Goal: Task Accomplishment & Management: Use online tool/utility

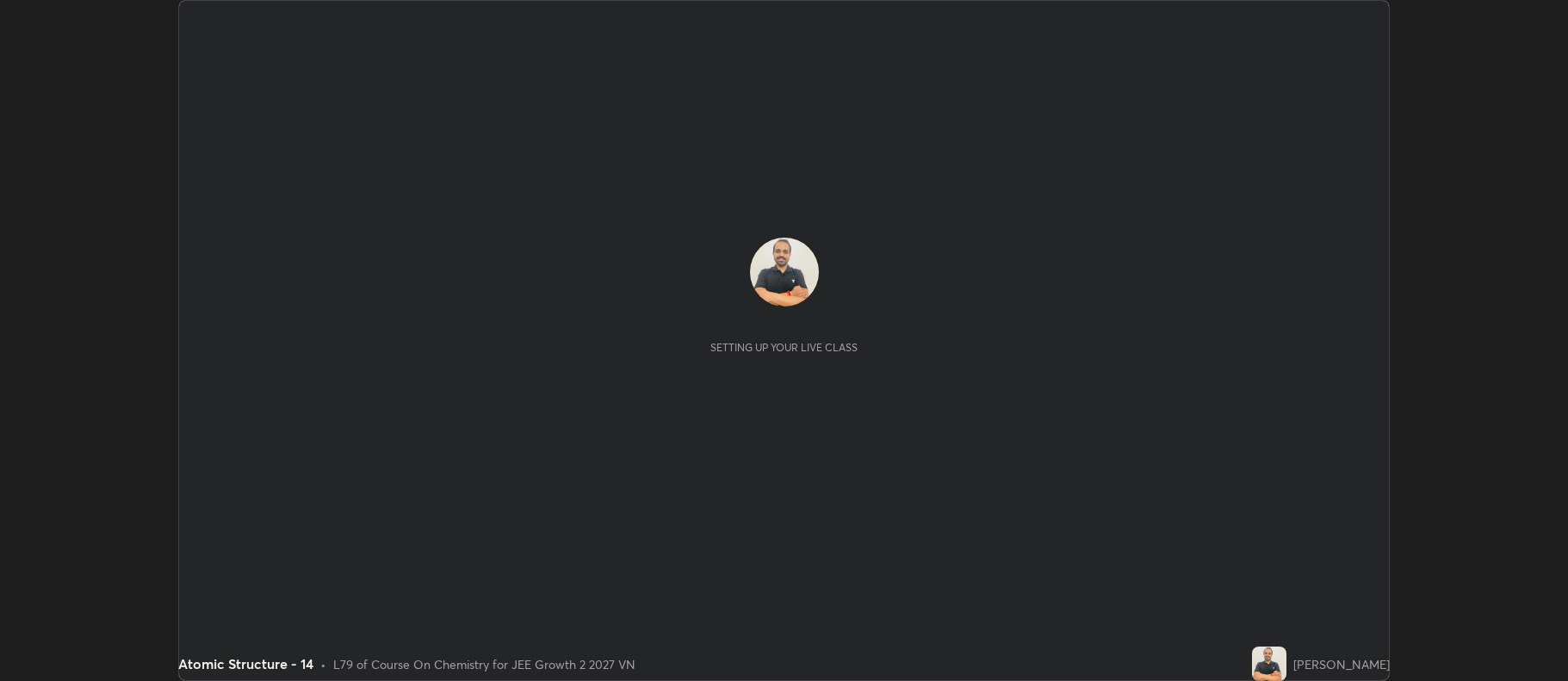
scroll to position [681, 1568]
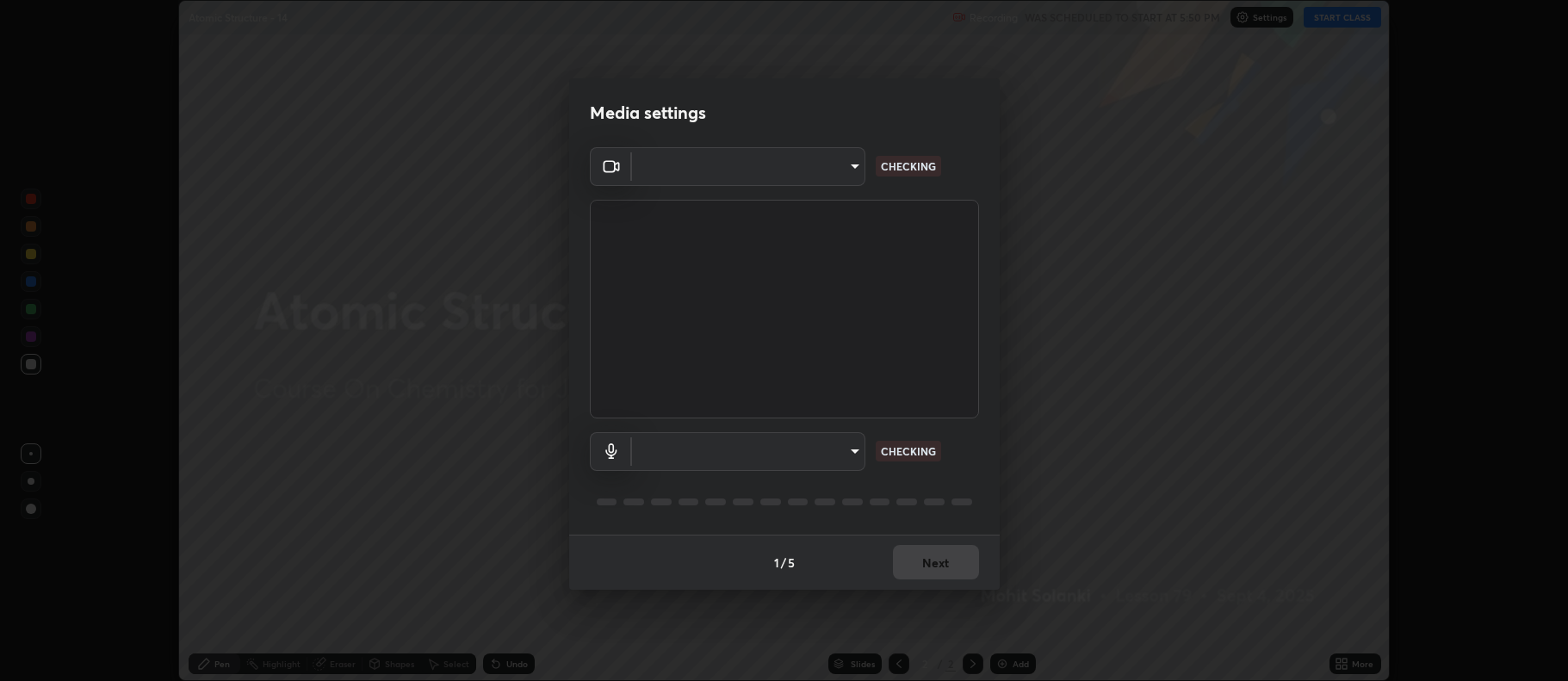
type input "516aff405987d273e063f32cb7a884c6bfcf45826045b825bb1863d7a4804d13"
type input "default"
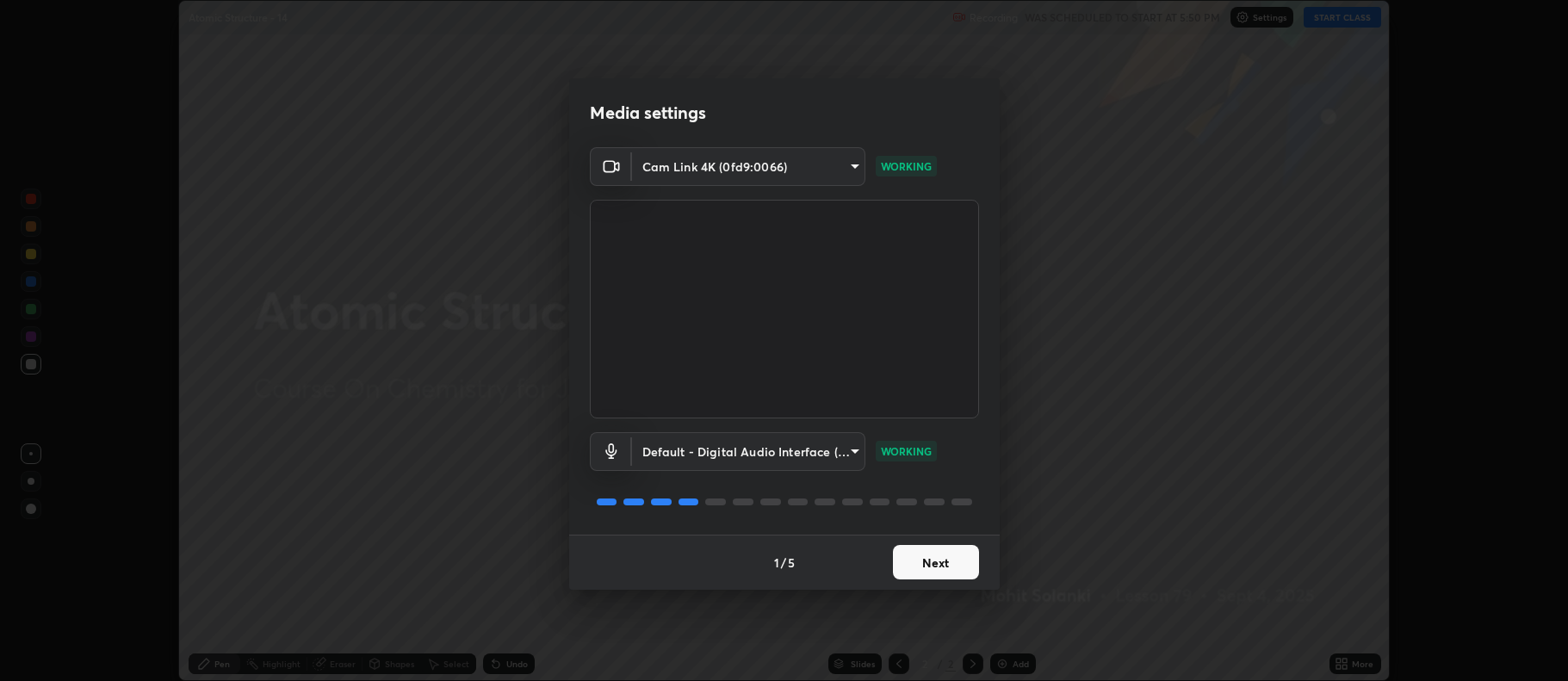
click at [925, 563] on button "Next" at bounding box center [935, 562] width 86 height 35
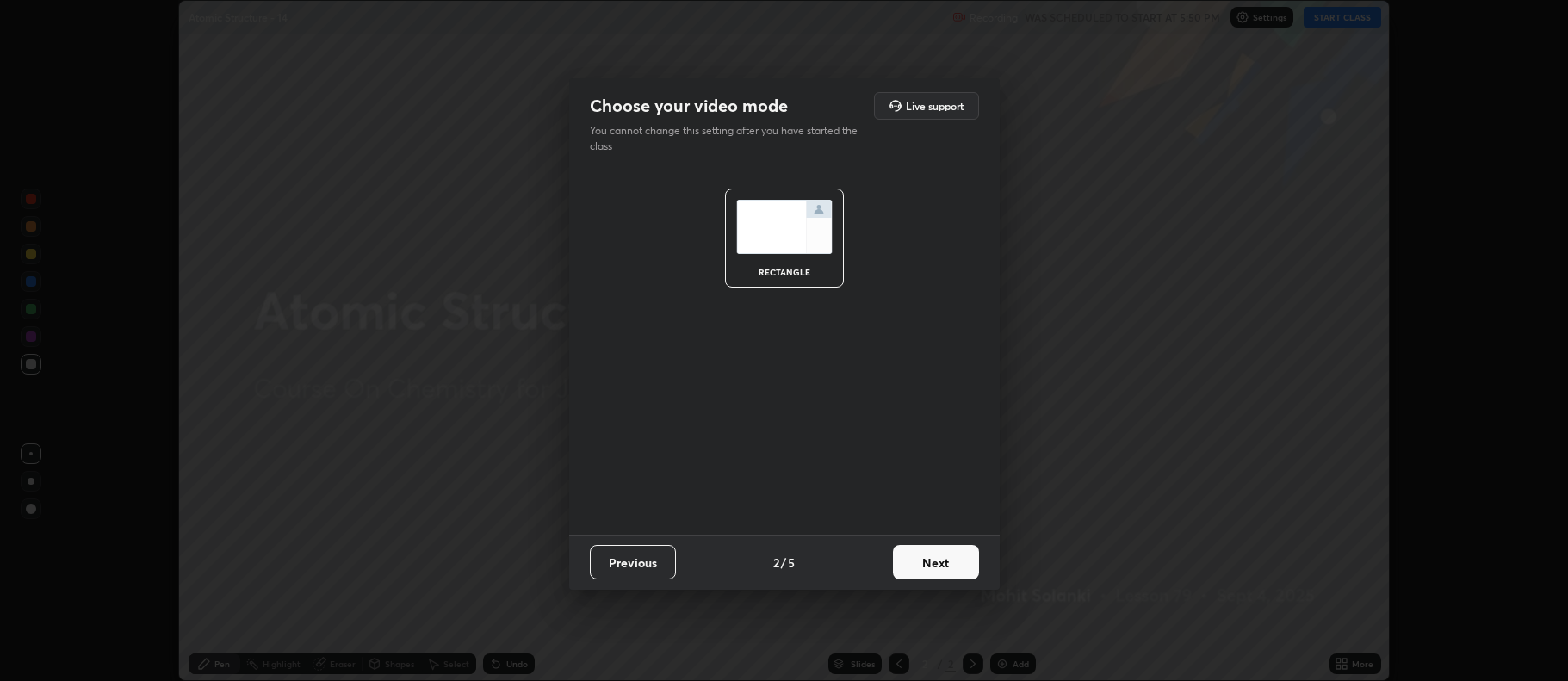
click at [931, 565] on button "Next" at bounding box center [935, 562] width 86 height 35
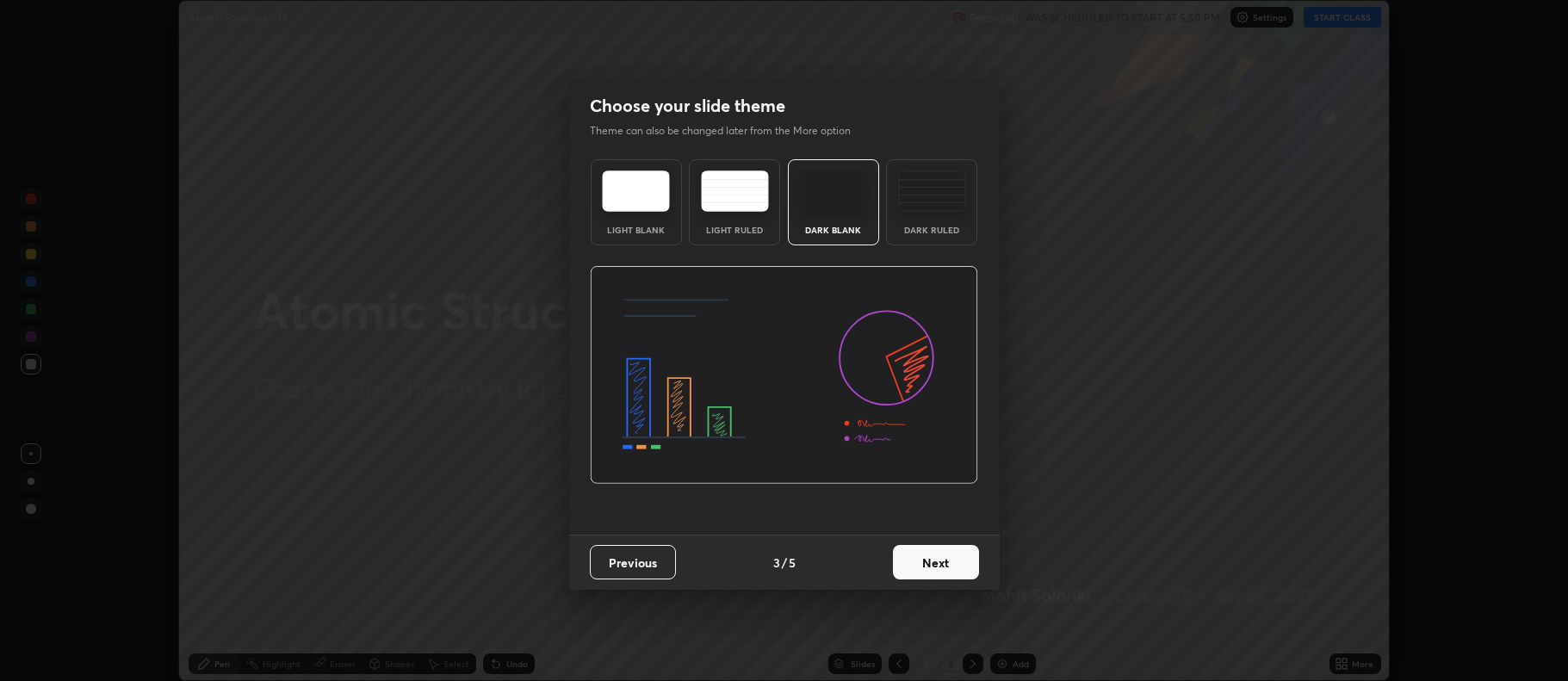
click at [944, 201] on img at bounding box center [932, 191] width 68 height 42
click at [950, 561] on button "Next" at bounding box center [935, 562] width 86 height 35
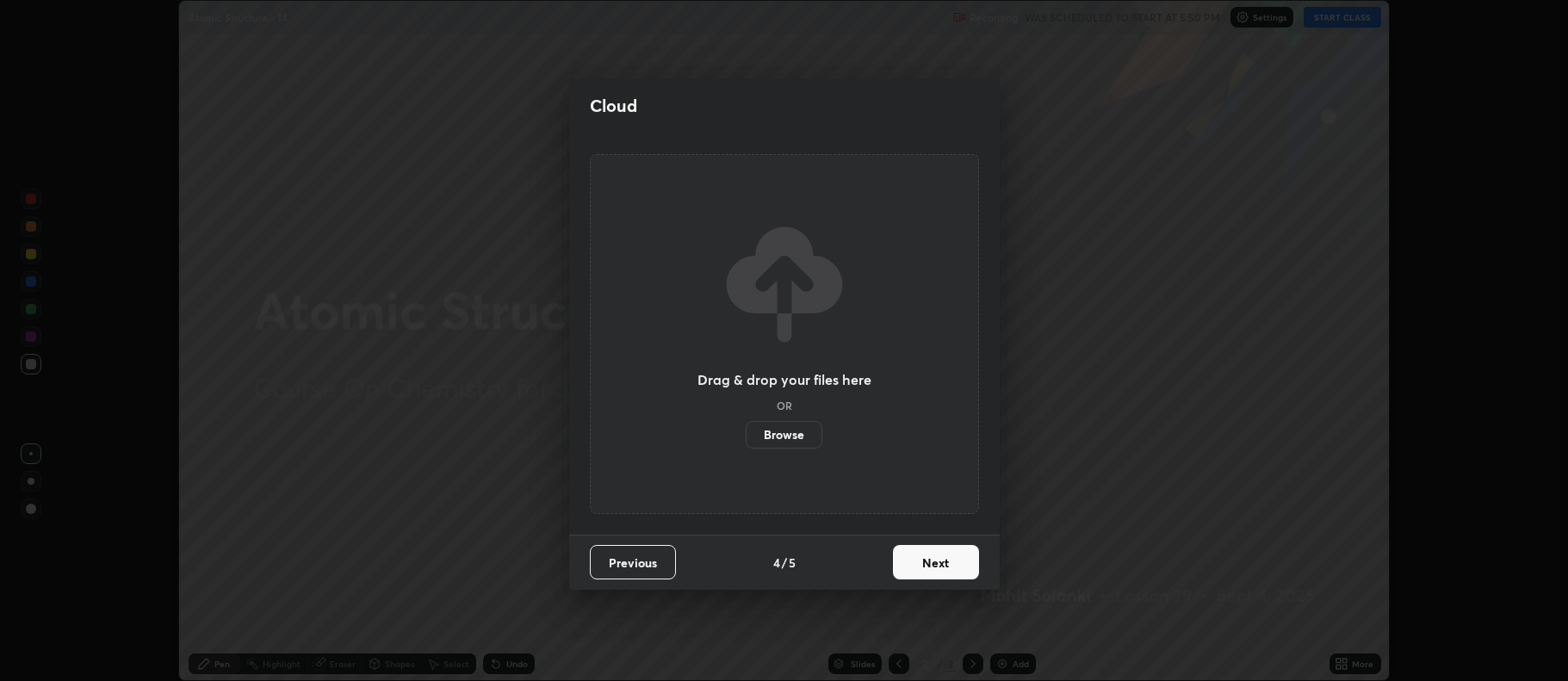
click at [960, 563] on button "Next" at bounding box center [935, 562] width 86 height 35
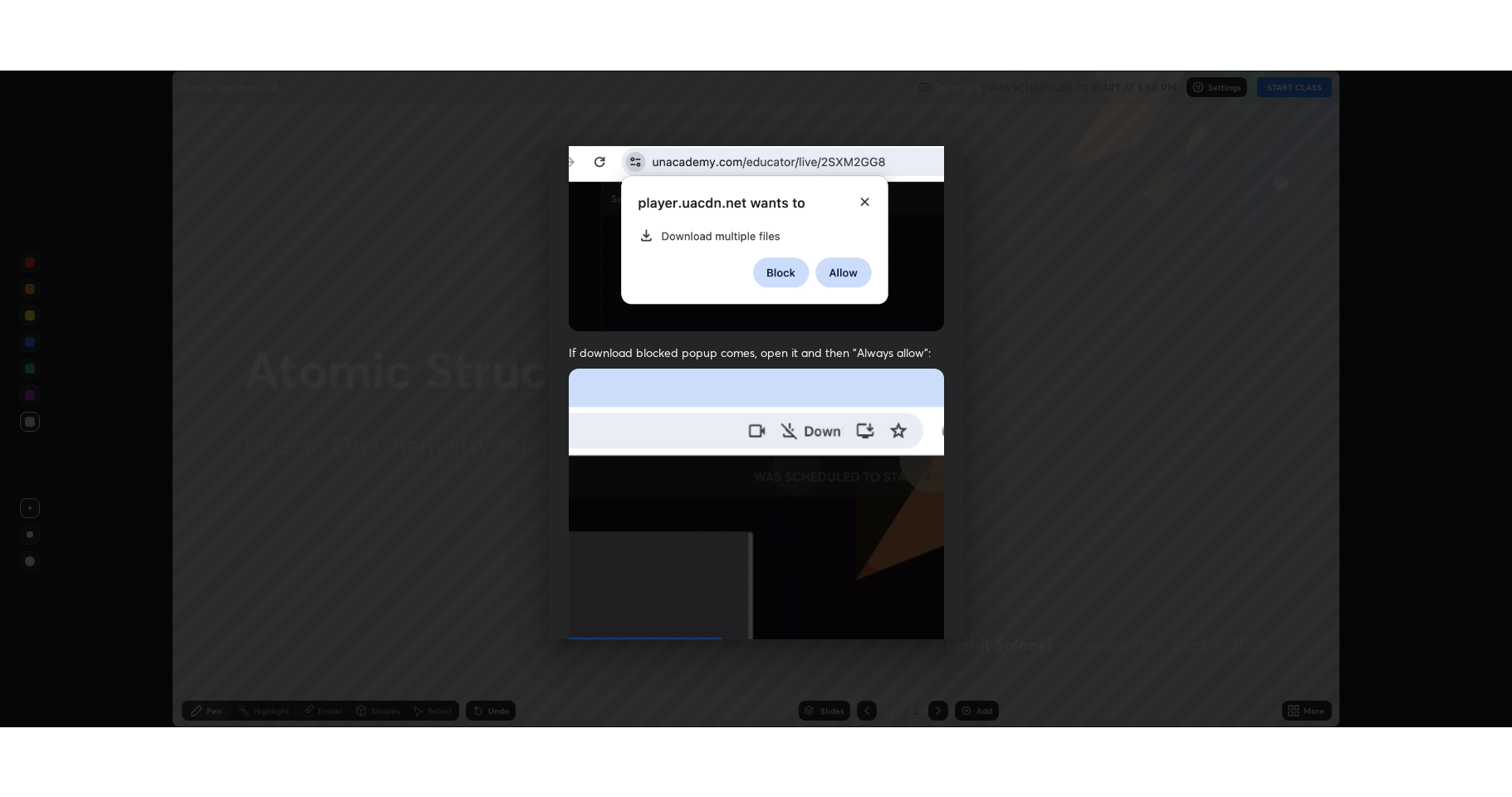
scroll to position [337, 0]
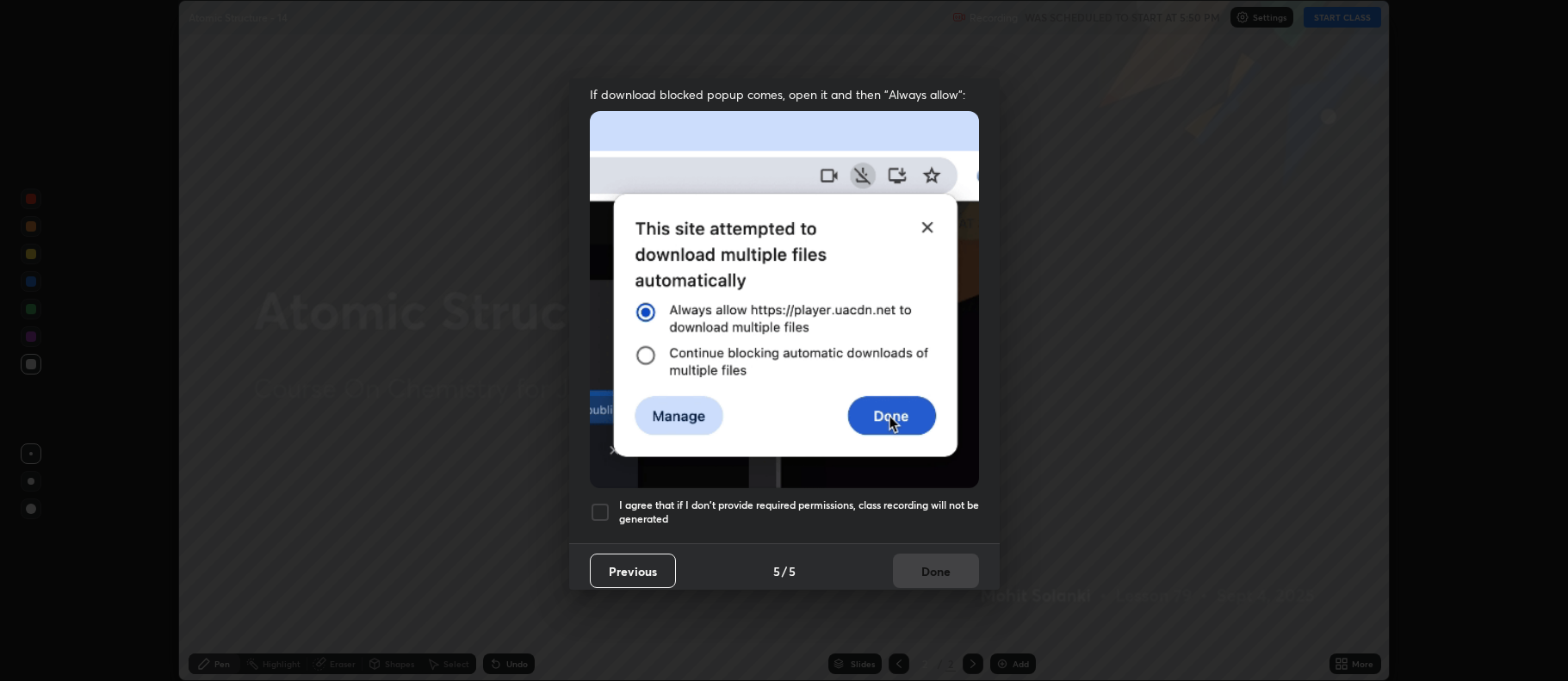
click at [601, 502] on div at bounding box center [601, 512] width 21 height 21
click at [907, 569] on button "Done" at bounding box center [935, 571] width 86 height 35
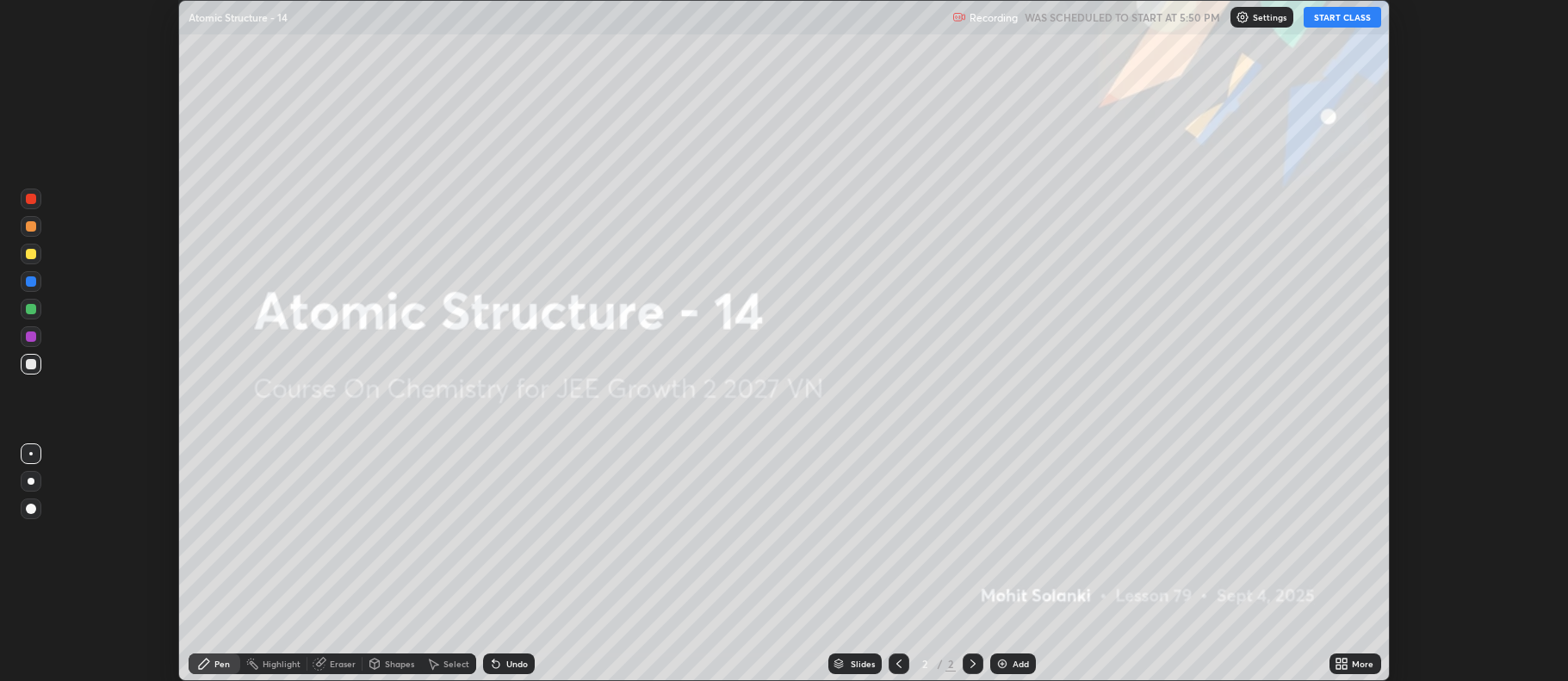
click at [1006, 664] on img at bounding box center [1002, 664] width 14 height 14
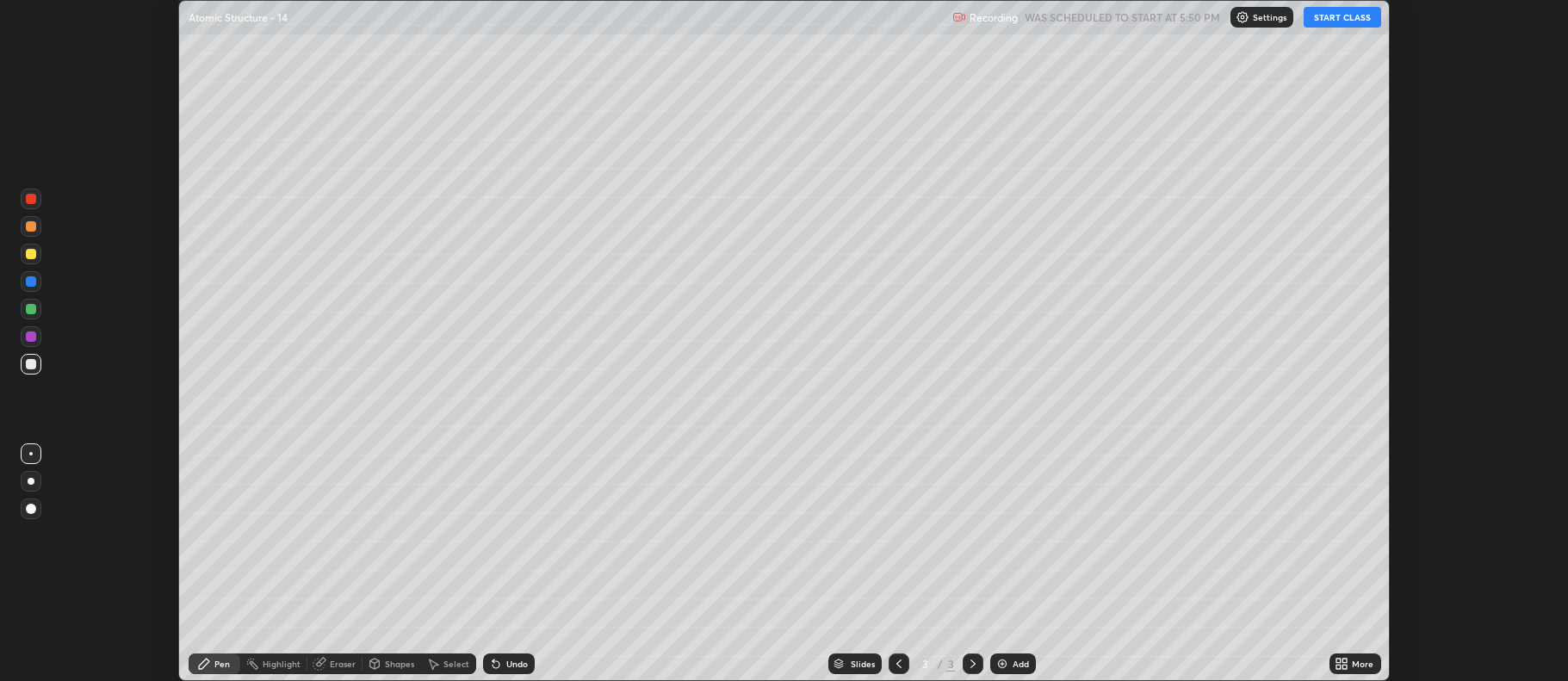
click at [1347, 664] on icon at bounding box center [1345, 666] width 4 height 4
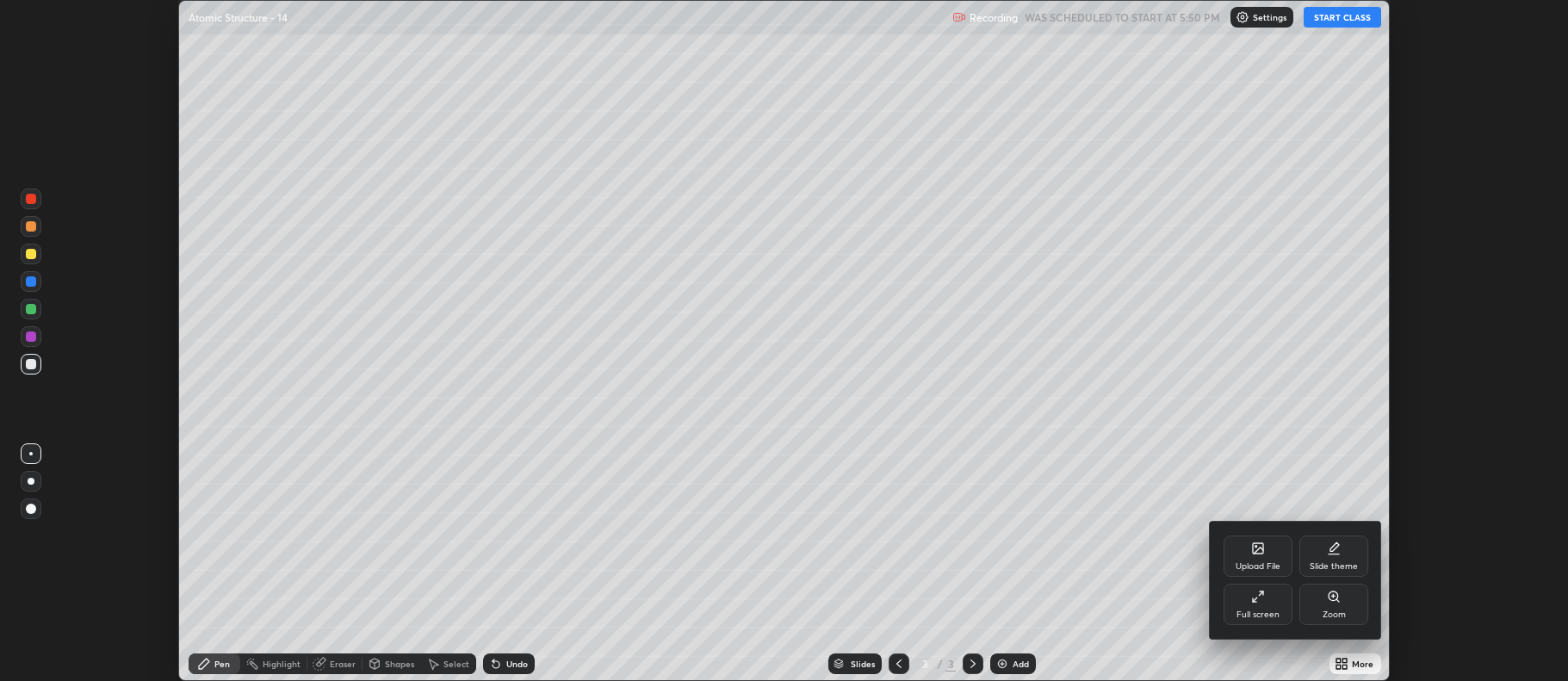
click at [1266, 605] on div "Full screen" at bounding box center [1258, 605] width 69 height 42
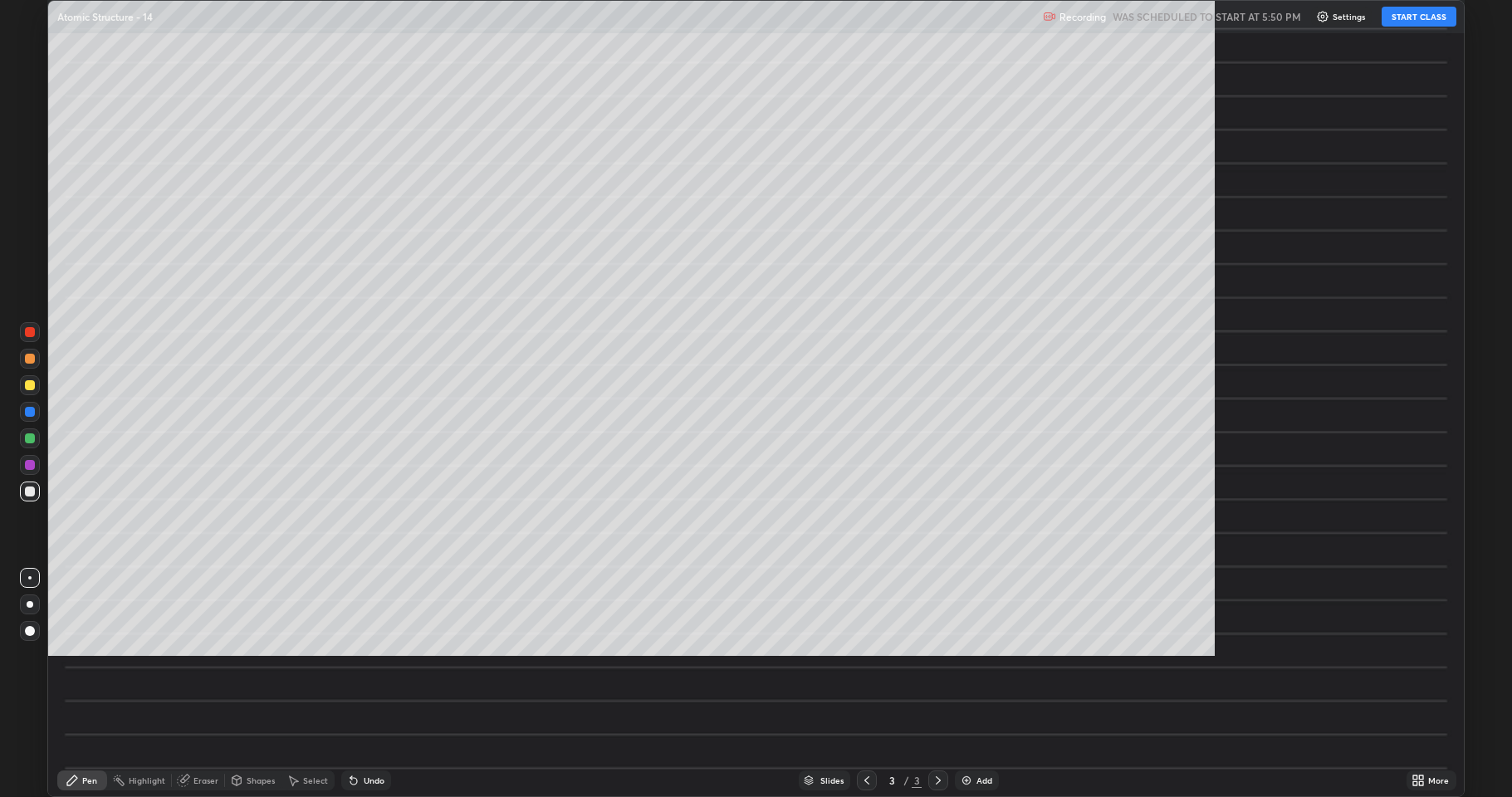
scroll to position [797, 1512]
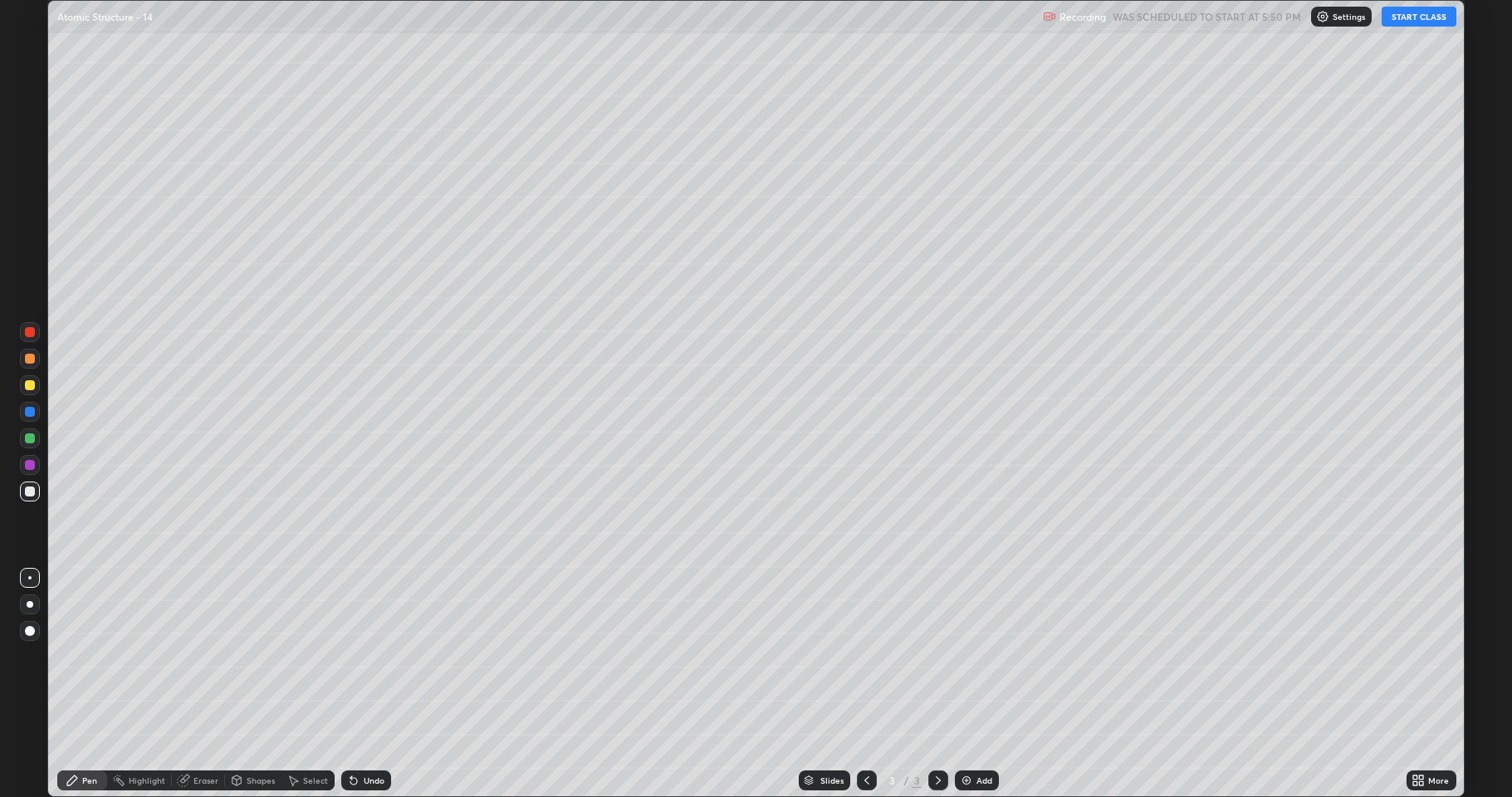
click at [1406, 18] on button "START CLASS" at bounding box center [1419, 17] width 75 height 20
click at [33, 387] on div at bounding box center [30, 386] width 10 height 10
click at [258, 656] on div "Shapes" at bounding box center [253, 780] width 56 height 20
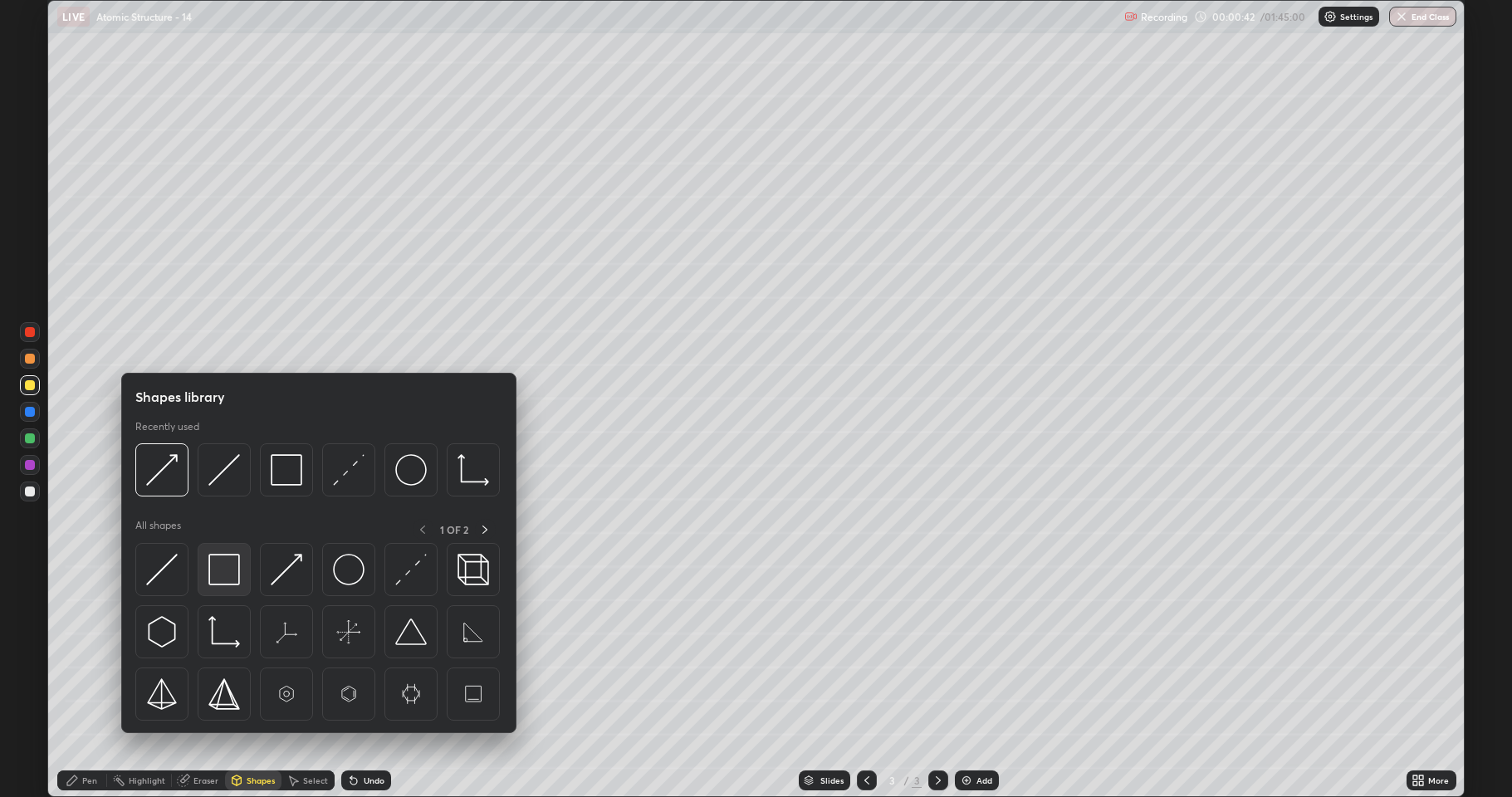
click at [225, 573] on img at bounding box center [225, 570] width 32 height 32
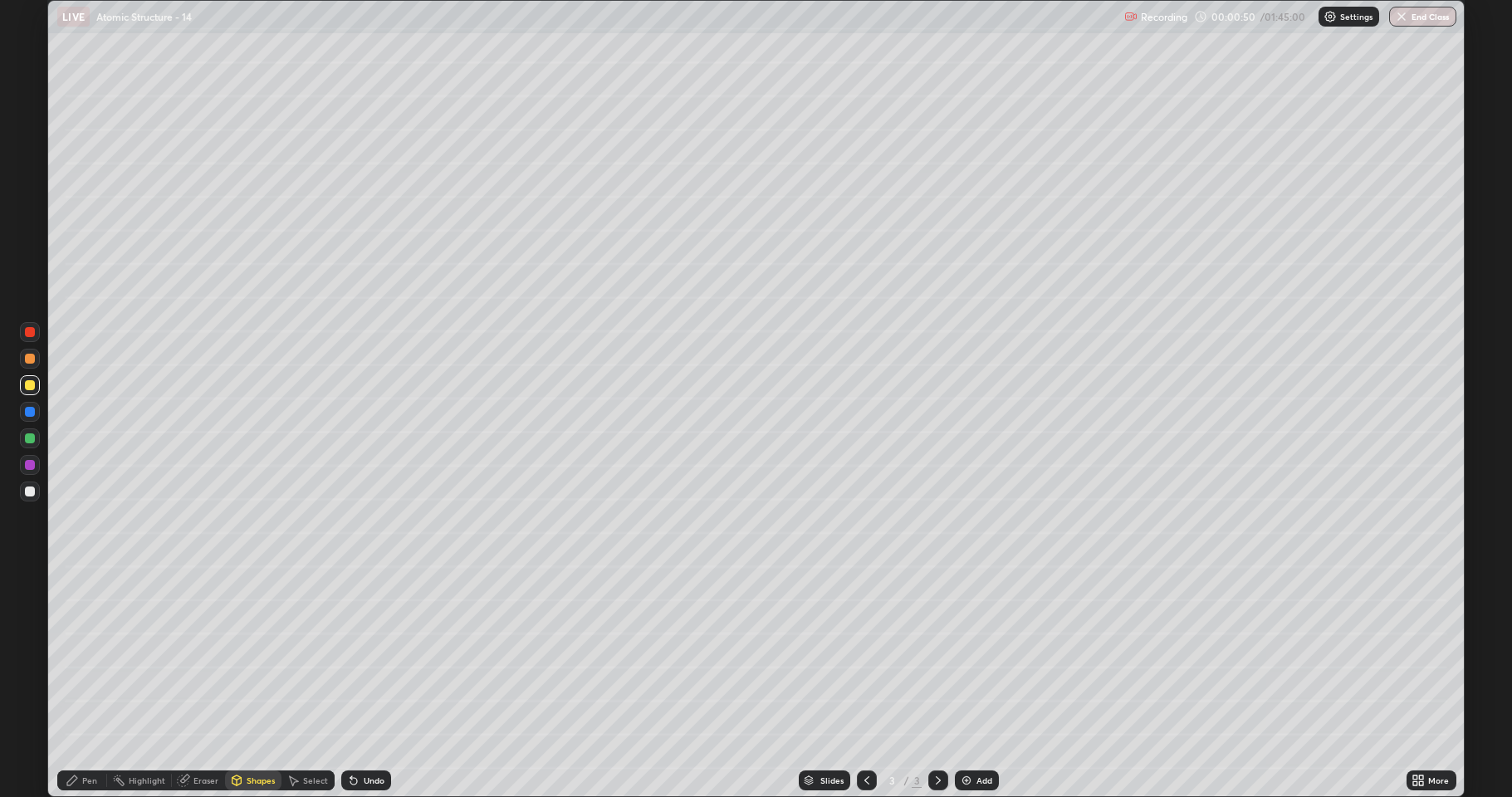
click at [28, 489] on div at bounding box center [30, 492] width 10 height 10
click at [91, 656] on div "Pen" at bounding box center [90, 780] width 15 height 8
click at [34, 495] on div at bounding box center [30, 492] width 10 height 10
click at [373, 656] on div "Undo" at bounding box center [362, 781] width 56 height 34
click at [24, 389] on div at bounding box center [30, 386] width 20 height 20
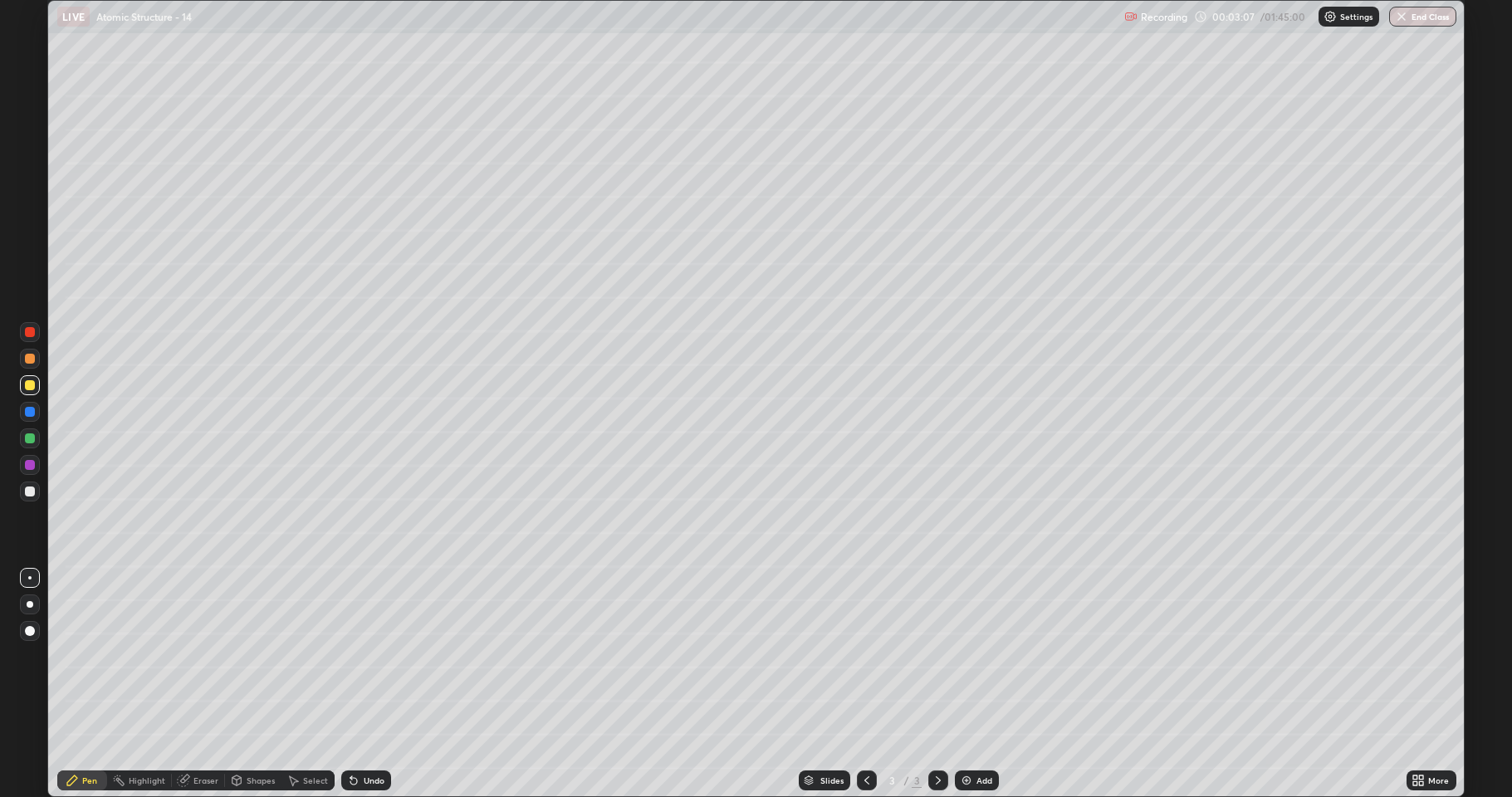
click at [28, 494] on div at bounding box center [30, 492] width 10 height 10
click at [31, 443] on div at bounding box center [30, 438] width 20 height 20
click at [27, 494] on div at bounding box center [30, 492] width 10 height 10
click at [929, 656] on div at bounding box center [939, 780] width 20 height 20
click at [962, 656] on img at bounding box center [966, 780] width 13 height 13
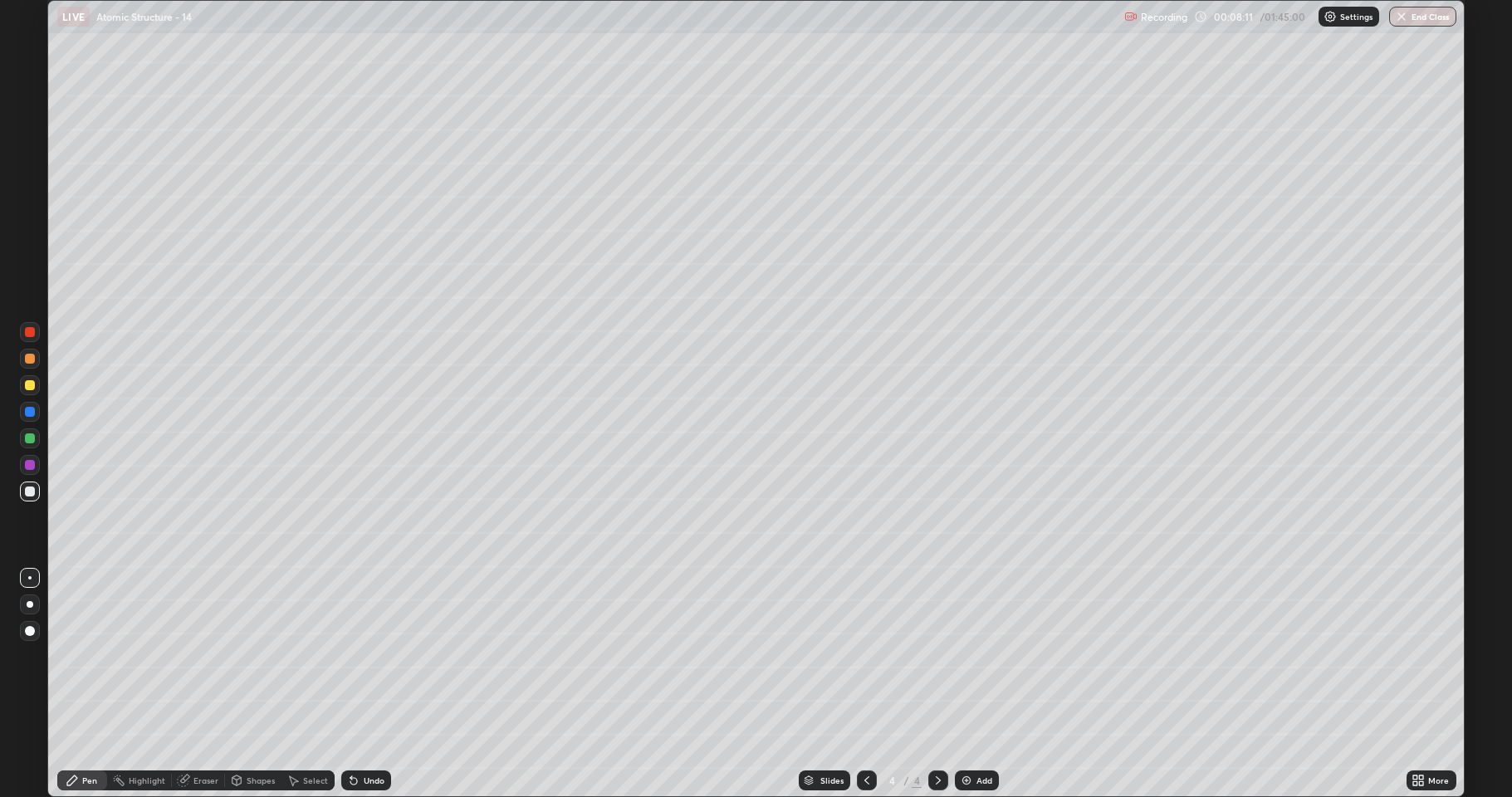
click at [30, 389] on div at bounding box center [30, 386] width 10 height 10
click at [34, 495] on div at bounding box center [30, 492] width 10 height 10
click at [963, 656] on img at bounding box center [966, 780] width 13 height 13
click at [36, 389] on div at bounding box center [30, 386] width 20 height 20
click at [33, 487] on div at bounding box center [30, 492] width 10 height 10
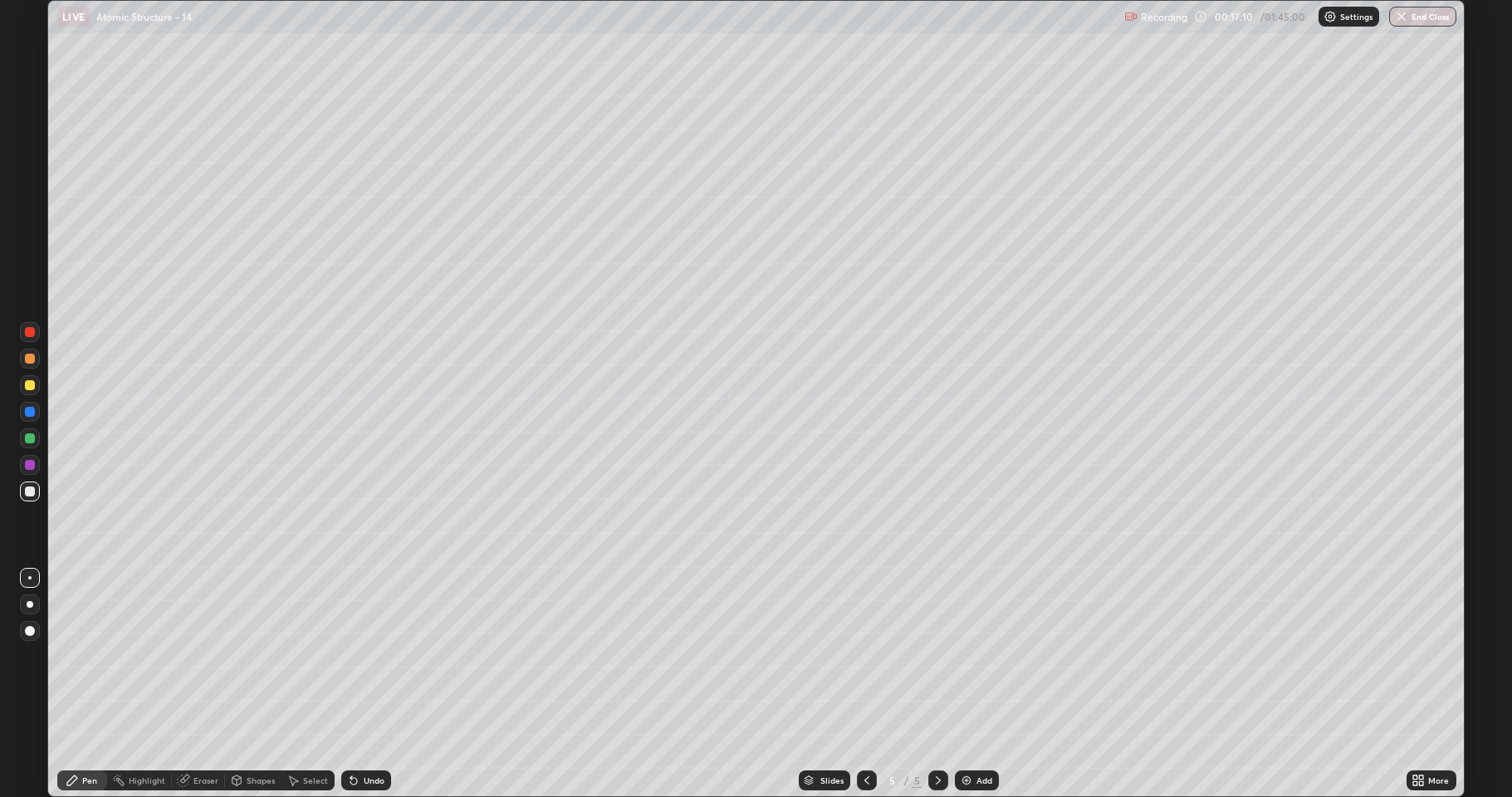
click at [26, 387] on div at bounding box center [30, 386] width 10 height 10
click at [206, 656] on div "Eraser" at bounding box center [206, 780] width 25 height 8
click at [73, 656] on icon at bounding box center [72, 780] width 13 height 13
click at [28, 437] on div at bounding box center [30, 438] width 10 height 10
click at [34, 488] on div at bounding box center [30, 492] width 10 height 10
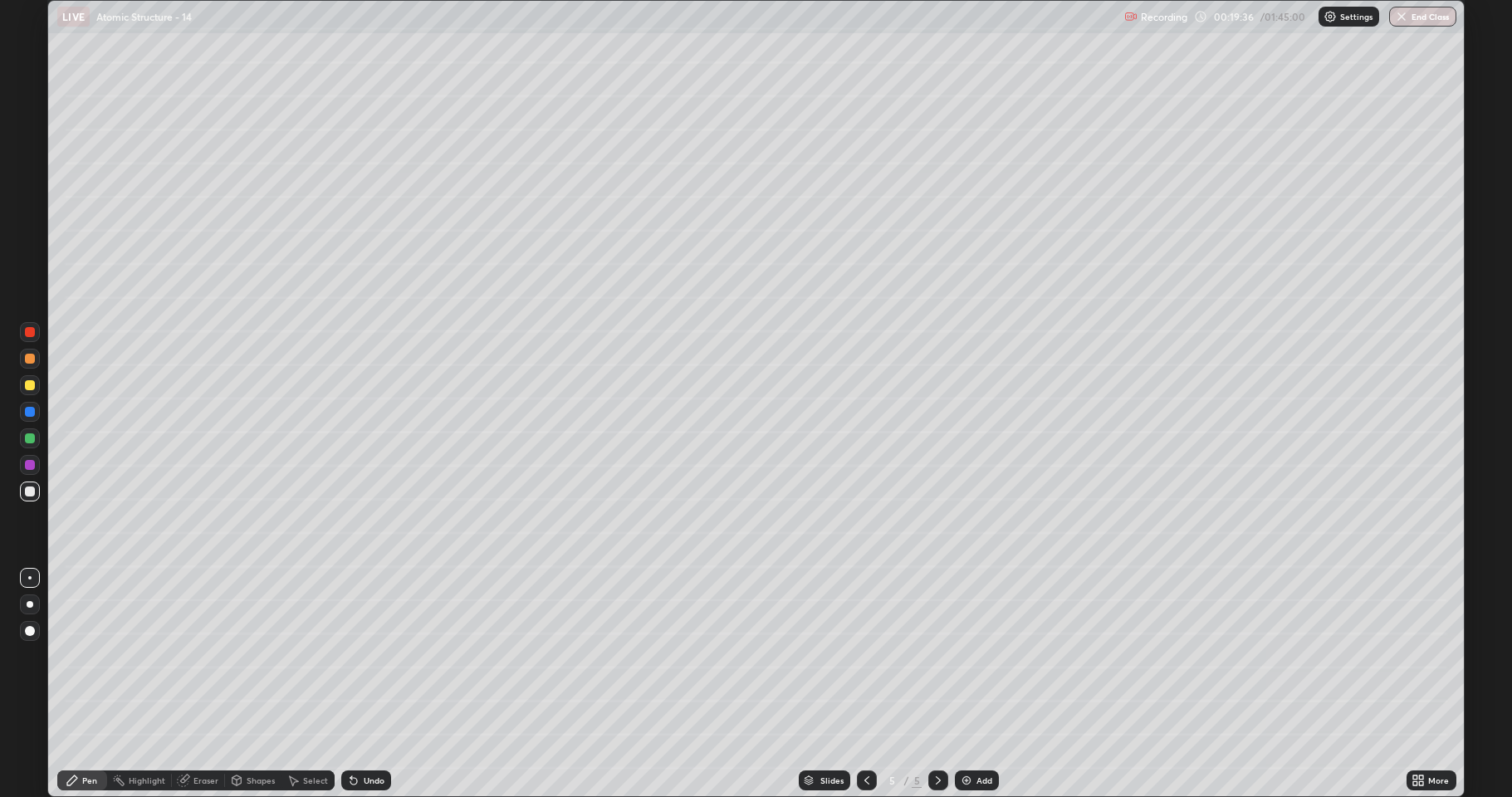
click at [369, 656] on div "Undo" at bounding box center [374, 780] width 21 height 8
click at [258, 656] on div "Shapes" at bounding box center [261, 780] width 28 height 8
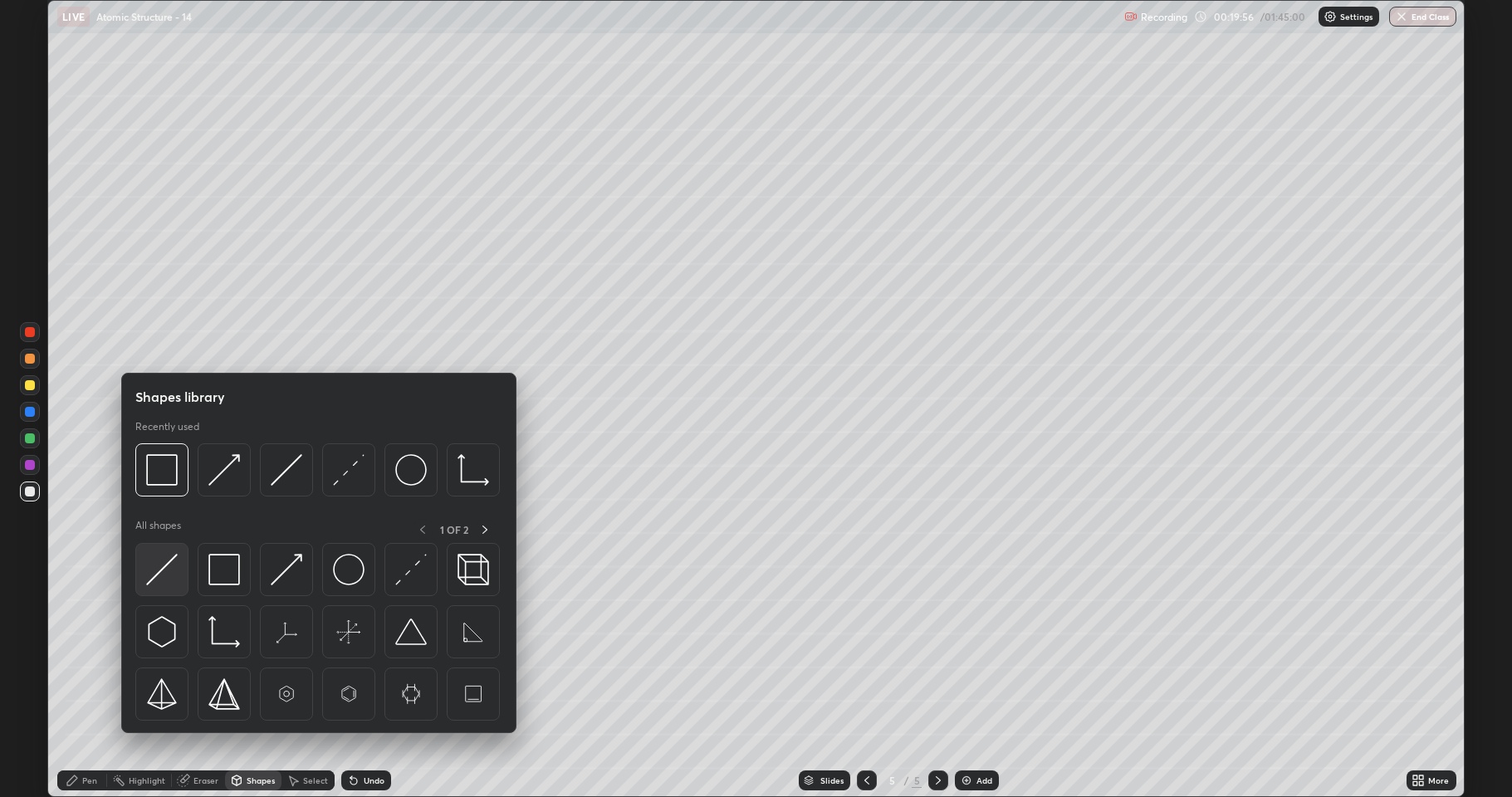
click at [176, 583] on img at bounding box center [162, 570] width 32 height 32
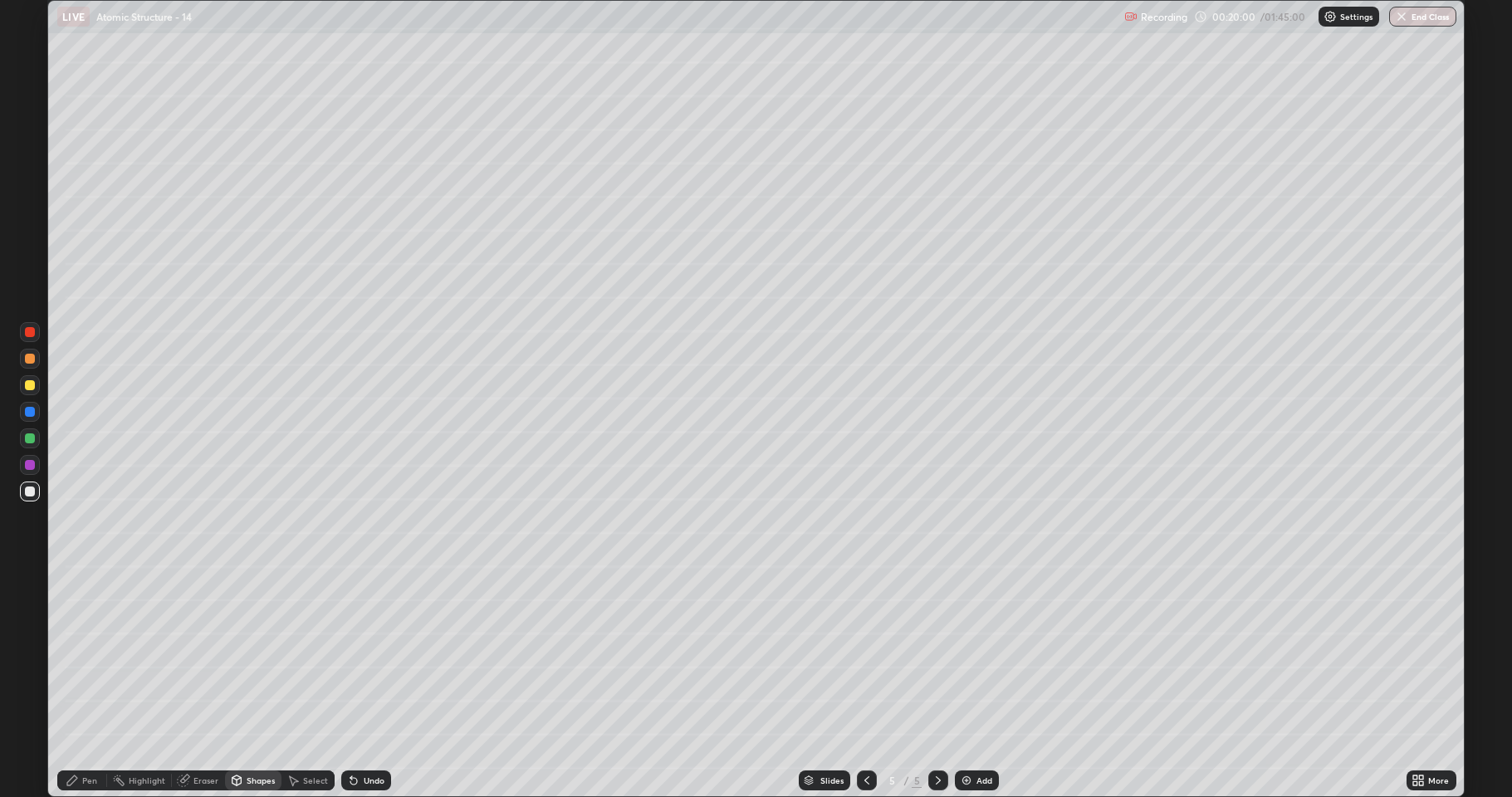
click at [93, 656] on div "Pen" at bounding box center [81, 780] width 49 height 20
click at [31, 389] on div at bounding box center [30, 386] width 10 height 10
click at [371, 656] on div "Undo" at bounding box center [374, 780] width 21 height 8
click at [368, 656] on div "Undo" at bounding box center [374, 780] width 21 height 8
click at [375, 656] on div "Undo" at bounding box center [365, 780] width 49 height 20
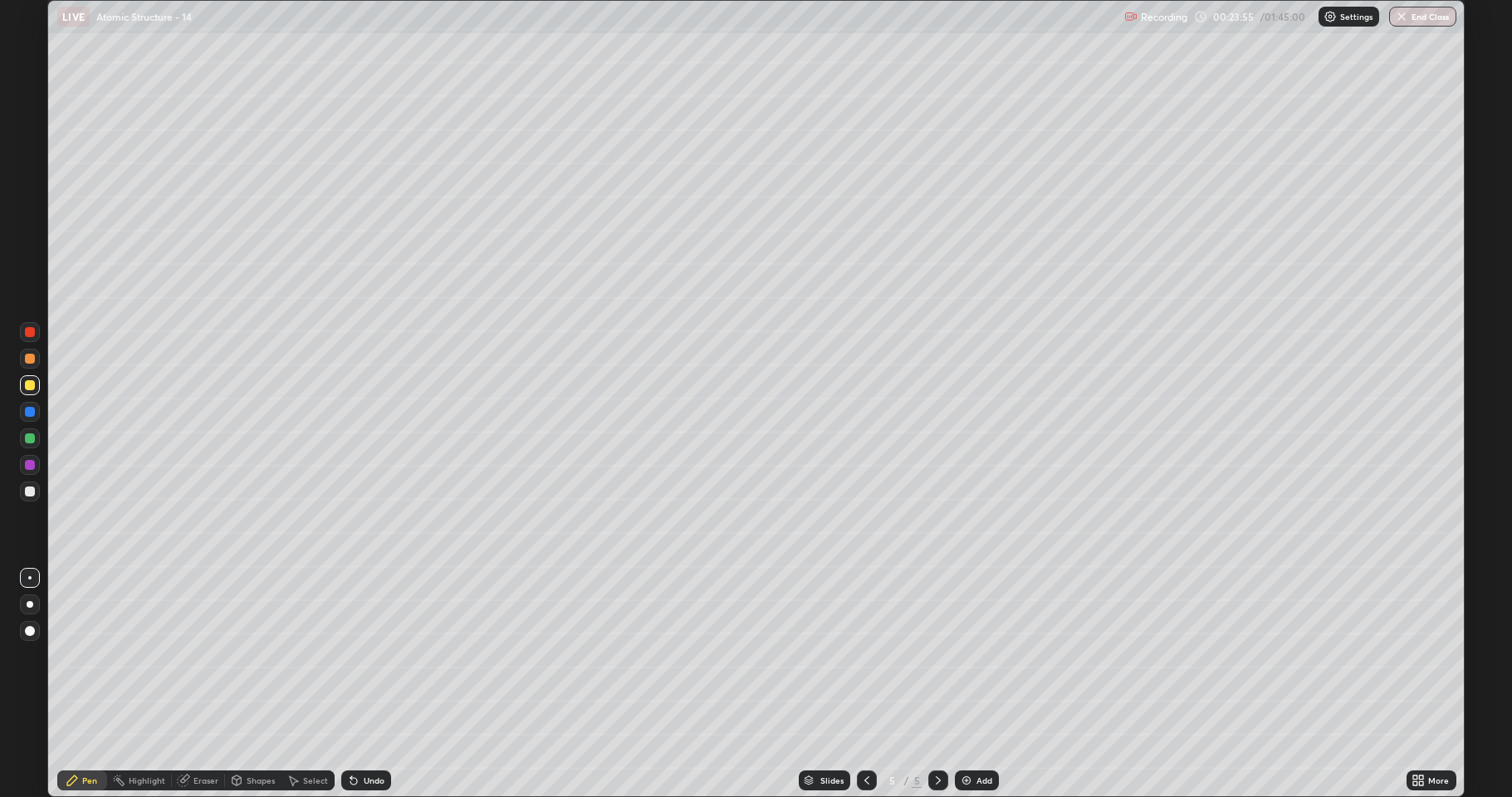
click at [297, 656] on div "Select" at bounding box center [308, 780] width 53 height 20
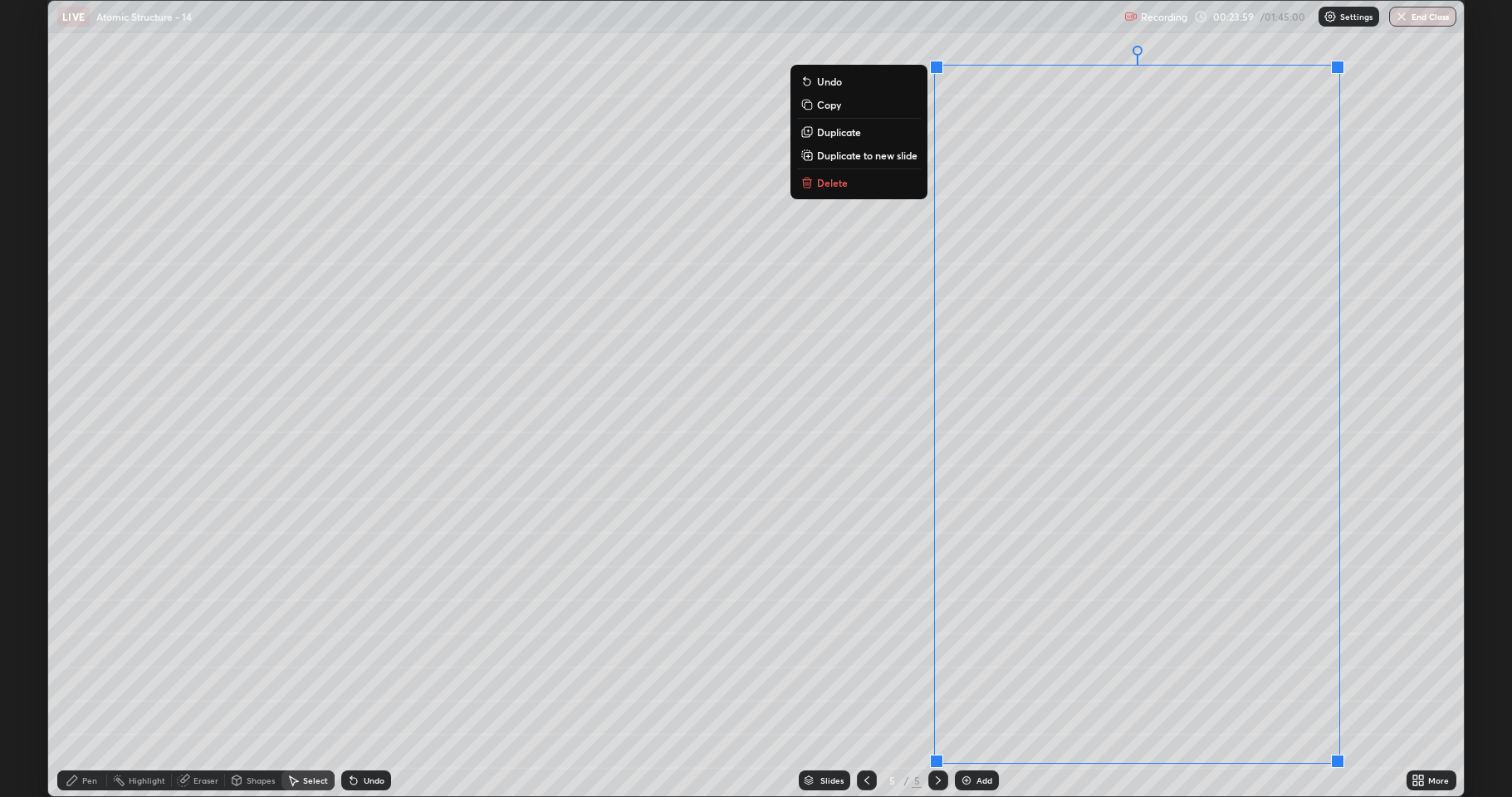
click at [1162, 488] on div "0 ° Undo Copy Duplicate Duplicate to new slide Delete" at bounding box center [755, 398] width 1416 height 795
click at [1375, 463] on div "0 ° Undo Copy Duplicate Duplicate to new slide Delete" at bounding box center [755, 398] width 1416 height 795
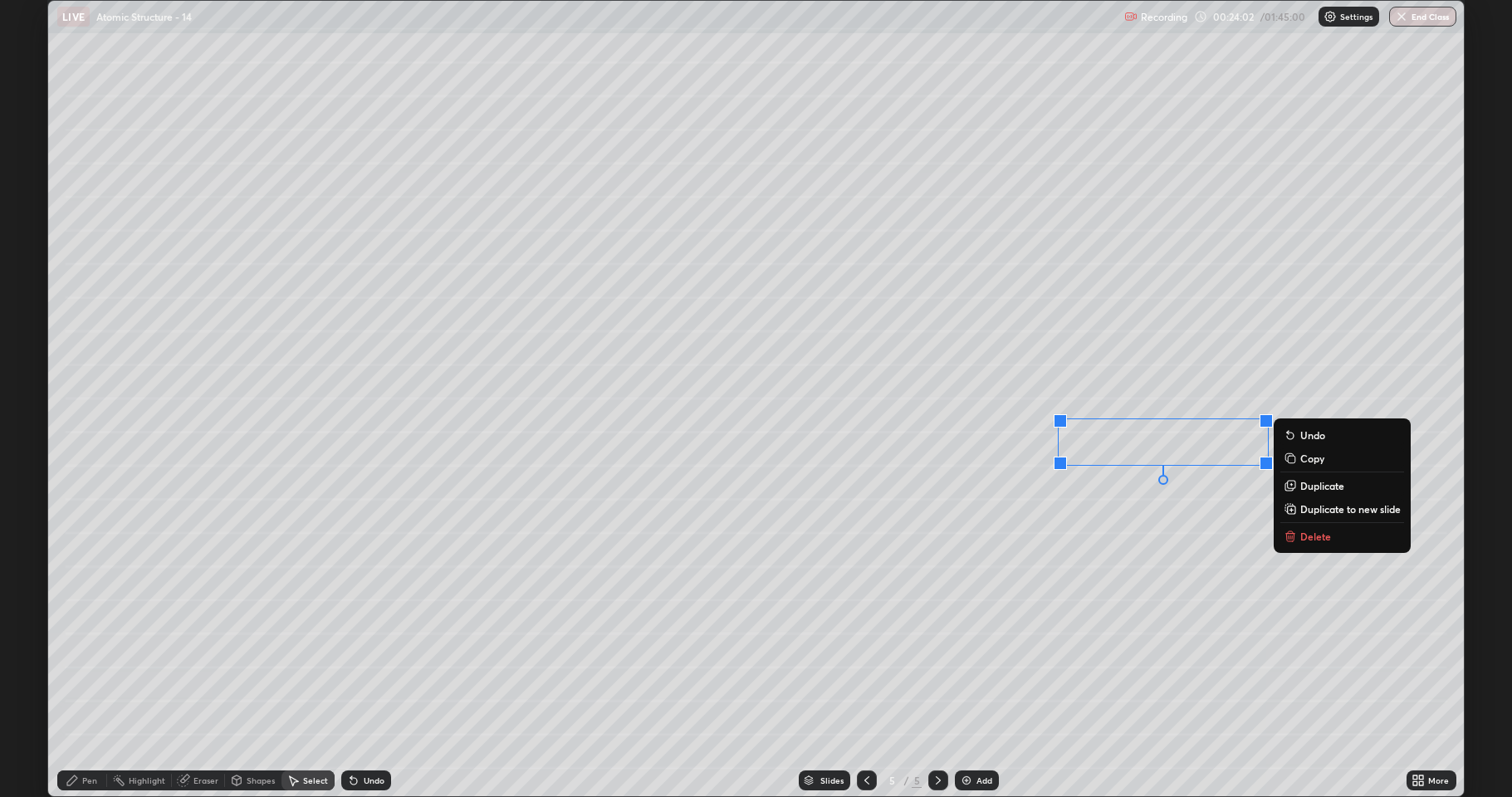
click at [1312, 536] on p "Delete" at bounding box center [1316, 536] width 31 height 13
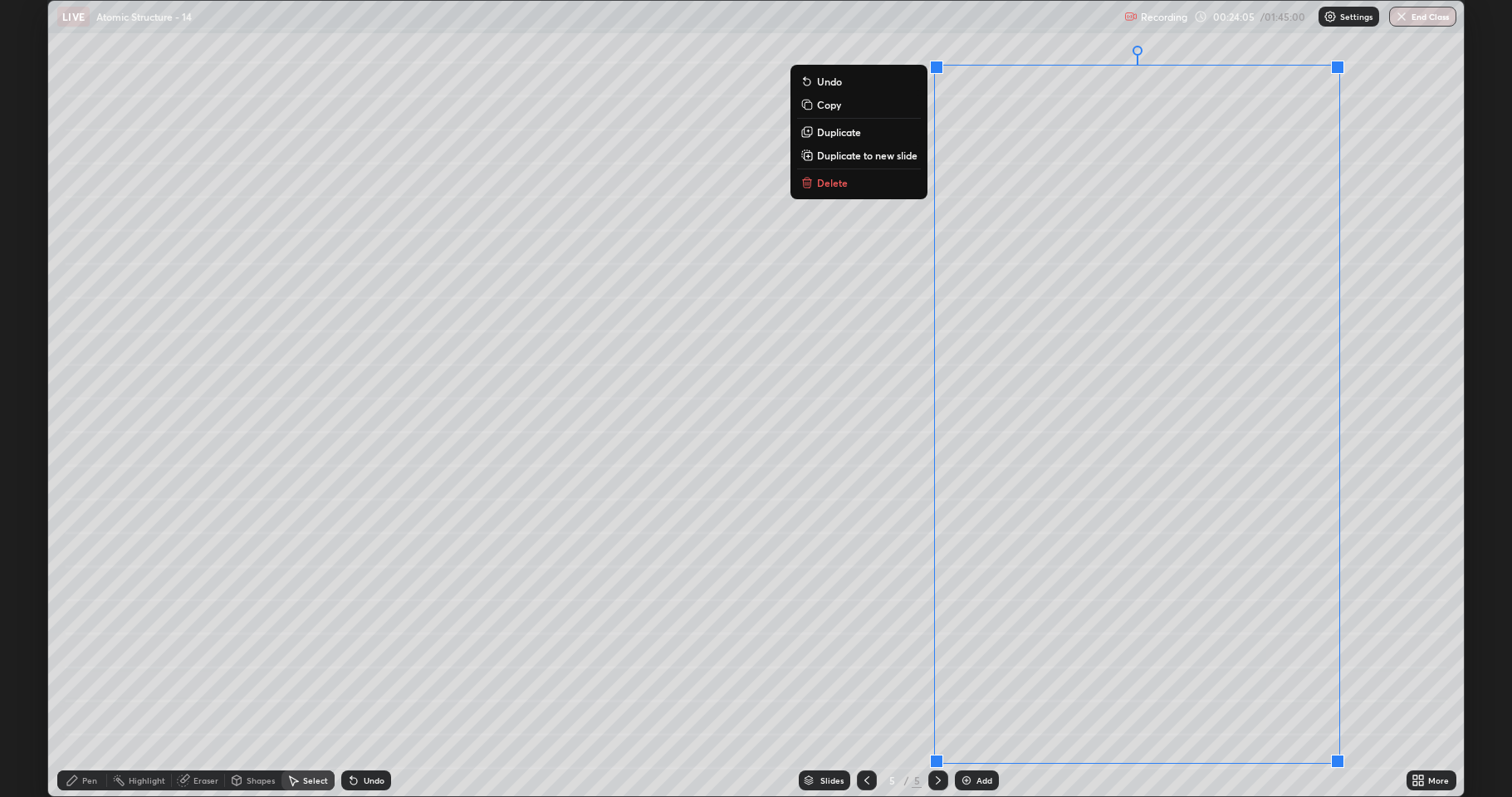
click at [1093, 550] on div "0 ° Undo Copy Duplicate Duplicate to new slide Delete" at bounding box center [755, 398] width 1416 height 795
click at [303, 656] on div "0 ° Undo Copy Duplicate Duplicate to new slide Delete" at bounding box center [755, 398] width 1416 height 795
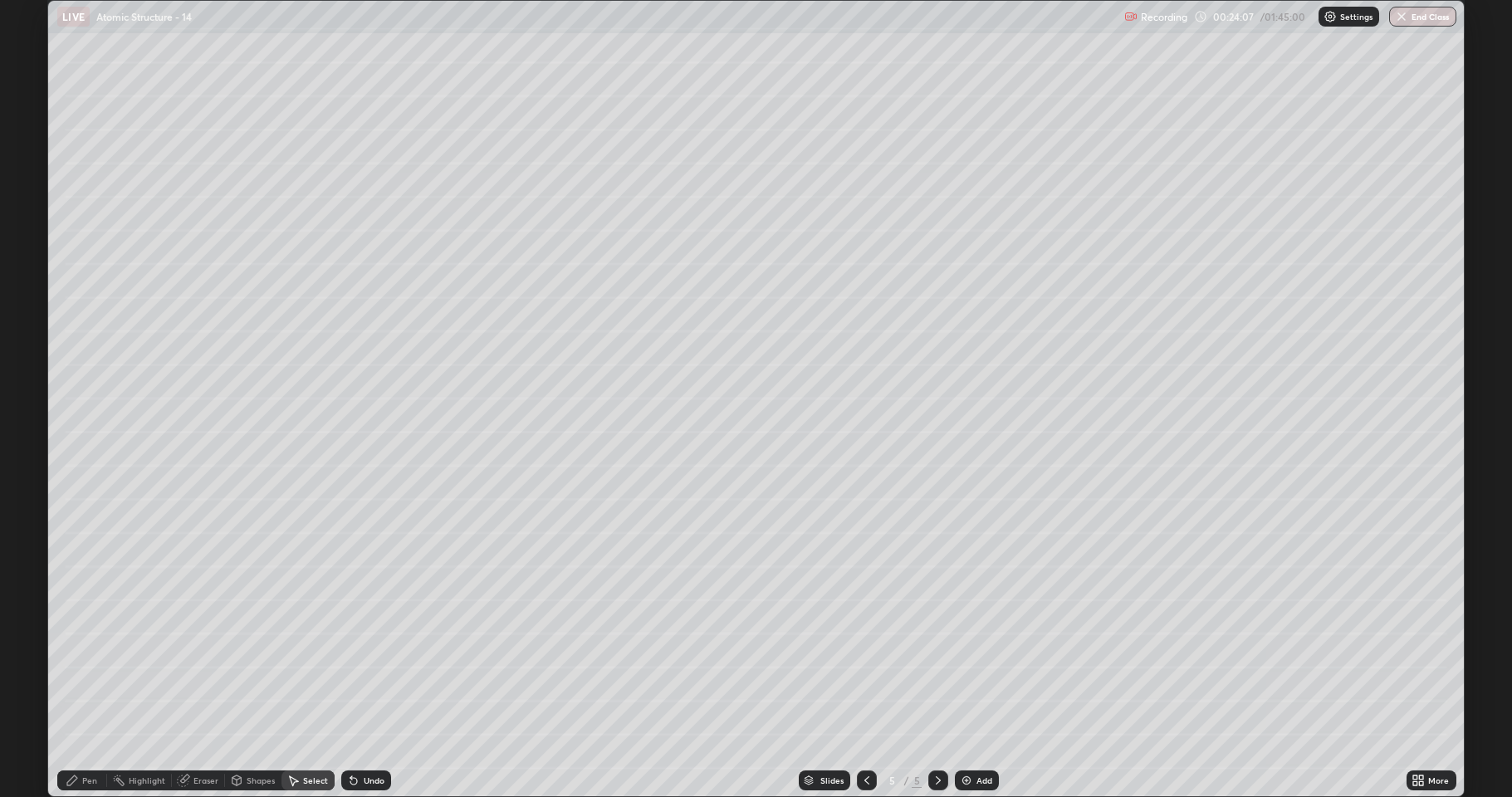
click at [194, 656] on div "Eraser" at bounding box center [206, 780] width 25 height 8
click at [98, 656] on div "Pen" at bounding box center [81, 780] width 49 height 20
click at [38, 498] on div at bounding box center [30, 492] width 20 height 20
click at [212, 656] on div "Eraser" at bounding box center [206, 780] width 25 height 8
click at [85, 656] on div "Pen" at bounding box center [90, 780] width 15 height 8
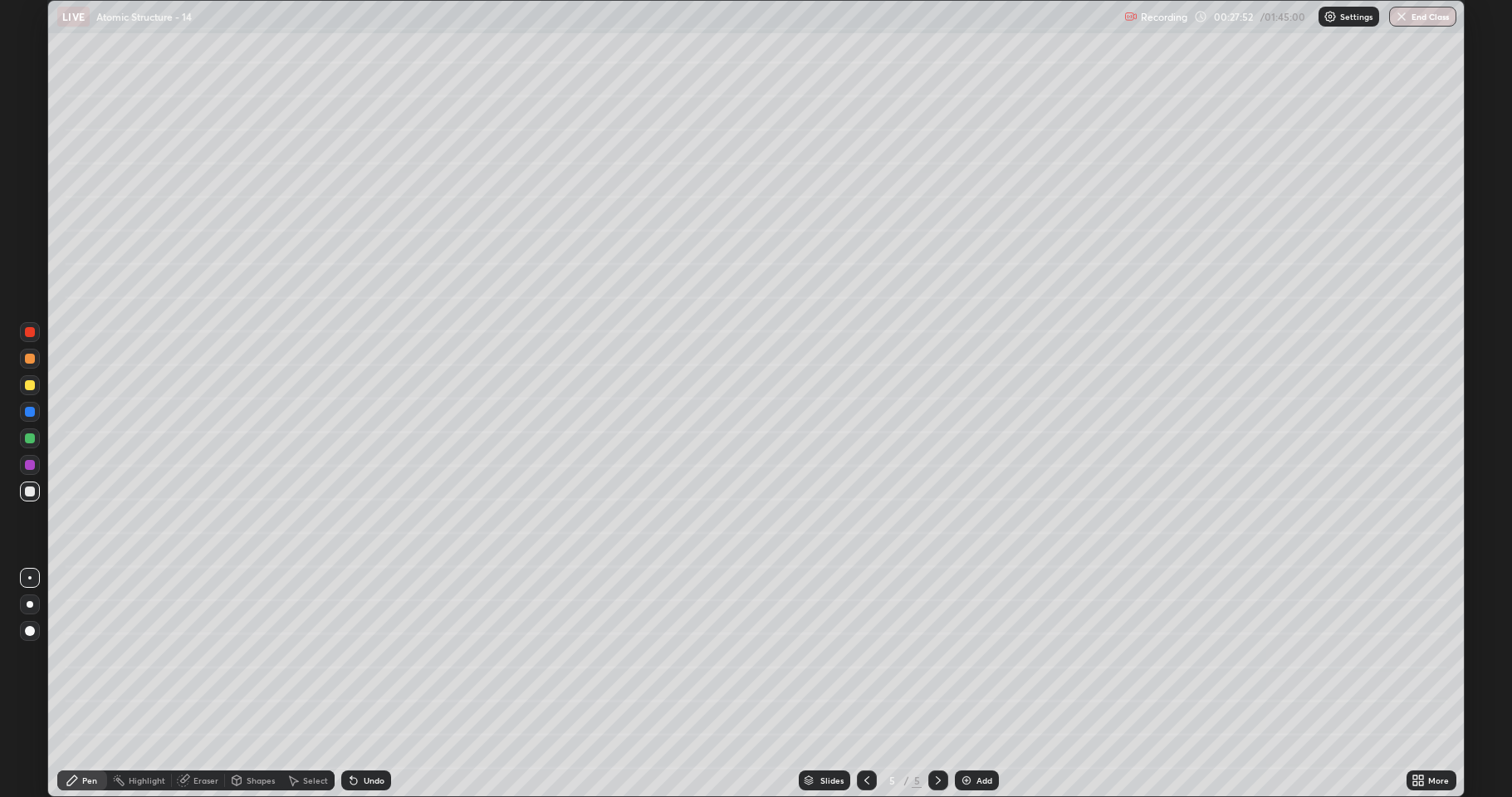
click at [28, 390] on div at bounding box center [30, 386] width 10 height 10
click at [210, 656] on div "Eraser" at bounding box center [206, 780] width 25 height 8
click at [76, 656] on div "Pen" at bounding box center [81, 780] width 49 height 20
click at [30, 489] on div at bounding box center [30, 492] width 10 height 10
click at [29, 386] on div at bounding box center [30, 386] width 10 height 10
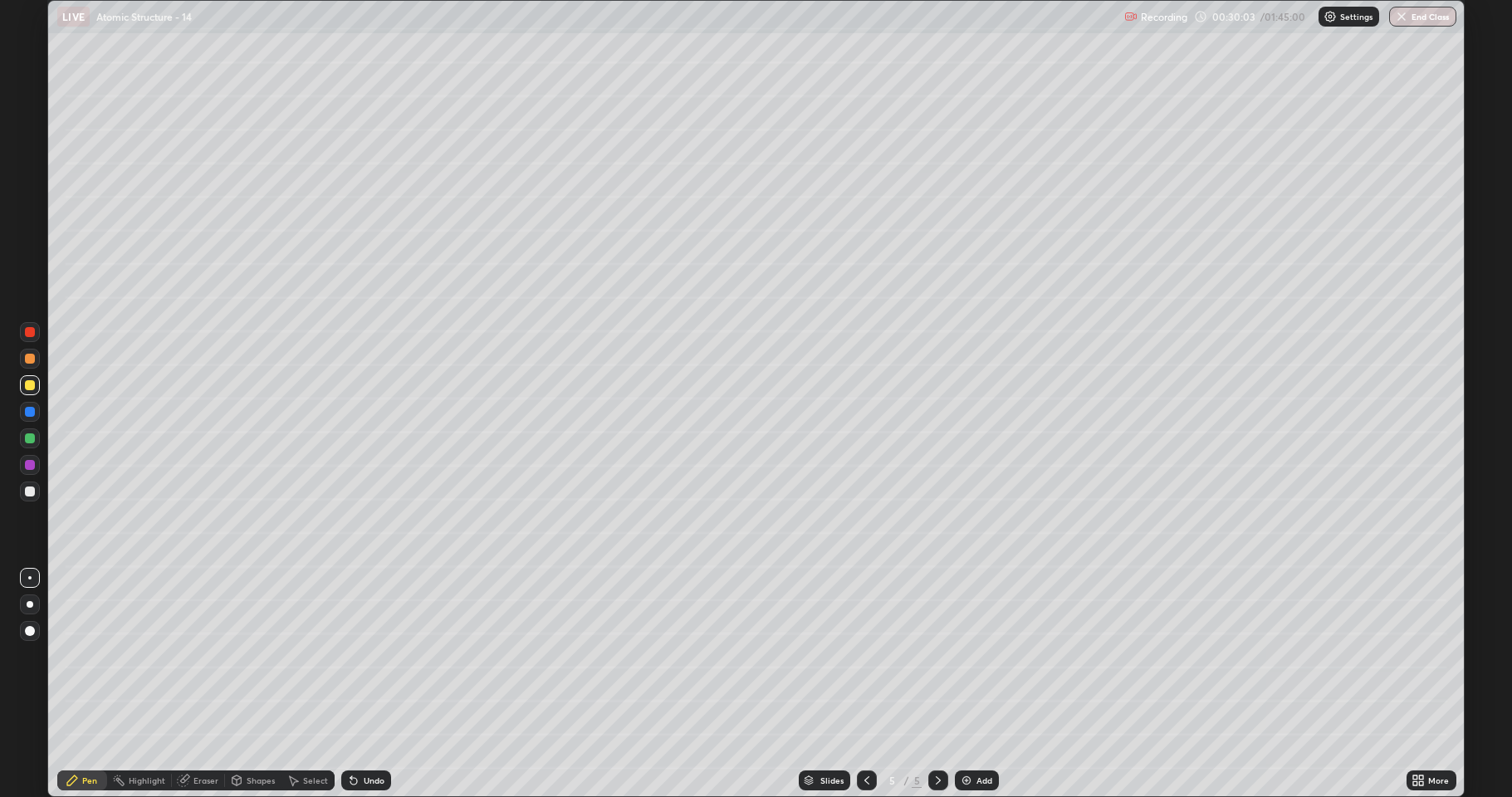
click at [28, 492] on div at bounding box center [30, 492] width 10 height 10
click at [973, 656] on div "Add" at bounding box center [976, 780] width 44 height 20
click at [28, 386] on div at bounding box center [30, 386] width 10 height 10
click at [27, 486] on div at bounding box center [30, 492] width 20 height 20
click at [27, 391] on div at bounding box center [30, 386] width 20 height 20
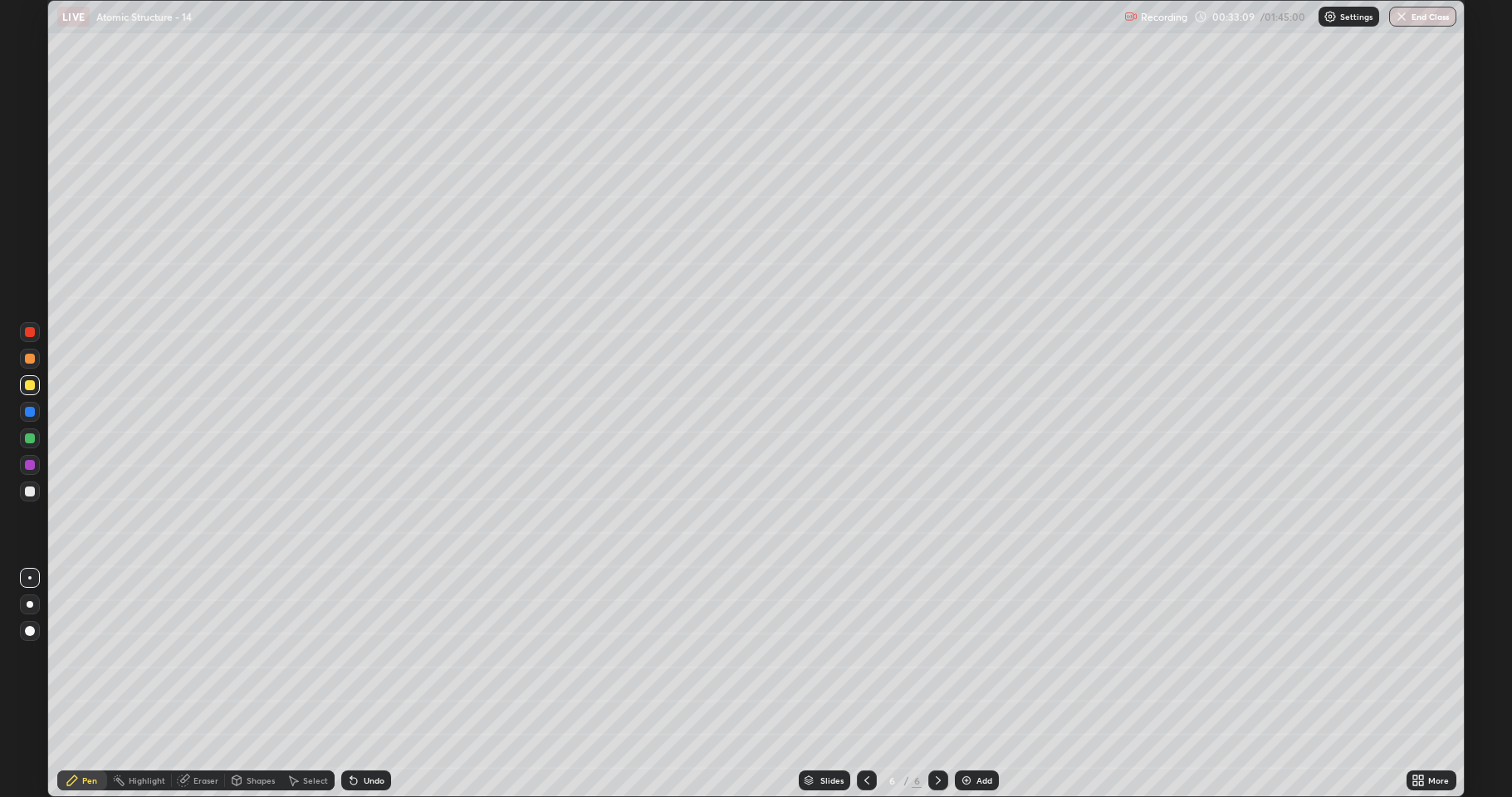
click at [28, 491] on div at bounding box center [30, 492] width 10 height 10
click at [34, 437] on div at bounding box center [30, 438] width 10 height 10
click at [28, 495] on div at bounding box center [30, 492] width 10 height 10
click at [28, 390] on div at bounding box center [30, 386] width 10 height 10
click at [30, 497] on div at bounding box center [30, 492] width 20 height 20
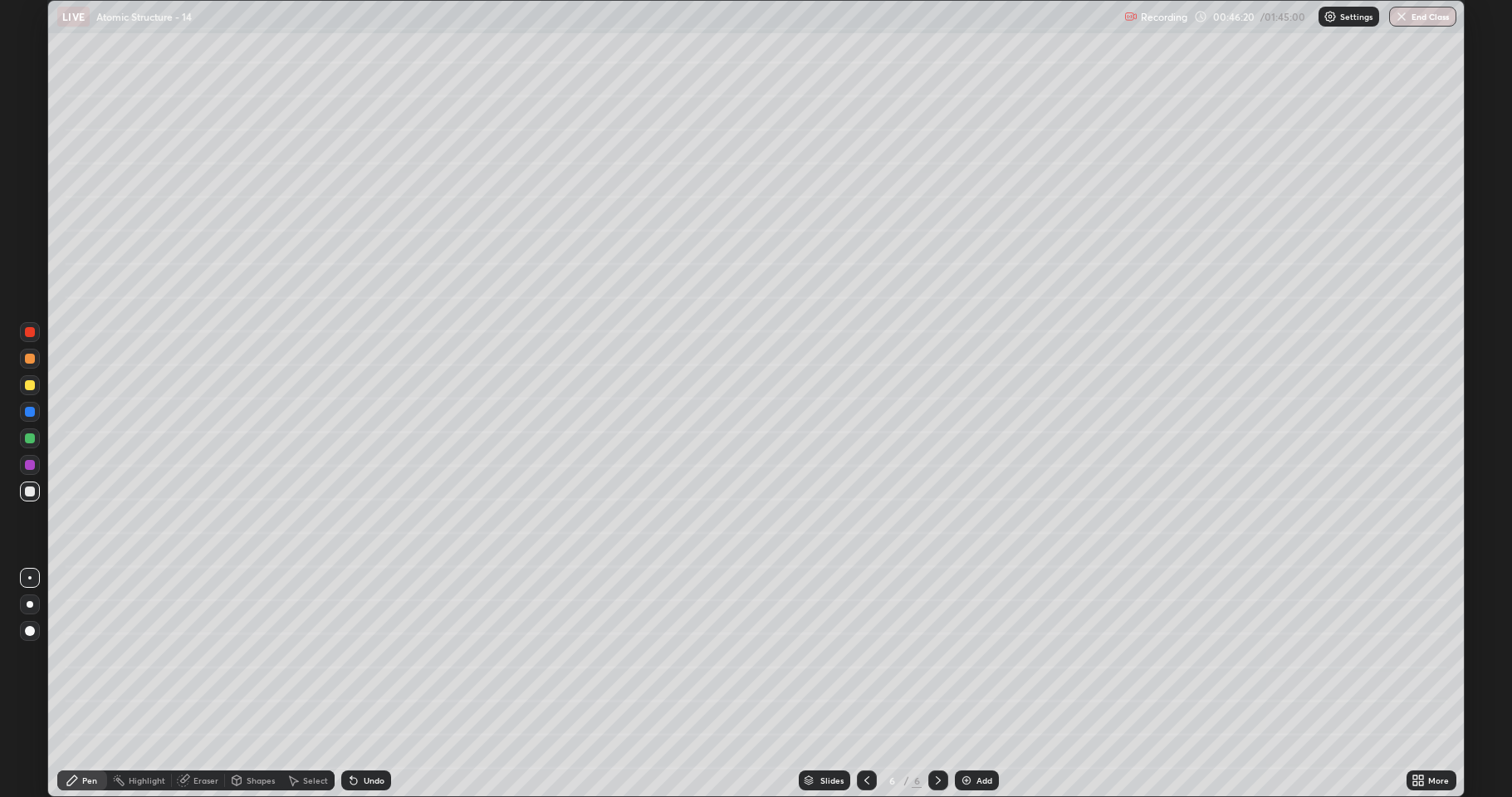
click at [199, 656] on div "Eraser" at bounding box center [206, 780] width 25 height 8
click at [79, 656] on div "Pen" at bounding box center [81, 780] width 49 height 20
click at [27, 443] on div at bounding box center [30, 438] width 20 height 20
click at [964, 656] on img at bounding box center [966, 780] width 13 height 13
click at [34, 493] on div at bounding box center [30, 492] width 10 height 10
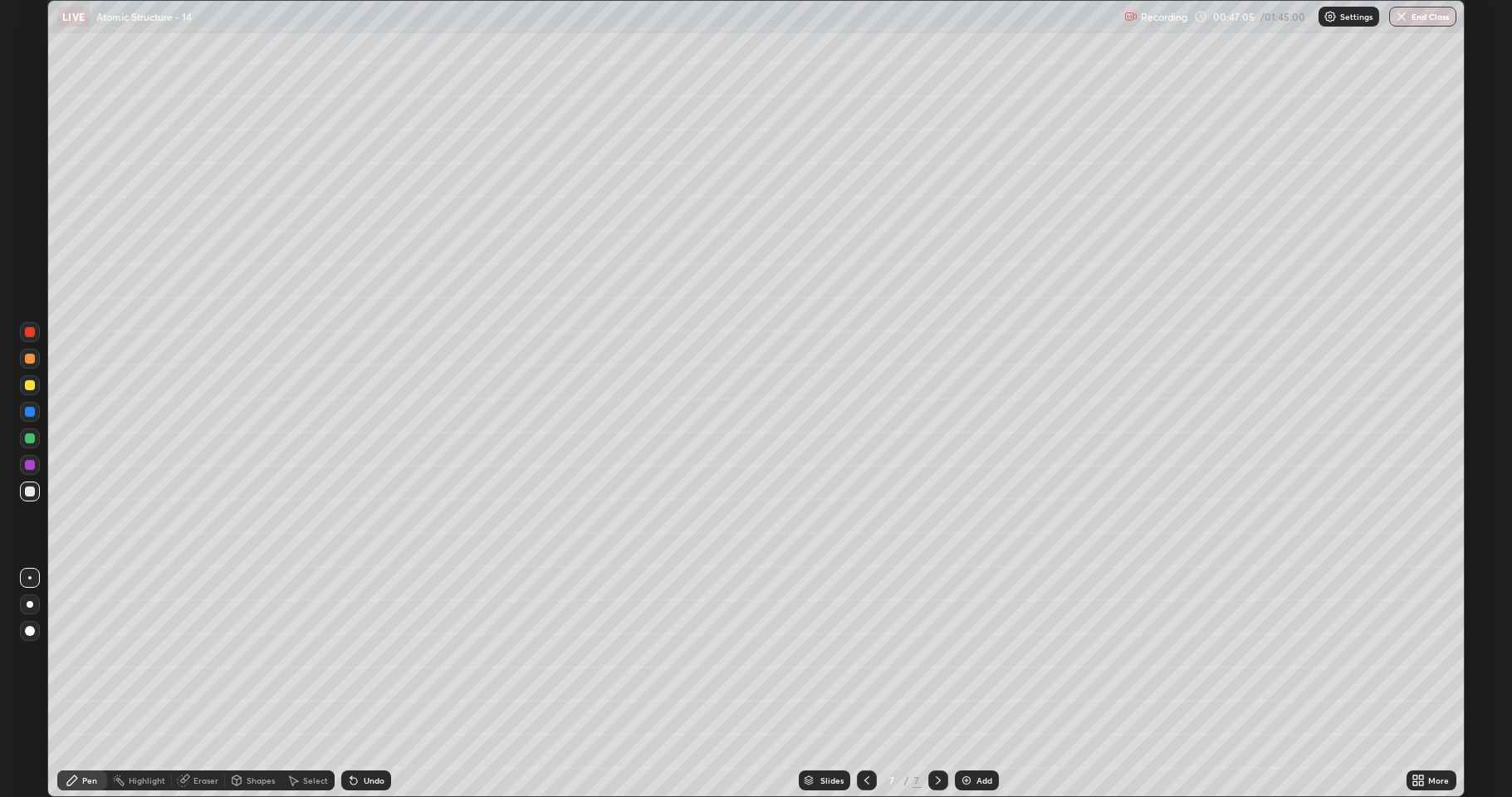
click at [30, 489] on div at bounding box center [30, 492] width 10 height 10
click at [30, 388] on div at bounding box center [30, 386] width 10 height 10
click at [248, 656] on div "Shapes" at bounding box center [261, 780] width 28 height 8
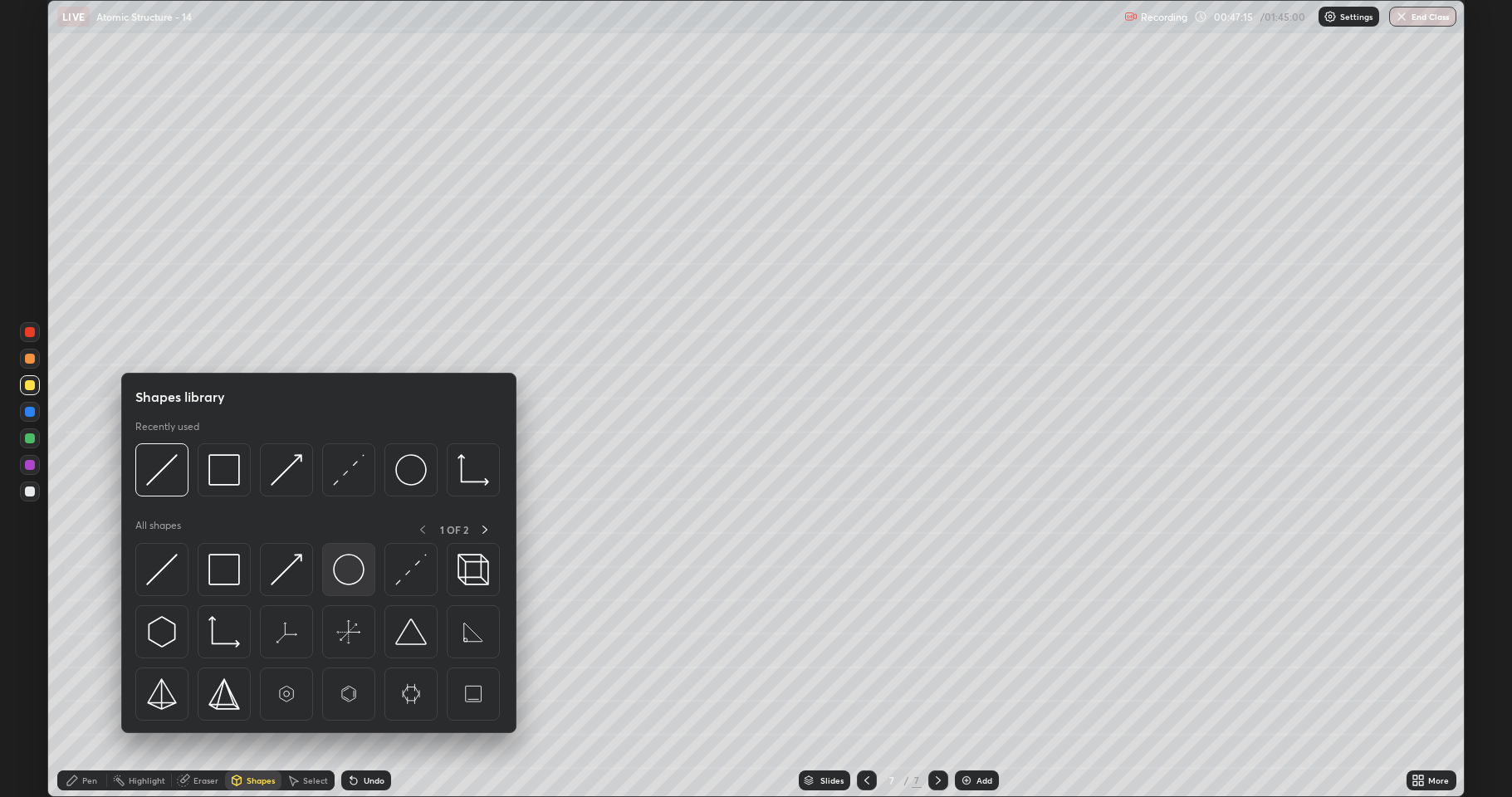
click at [345, 572] on img at bounding box center [349, 570] width 32 height 32
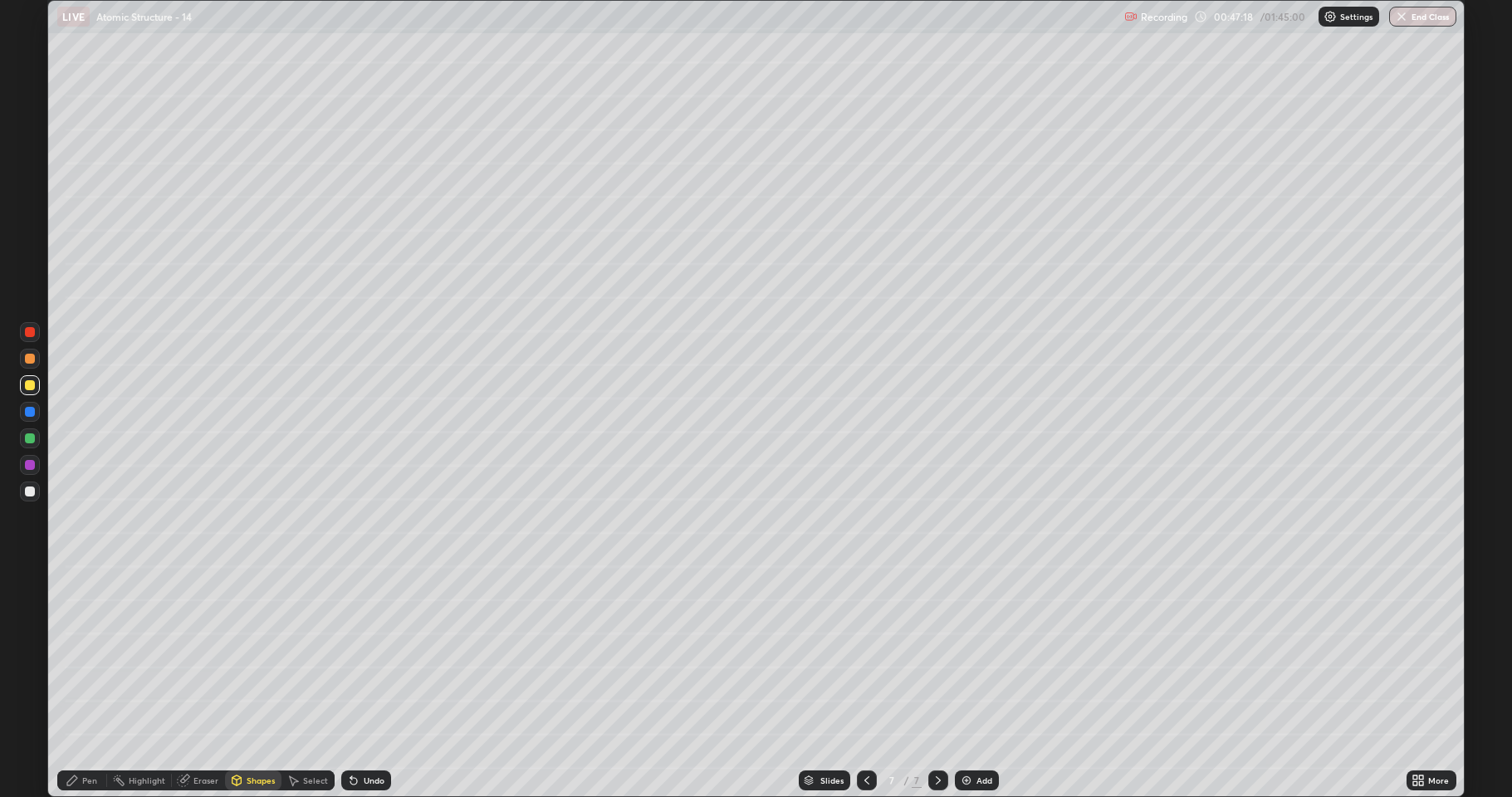
click at [34, 468] on div at bounding box center [30, 465] width 10 height 10
click at [249, 656] on div "Shapes" at bounding box center [261, 780] width 28 height 8
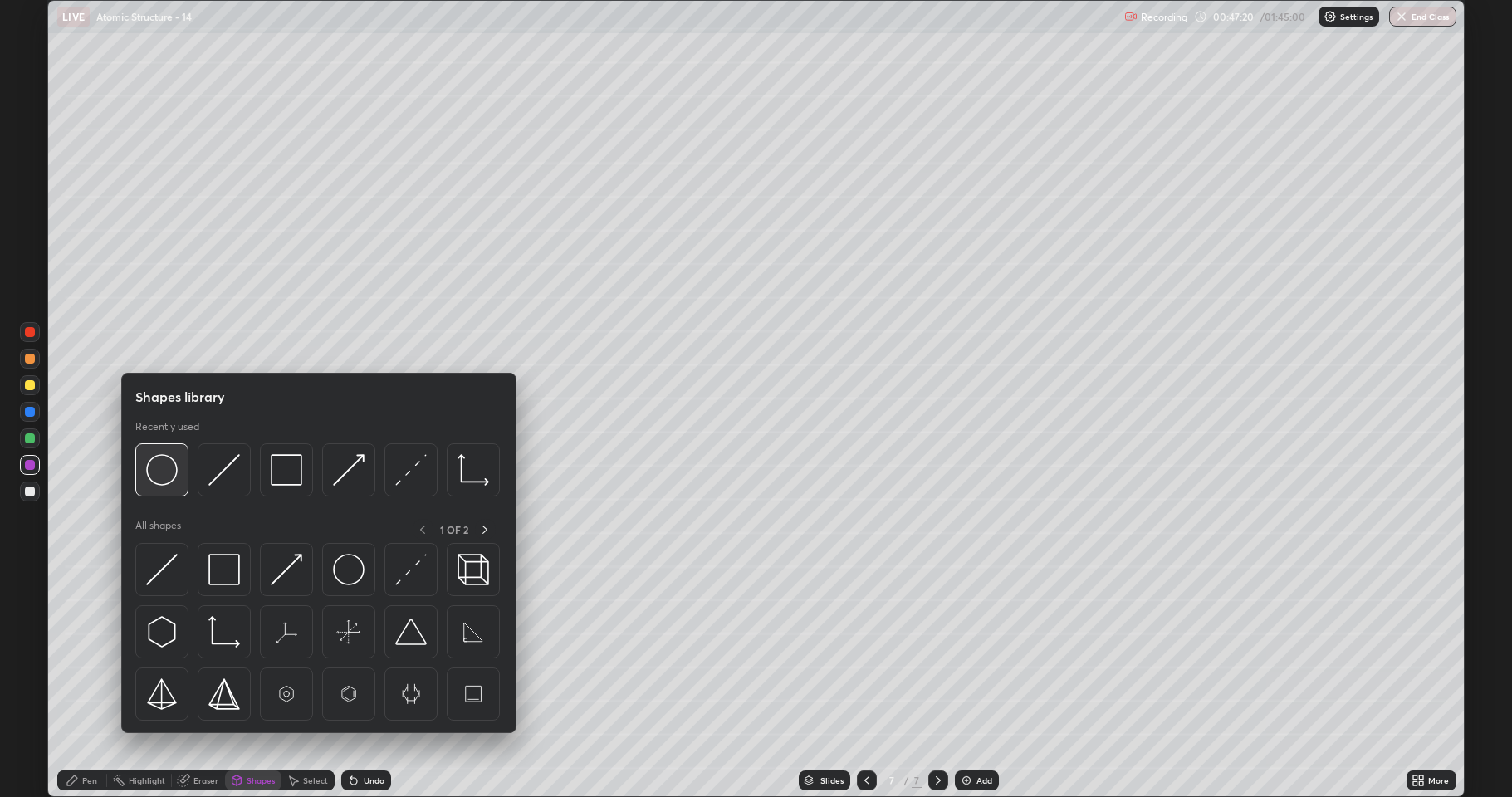
click at [163, 488] on div at bounding box center [162, 469] width 53 height 53
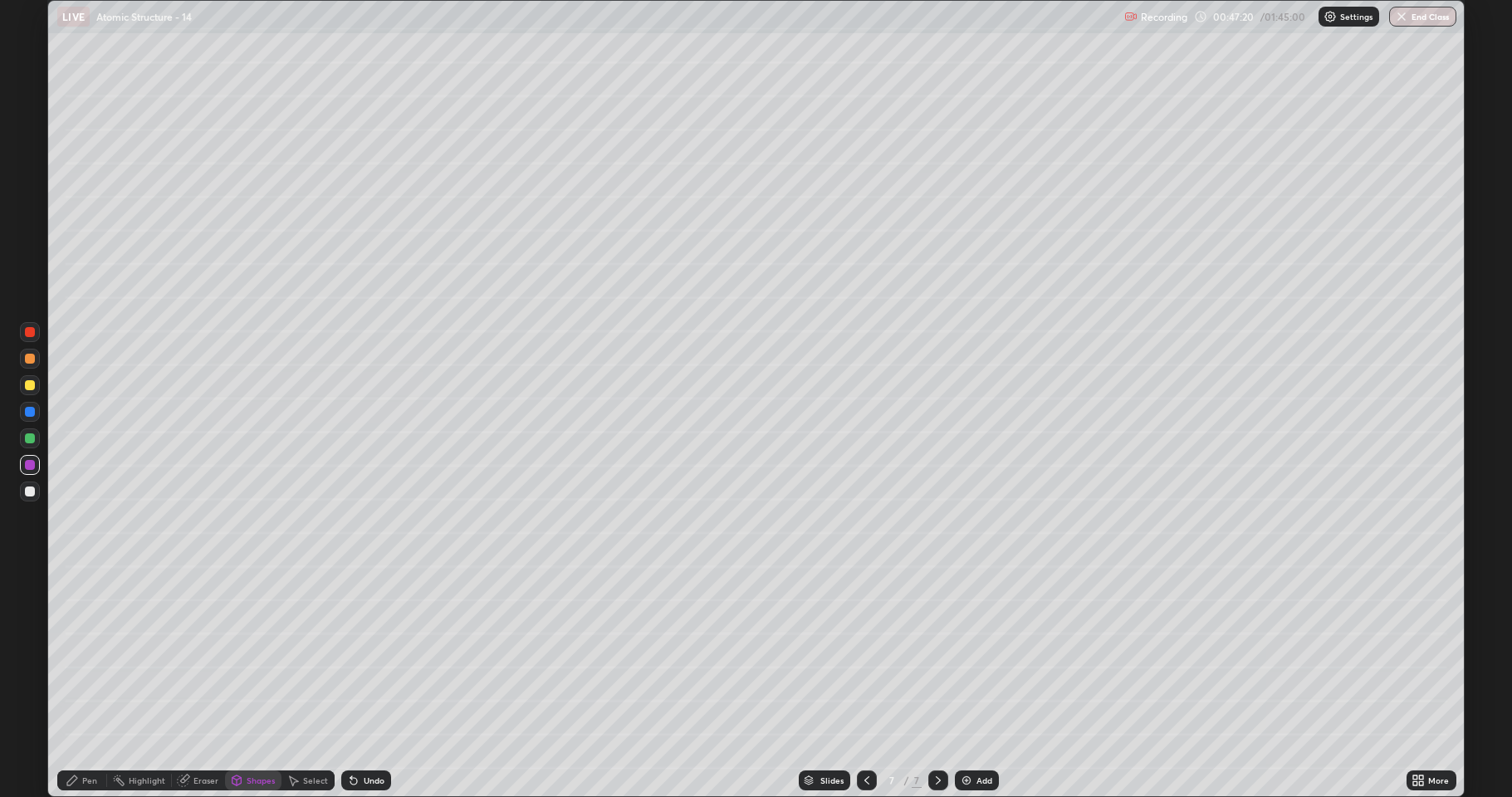
click at [29, 492] on div at bounding box center [30, 492] width 10 height 10
click at [83, 656] on div "Pen" at bounding box center [90, 780] width 15 height 8
click at [34, 468] on div at bounding box center [30, 465] width 10 height 10
click at [34, 440] on div at bounding box center [30, 438] width 10 height 10
click at [261, 656] on div "Shapes" at bounding box center [261, 780] width 28 height 8
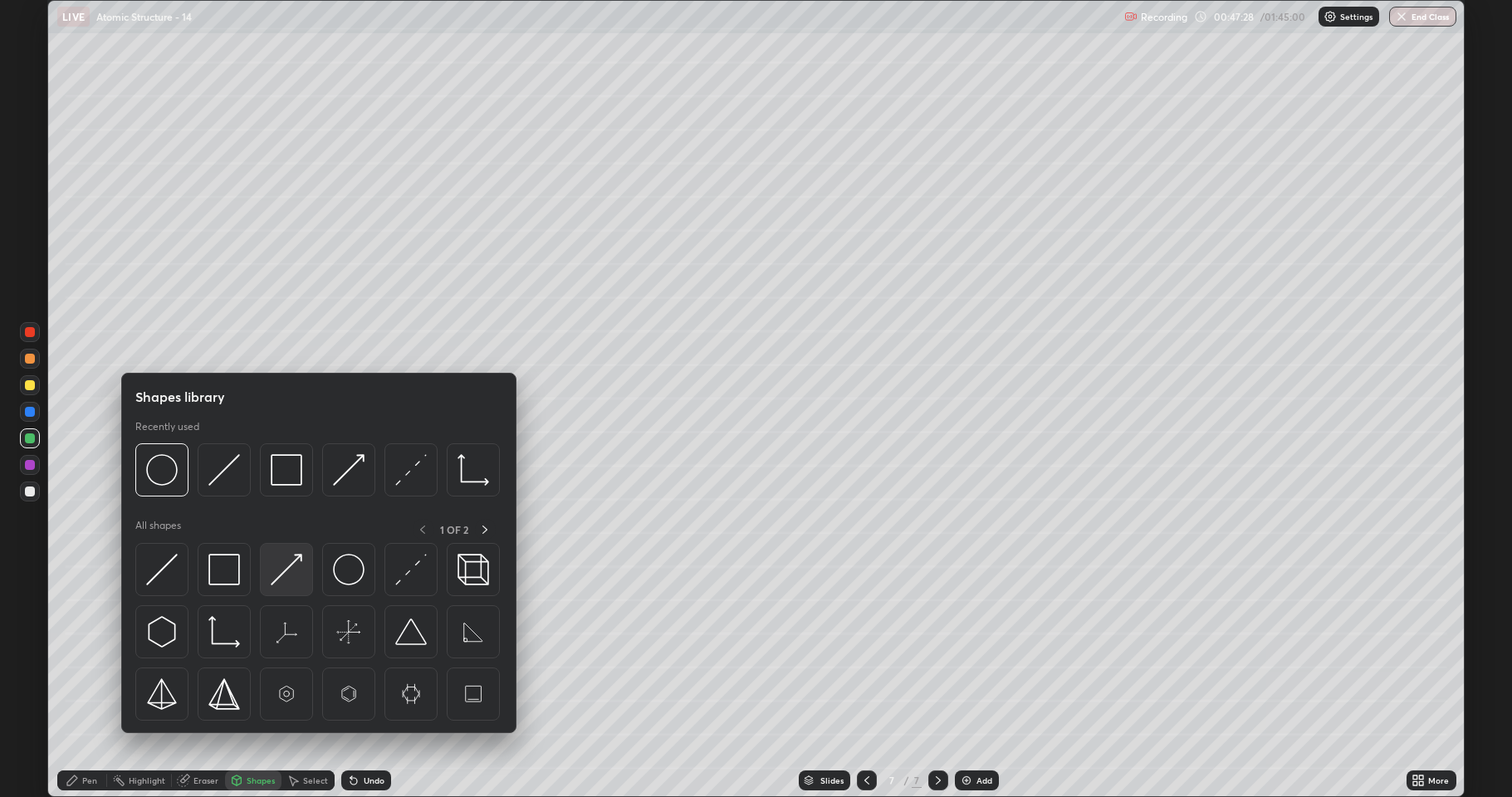
click at [282, 577] on img at bounding box center [287, 570] width 32 height 32
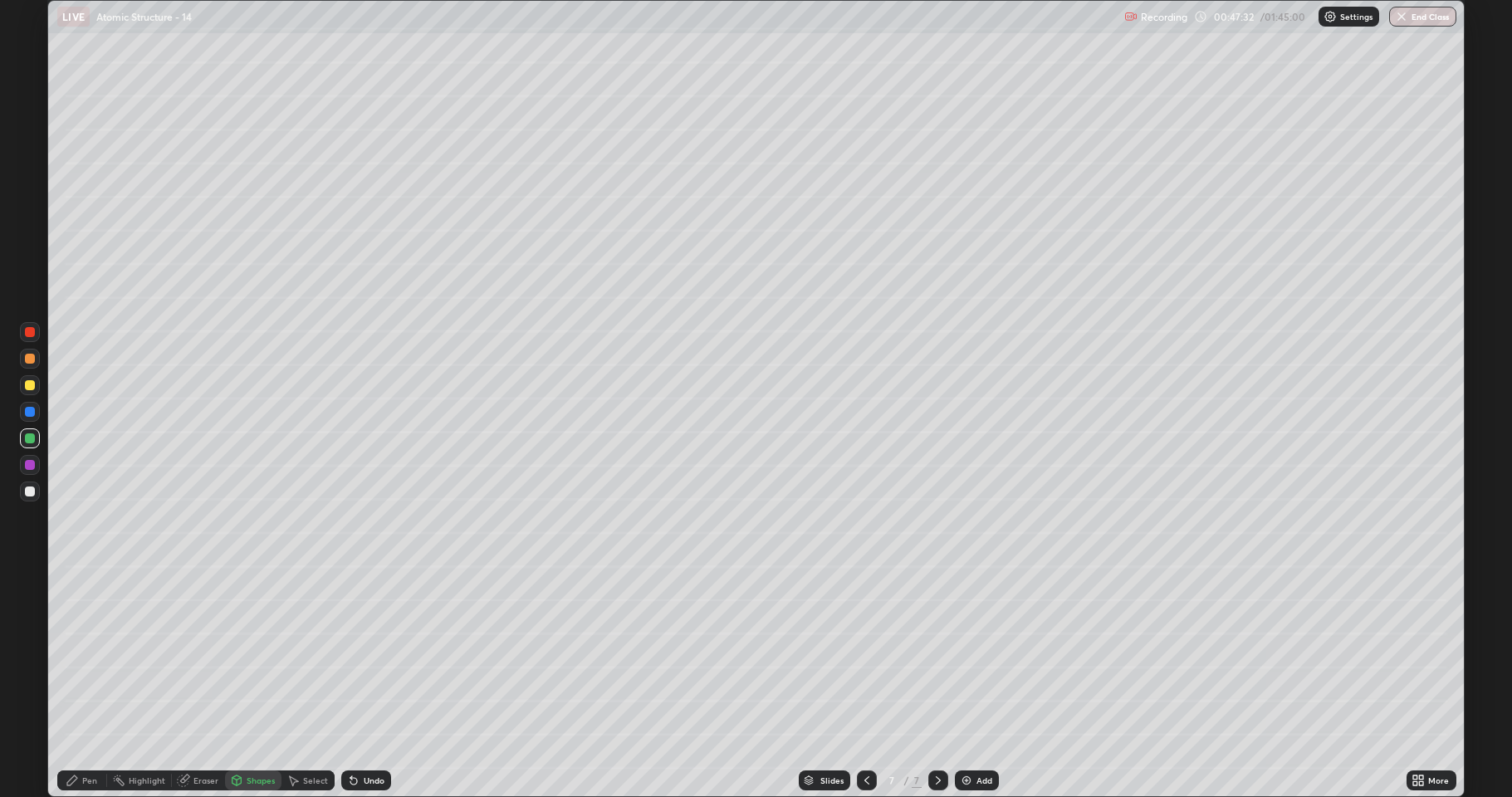
click at [29, 408] on div at bounding box center [30, 411] width 10 height 10
click at [368, 656] on div "Undo" at bounding box center [365, 780] width 49 height 20
click at [31, 468] on div at bounding box center [30, 465] width 10 height 10
click at [365, 656] on div "Undo" at bounding box center [374, 780] width 21 height 8
click at [95, 656] on div "Pen" at bounding box center [90, 780] width 15 height 8
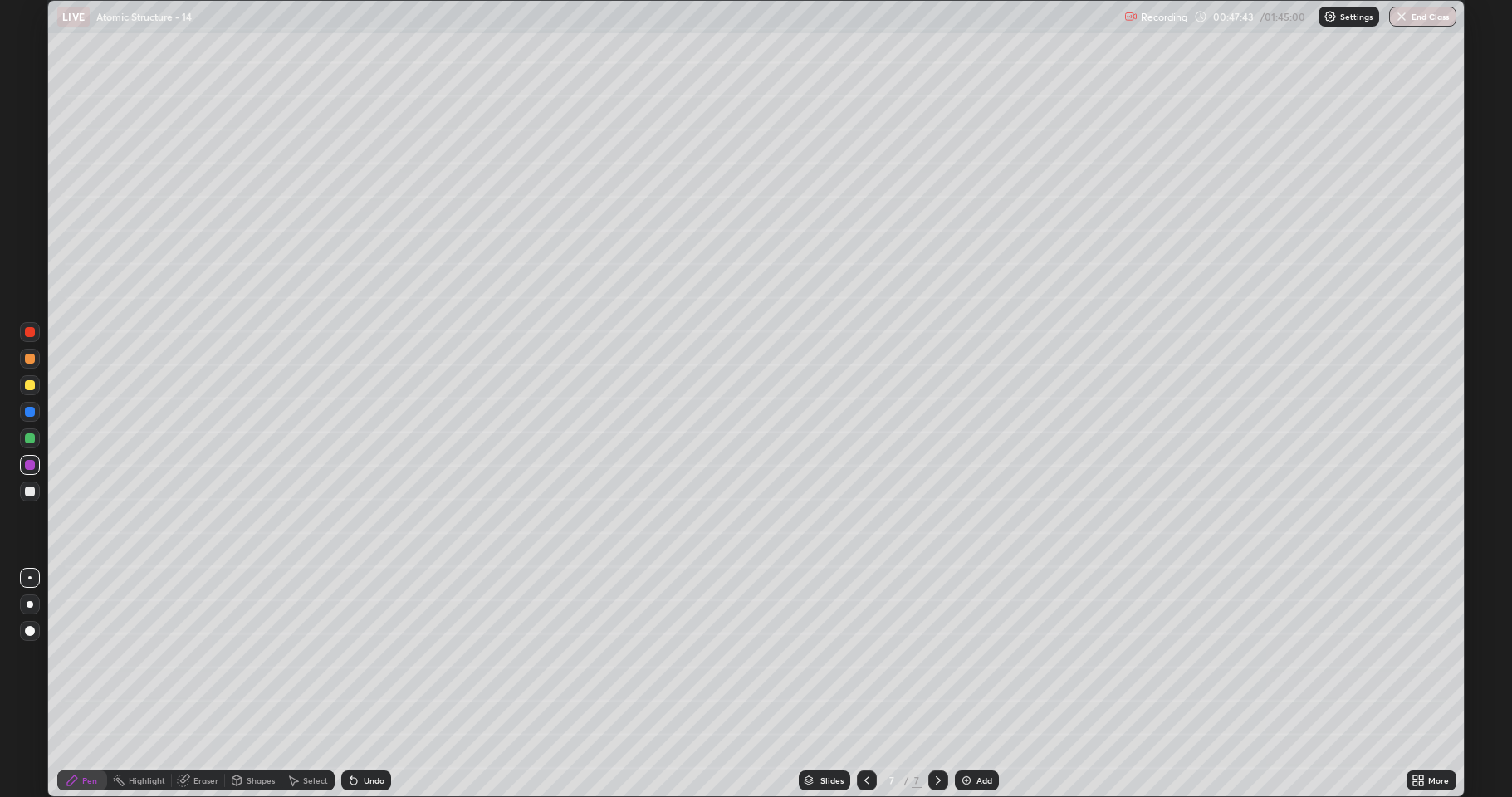
click at [30, 392] on div at bounding box center [30, 386] width 20 height 20
click at [196, 656] on div "Eraser" at bounding box center [206, 780] width 25 height 8
click at [257, 656] on div "Shapes" at bounding box center [253, 780] width 56 height 20
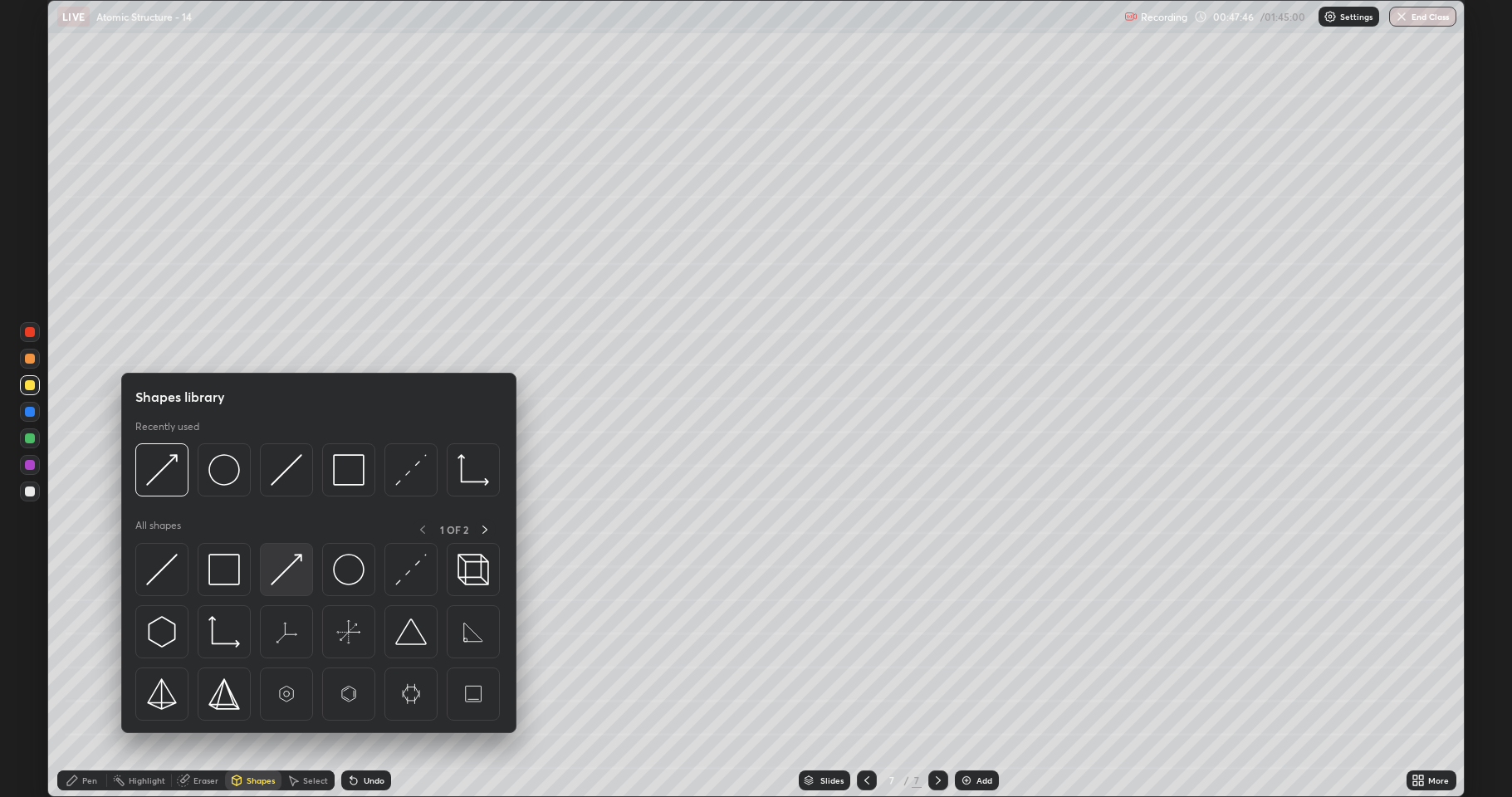
click at [294, 558] on img at bounding box center [287, 570] width 32 height 32
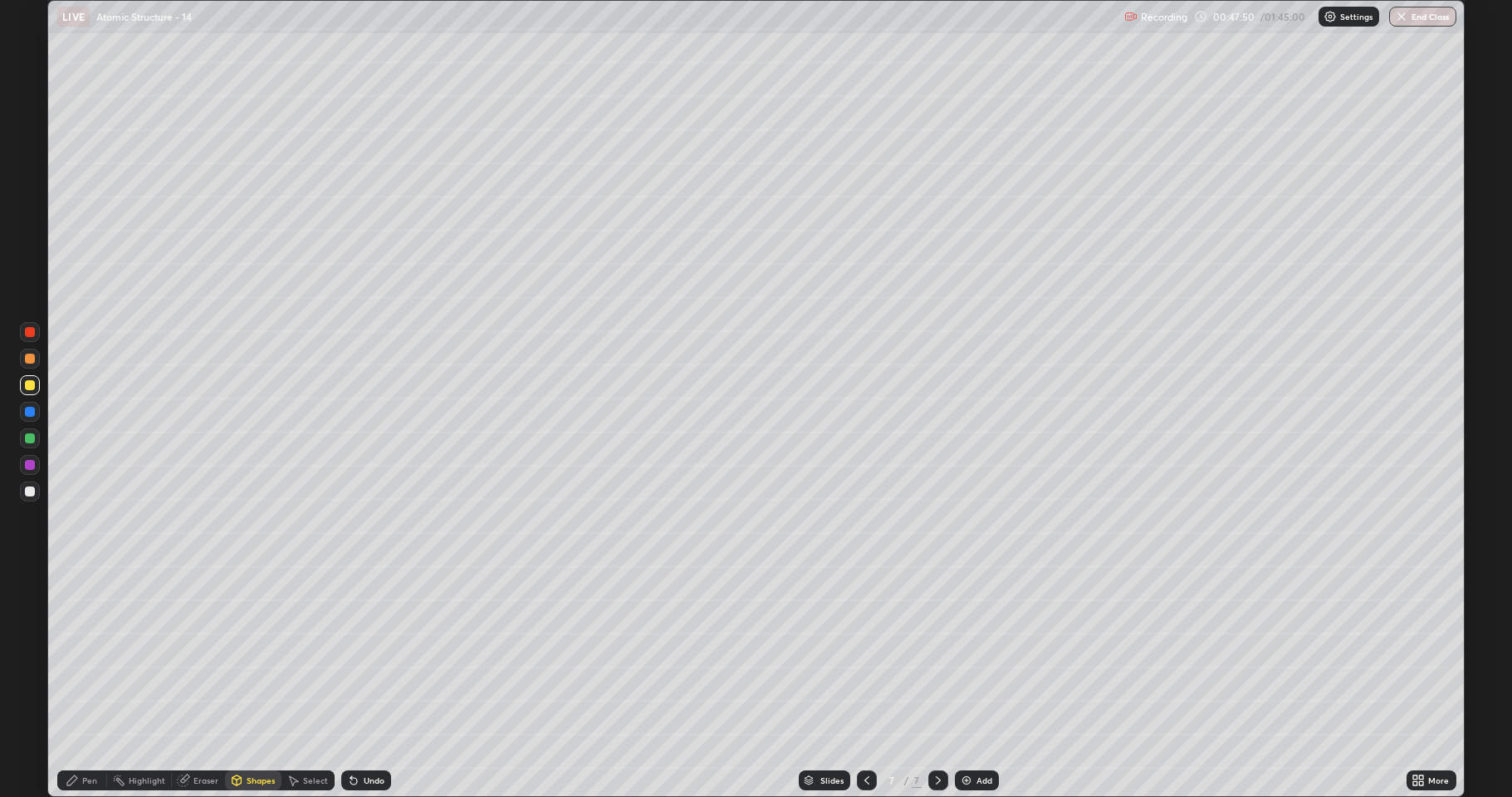
click at [28, 438] on div at bounding box center [30, 438] width 10 height 10
click at [354, 656] on icon at bounding box center [354, 780] width 13 height 13
click at [85, 656] on div "Pen" at bounding box center [90, 780] width 15 height 8
click at [30, 489] on div at bounding box center [30, 492] width 10 height 10
click at [245, 656] on div "Shapes" at bounding box center [253, 780] width 56 height 20
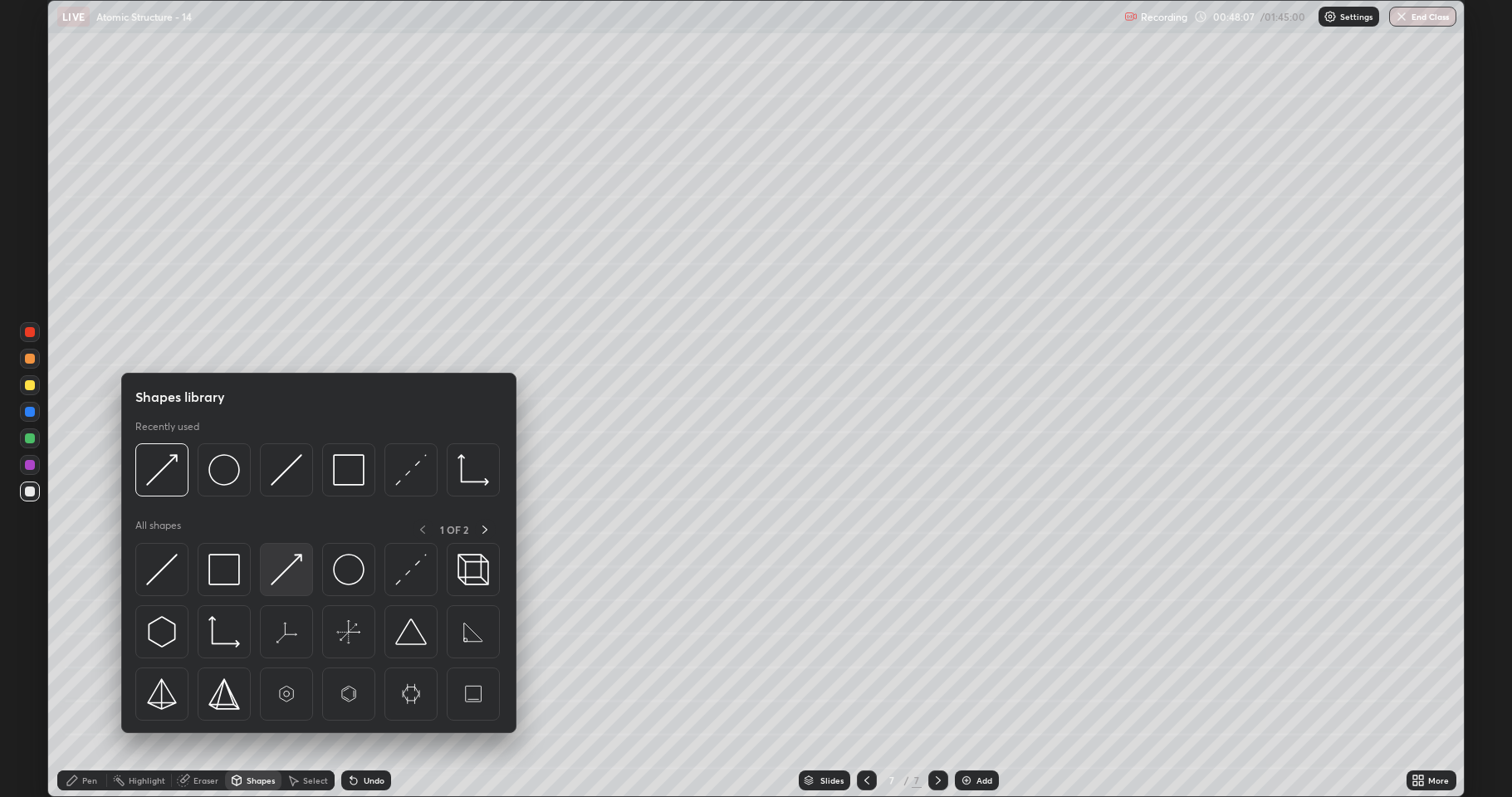
click at [284, 581] on img at bounding box center [287, 570] width 32 height 32
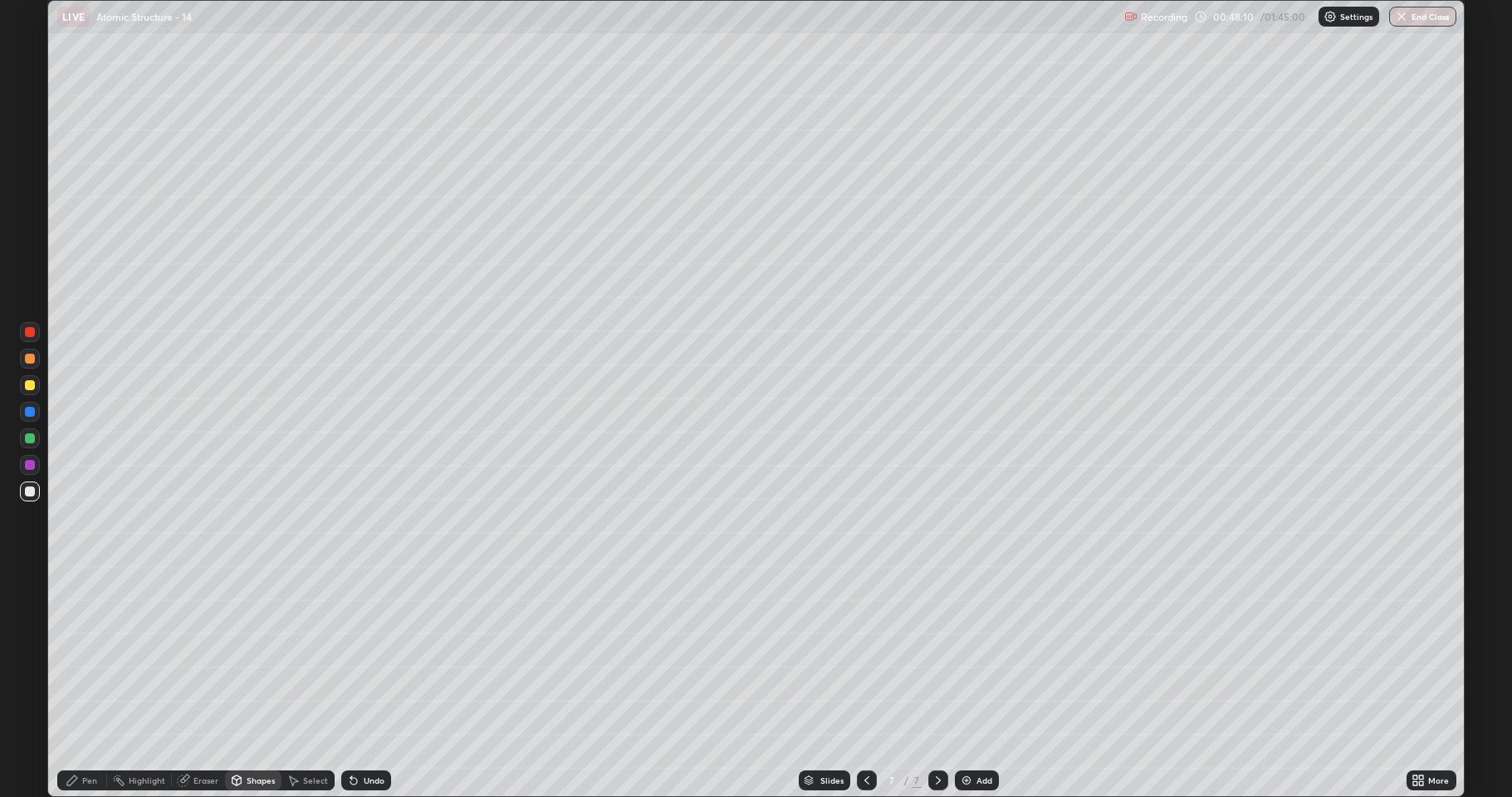
click at [28, 469] on div at bounding box center [30, 465] width 10 height 10
click at [351, 656] on icon at bounding box center [354, 781] width 7 height 7
click at [92, 656] on div "Pen" at bounding box center [90, 780] width 15 height 8
click at [34, 497] on div at bounding box center [30, 492] width 20 height 20
click at [30, 442] on div at bounding box center [30, 438] width 10 height 10
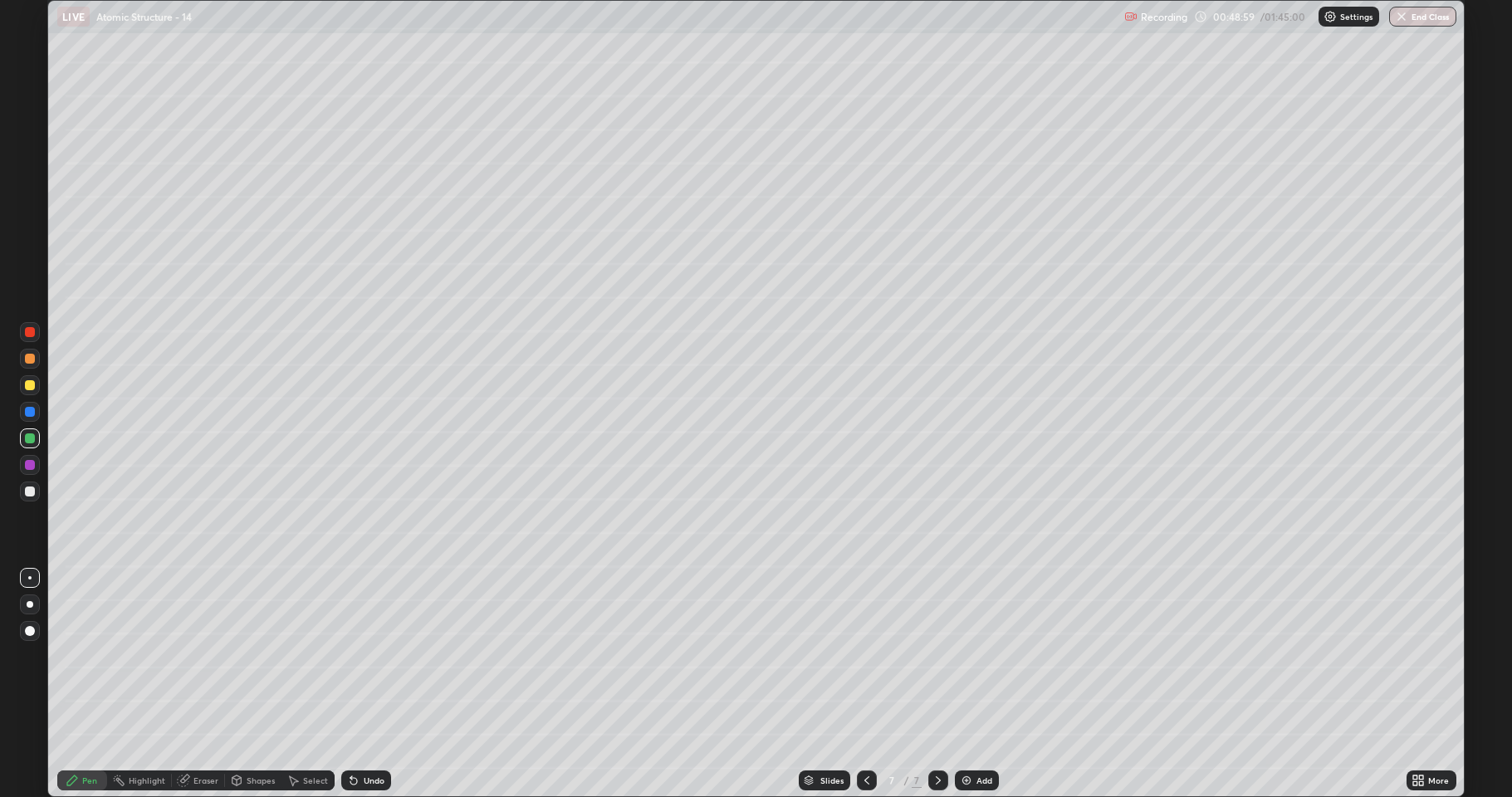
click at [260, 656] on div "Shapes" at bounding box center [261, 780] width 28 height 8
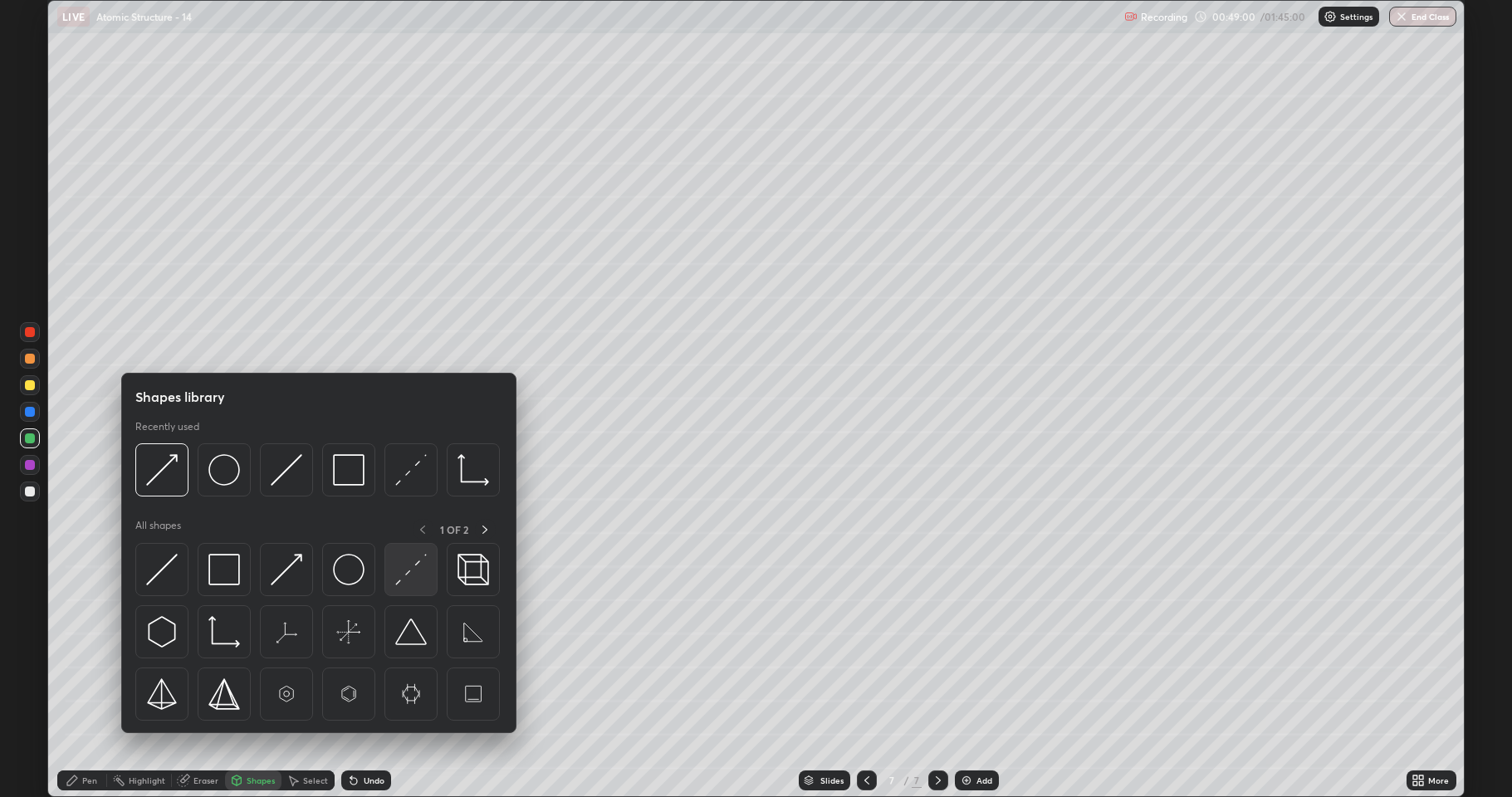
click at [398, 587] on div at bounding box center [411, 569] width 53 height 53
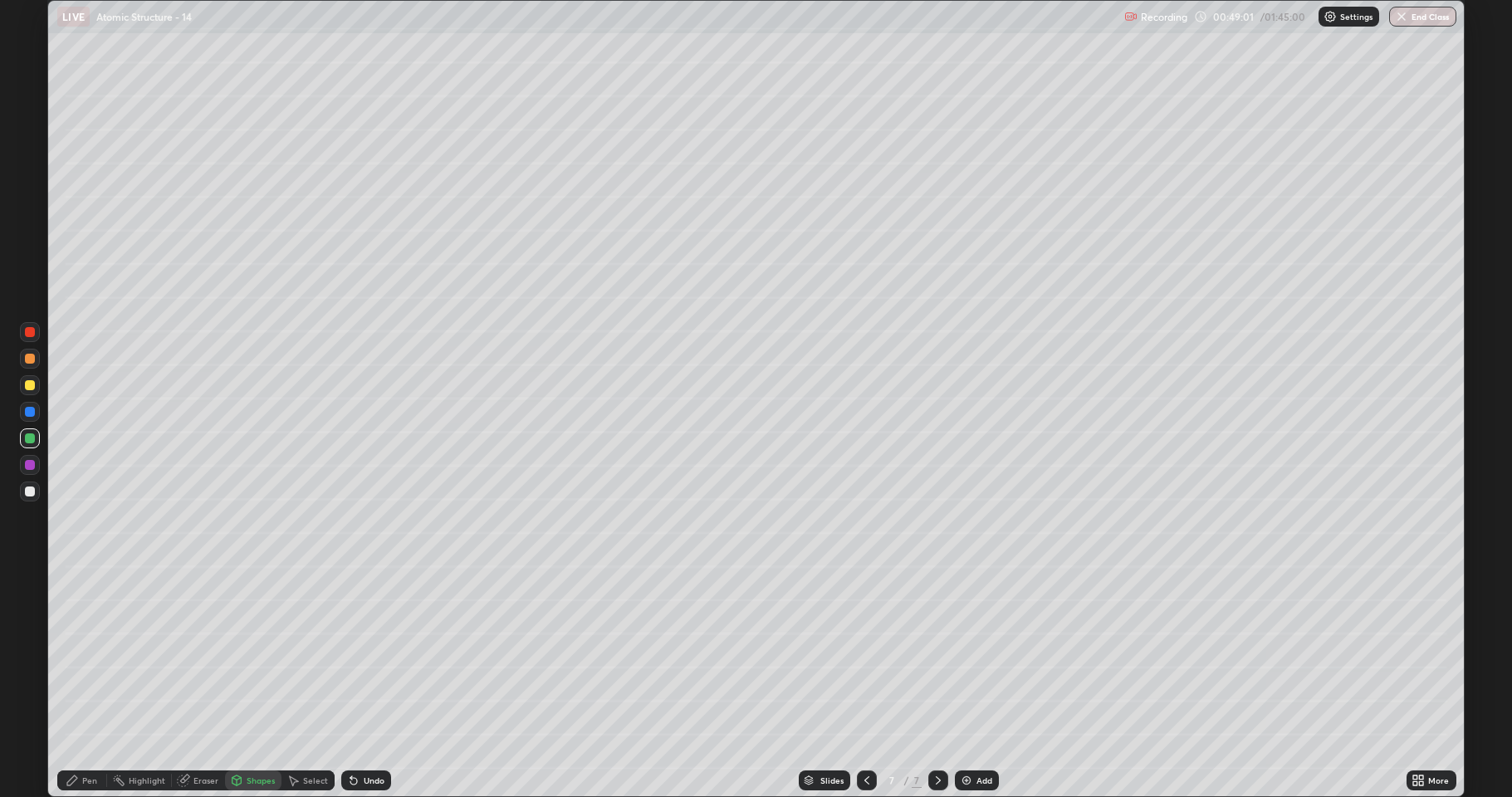
click at [28, 439] on div at bounding box center [30, 438] width 10 height 10
click at [25, 409] on div at bounding box center [30, 411] width 10 height 10
click at [26, 489] on div at bounding box center [30, 492] width 10 height 10
click at [85, 656] on div "Pen" at bounding box center [90, 780] width 15 height 8
click at [26, 439] on div at bounding box center [30, 438] width 10 height 10
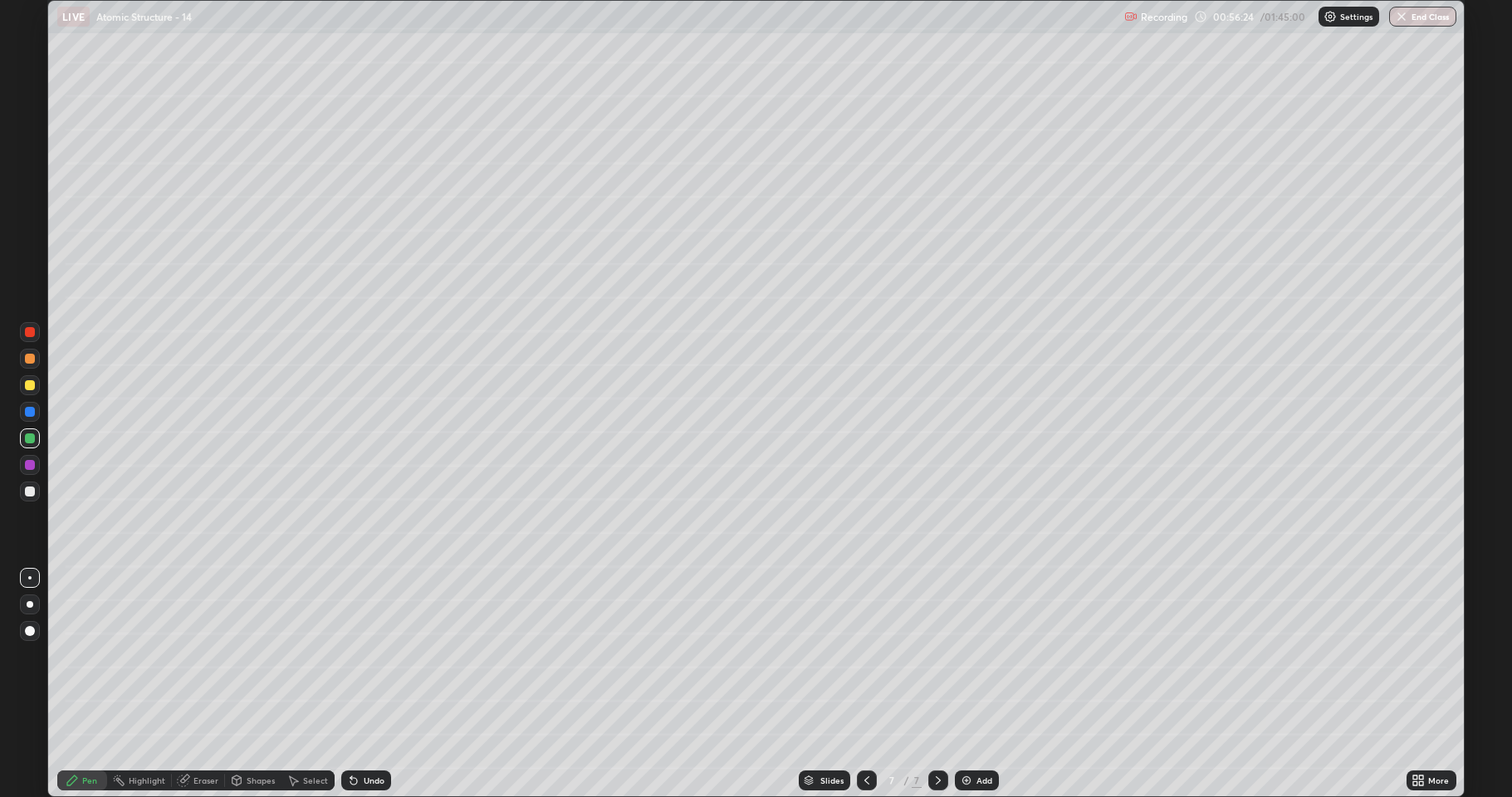
click at [963, 656] on img at bounding box center [966, 780] width 13 height 13
click at [30, 492] on div at bounding box center [30, 492] width 10 height 10
click at [27, 384] on div at bounding box center [30, 386] width 10 height 10
click at [29, 495] on div at bounding box center [30, 492] width 10 height 10
click at [28, 492] on div at bounding box center [30, 492] width 10 height 10
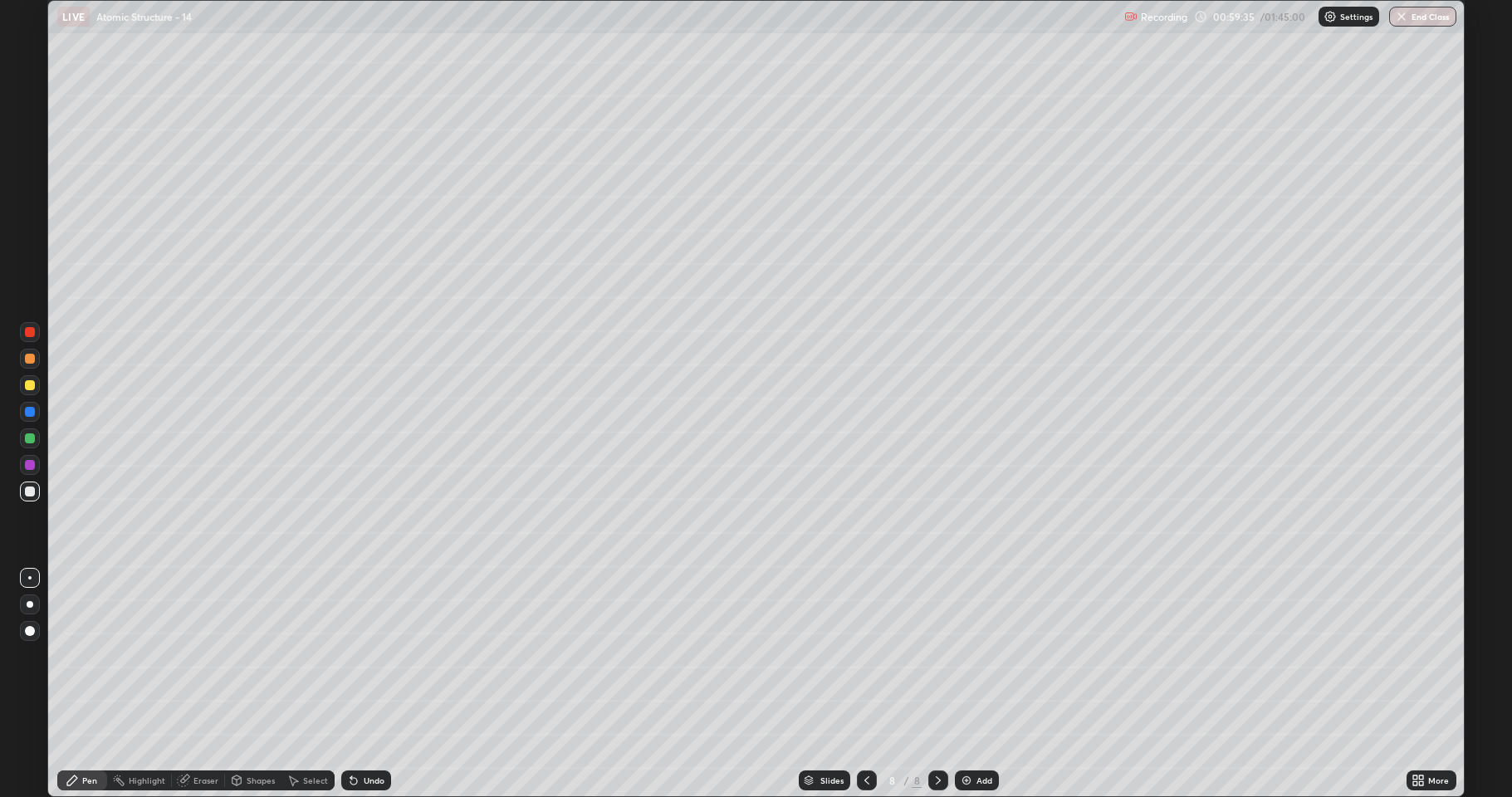
click at [34, 492] on div at bounding box center [30, 492] width 10 height 10
click at [252, 656] on div "Shapes" at bounding box center [253, 780] width 56 height 20
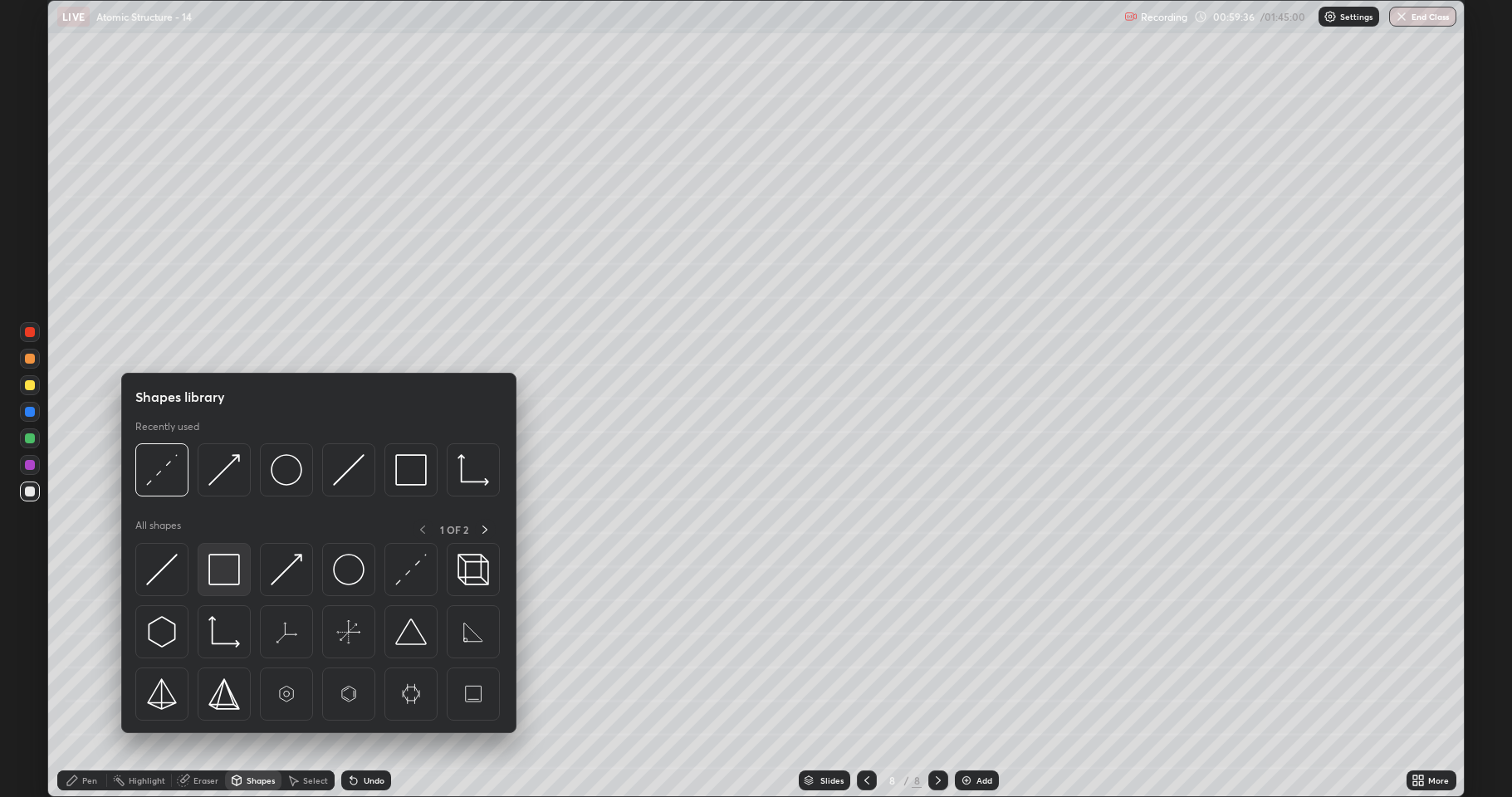
click at [226, 587] on div at bounding box center [224, 569] width 53 height 53
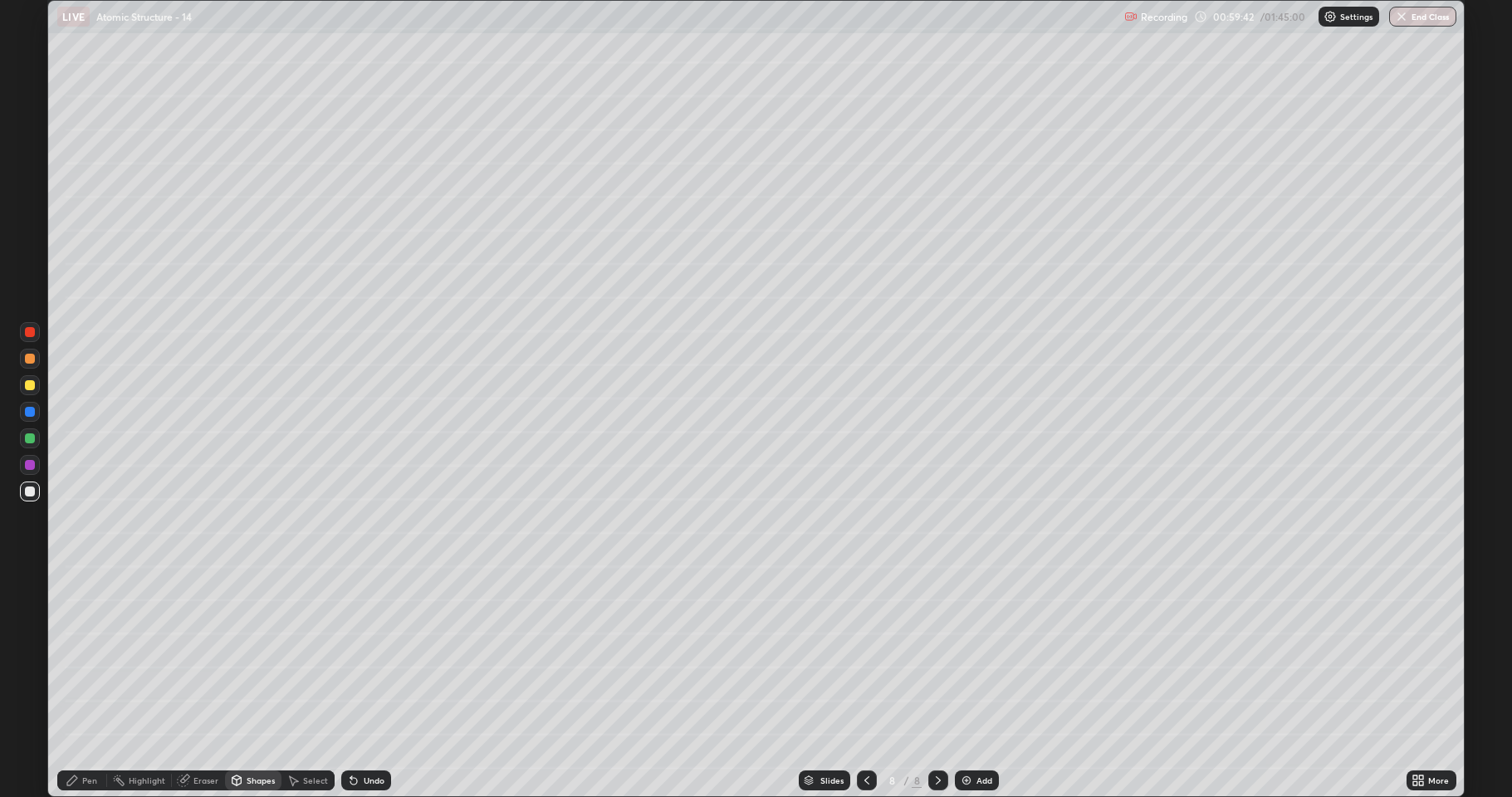
click at [262, 656] on div "Shapes" at bounding box center [261, 780] width 28 height 8
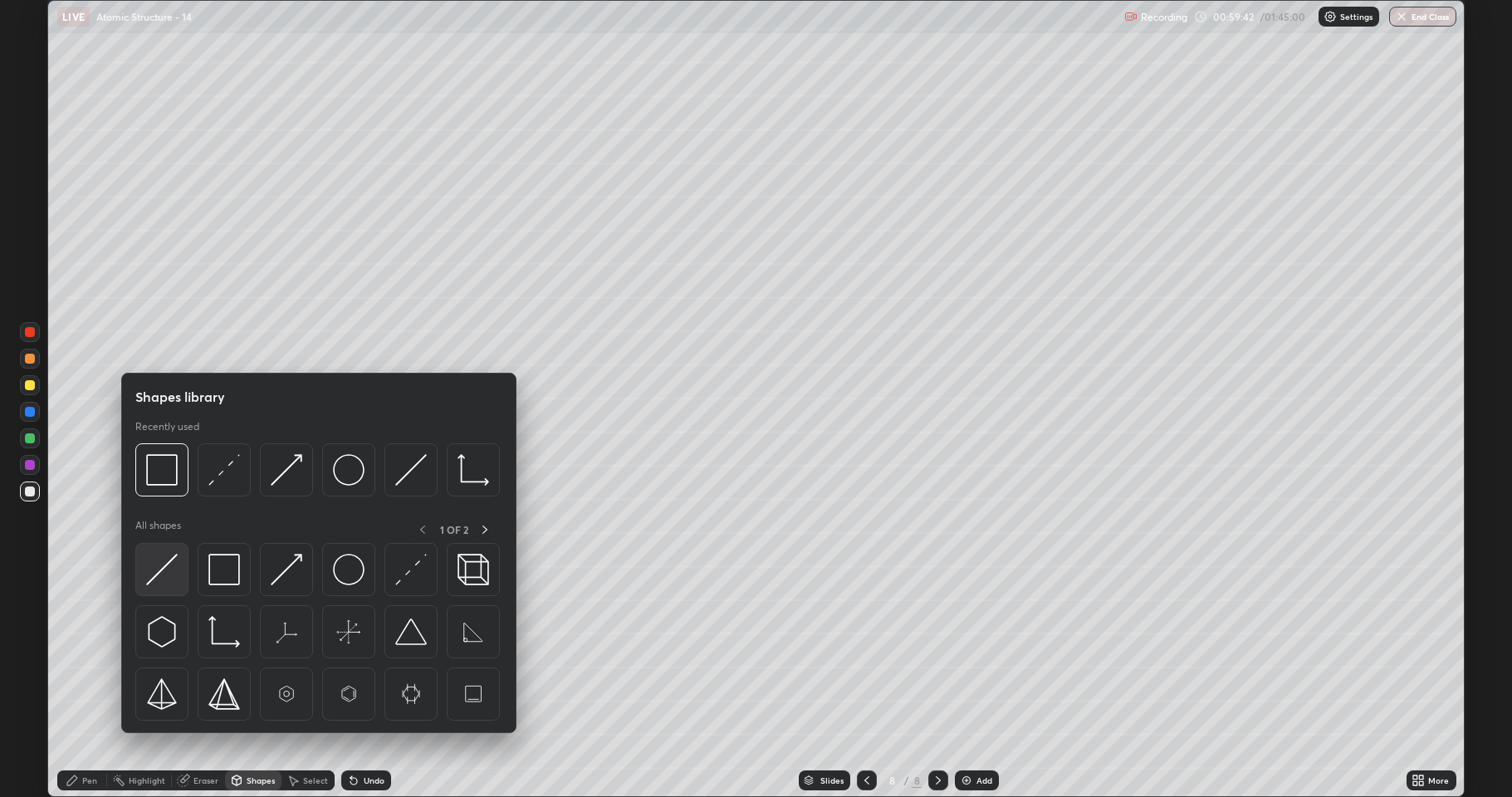
click at [173, 571] on img at bounding box center [162, 570] width 32 height 32
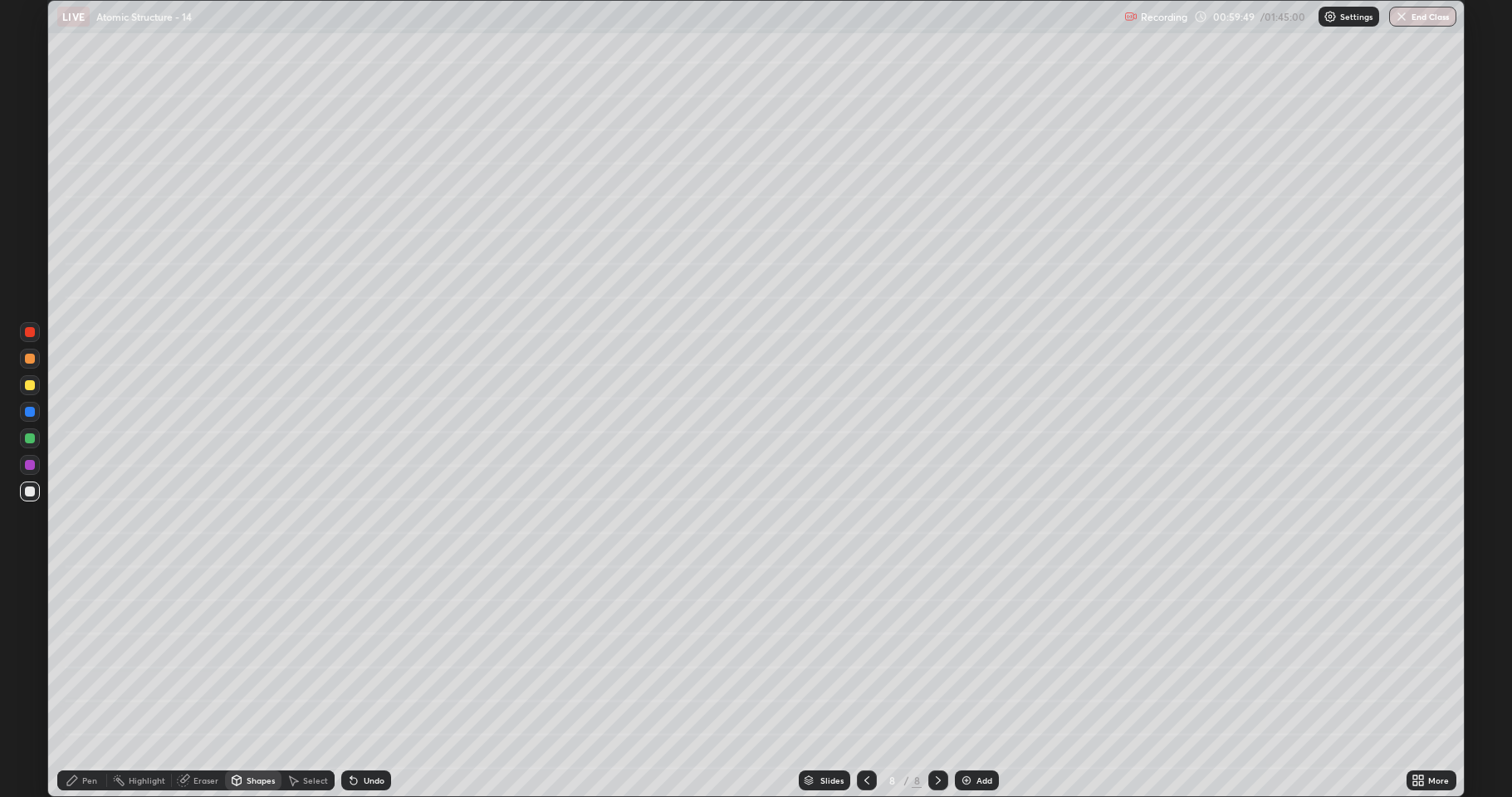
click at [28, 389] on div at bounding box center [30, 386] width 10 height 10
click at [355, 656] on icon at bounding box center [354, 780] width 13 height 13
click at [81, 656] on div "Pen" at bounding box center [81, 780] width 49 height 20
click at [31, 494] on div at bounding box center [30, 492] width 10 height 10
click at [31, 468] on div at bounding box center [30, 465] width 10 height 10
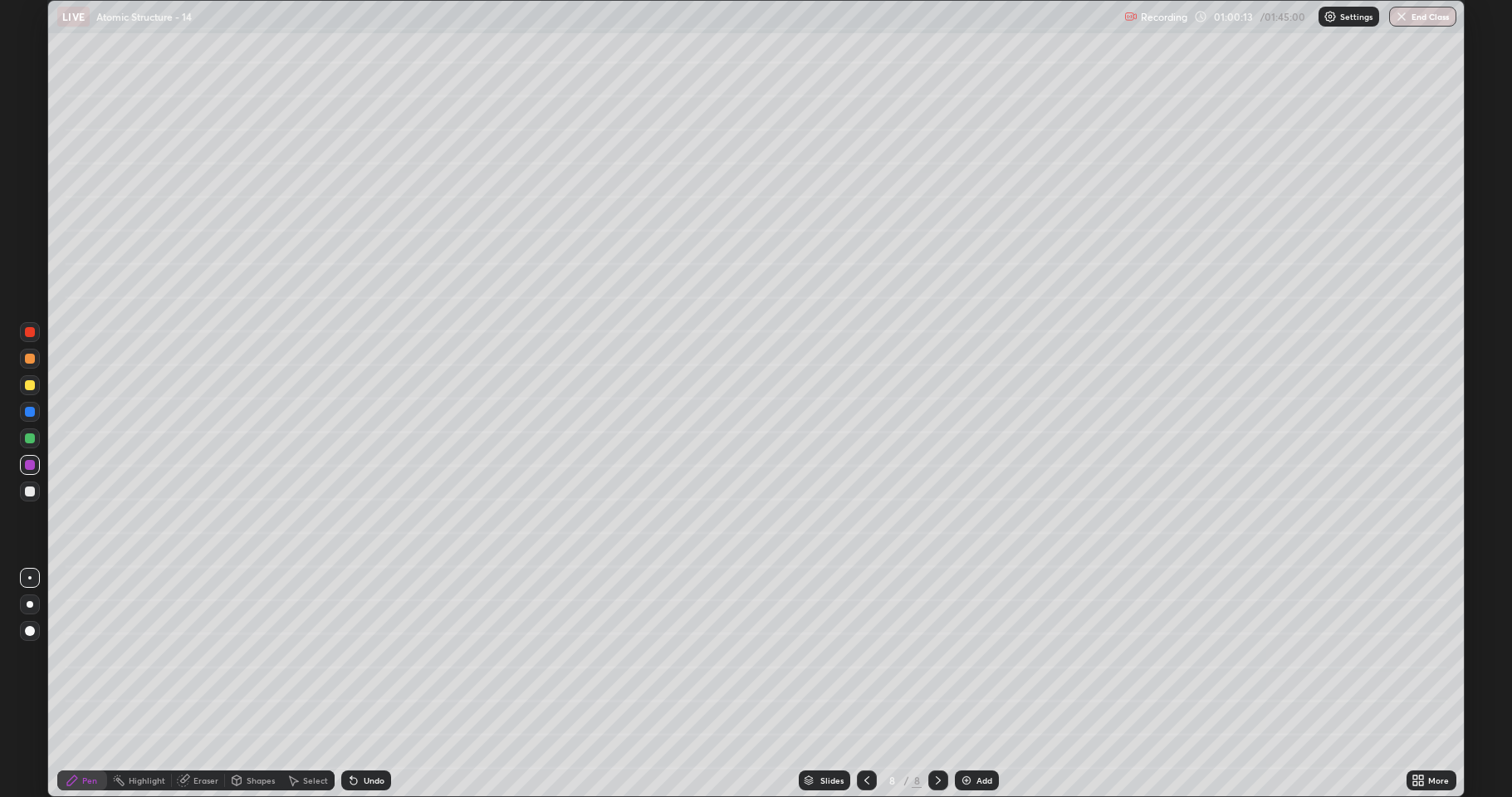
click at [32, 442] on div at bounding box center [30, 438] width 10 height 10
click at [26, 488] on div at bounding box center [30, 492] width 10 height 10
click at [29, 386] on div at bounding box center [30, 386] width 10 height 10
click at [373, 656] on div "Undo" at bounding box center [374, 780] width 21 height 8
click at [962, 656] on img at bounding box center [966, 780] width 13 height 13
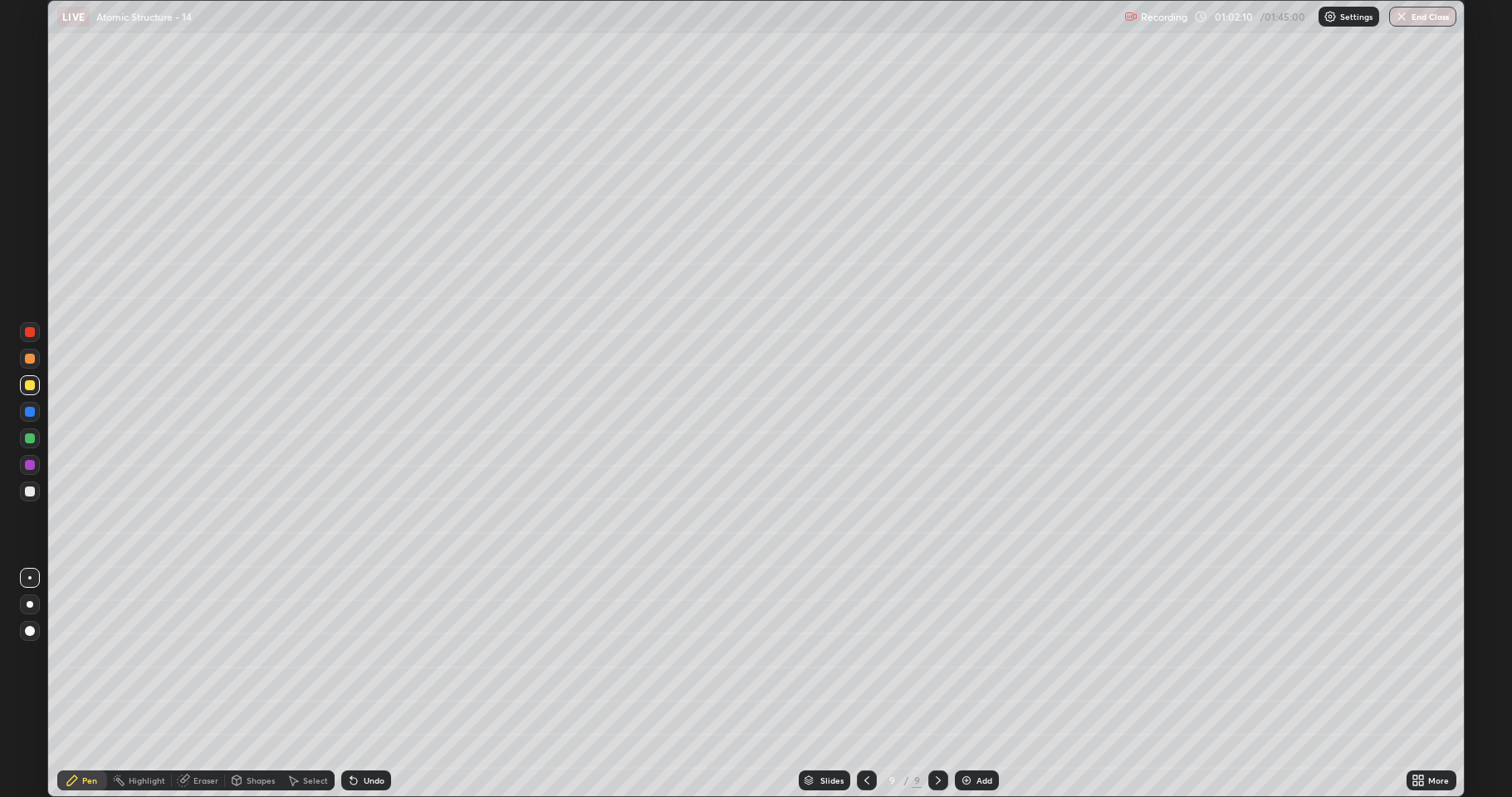
click at [260, 656] on div "Shapes" at bounding box center [261, 780] width 28 height 8
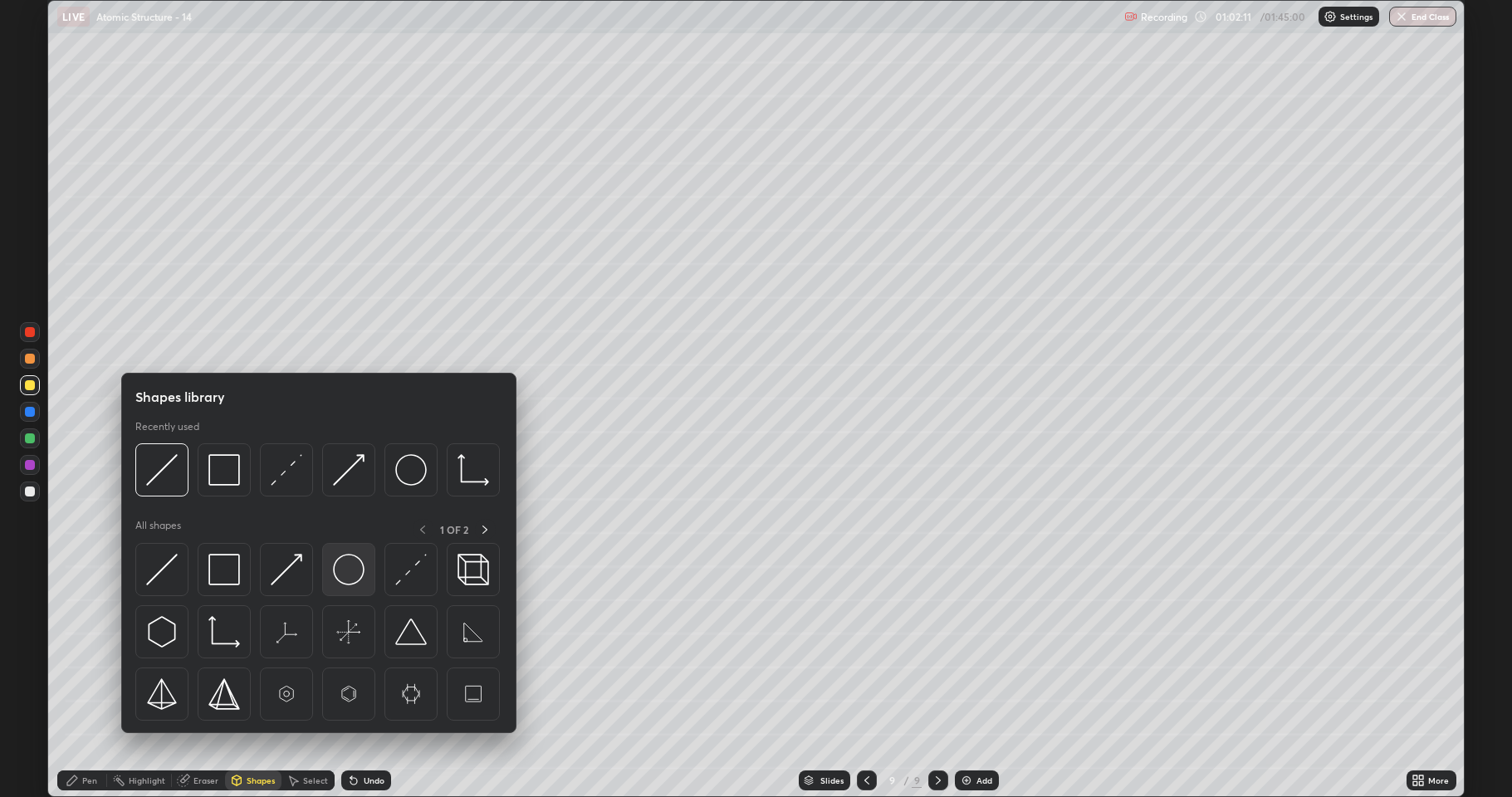
click at [340, 571] on img at bounding box center [349, 570] width 32 height 32
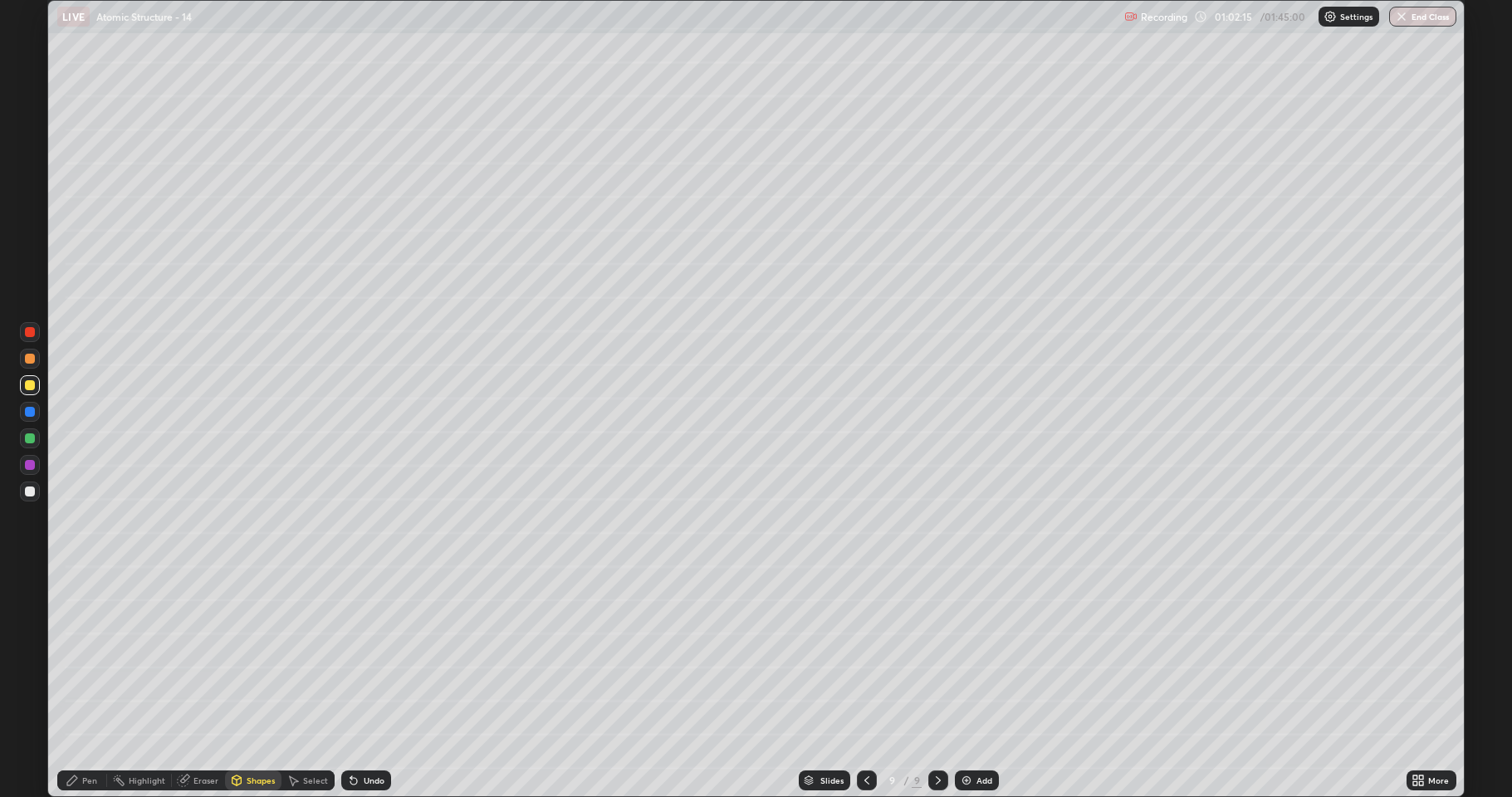
click at [308, 656] on div "Select" at bounding box center [308, 780] width 53 height 20
click at [425, 106] on div "0 ° Undo Copy Duplicate Duplicate to new slide Delete" at bounding box center [755, 398] width 1416 height 795
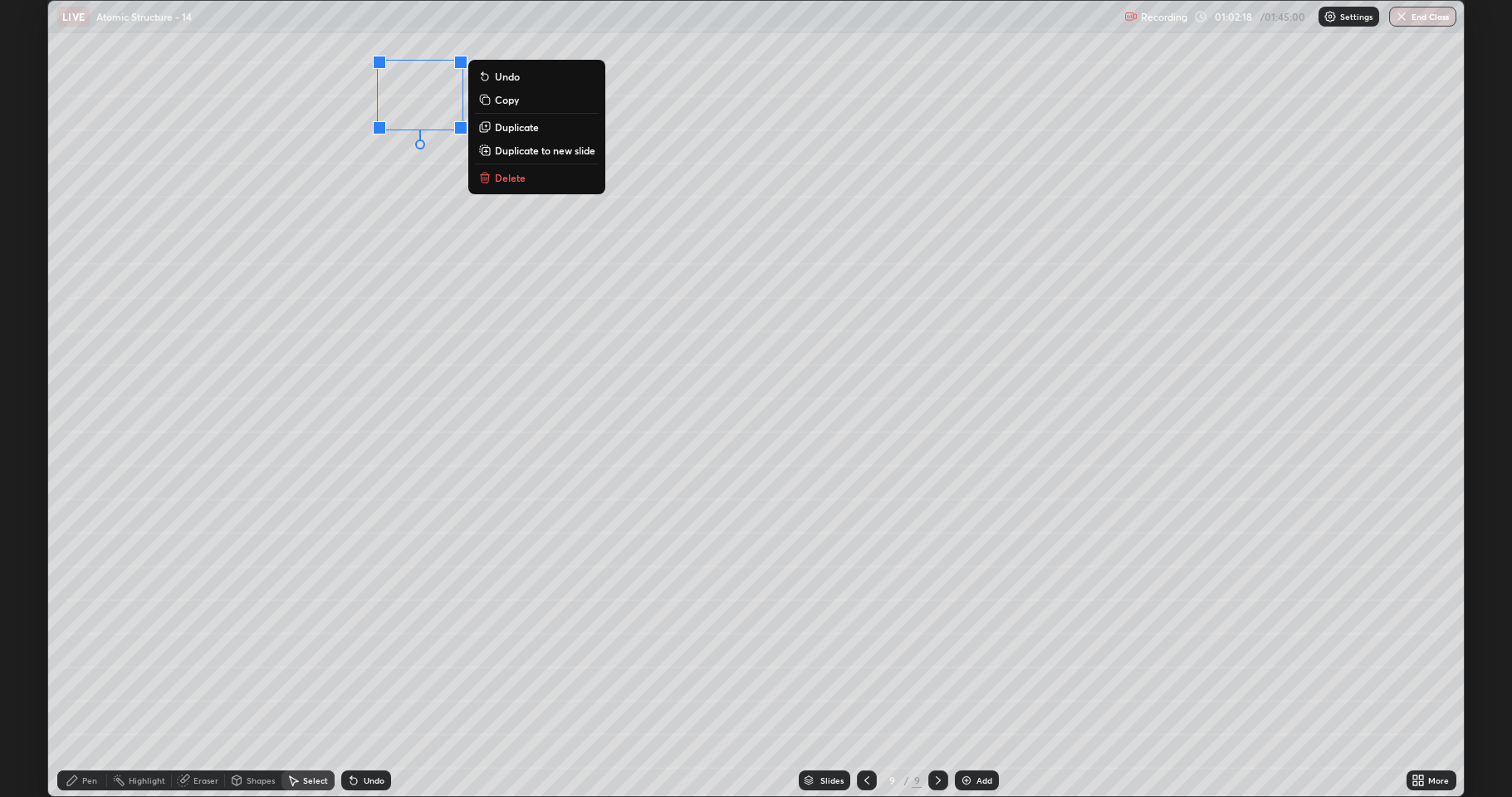
click at [516, 128] on p "Duplicate" at bounding box center [517, 127] width 44 height 13
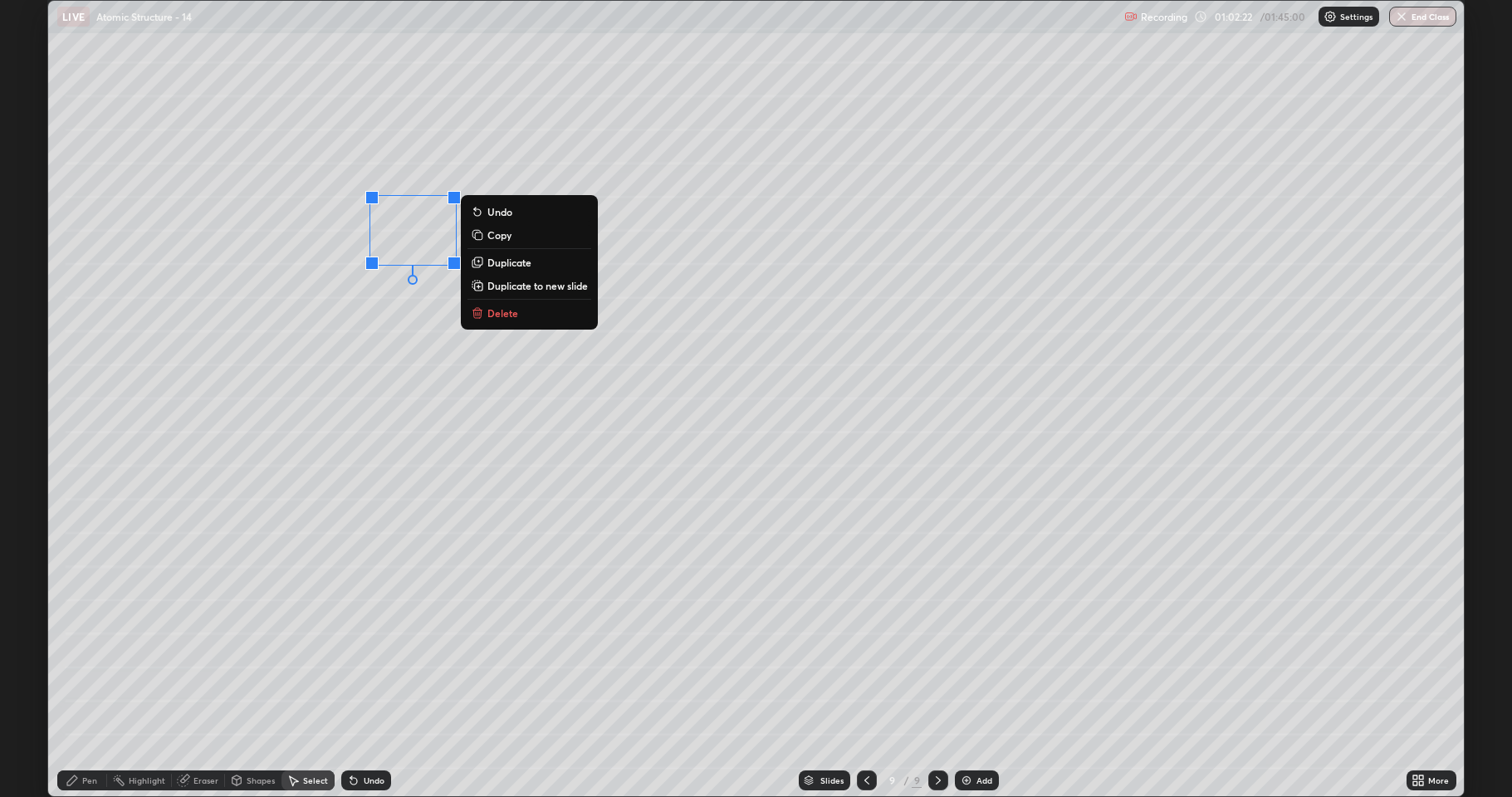
click at [511, 262] on p "Duplicate" at bounding box center [510, 262] width 44 height 13
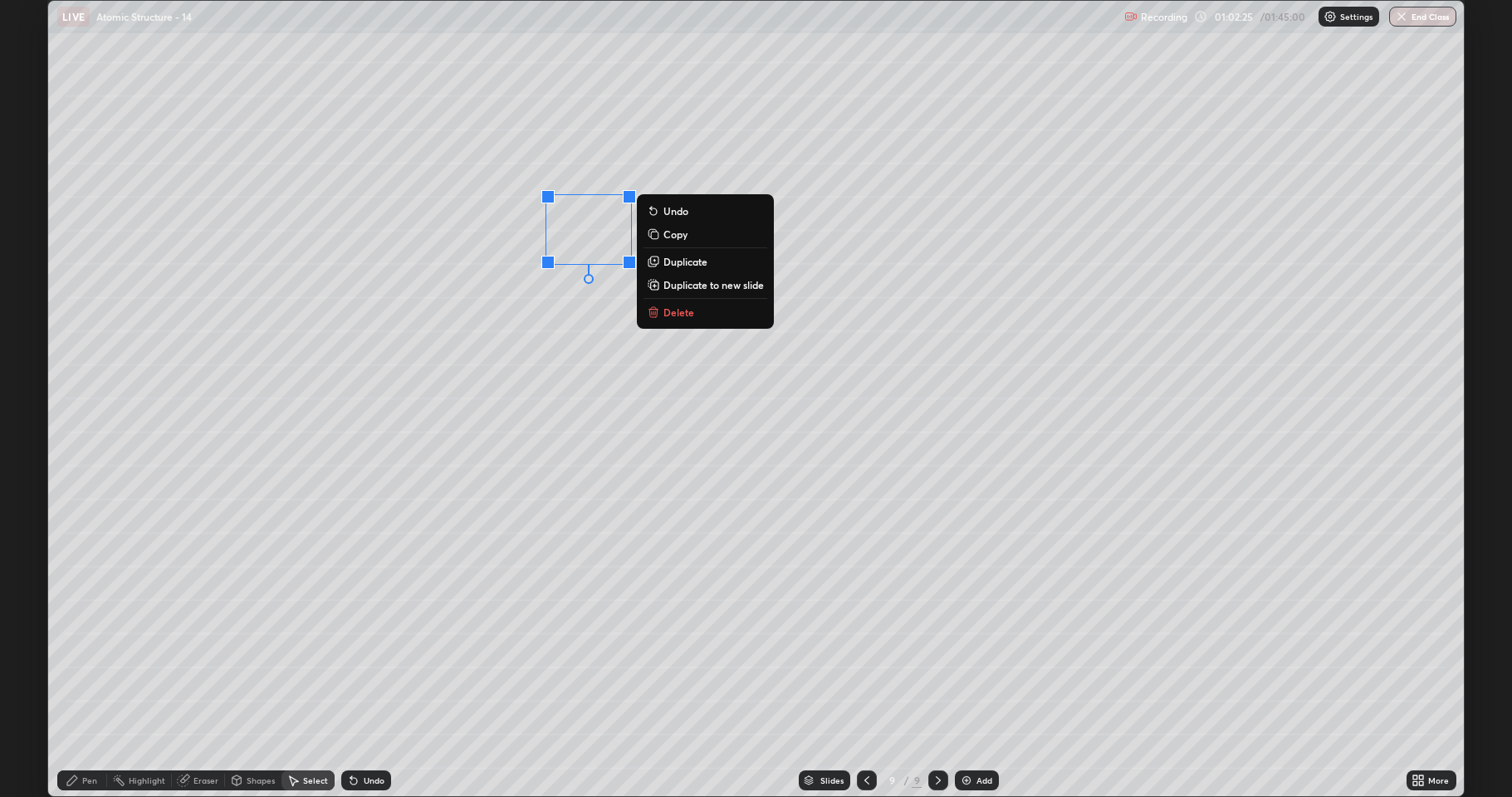
click at [670, 262] on p "Duplicate" at bounding box center [686, 261] width 44 height 13
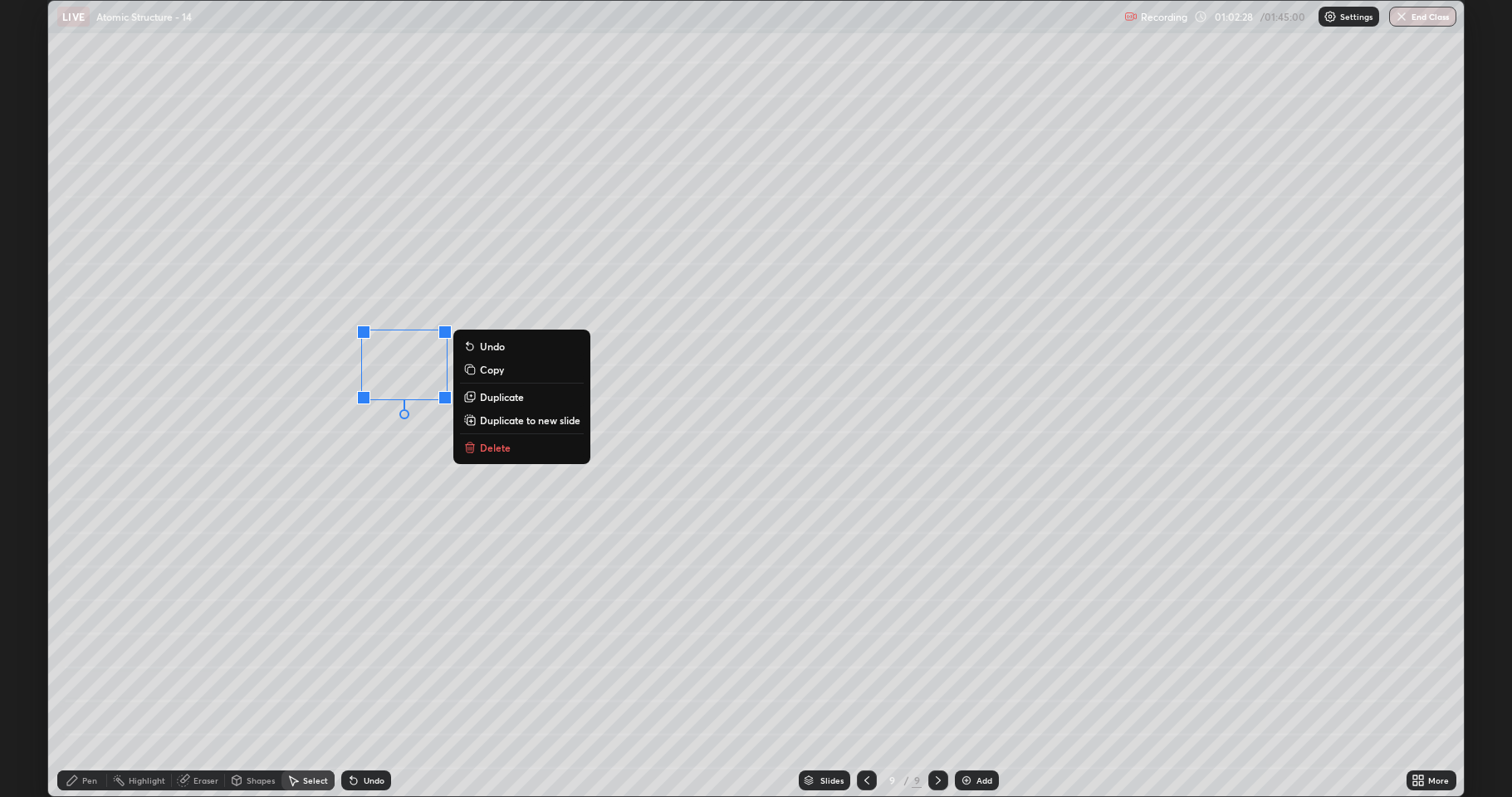
click at [490, 396] on p "Duplicate" at bounding box center [502, 397] width 44 height 13
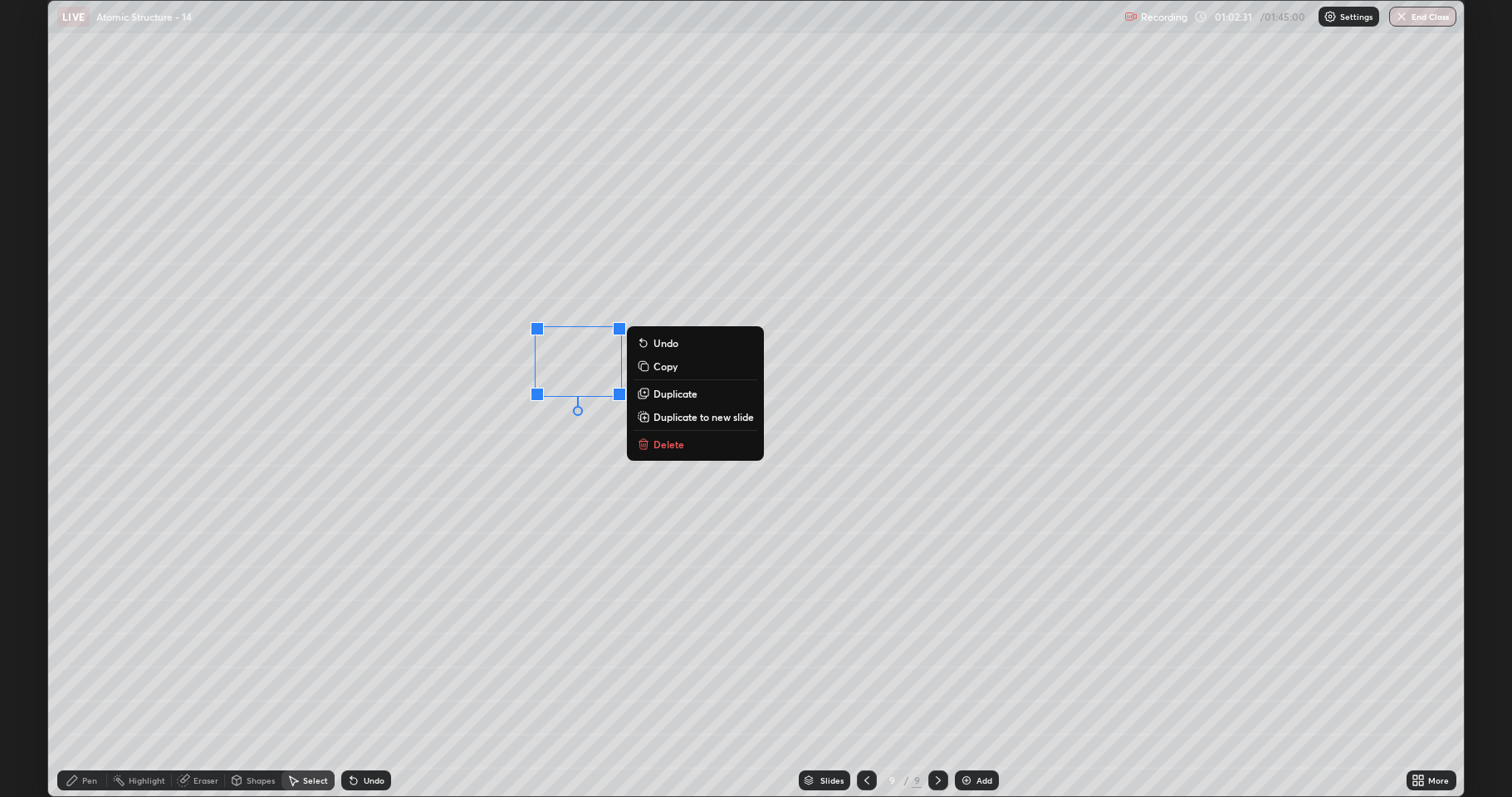
click at [670, 395] on p "Duplicate" at bounding box center [676, 394] width 44 height 13
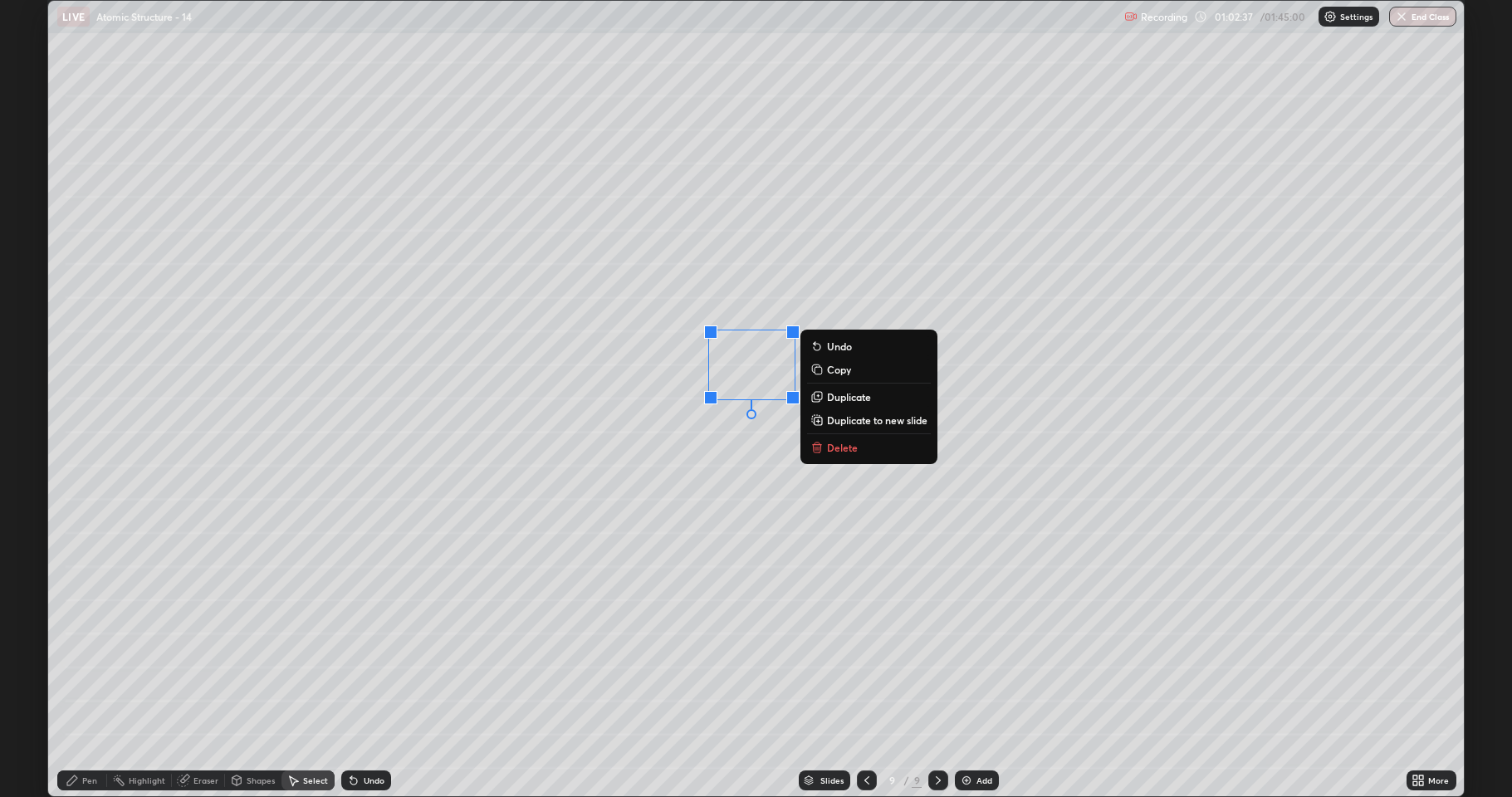
click at [833, 396] on p "Duplicate" at bounding box center [849, 397] width 44 height 13
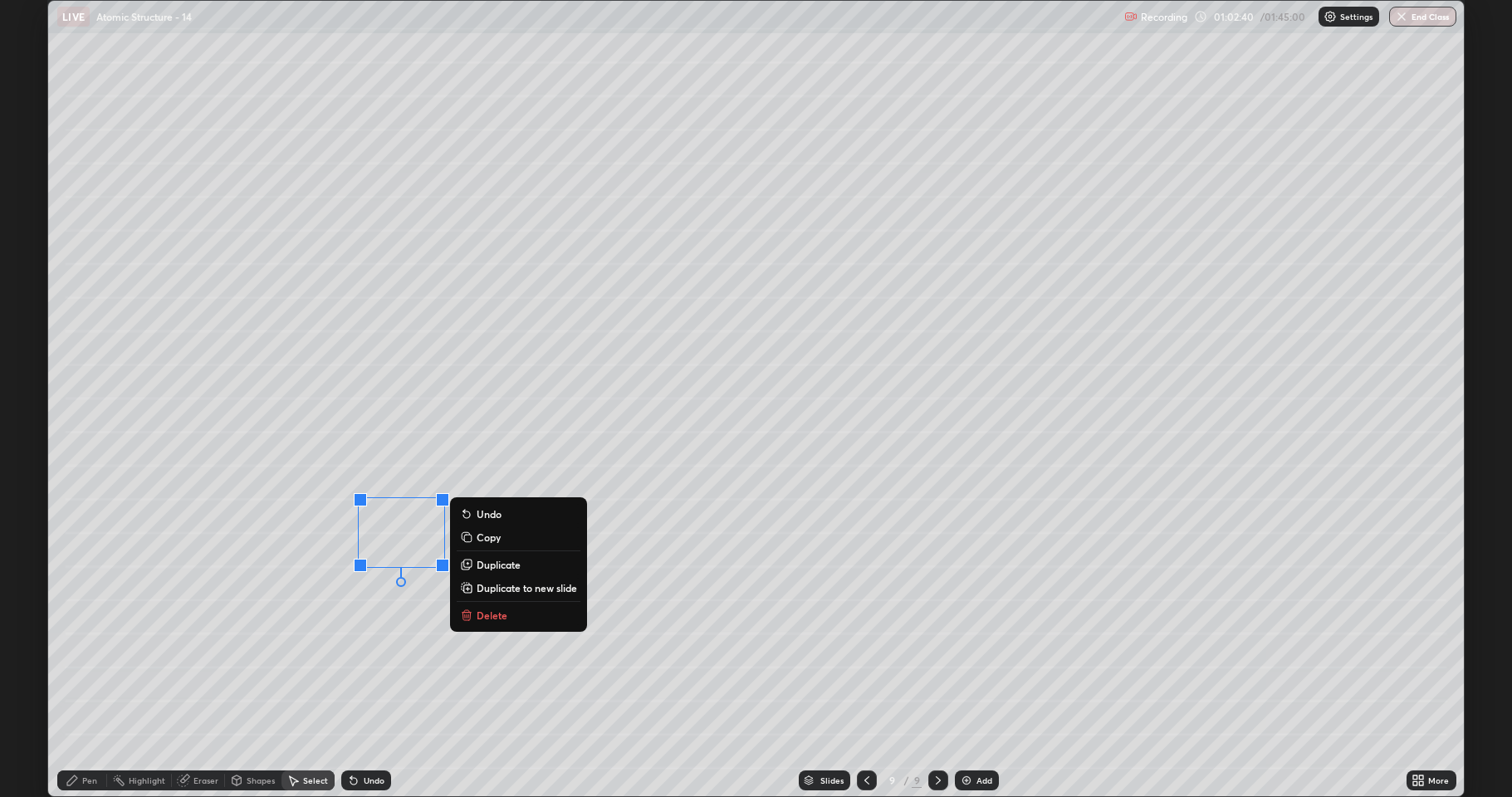
click at [497, 564] on p "Duplicate" at bounding box center [499, 565] width 44 height 13
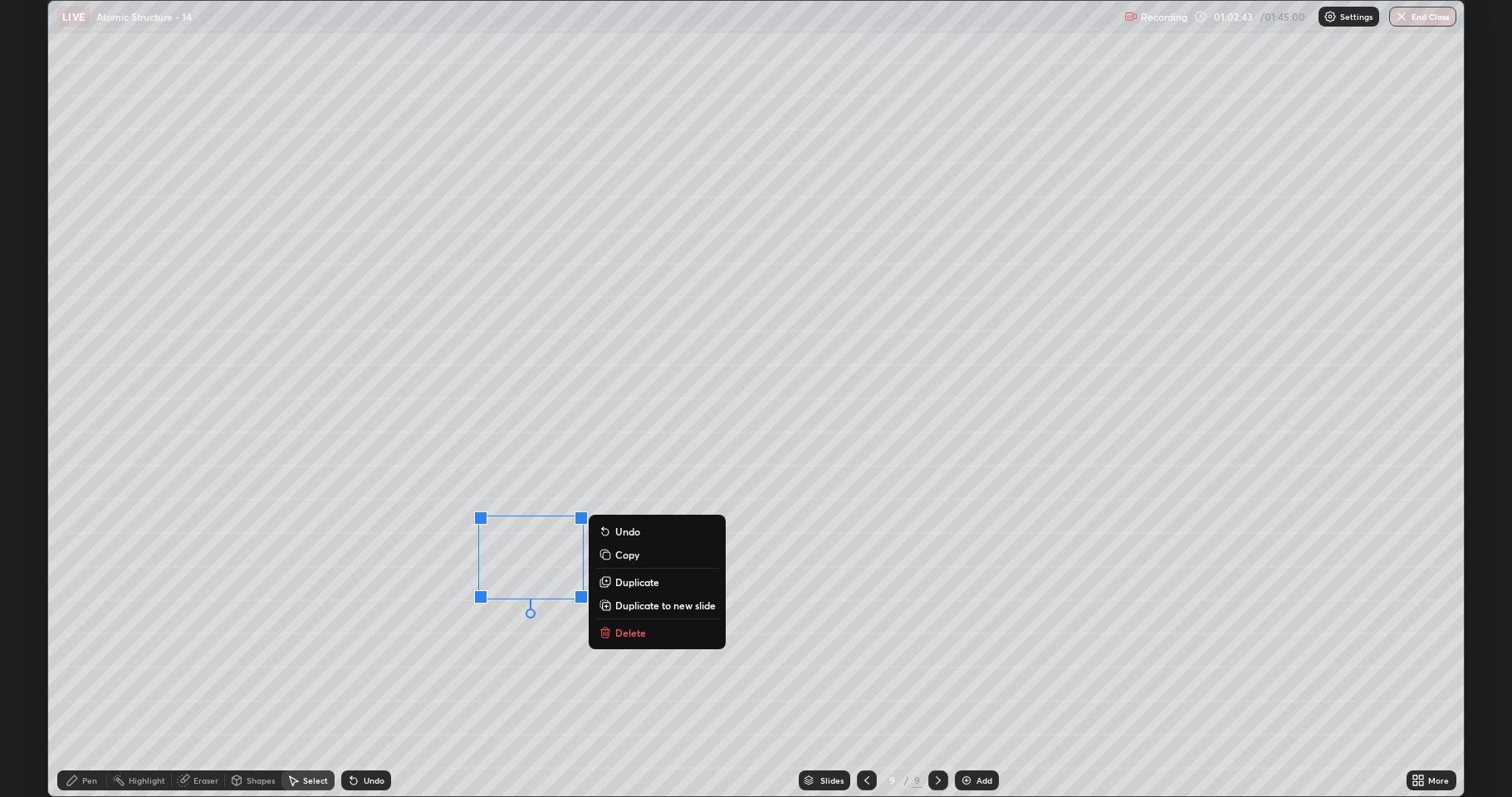
click at [609, 639] on button "Delete" at bounding box center [657, 633] width 124 height 20
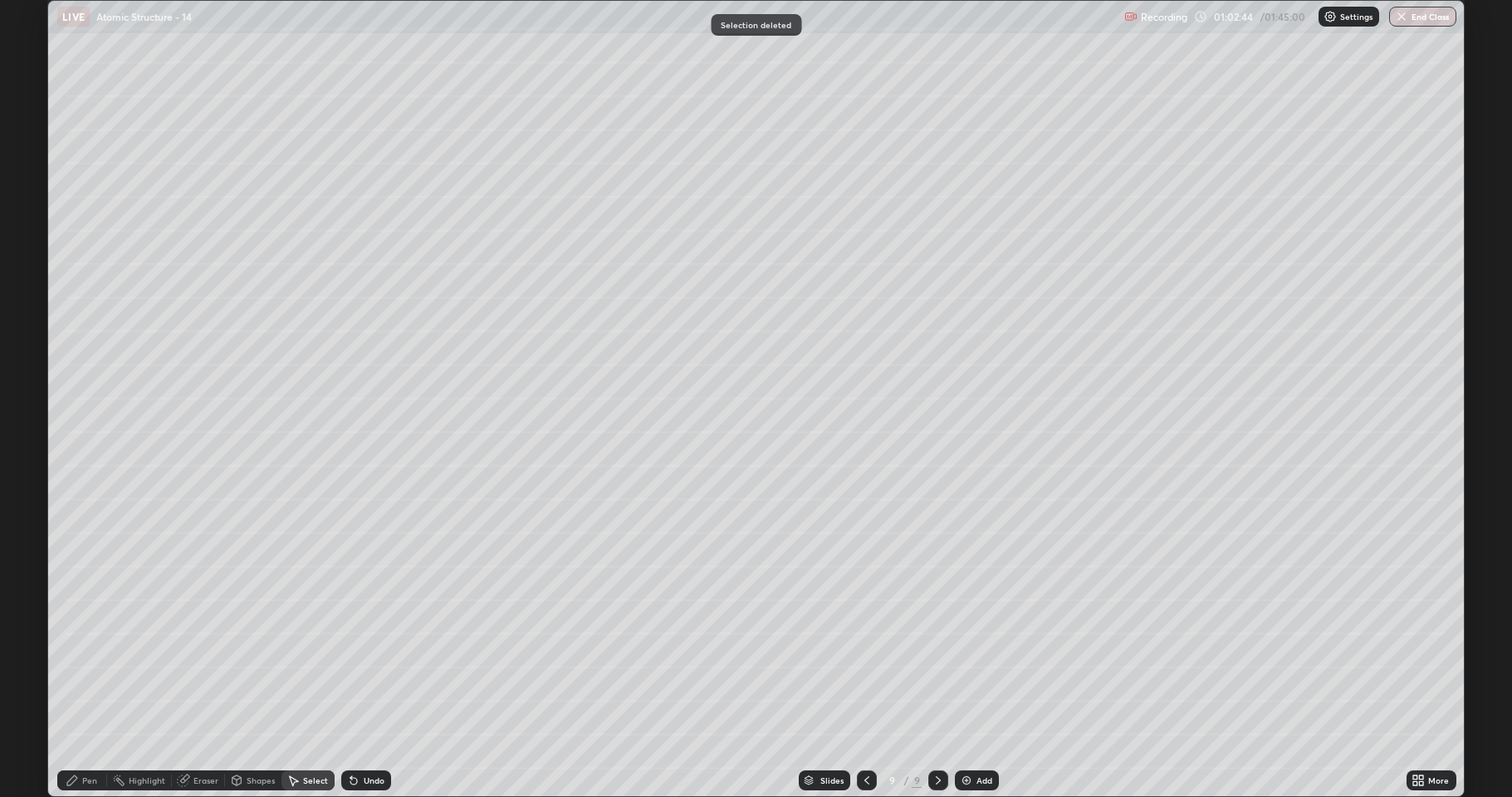
click at [303, 656] on div "Select" at bounding box center [316, 780] width 25 height 8
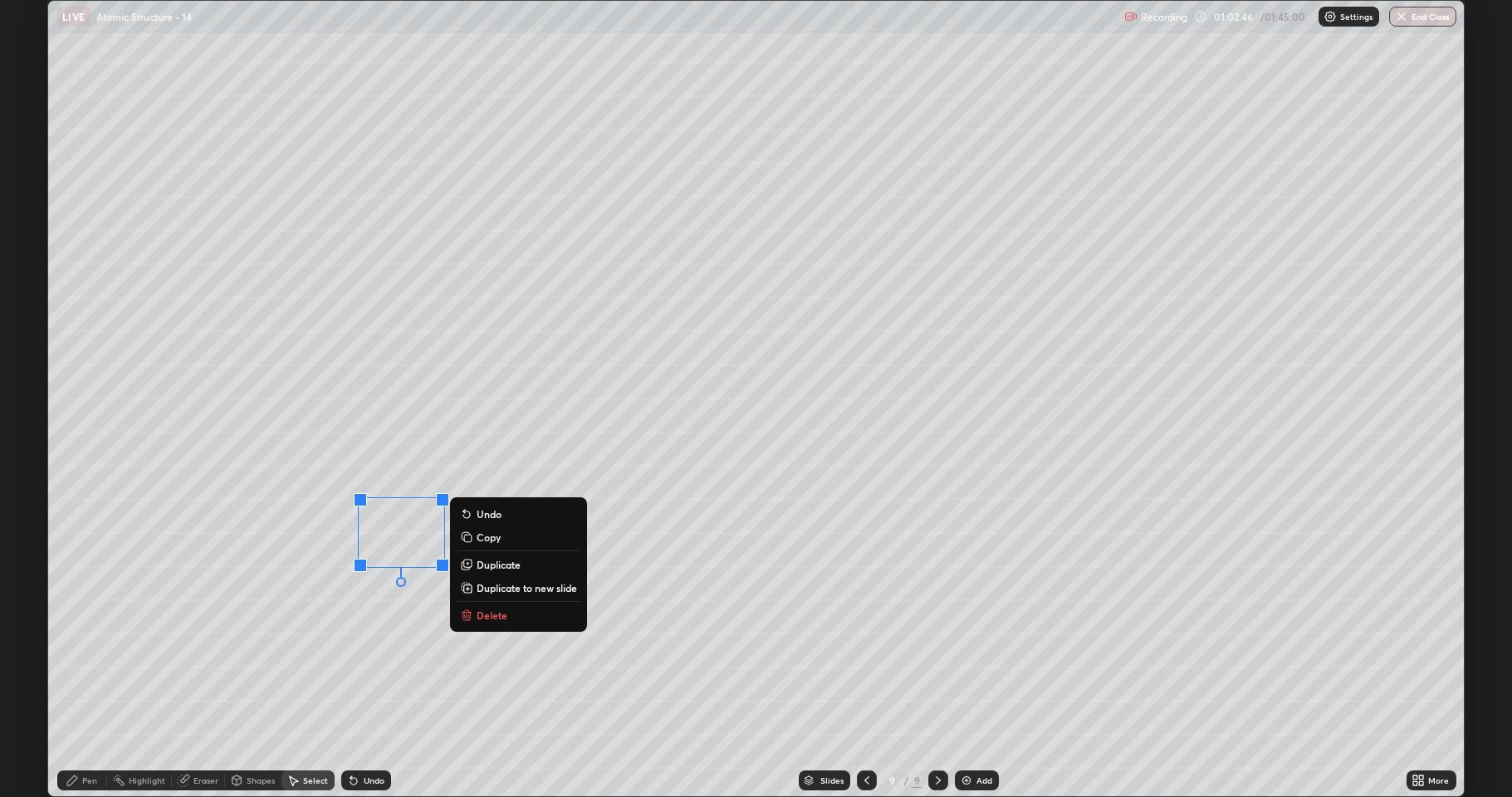
click at [498, 567] on p "Duplicate" at bounding box center [499, 565] width 44 height 13
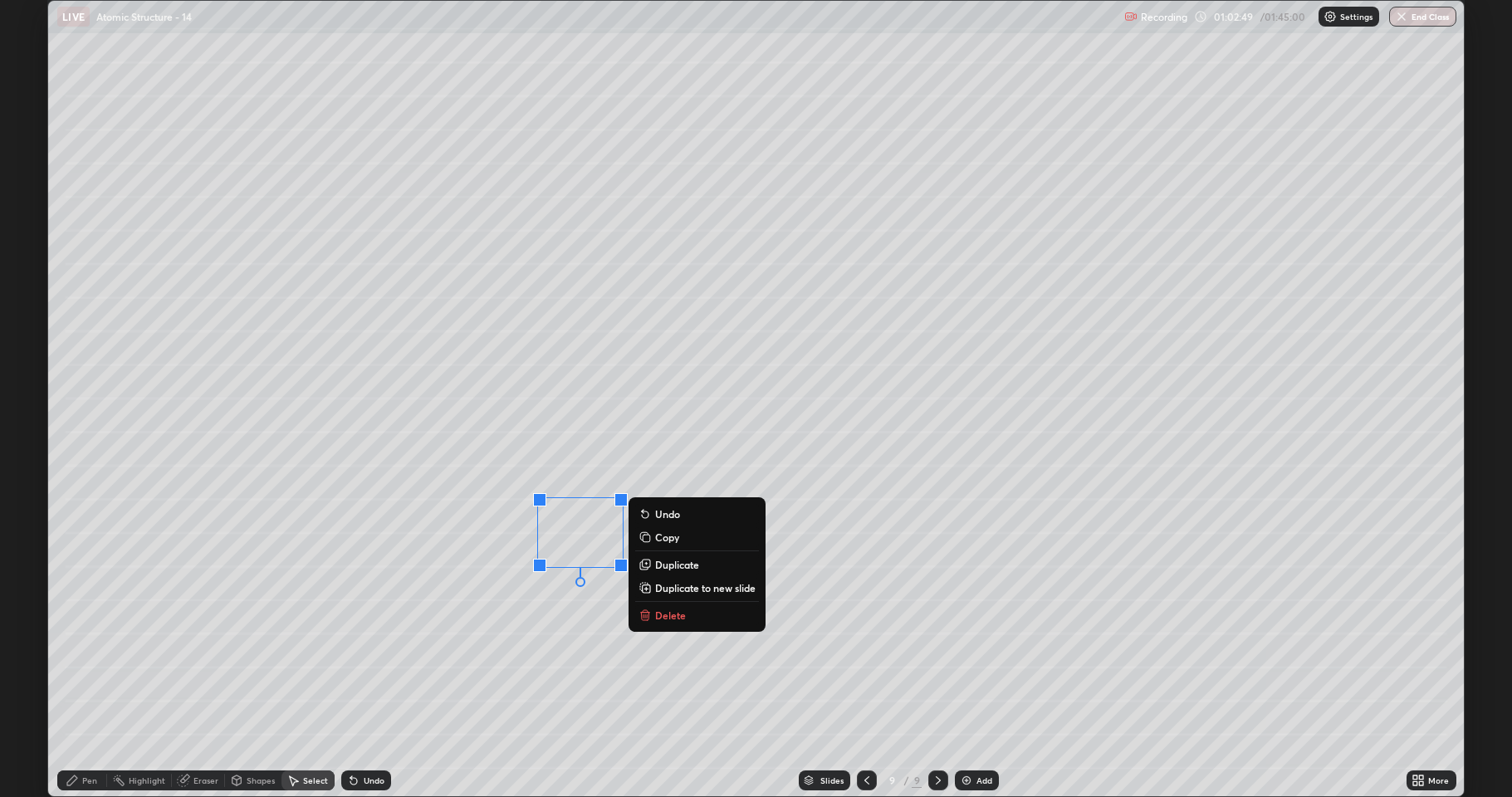
click at [665, 564] on p "Duplicate" at bounding box center [677, 565] width 44 height 13
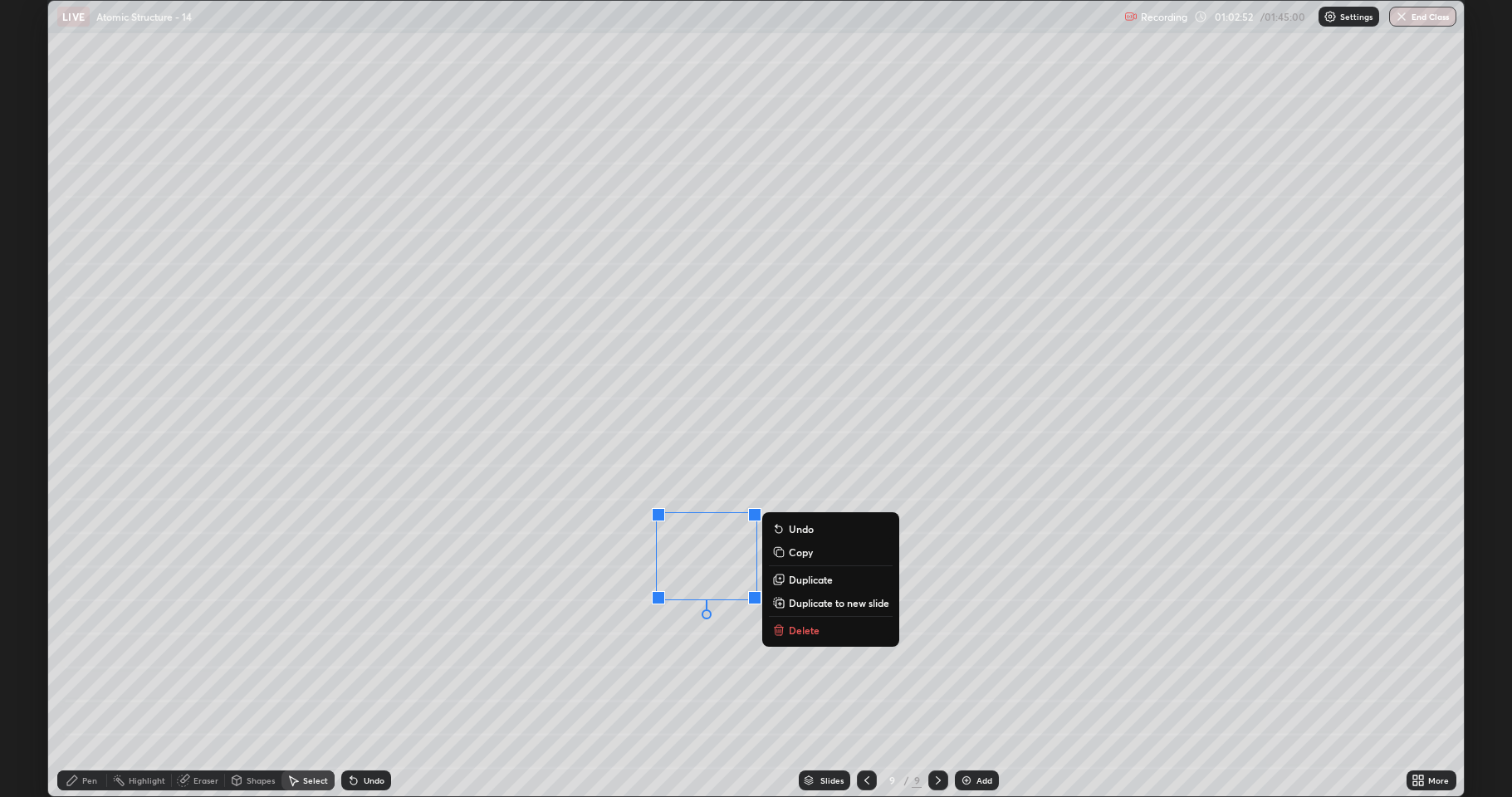
click at [802, 627] on p "Delete" at bounding box center [804, 630] width 31 height 13
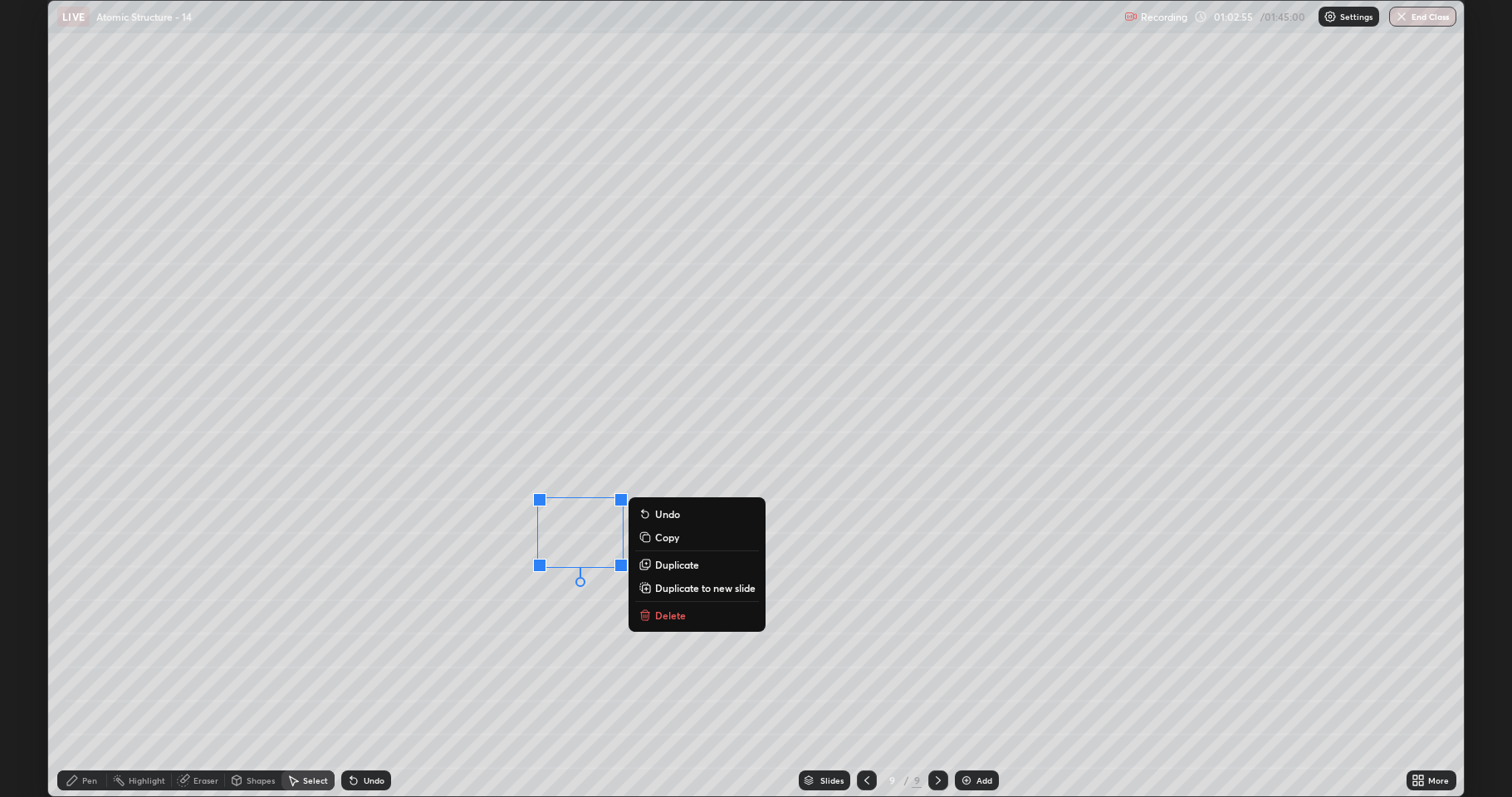
click at [675, 568] on p "Duplicate" at bounding box center [677, 565] width 44 height 13
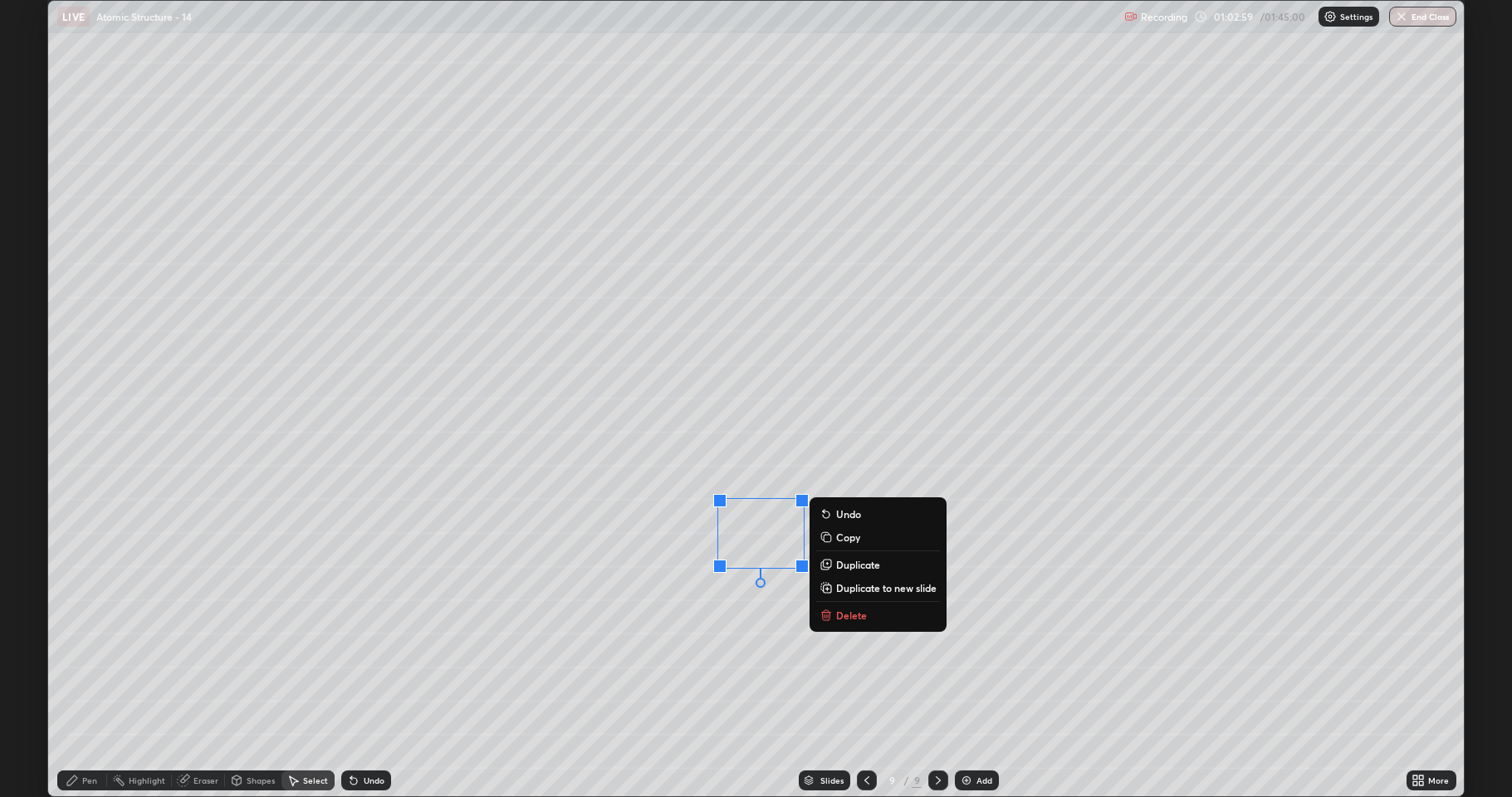
click at [847, 566] on p "Duplicate" at bounding box center [858, 565] width 44 height 13
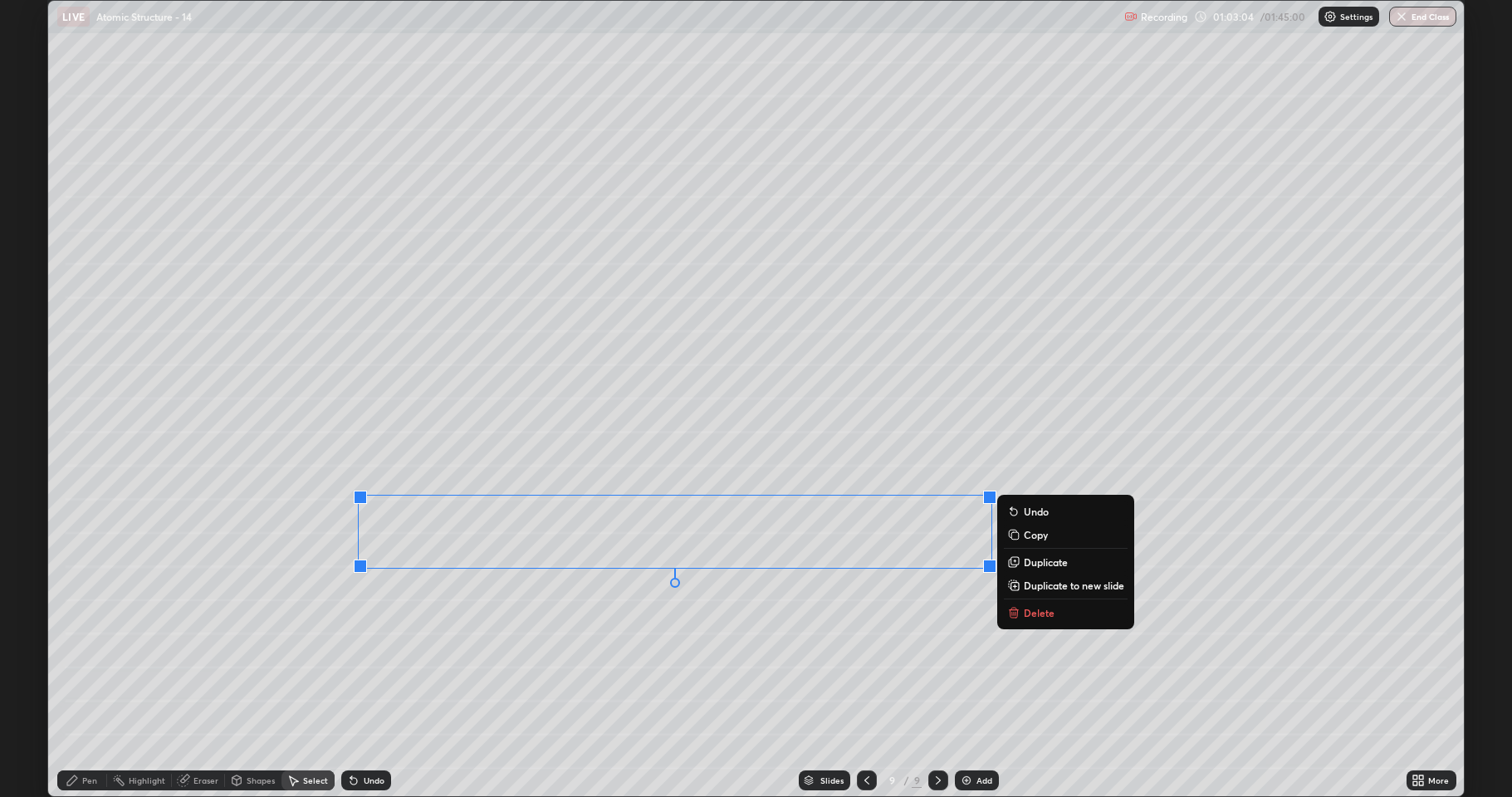
click at [1027, 563] on p "Duplicate" at bounding box center [1046, 562] width 44 height 13
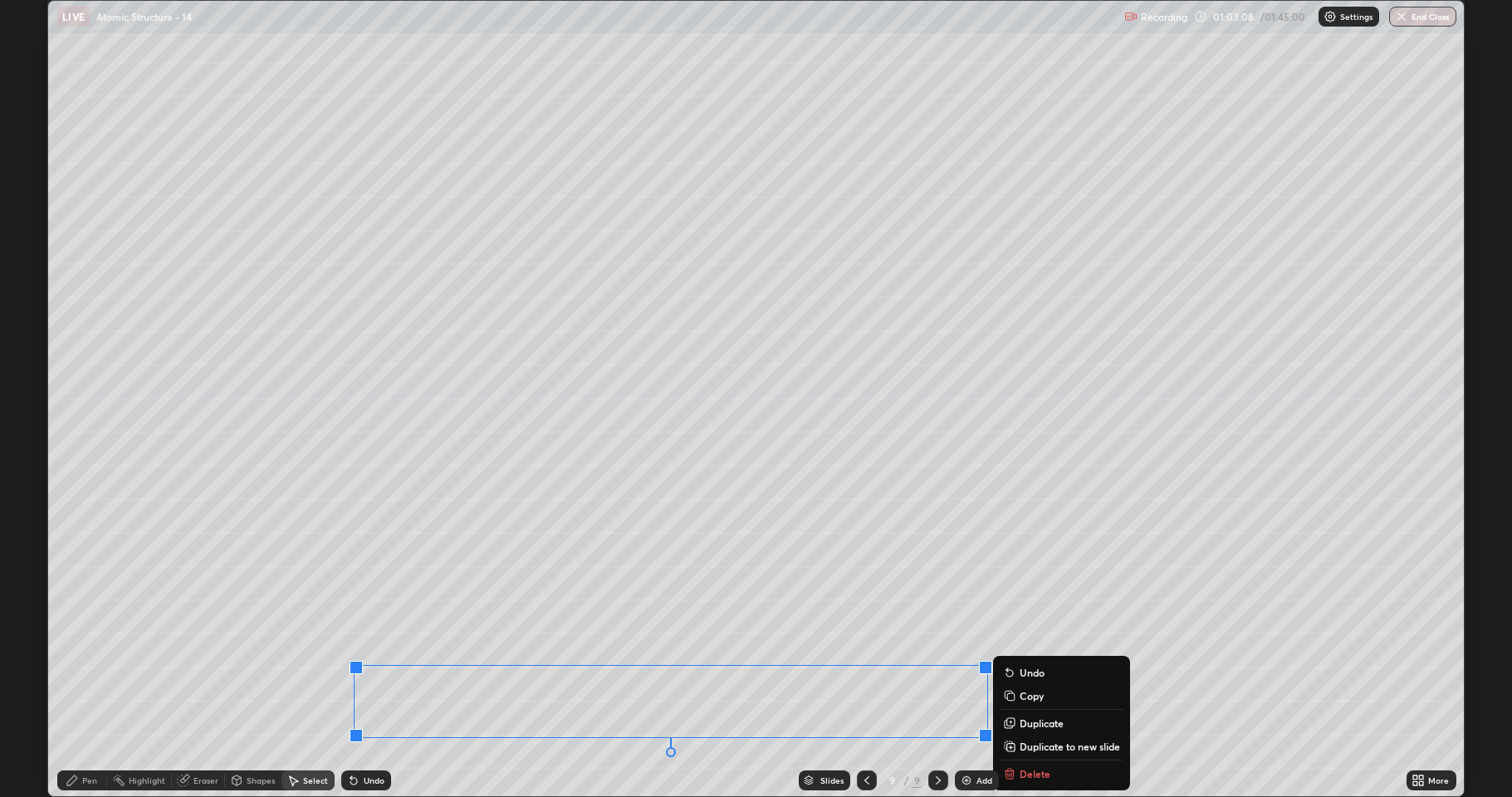
click at [249, 620] on div "0 ° Undo Copy Duplicate Duplicate to new slide Delete" at bounding box center [755, 398] width 1416 height 795
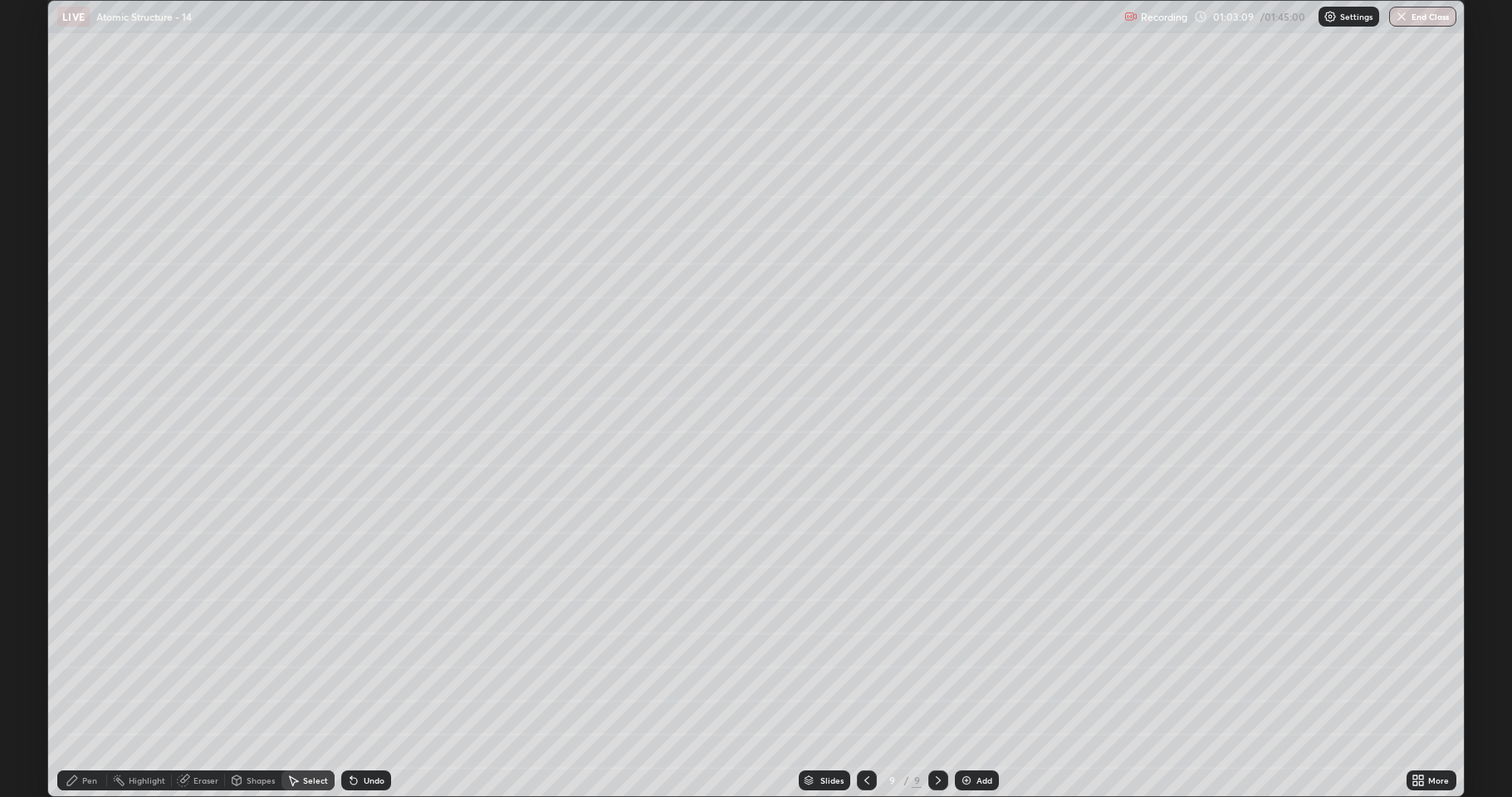
click at [87, 656] on div "Pen" at bounding box center [81, 780] width 49 height 20
click at [29, 496] on div at bounding box center [30, 492] width 10 height 10
click at [26, 437] on div at bounding box center [30, 438] width 10 height 10
click at [28, 387] on div at bounding box center [30, 386] width 10 height 10
click at [368, 656] on div "Undo" at bounding box center [365, 780] width 49 height 20
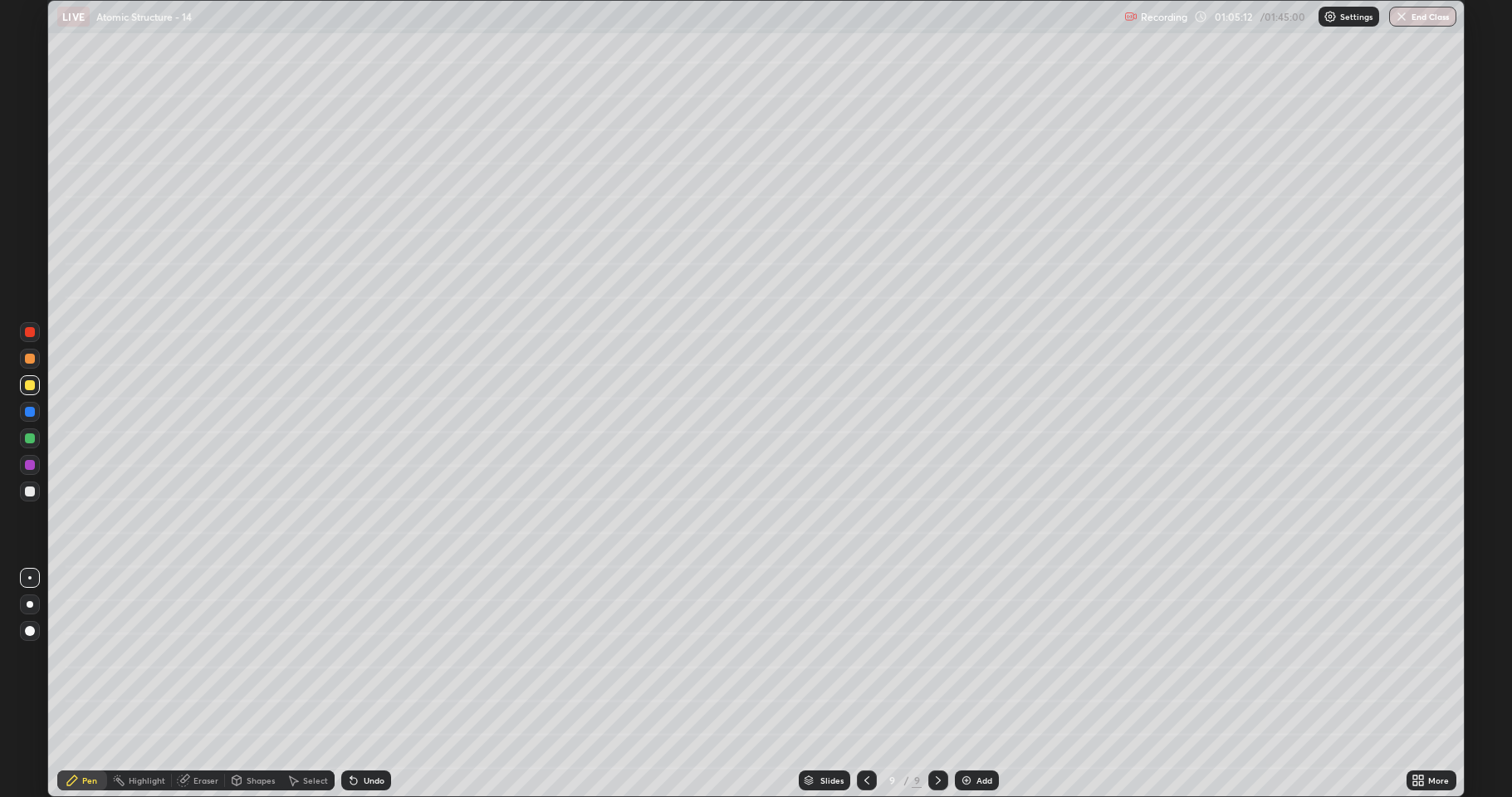
click at [30, 440] on div at bounding box center [30, 438] width 10 height 10
click at [34, 495] on div at bounding box center [30, 492] width 20 height 20
click at [93, 656] on div "Pen" at bounding box center [90, 780] width 15 height 8
click at [30, 437] on div at bounding box center [30, 438] width 10 height 10
click at [369, 656] on div "Undo" at bounding box center [365, 780] width 49 height 20
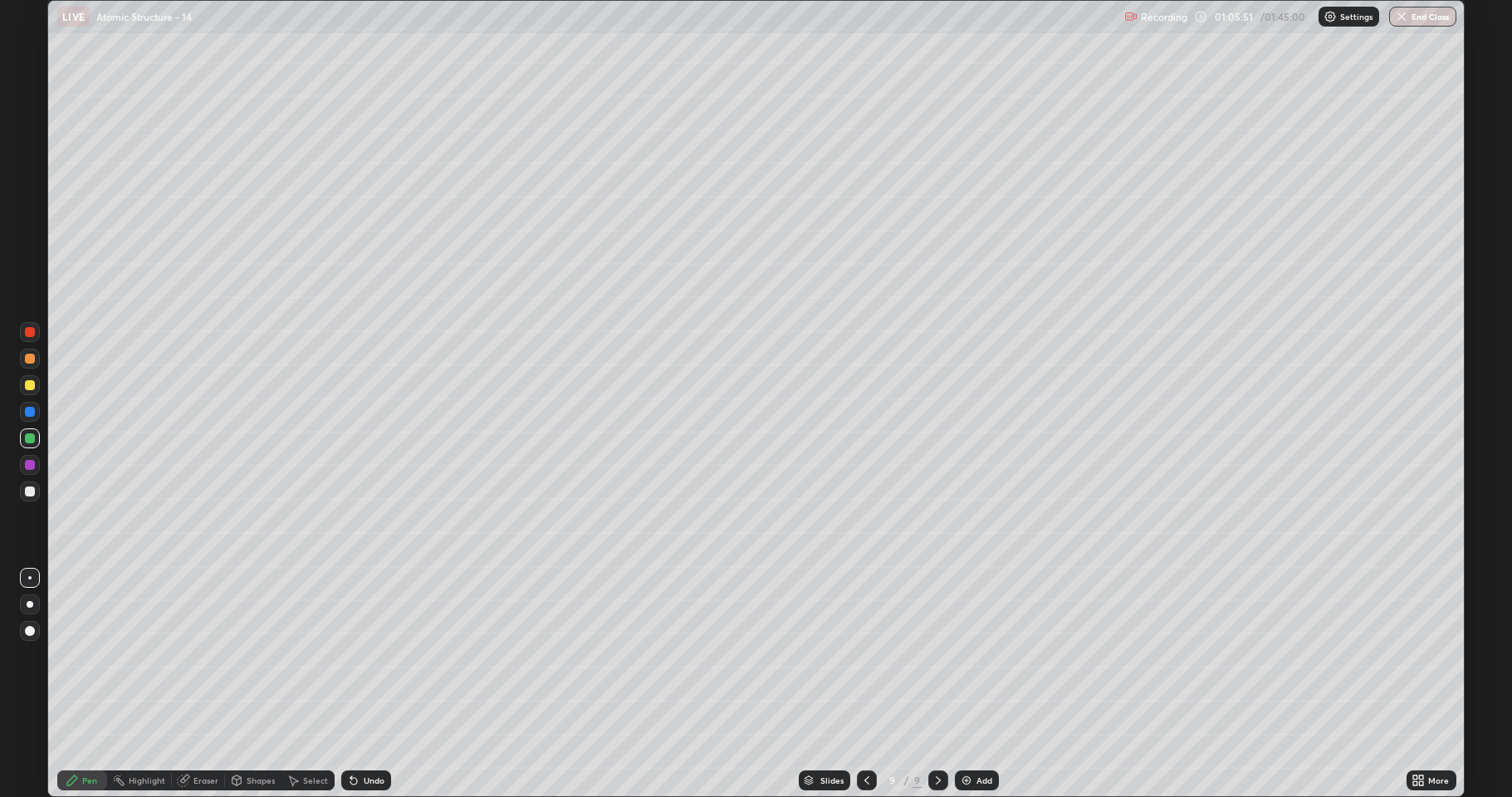
click at [30, 468] on div at bounding box center [30, 465] width 10 height 10
click at [28, 388] on div at bounding box center [30, 386] width 10 height 10
click at [30, 467] on div at bounding box center [30, 465] width 10 height 10
click at [870, 656] on icon at bounding box center [867, 780] width 13 height 13
click at [939, 656] on icon at bounding box center [939, 780] width 13 height 13
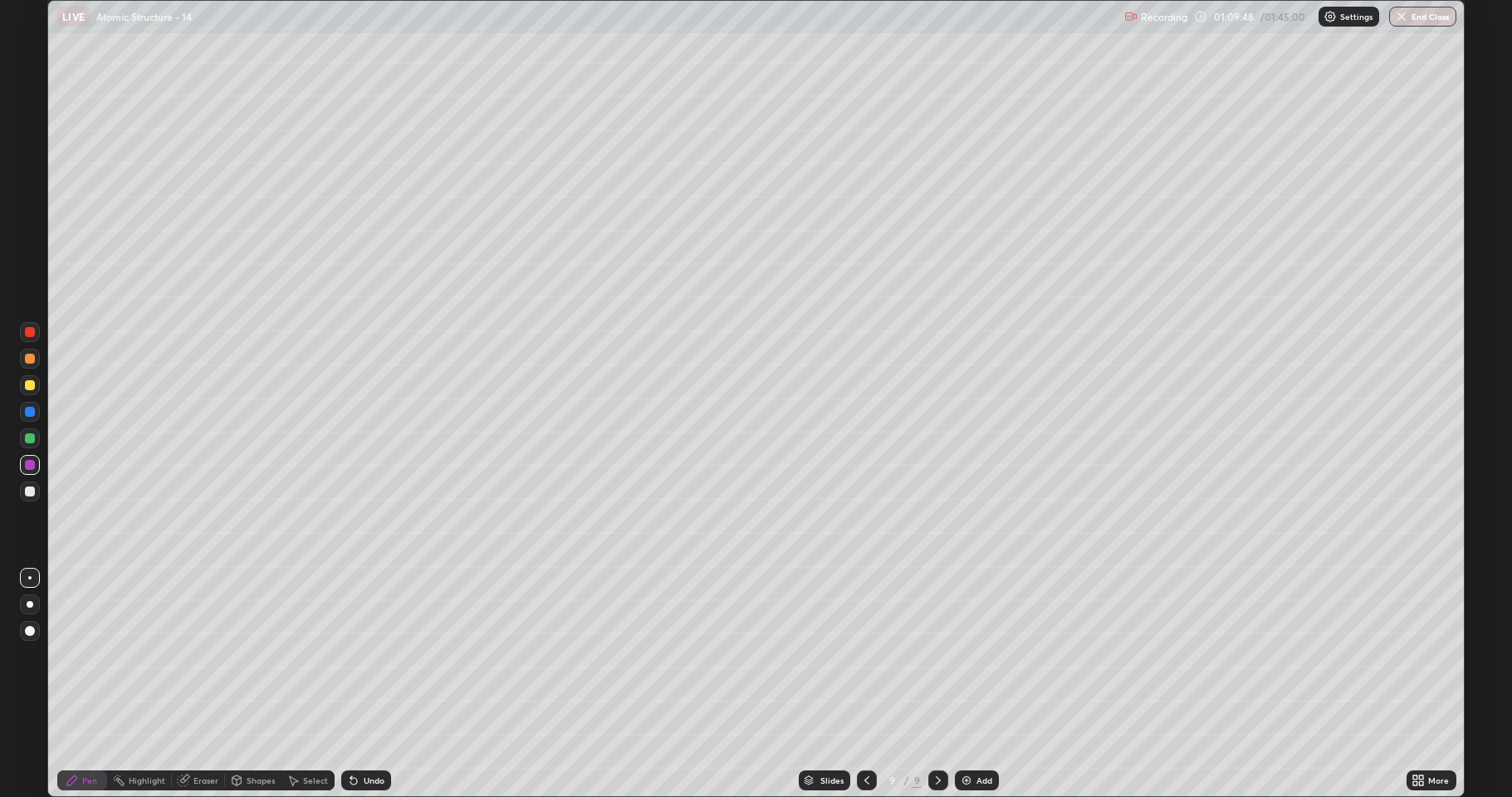
click at [32, 490] on div at bounding box center [30, 492] width 10 height 10
click at [864, 656] on icon at bounding box center [867, 780] width 5 height 8
click at [937, 656] on icon at bounding box center [939, 780] width 5 height 8
click at [939, 656] on div at bounding box center [939, 780] width 20 height 20
click at [966, 656] on img at bounding box center [966, 780] width 13 height 13
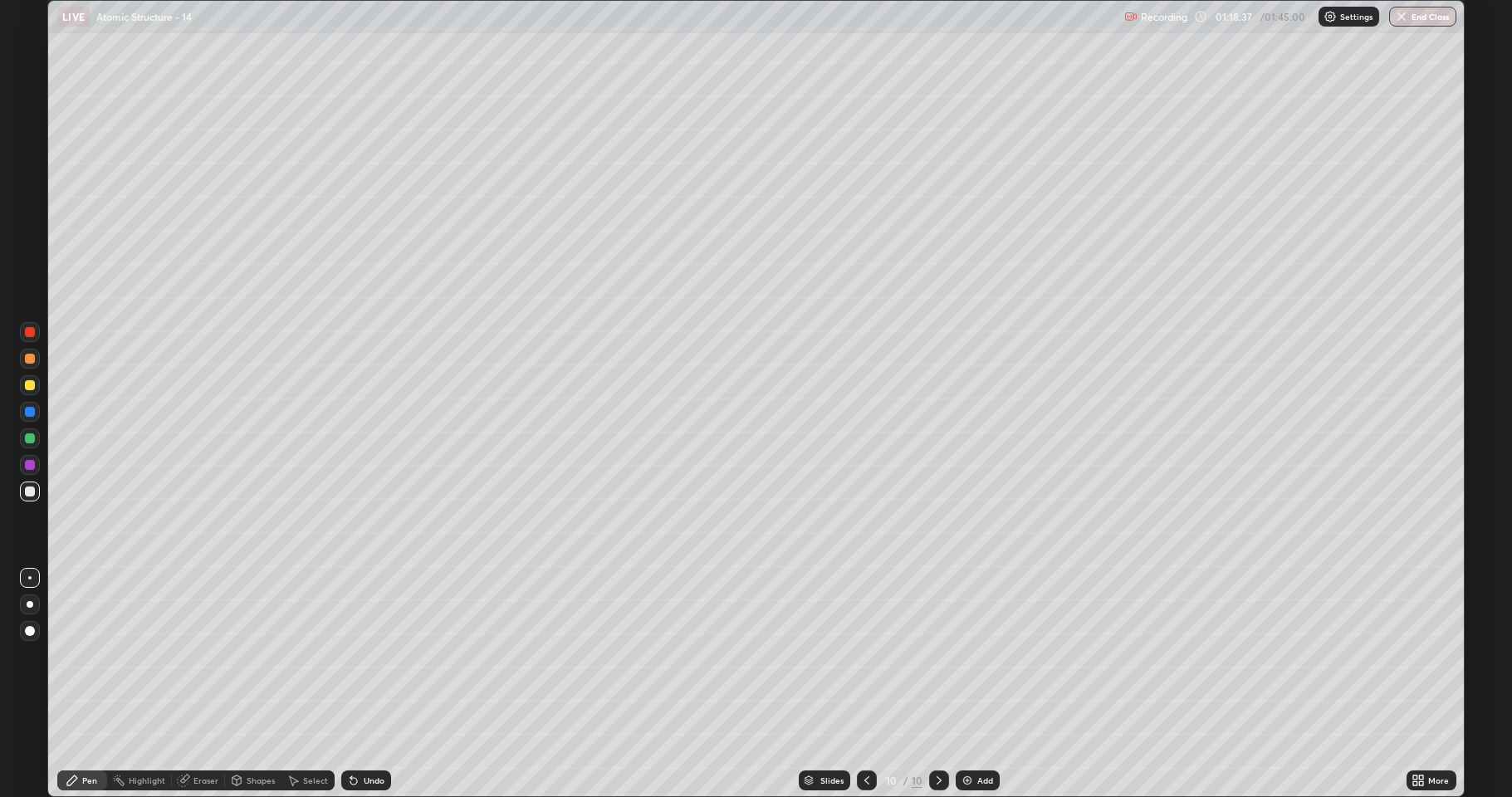
click at [32, 388] on div at bounding box center [30, 386] width 10 height 10
click at [862, 656] on icon at bounding box center [867, 780] width 13 height 13
click at [866, 656] on icon at bounding box center [867, 780] width 5 height 8
click at [347, 656] on icon at bounding box center [354, 780] width 13 height 13
click at [341, 656] on div "Undo" at bounding box center [365, 780] width 49 height 20
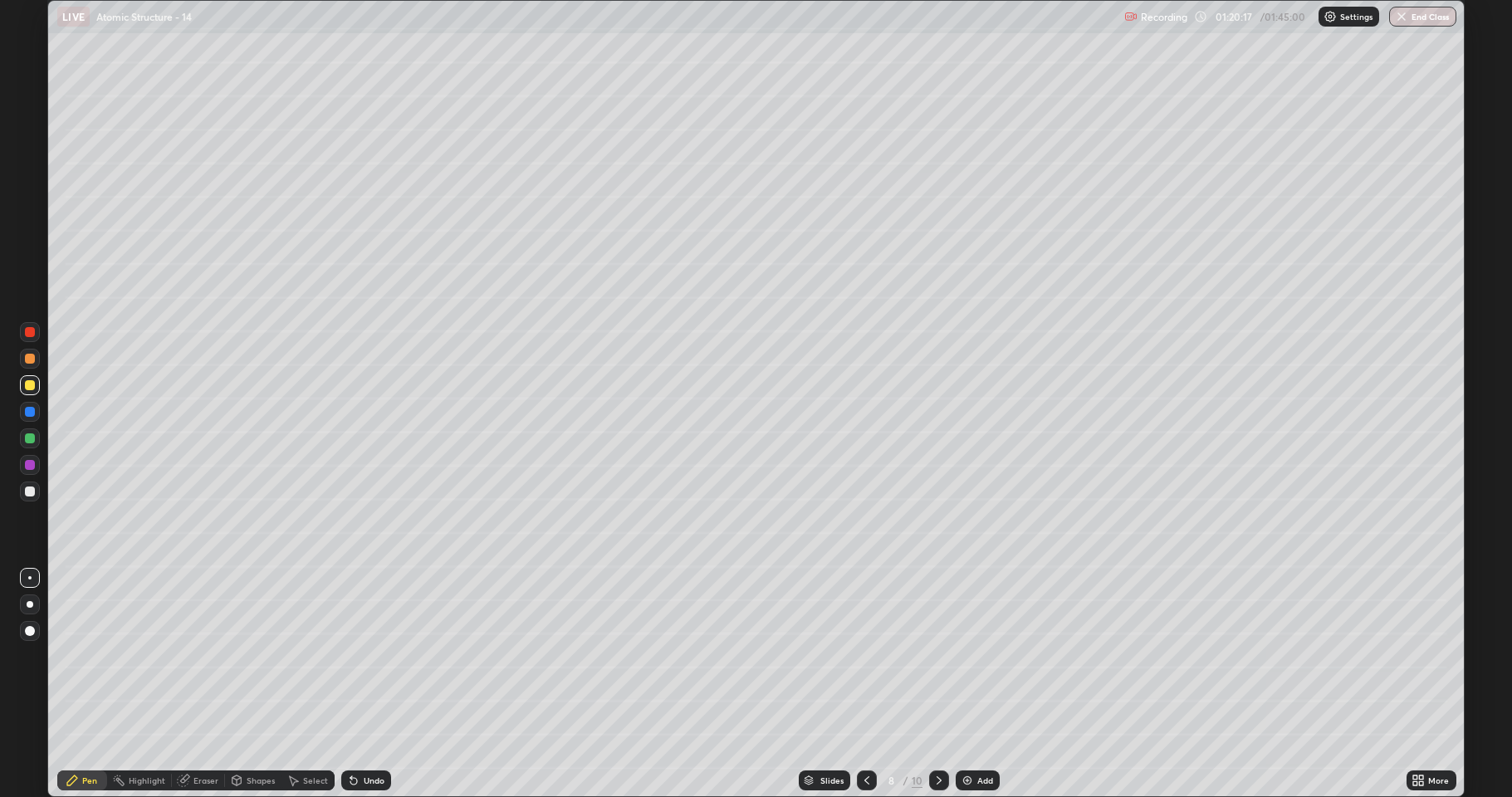
click at [33, 497] on div at bounding box center [30, 492] width 20 height 20
click at [32, 496] on div at bounding box center [30, 492] width 10 height 10
click at [353, 656] on icon at bounding box center [354, 781] width 7 height 7
click at [360, 656] on div "Undo" at bounding box center [365, 780] width 49 height 20
click at [29, 389] on div at bounding box center [30, 386] width 10 height 10
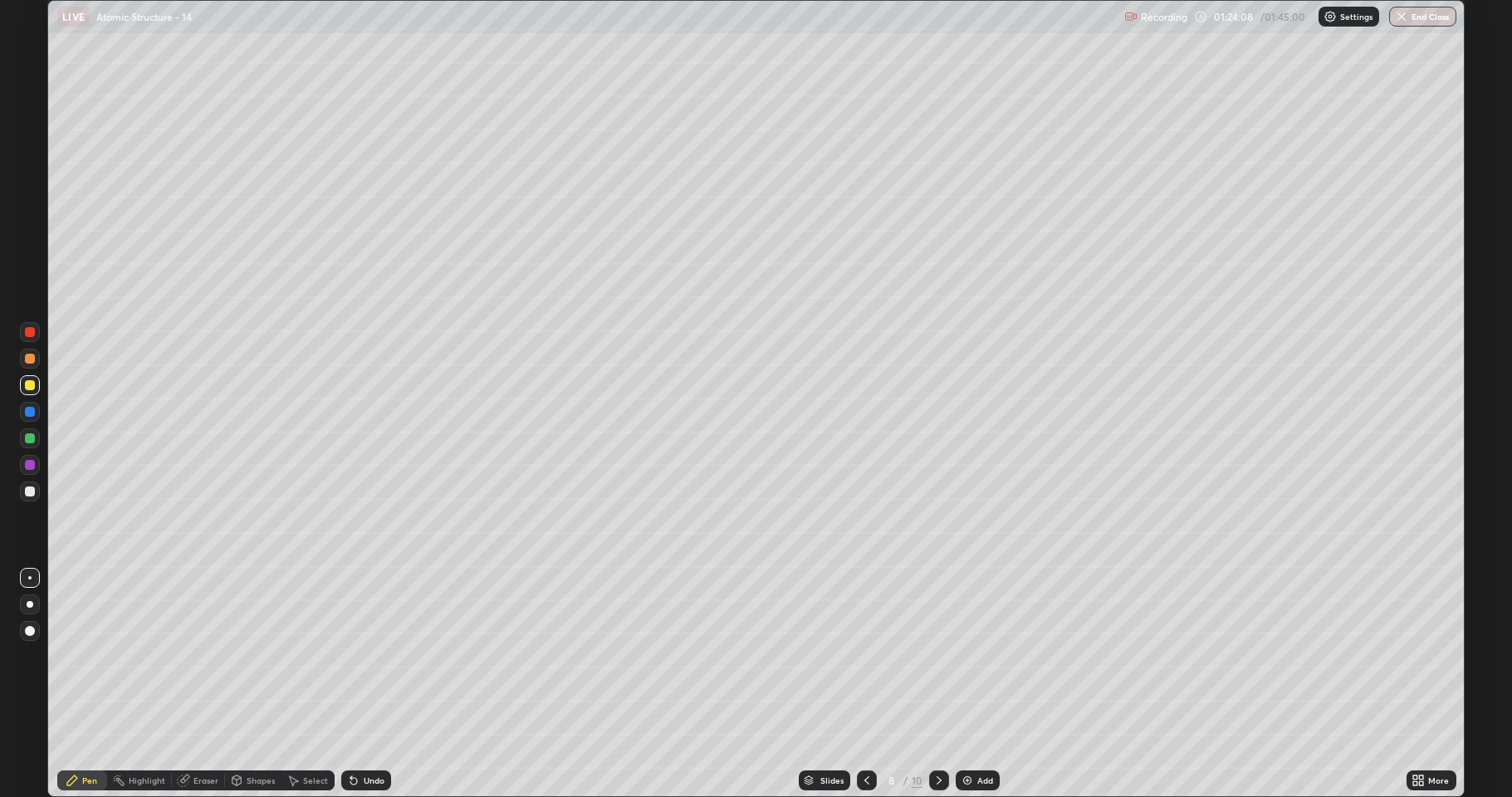
click at [935, 656] on icon at bounding box center [940, 780] width 13 height 13
click at [937, 656] on icon at bounding box center [940, 780] width 5 height 8
click at [28, 496] on div at bounding box center [30, 492] width 10 height 10
click at [201, 656] on div "Eraser" at bounding box center [198, 781] width 53 height 34
click at [92, 656] on div "Pen" at bounding box center [81, 780] width 49 height 20
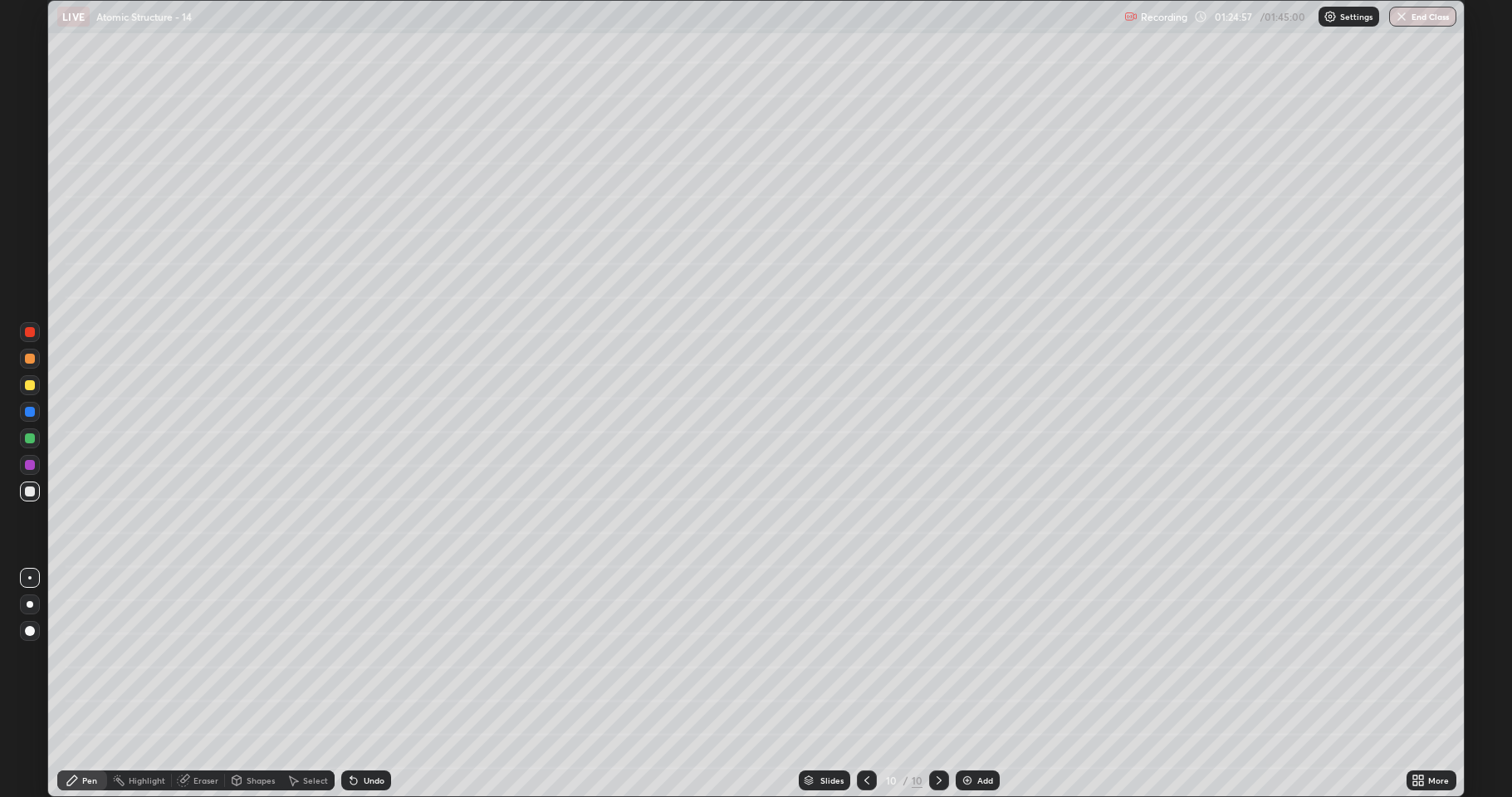
click at [33, 458] on div at bounding box center [30, 465] width 20 height 20
click at [207, 656] on div "Eraser" at bounding box center [206, 780] width 25 height 8
click at [210, 656] on div "Eraser" at bounding box center [206, 780] width 25 height 8
click at [351, 656] on icon at bounding box center [354, 781] width 7 height 7
click at [353, 656] on icon at bounding box center [354, 781] width 7 height 7
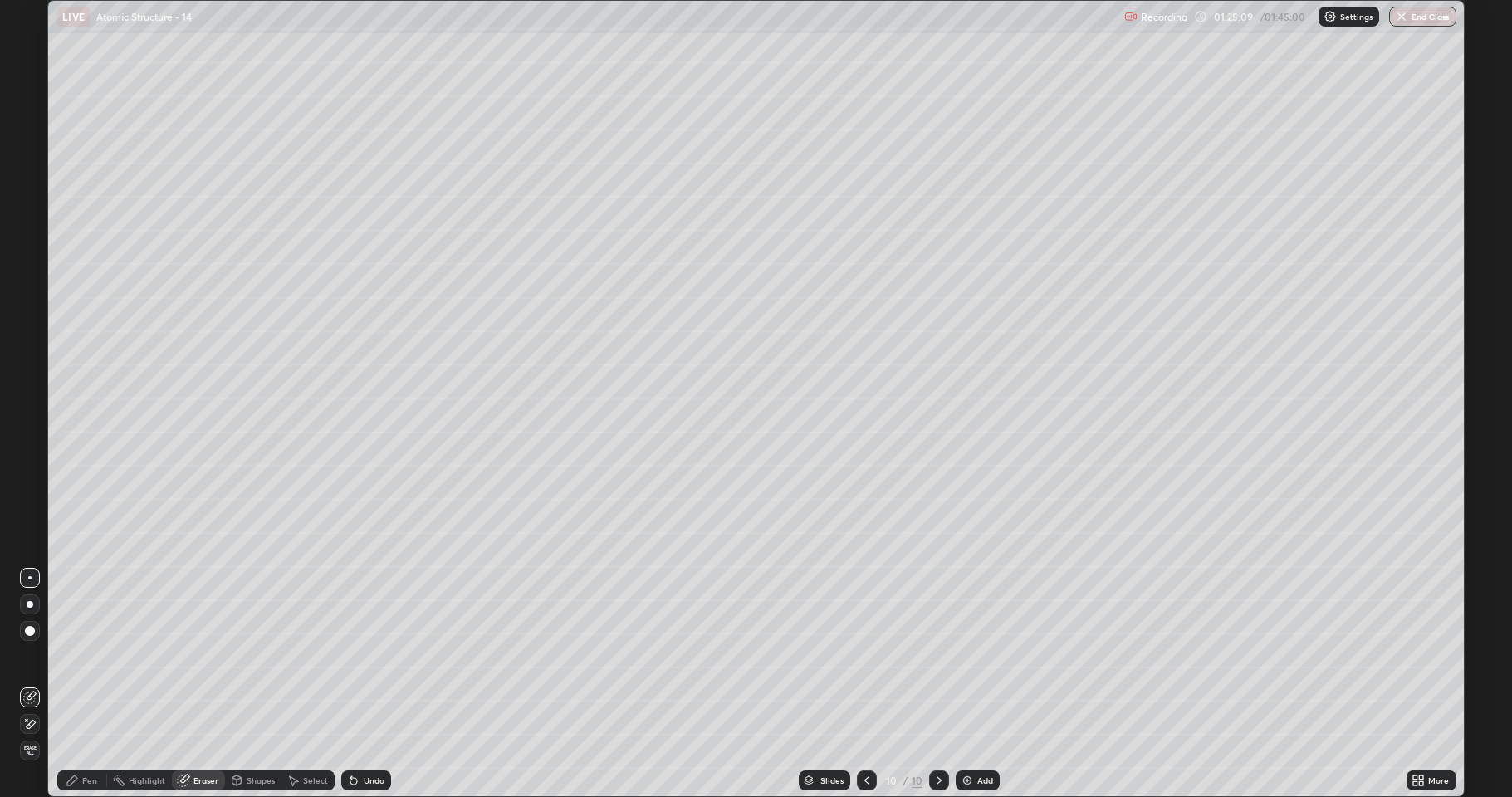
click at [355, 656] on icon at bounding box center [354, 780] width 13 height 13
click at [356, 656] on icon at bounding box center [354, 780] width 13 height 13
click at [357, 656] on icon at bounding box center [354, 780] width 13 height 13
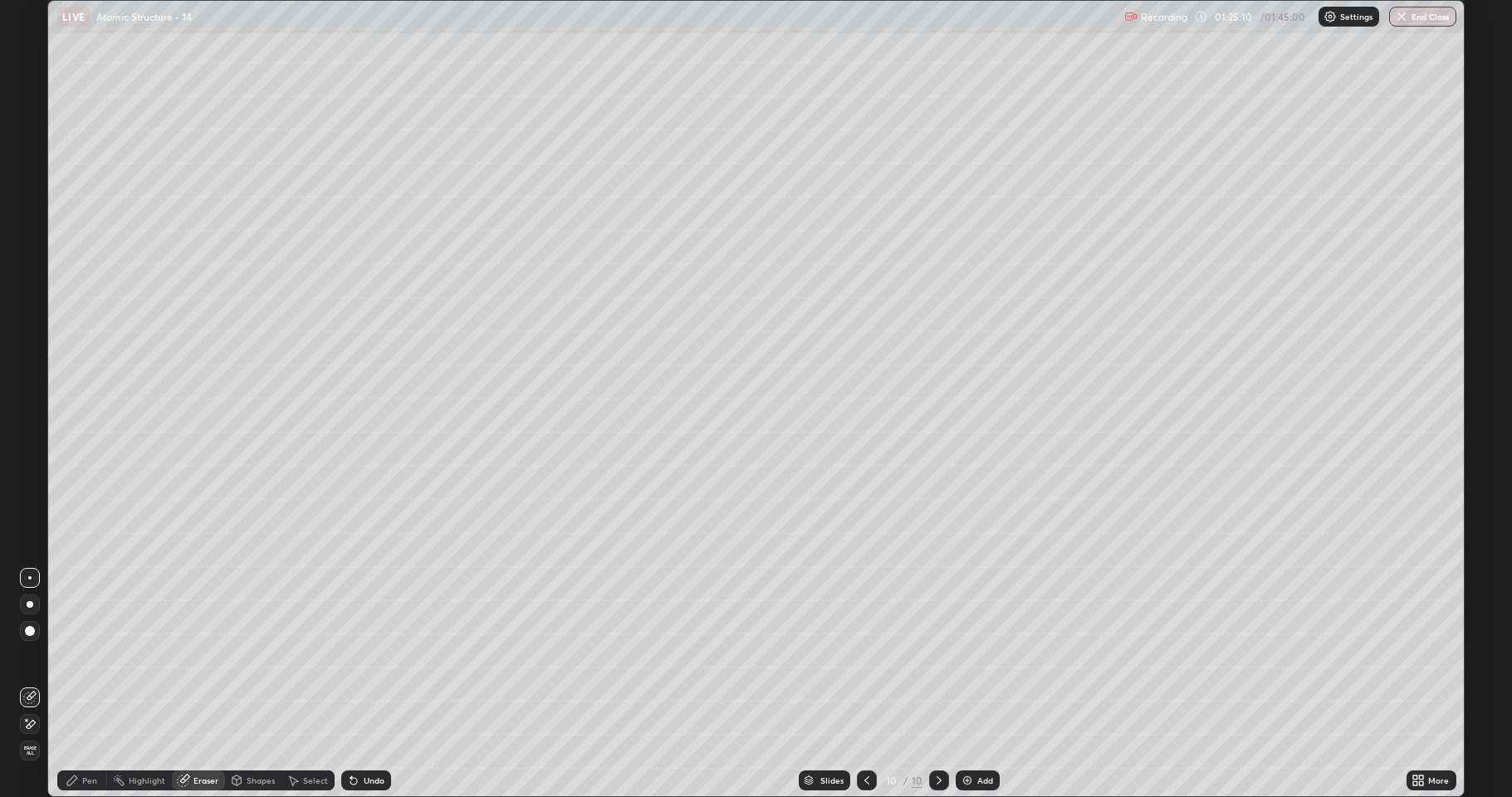
click at [356, 656] on icon at bounding box center [354, 780] width 13 height 13
click at [355, 656] on icon at bounding box center [354, 780] width 13 height 13
click at [91, 656] on div "Pen" at bounding box center [81, 780] width 49 height 20
click at [37, 495] on div at bounding box center [30, 492] width 20 height 20
click at [255, 656] on div "Shapes" at bounding box center [261, 780] width 28 height 8
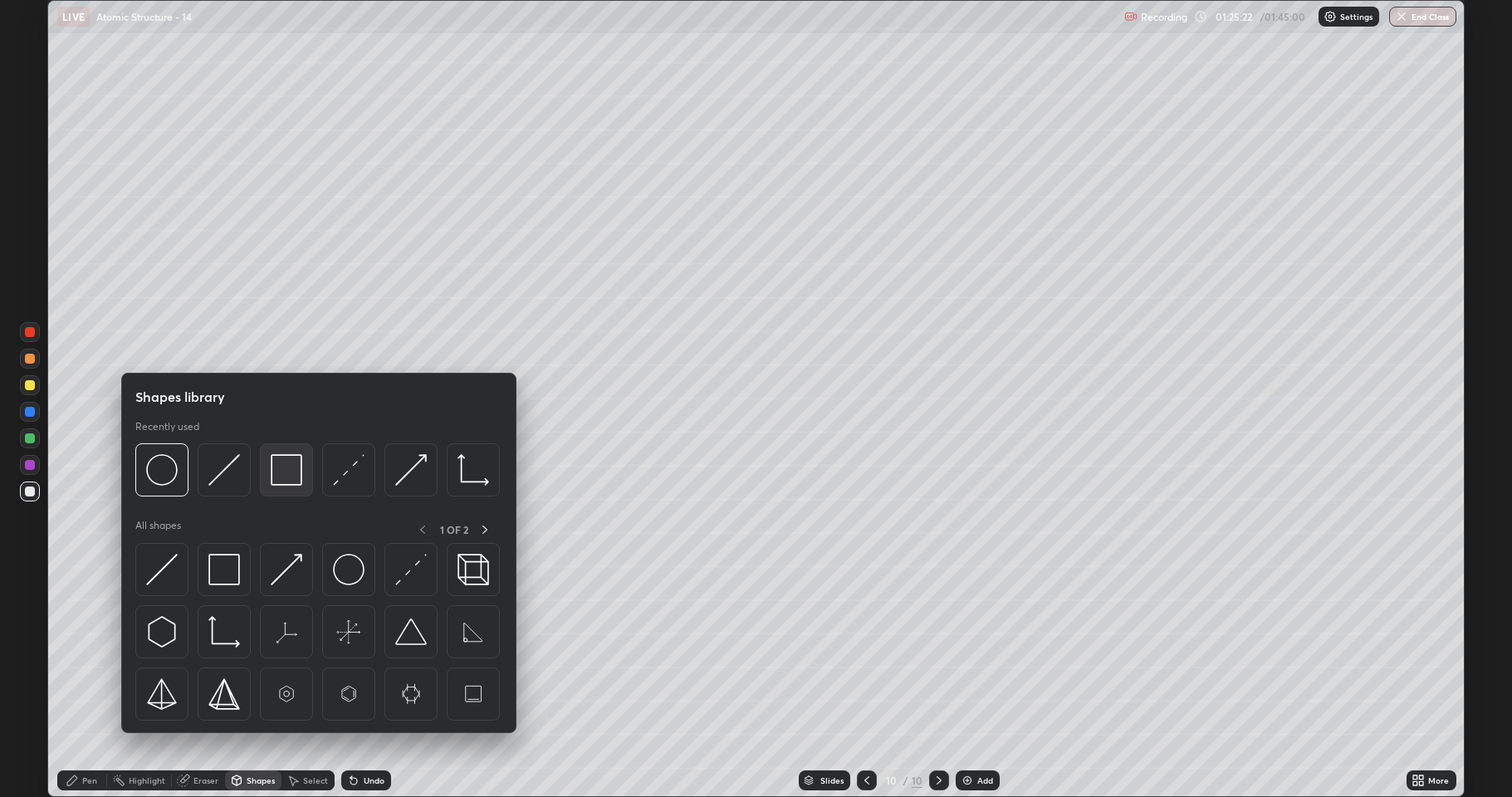
click at [275, 479] on img at bounding box center [287, 470] width 32 height 32
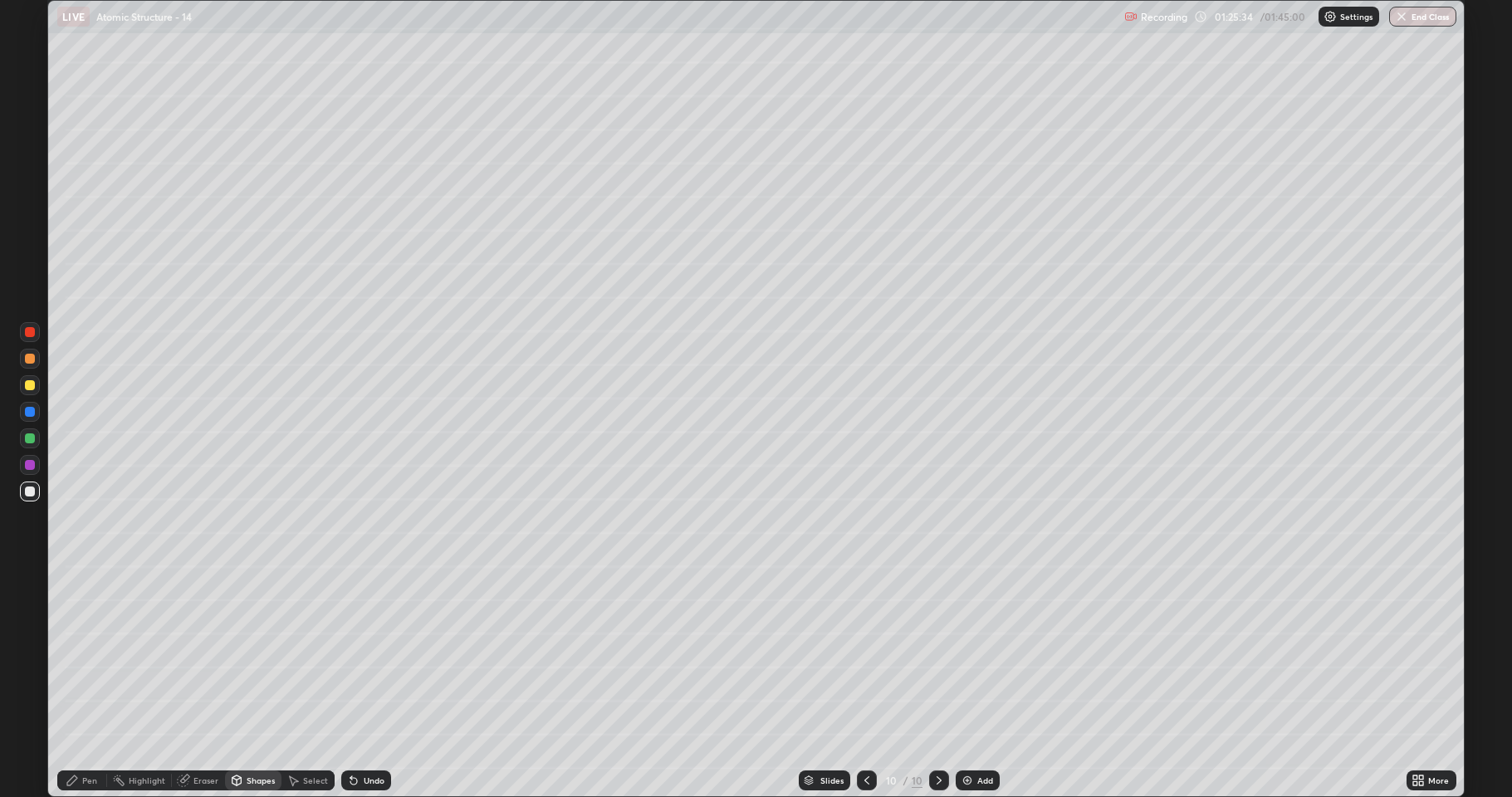
click at [260, 656] on div "Shapes" at bounding box center [261, 780] width 28 height 8
click at [85, 656] on div "Pen" at bounding box center [90, 780] width 15 height 8
click at [27, 442] on div at bounding box center [30, 438] width 10 height 10
click at [365, 656] on div "Undo" at bounding box center [374, 780] width 21 height 8
click at [28, 388] on div at bounding box center [30, 386] width 10 height 10
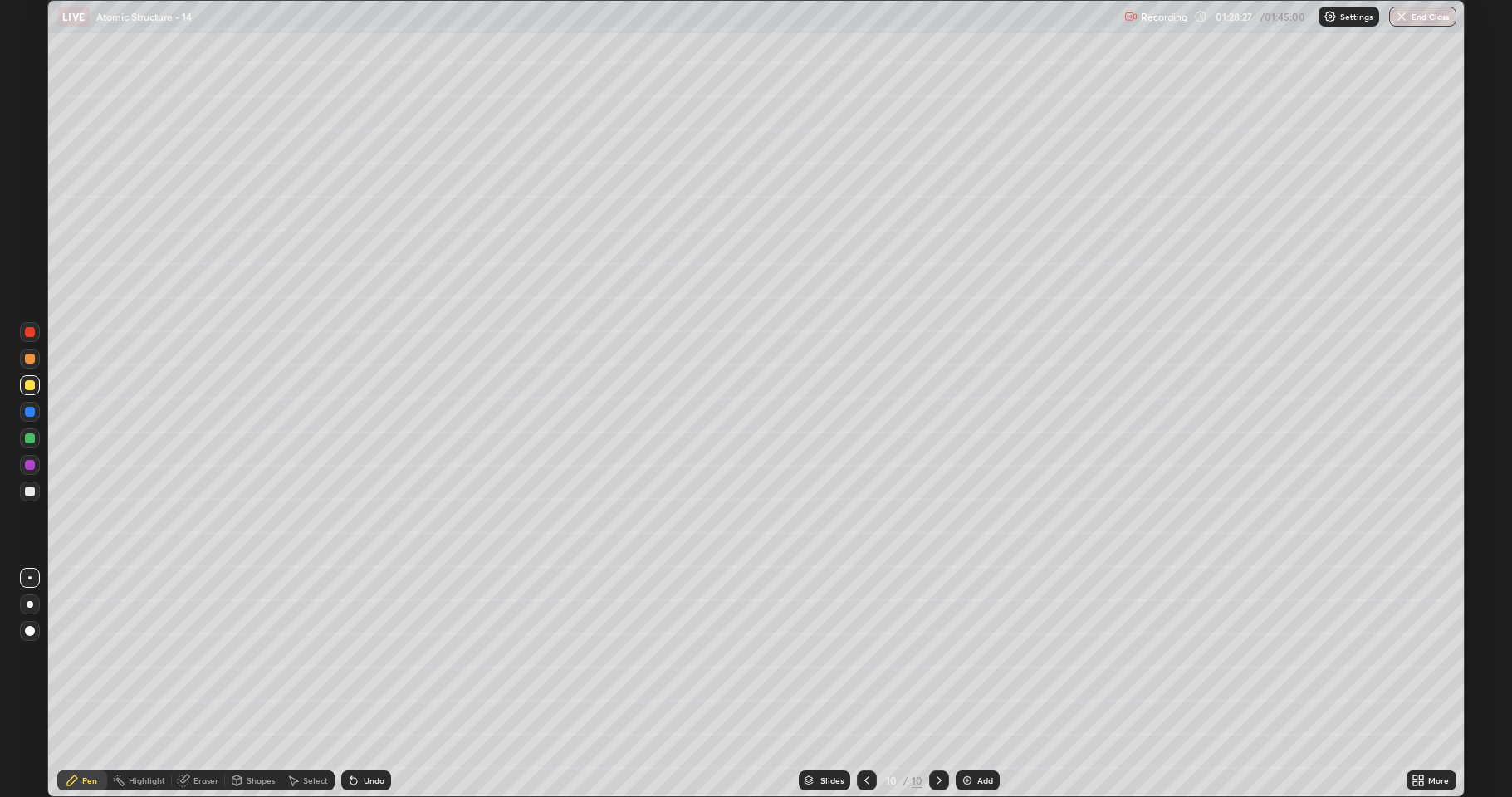
click at [26, 437] on div at bounding box center [30, 438] width 10 height 10
click at [26, 491] on div at bounding box center [30, 492] width 10 height 10
click at [29, 384] on div at bounding box center [30, 386] width 10 height 10
click at [28, 412] on div at bounding box center [30, 411] width 10 height 10
click at [29, 467] on div at bounding box center [30, 465] width 10 height 10
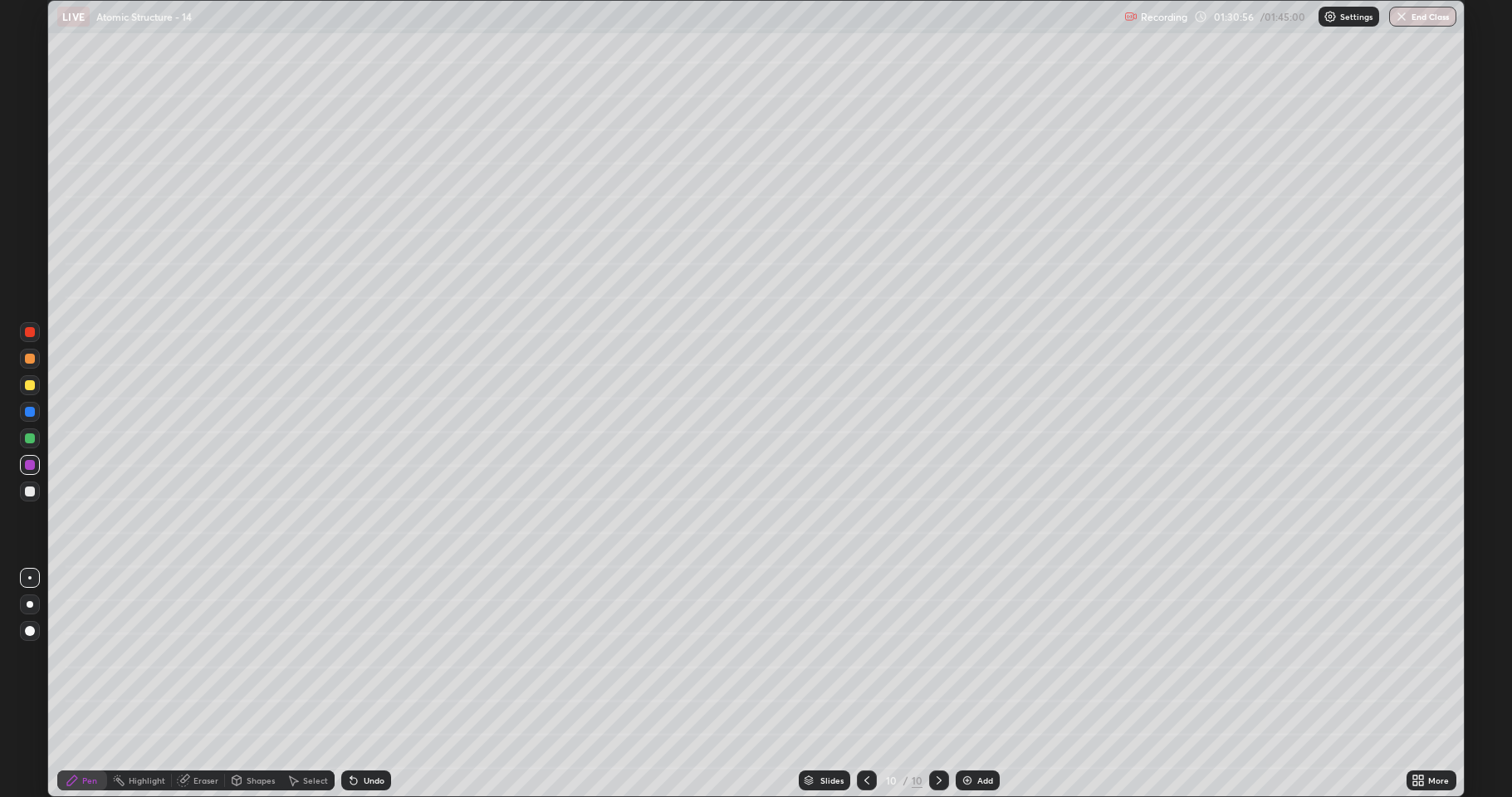
click at [34, 491] on div at bounding box center [30, 492] width 10 height 10
click at [35, 386] on div at bounding box center [30, 386] width 20 height 20
click at [962, 656] on img at bounding box center [967, 780] width 13 height 13
click at [260, 656] on div "Shapes" at bounding box center [261, 780] width 28 height 8
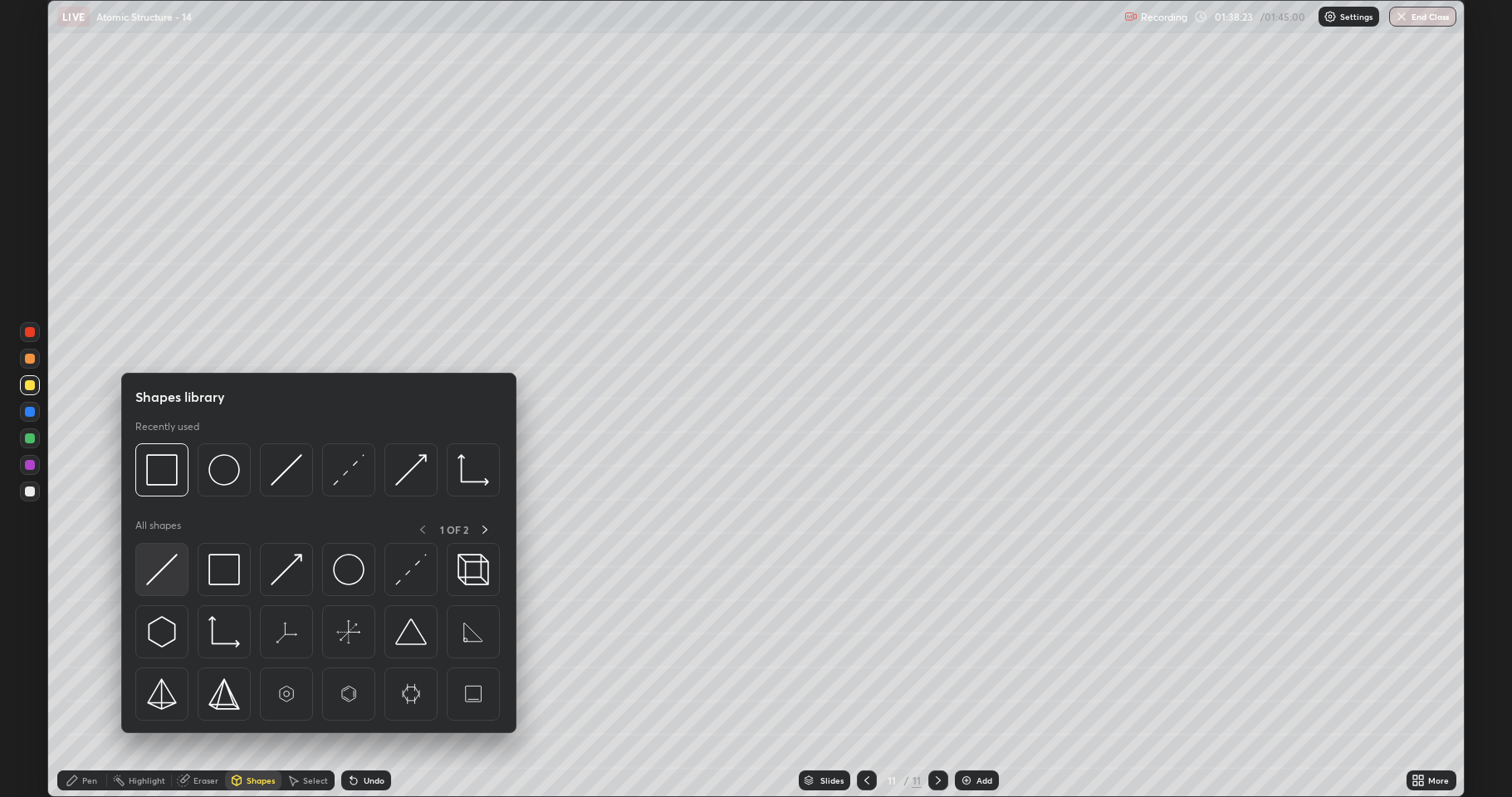
click at [167, 580] on img at bounding box center [162, 570] width 32 height 32
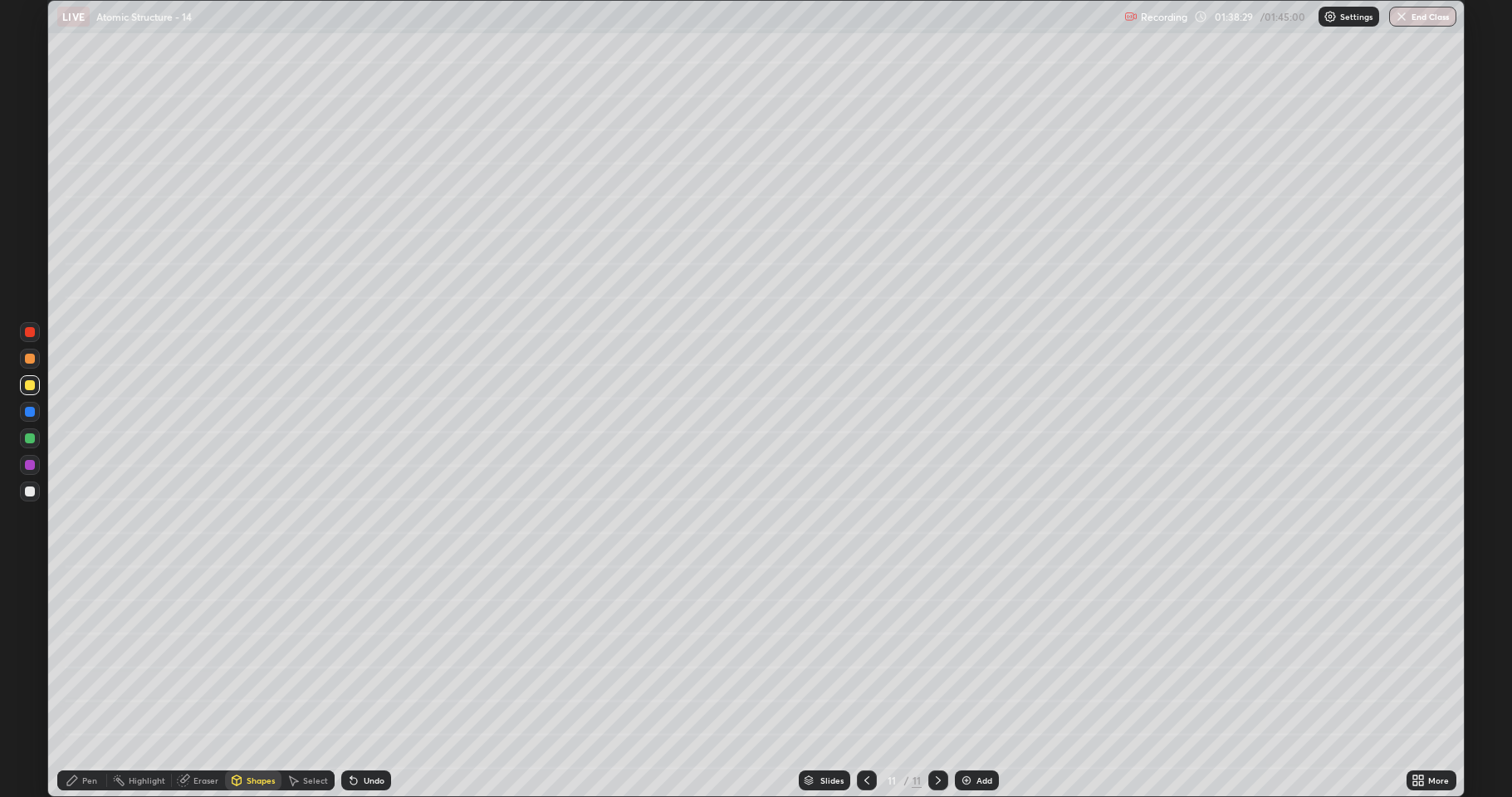
click at [85, 656] on div "Pen" at bounding box center [90, 780] width 15 height 8
click at [26, 489] on div at bounding box center [30, 492] width 10 height 10
click at [256, 656] on div "Shapes" at bounding box center [261, 780] width 28 height 8
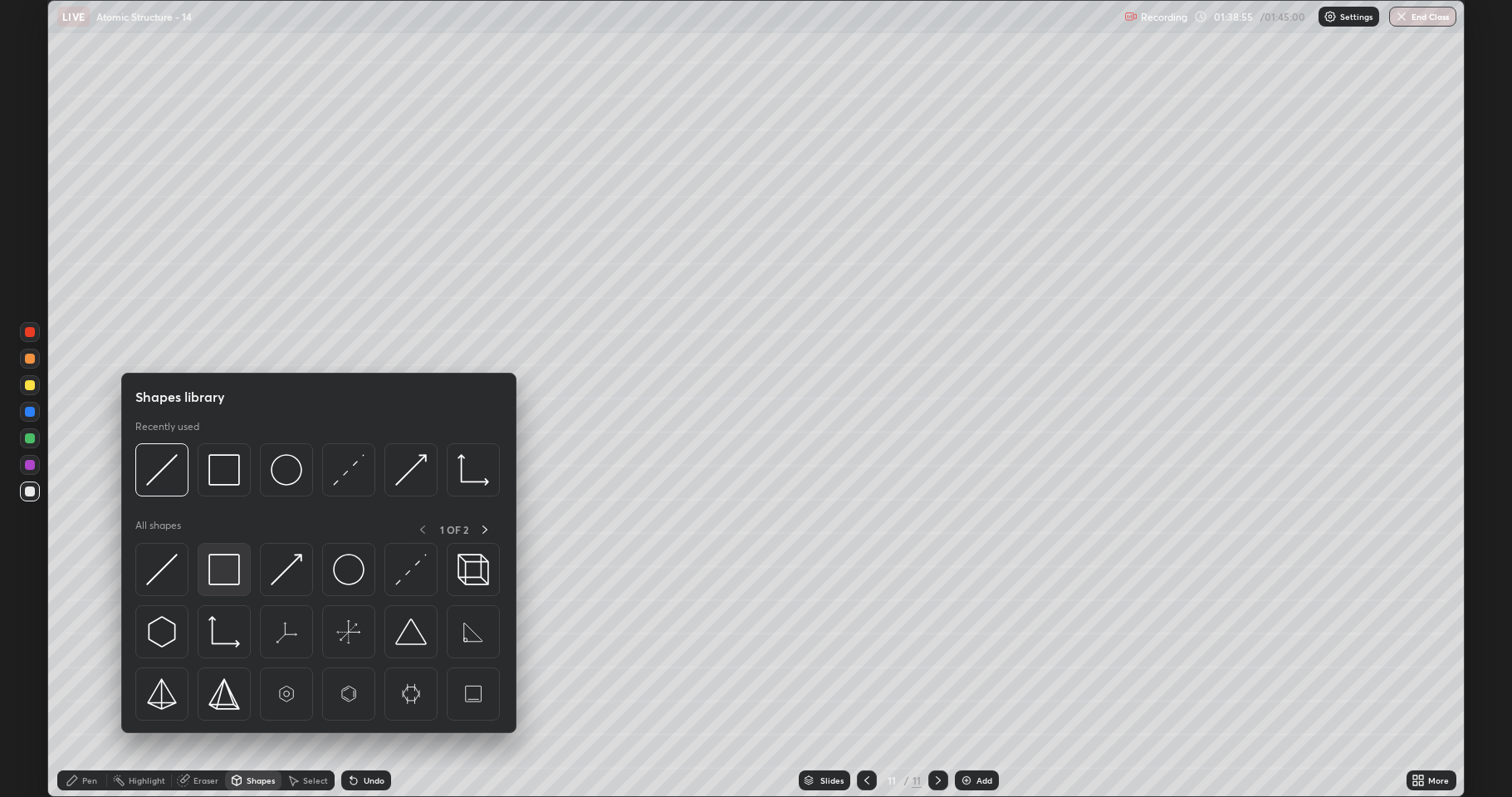
click at [224, 584] on img at bounding box center [225, 570] width 32 height 32
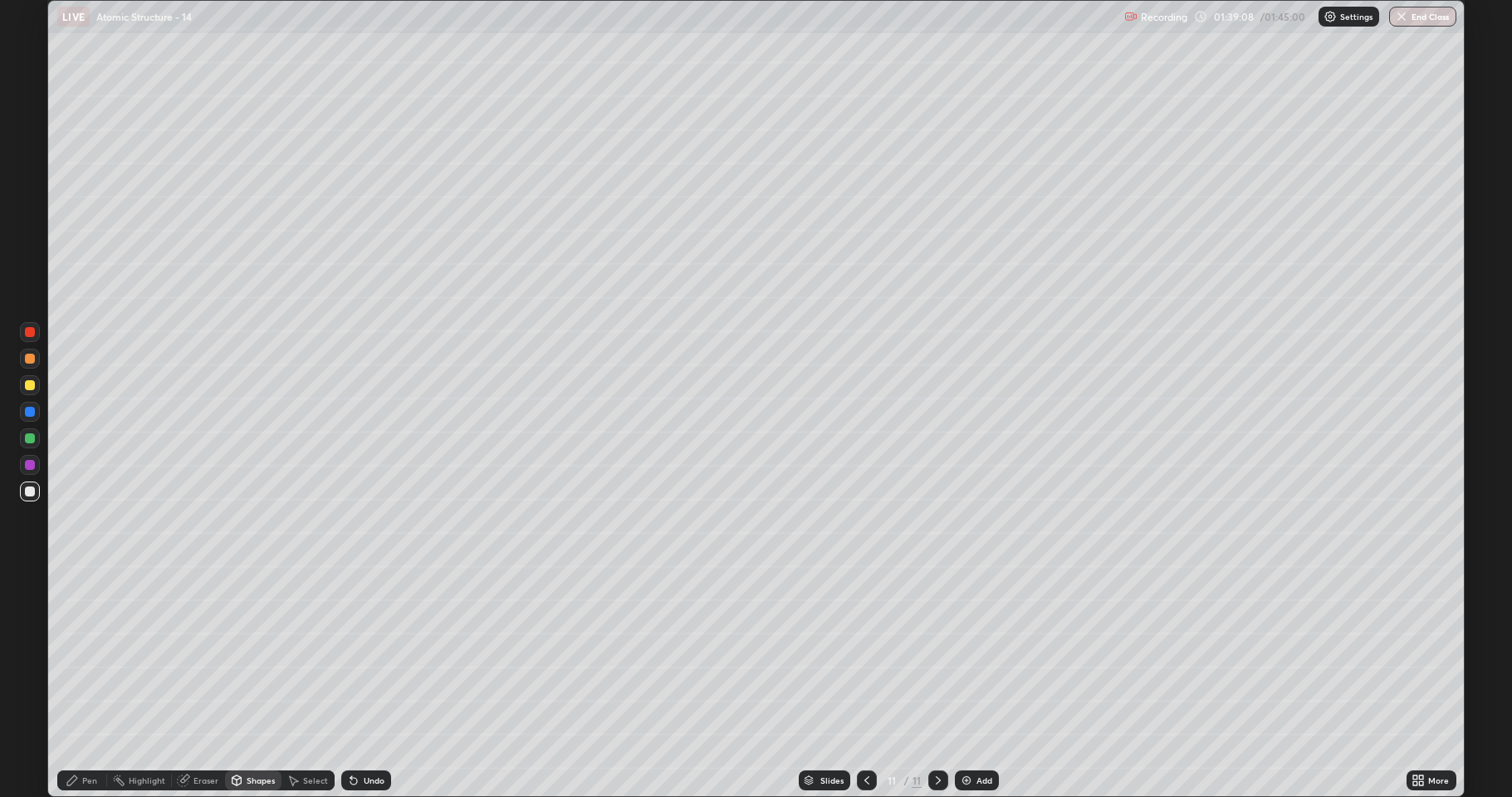
click at [356, 656] on icon at bounding box center [354, 780] width 13 height 13
click at [307, 656] on div "Select" at bounding box center [316, 780] width 25 height 8
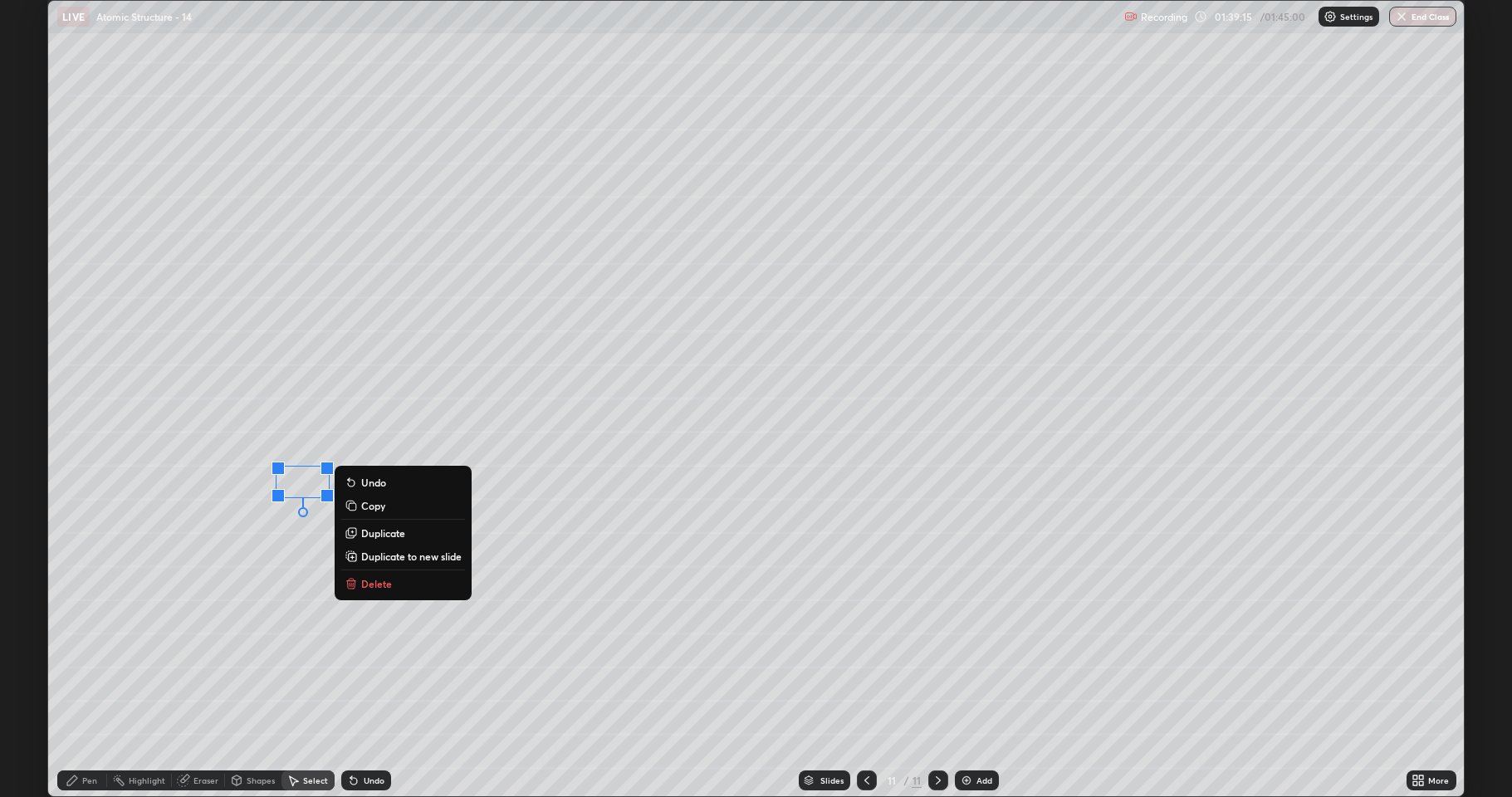
click at [383, 531] on p "Duplicate" at bounding box center [383, 533] width 44 height 13
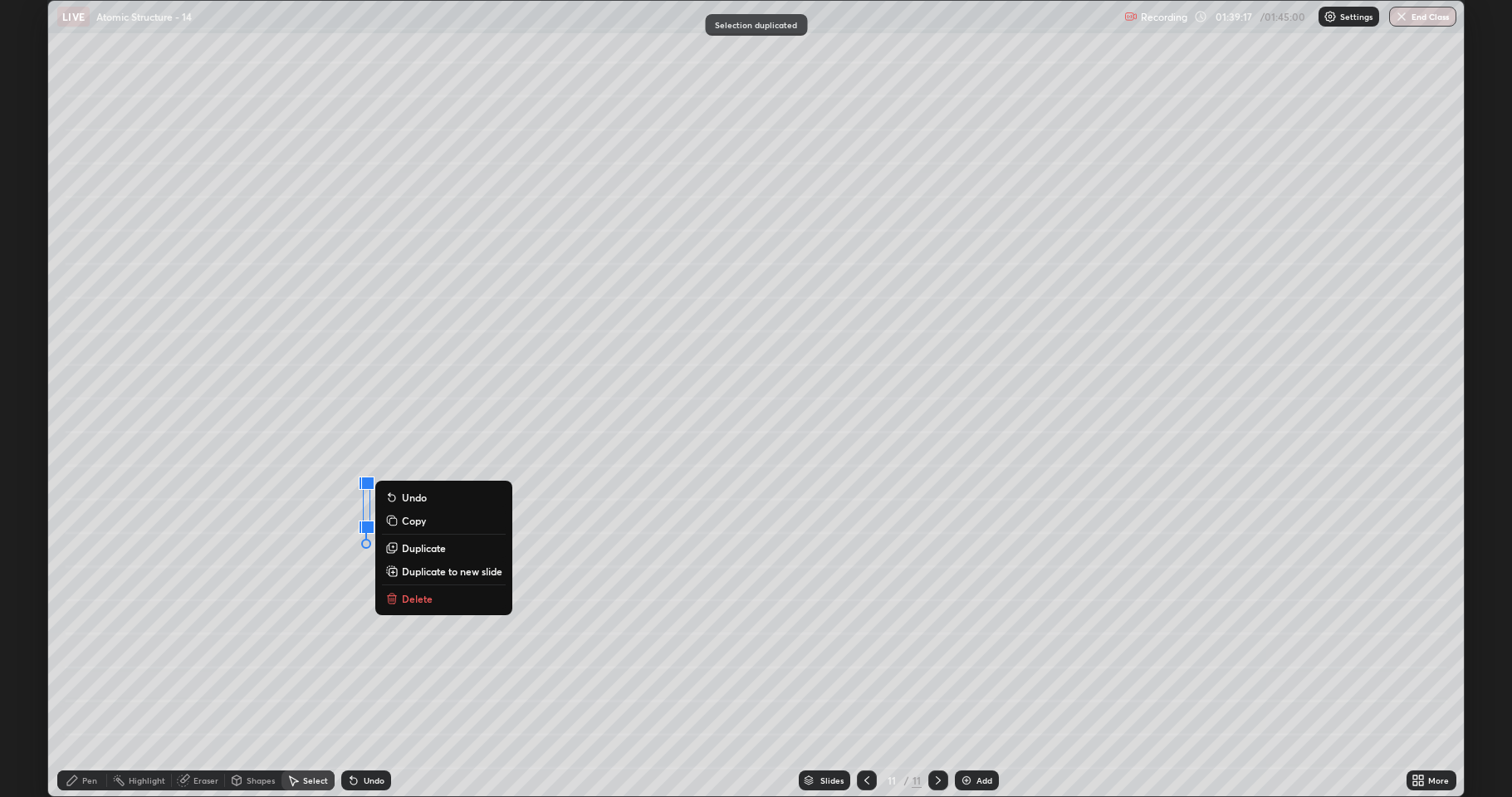
click at [372, 656] on div "Undo" at bounding box center [374, 780] width 21 height 8
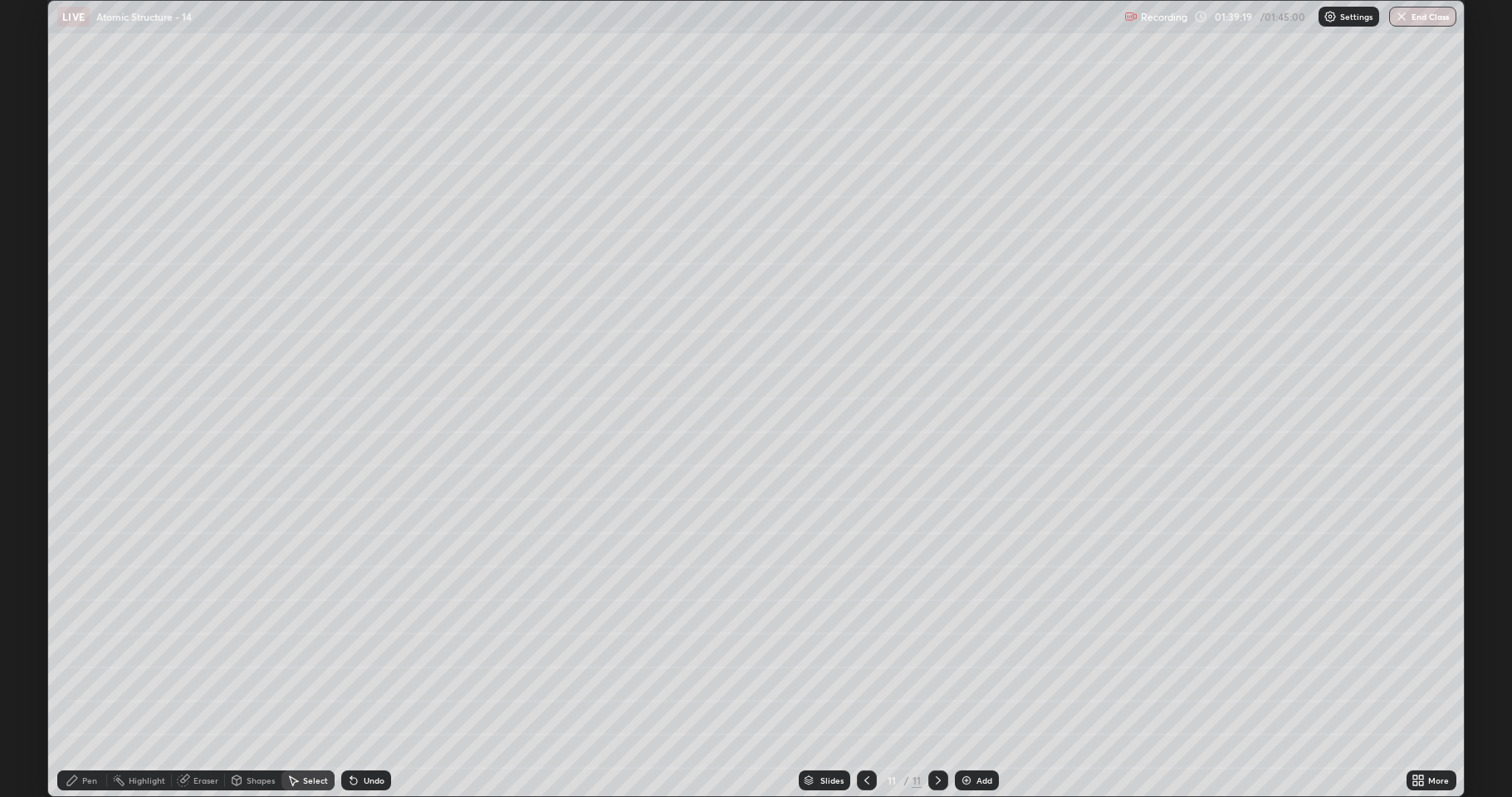
click at [365, 656] on div "Undo" at bounding box center [365, 780] width 49 height 20
click at [239, 656] on icon at bounding box center [236, 779] width 9 height 3
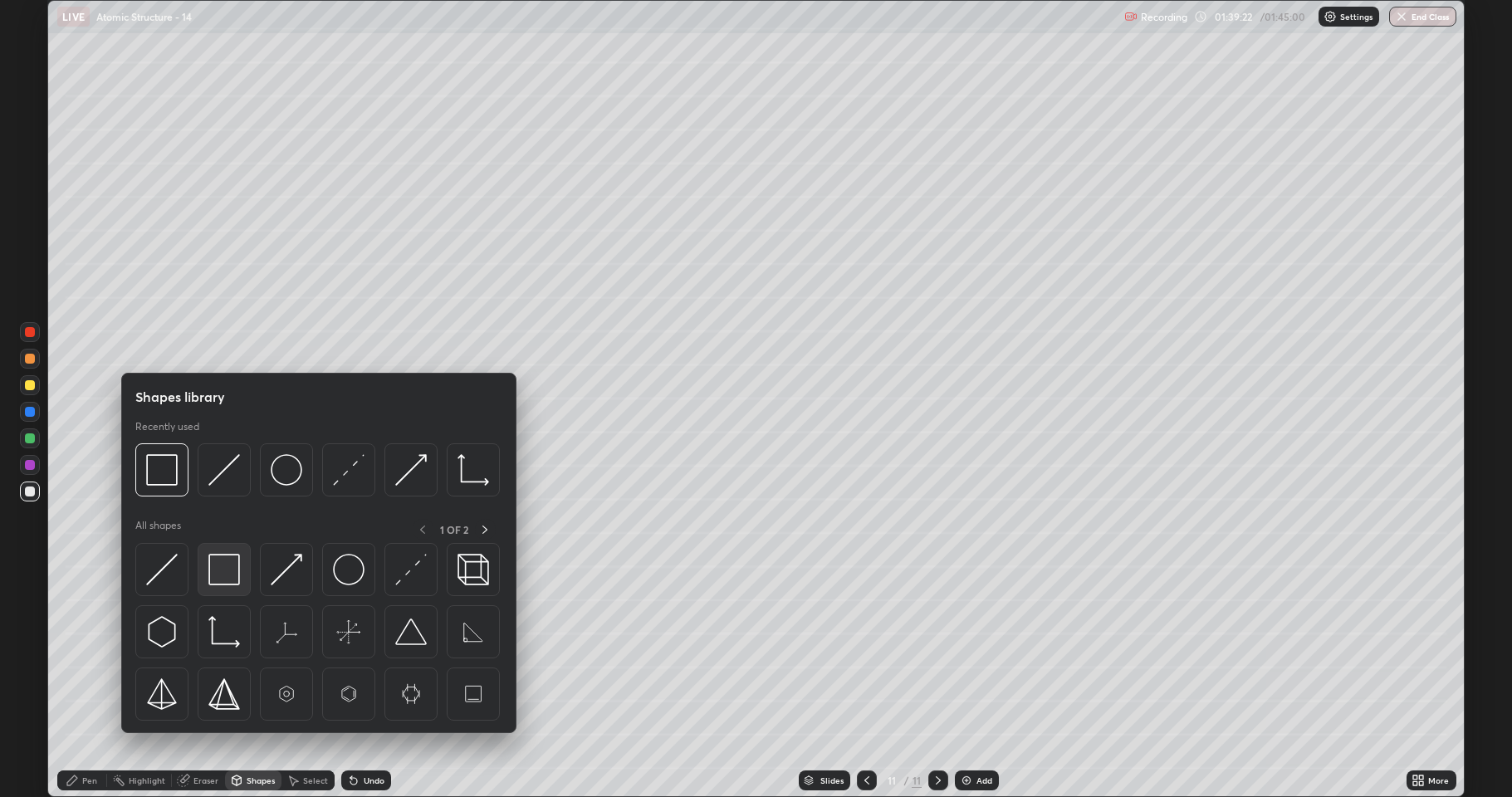
click at [223, 575] on img at bounding box center [225, 570] width 32 height 32
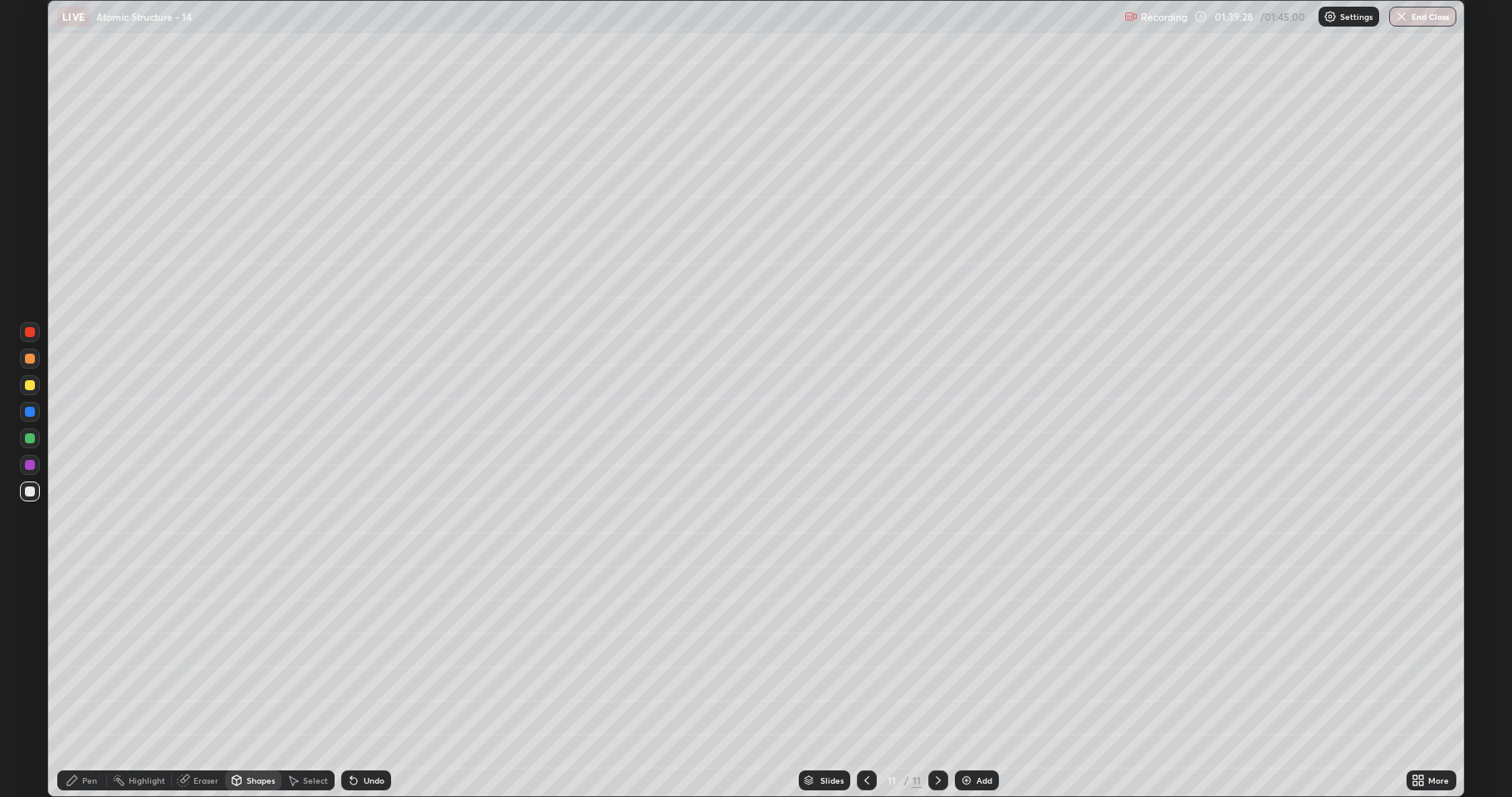
click at [310, 656] on div "Select" at bounding box center [316, 780] width 25 height 8
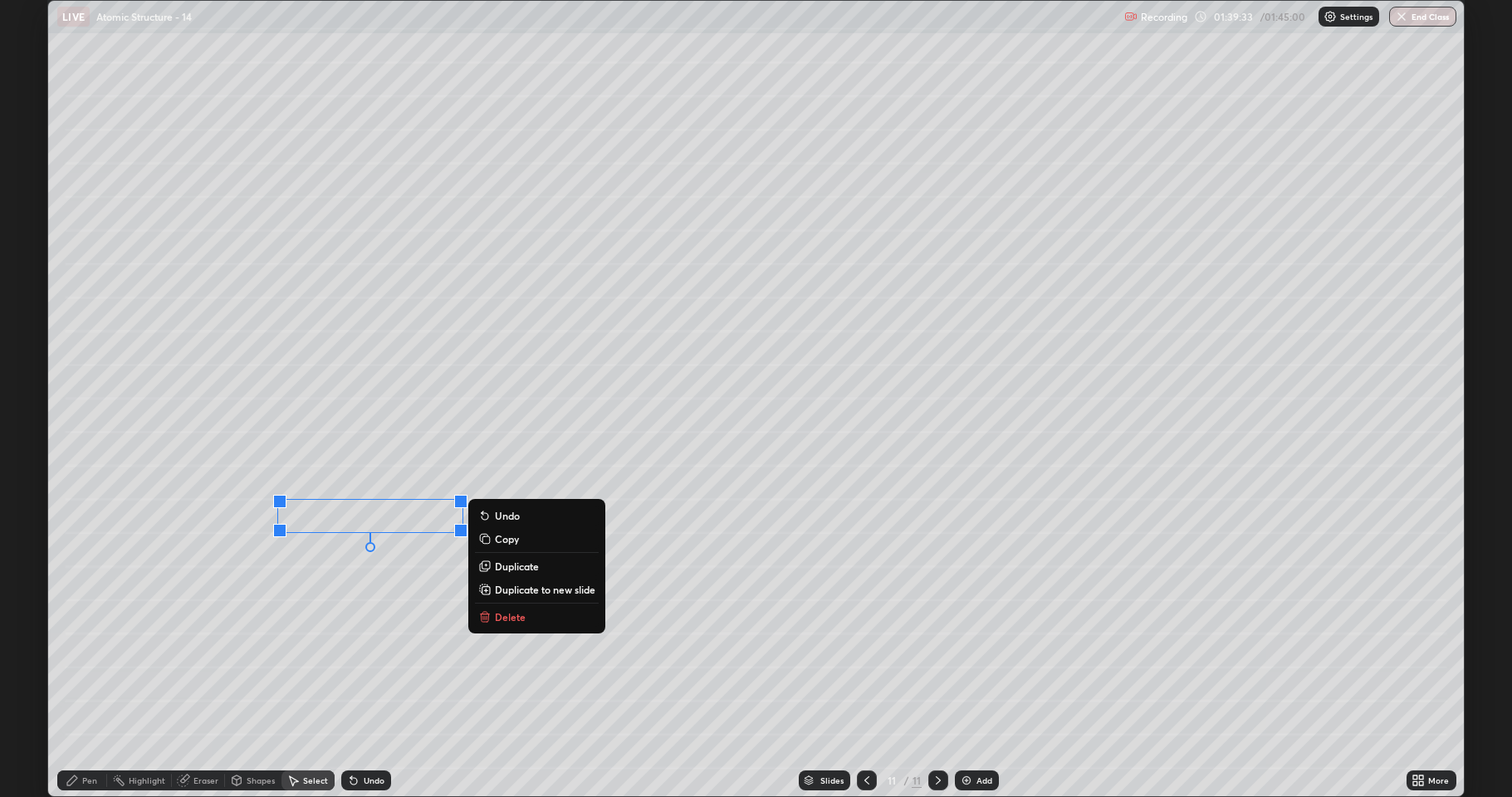
click at [504, 568] on p "Duplicate" at bounding box center [517, 567] width 44 height 13
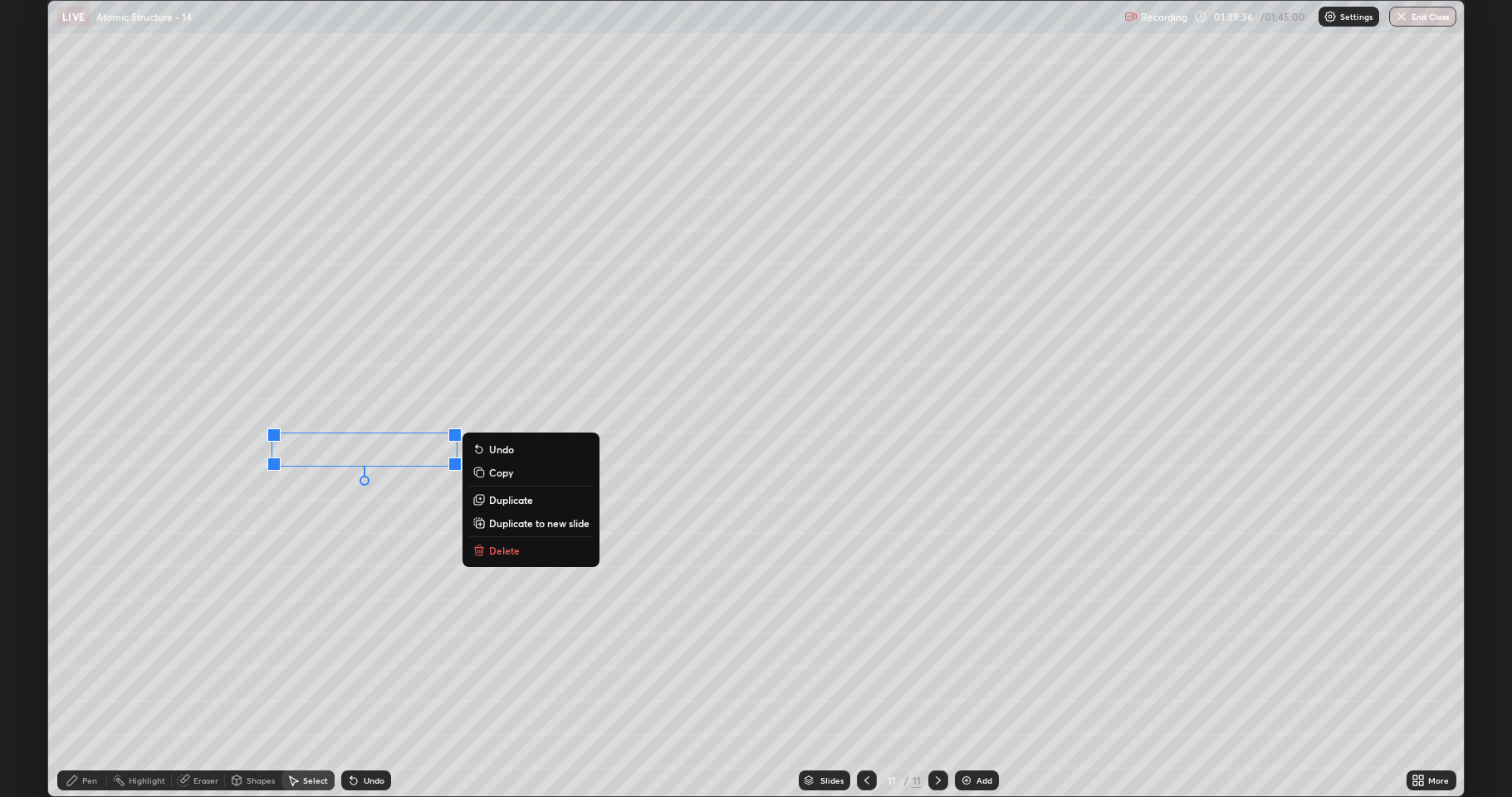
click at [489, 497] on p "Duplicate" at bounding box center [511, 500] width 44 height 13
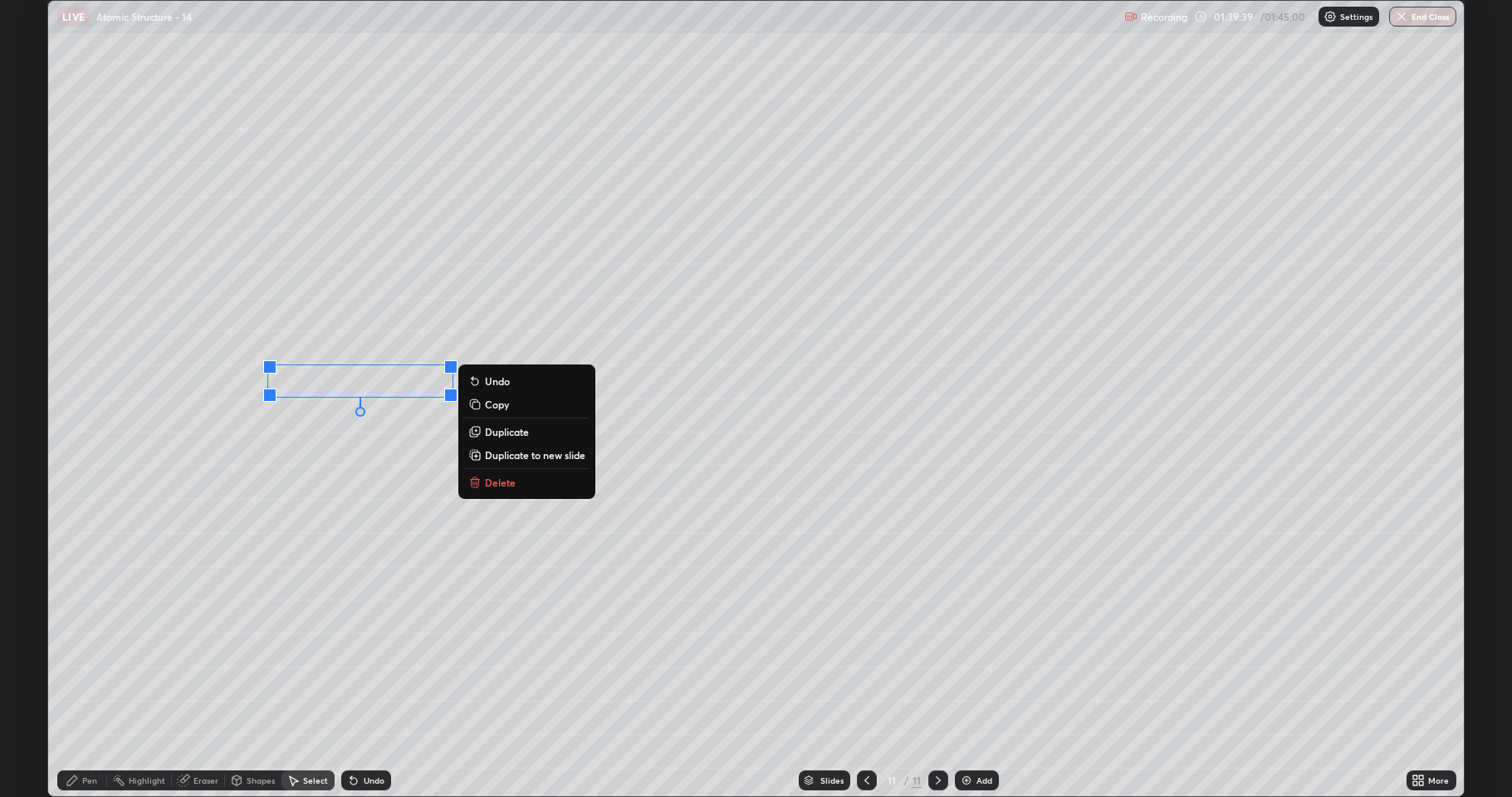
click at [489, 429] on p "Duplicate" at bounding box center [507, 432] width 44 height 13
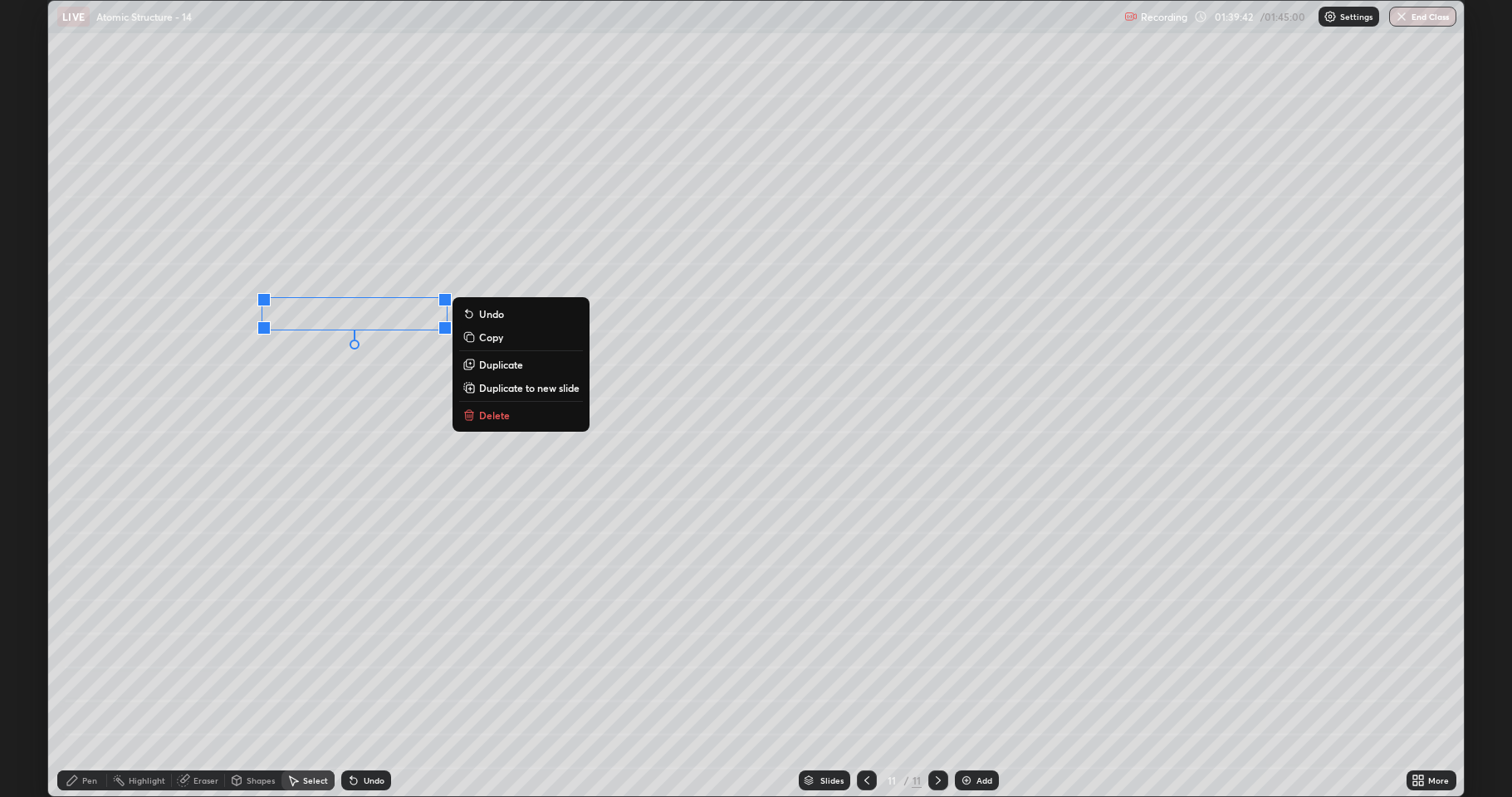
click at [484, 364] on p "Duplicate" at bounding box center [501, 365] width 44 height 13
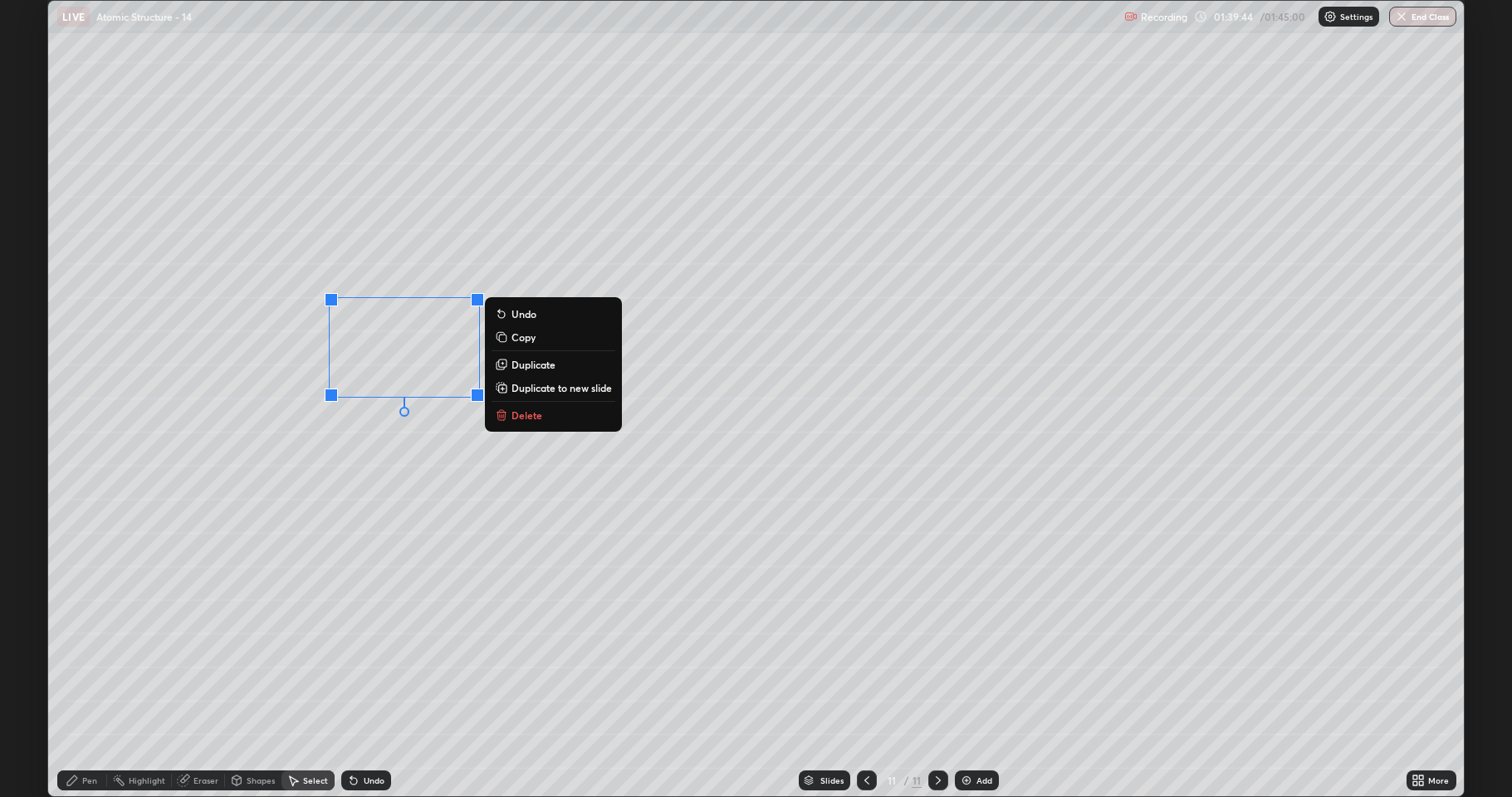
click at [359, 656] on div "Undo" at bounding box center [365, 780] width 49 height 20
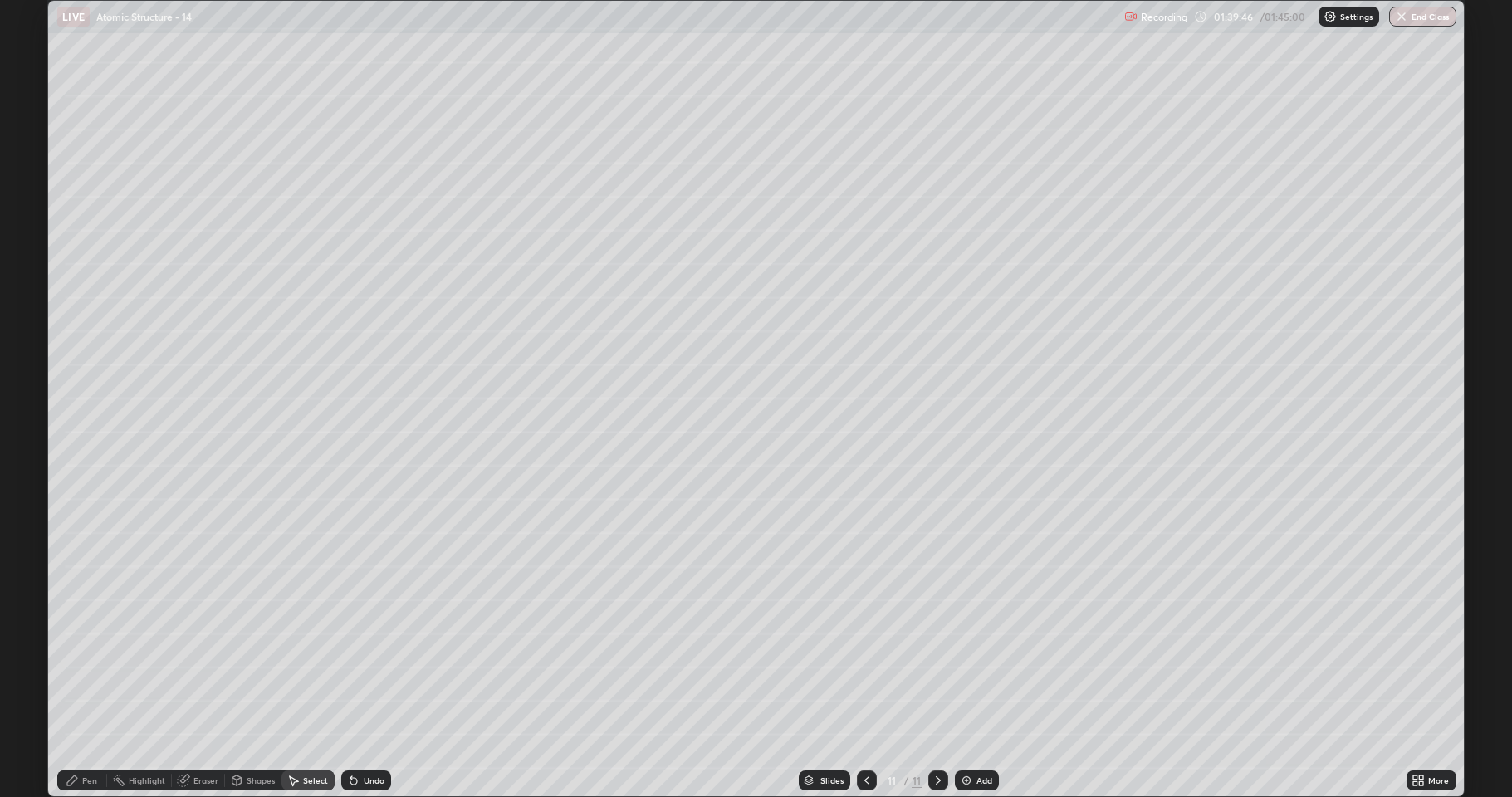
click at [96, 656] on div "Pen" at bounding box center [90, 780] width 15 height 8
click at [27, 439] on div at bounding box center [30, 438] width 10 height 10
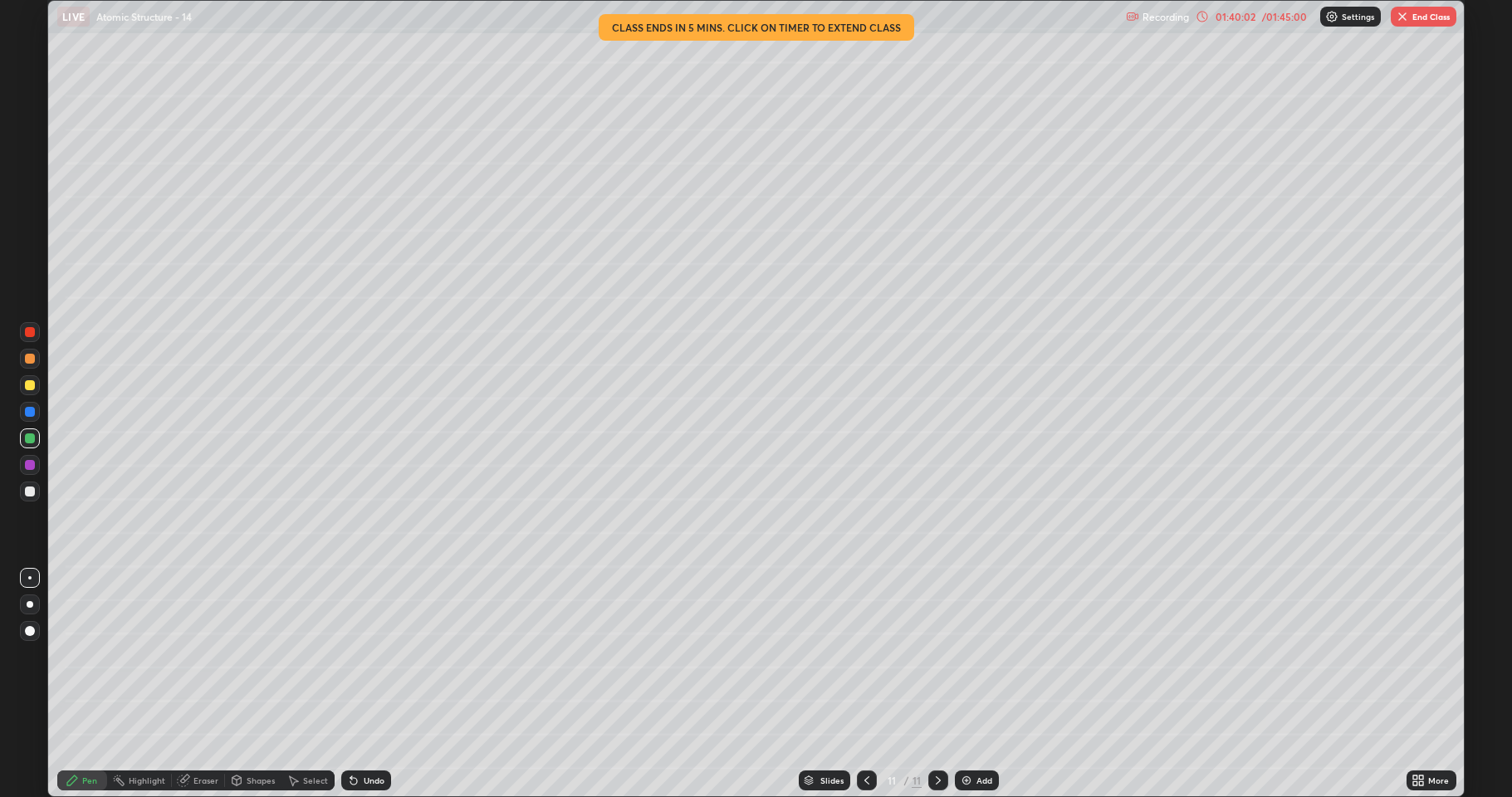
click at [193, 656] on div "Eraser" at bounding box center [198, 780] width 53 height 20
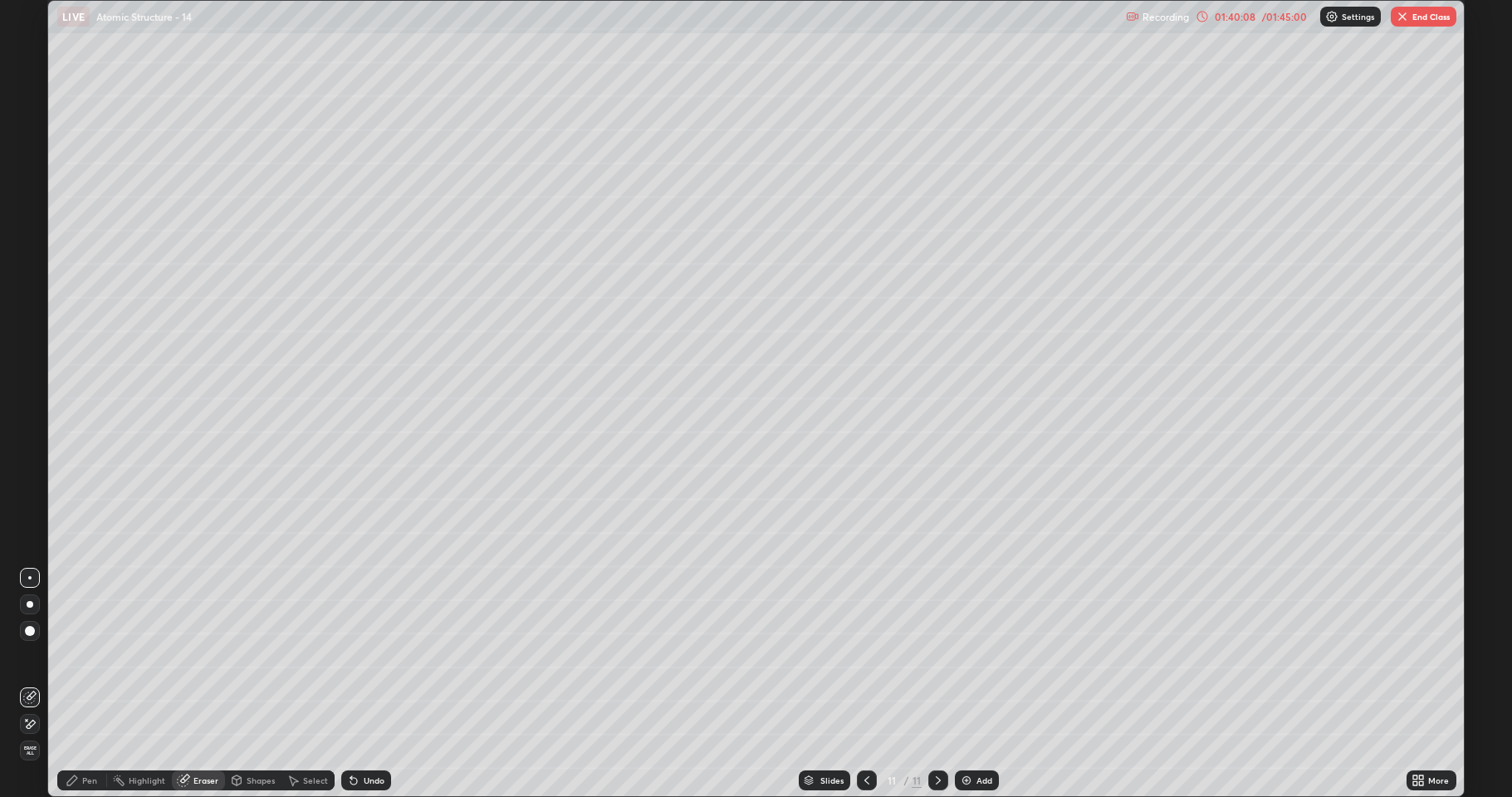
click at [79, 656] on div "Pen" at bounding box center [81, 780] width 49 height 20
click at [34, 493] on div at bounding box center [30, 492] width 10 height 10
click at [206, 656] on div "Eraser" at bounding box center [206, 780] width 25 height 8
click at [308, 656] on div "Select" at bounding box center [316, 780] width 25 height 8
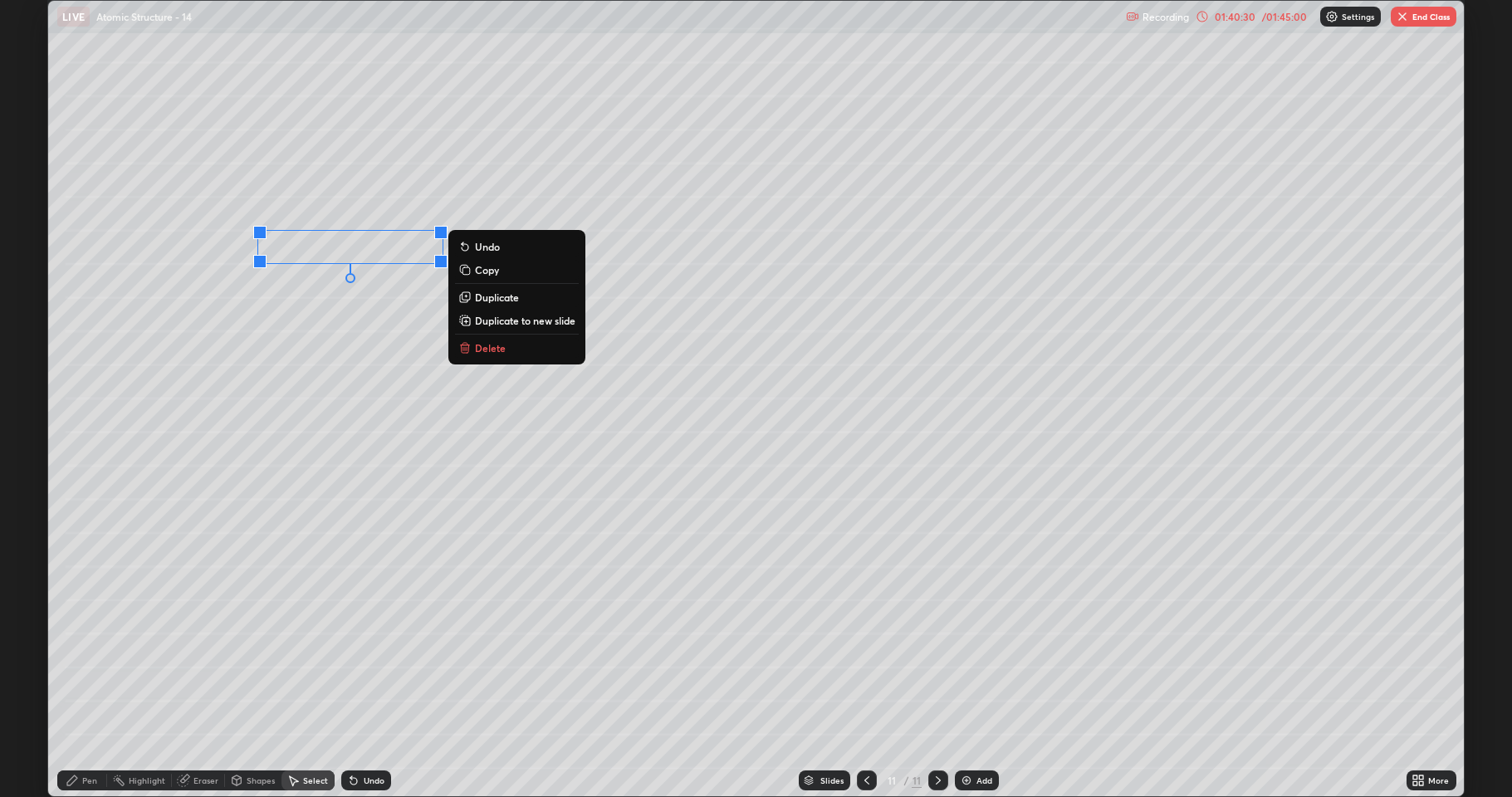
click at [484, 300] on p "Duplicate" at bounding box center [497, 298] width 44 height 13
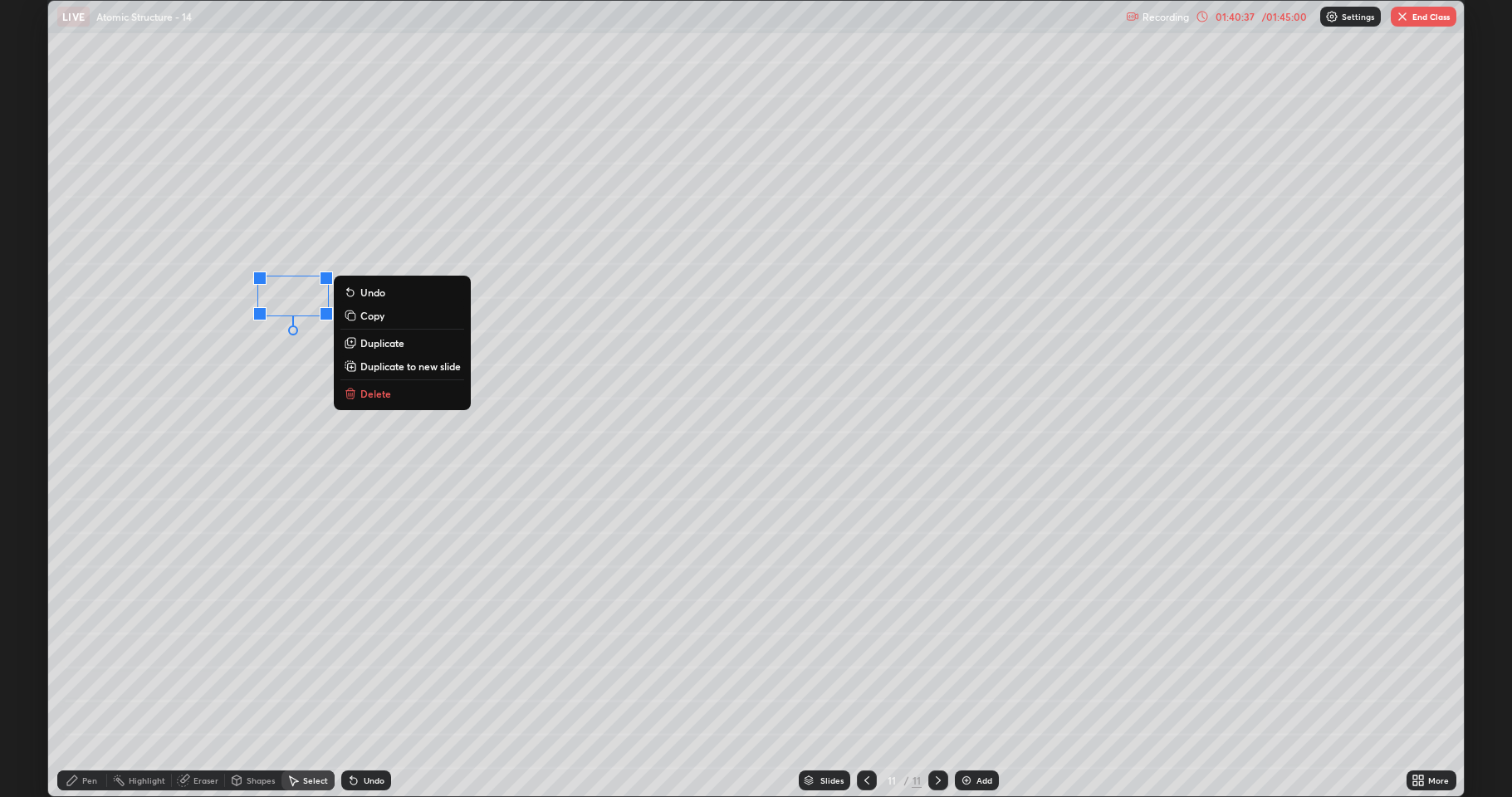
click at [365, 293] on p "Undo" at bounding box center [373, 292] width 25 height 13
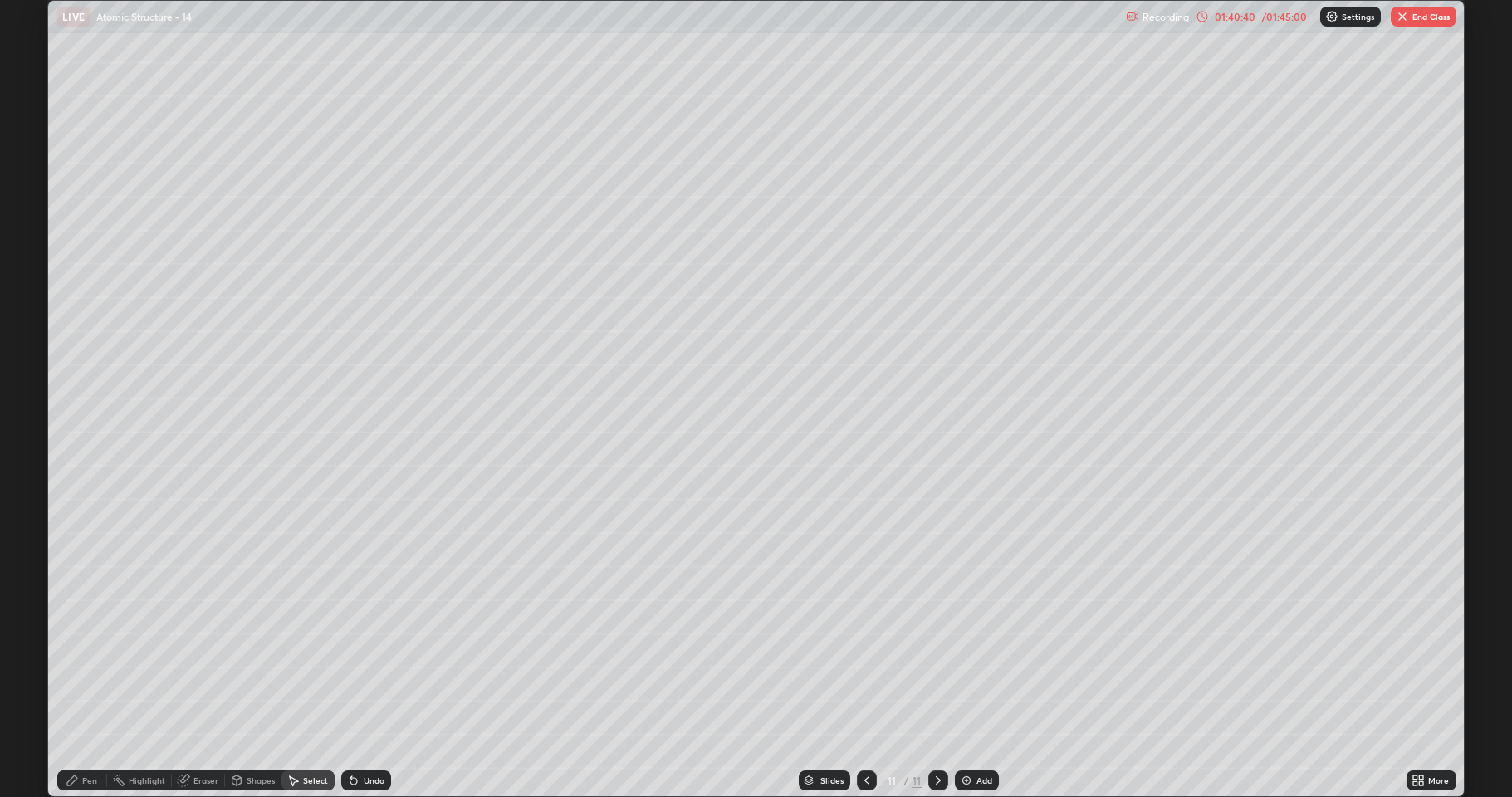
click at [364, 656] on div "Undo" at bounding box center [374, 780] width 21 height 8
click at [218, 656] on div "Eraser" at bounding box center [198, 780] width 53 height 20
click at [356, 656] on icon at bounding box center [354, 780] width 13 height 13
click at [303, 656] on div "Select" at bounding box center [316, 780] width 25 height 8
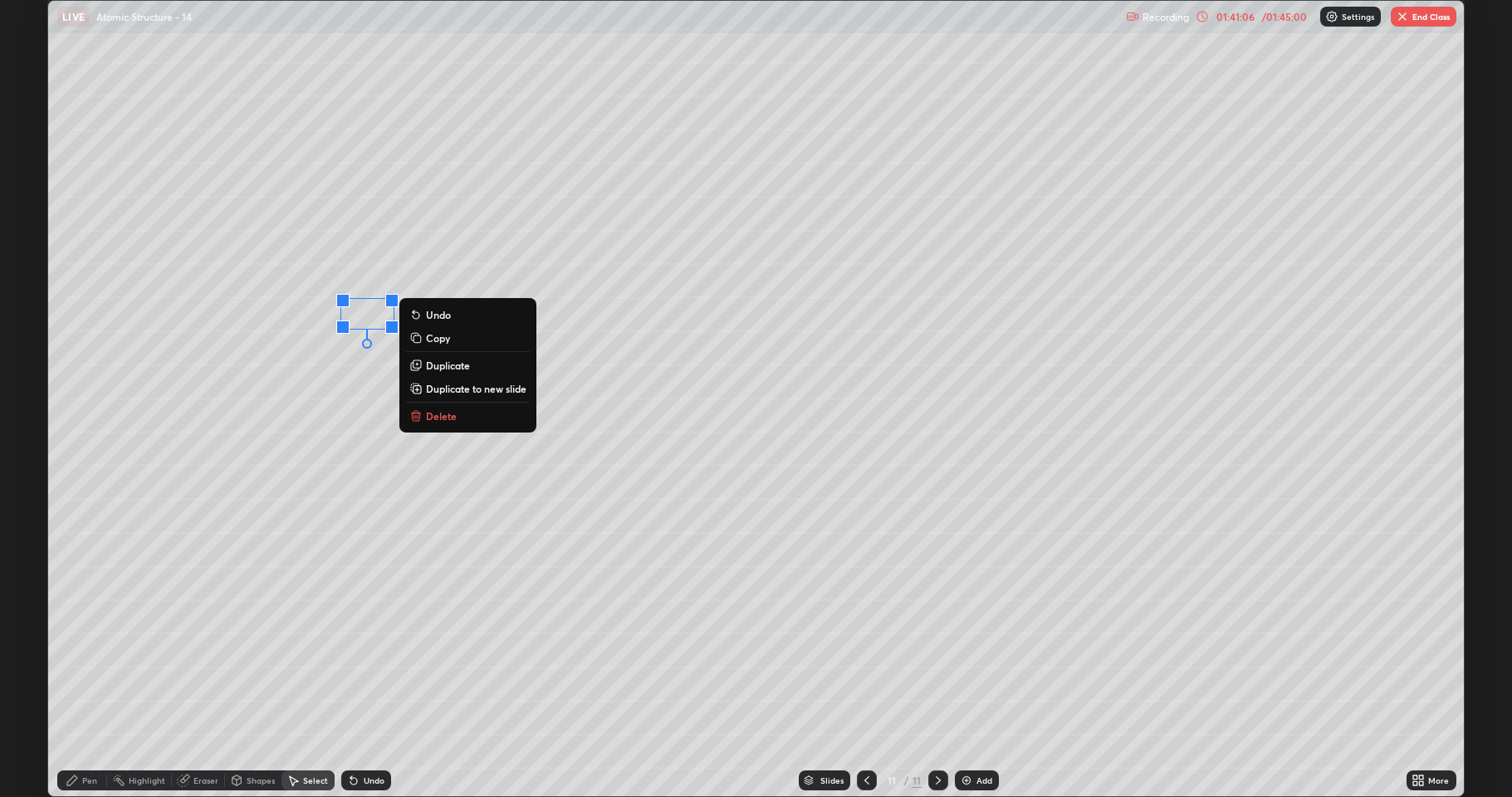
click at [86, 656] on div "Pen" at bounding box center [90, 780] width 15 height 8
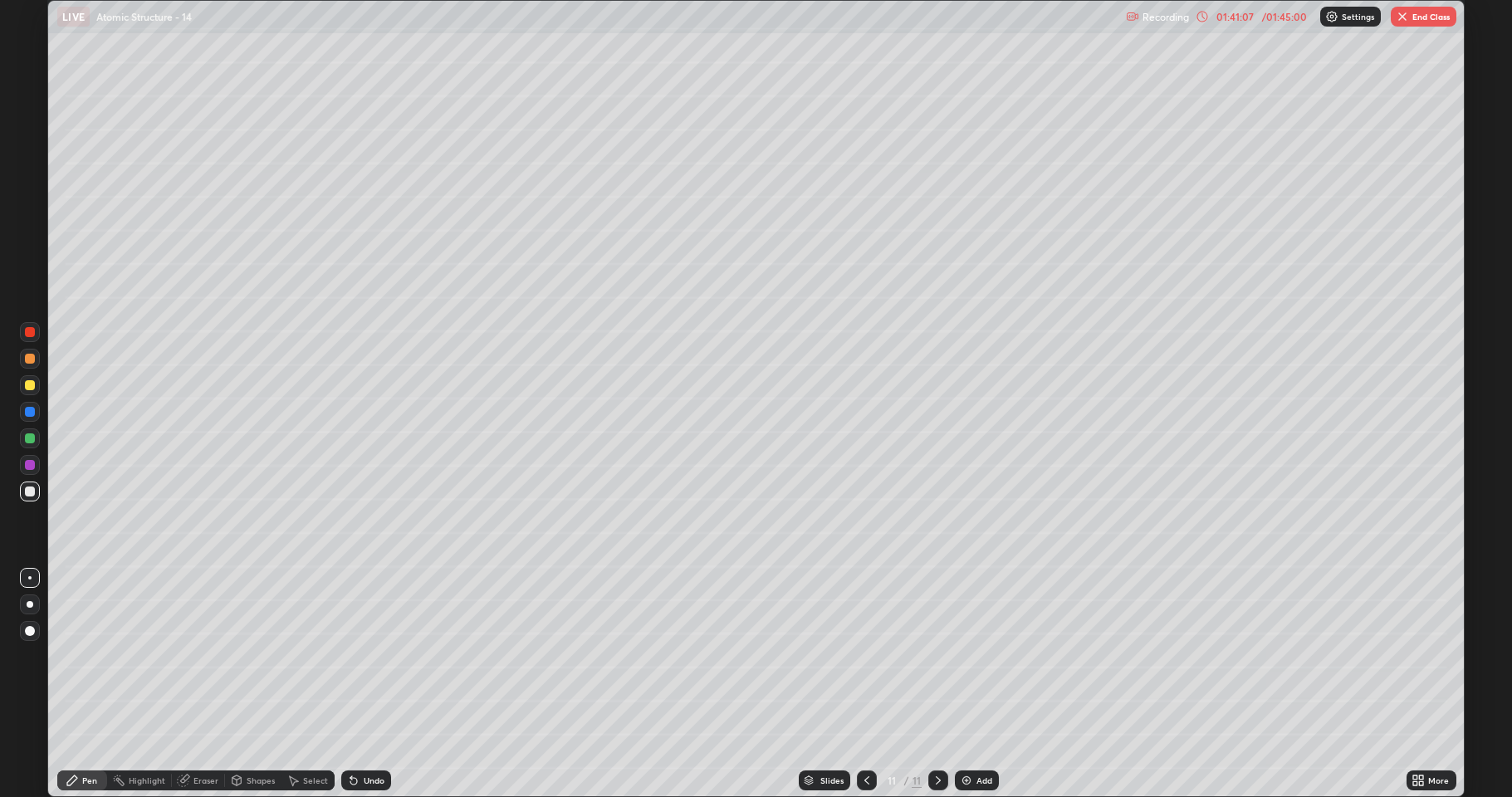
click at [27, 441] on div at bounding box center [30, 438] width 10 height 10
click at [296, 656] on icon at bounding box center [294, 781] width 9 height 10
click at [303, 656] on div "Select" at bounding box center [308, 780] width 53 height 20
click at [303, 656] on div "Select" at bounding box center [316, 780] width 25 height 8
click at [862, 656] on icon at bounding box center [867, 780] width 13 height 13
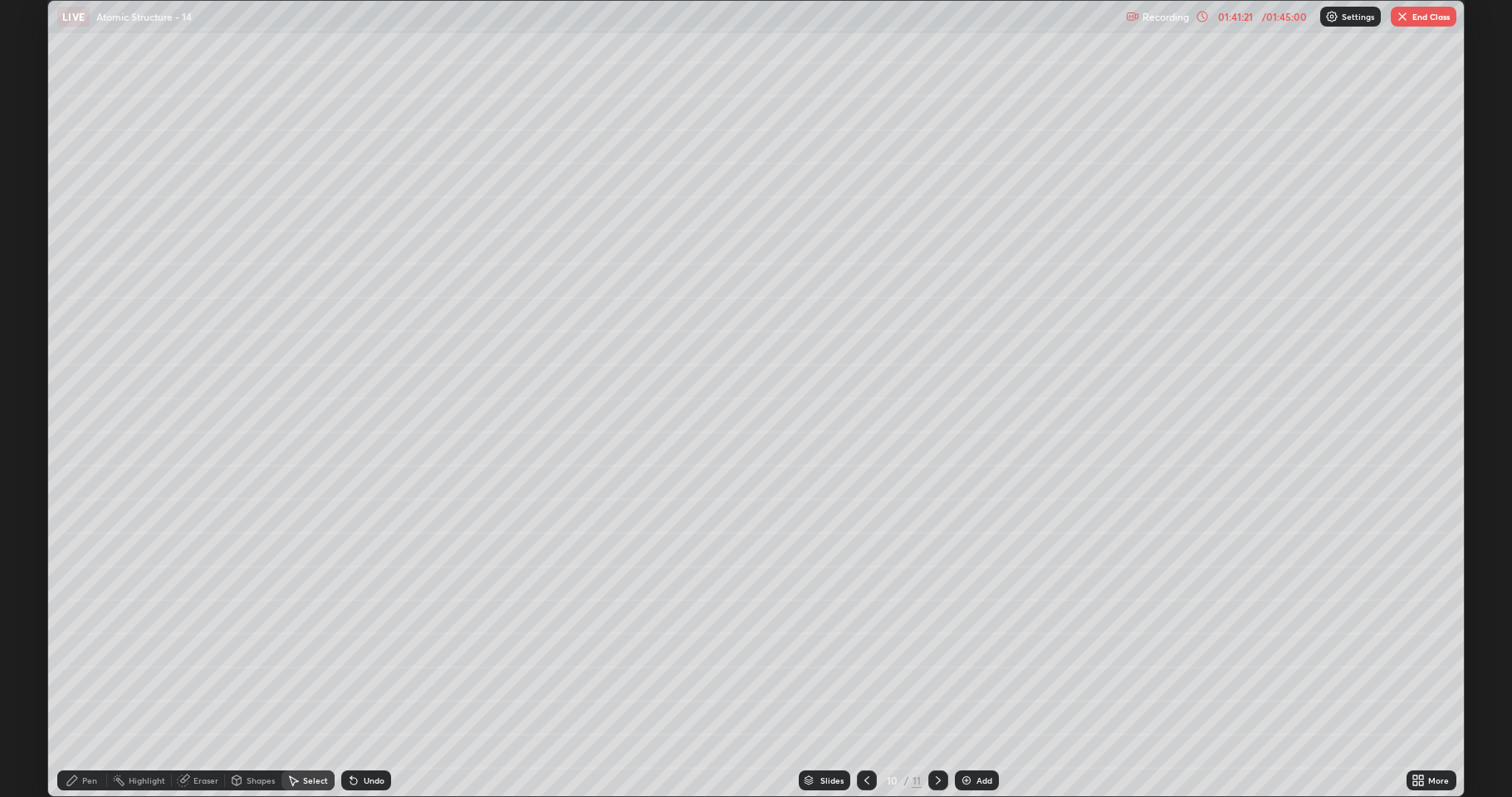
click at [862, 656] on icon at bounding box center [867, 780] width 13 height 13
click at [935, 656] on icon at bounding box center [939, 780] width 13 height 13
click at [934, 656] on icon at bounding box center [939, 780] width 13 height 13
click at [257, 656] on div "Shapes" at bounding box center [261, 780] width 28 height 8
click at [311, 656] on div "Select" at bounding box center [316, 780] width 25 height 8
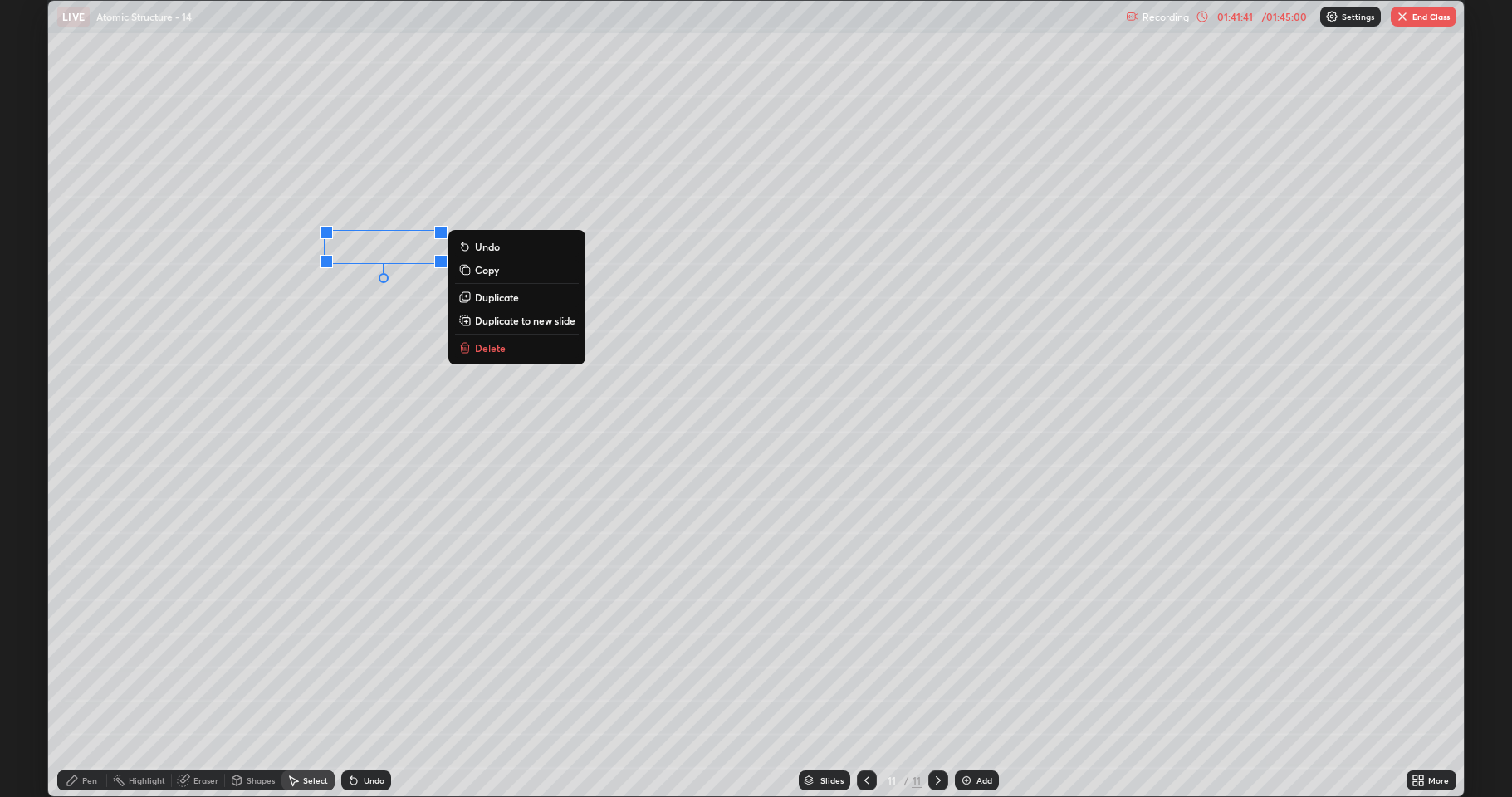
click at [504, 299] on p "Duplicate" at bounding box center [497, 298] width 44 height 13
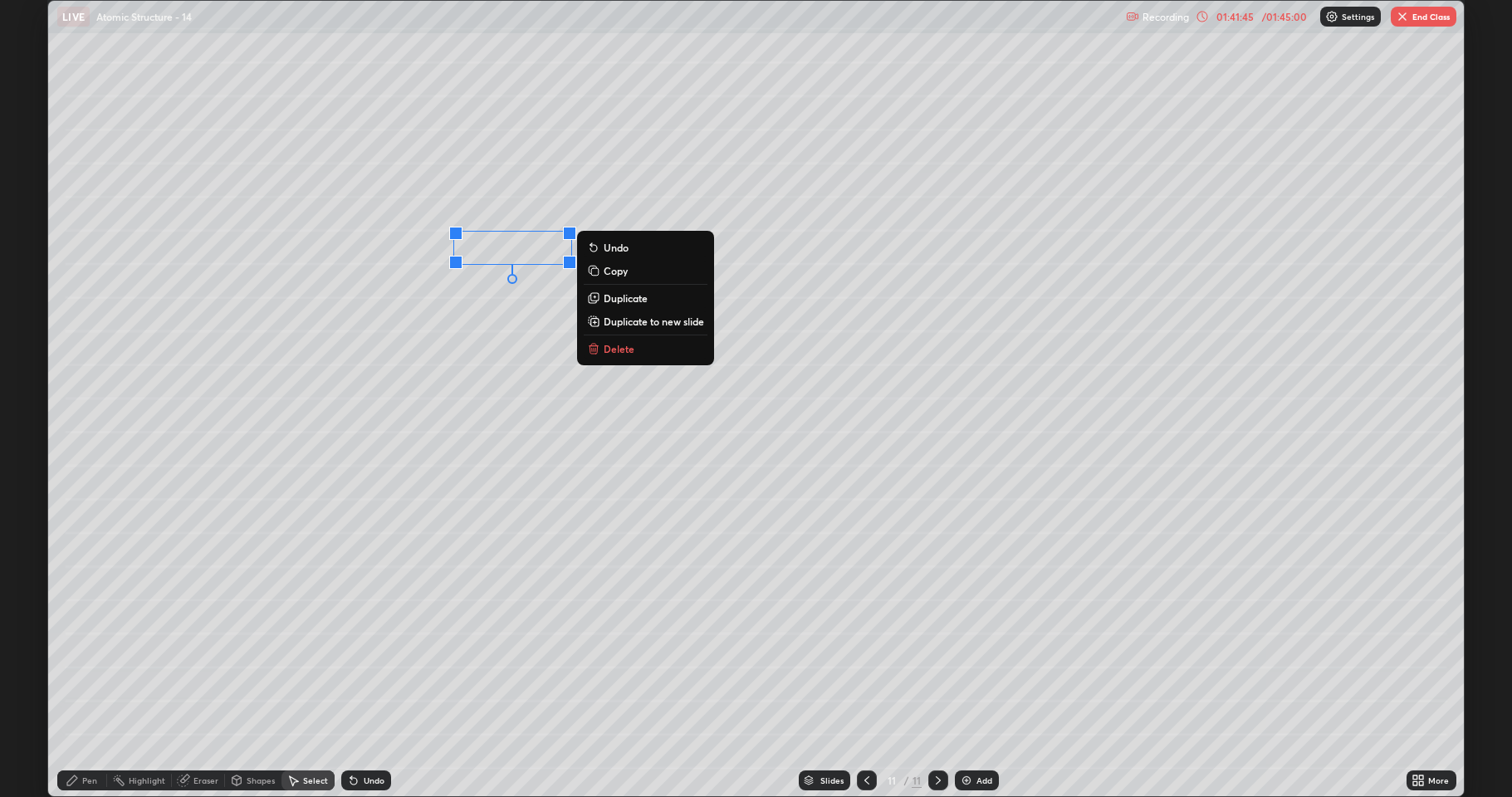
click at [512, 335] on div "0 ° Undo Copy Duplicate Duplicate to new slide Delete" at bounding box center [755, 398] width 1416 height 795
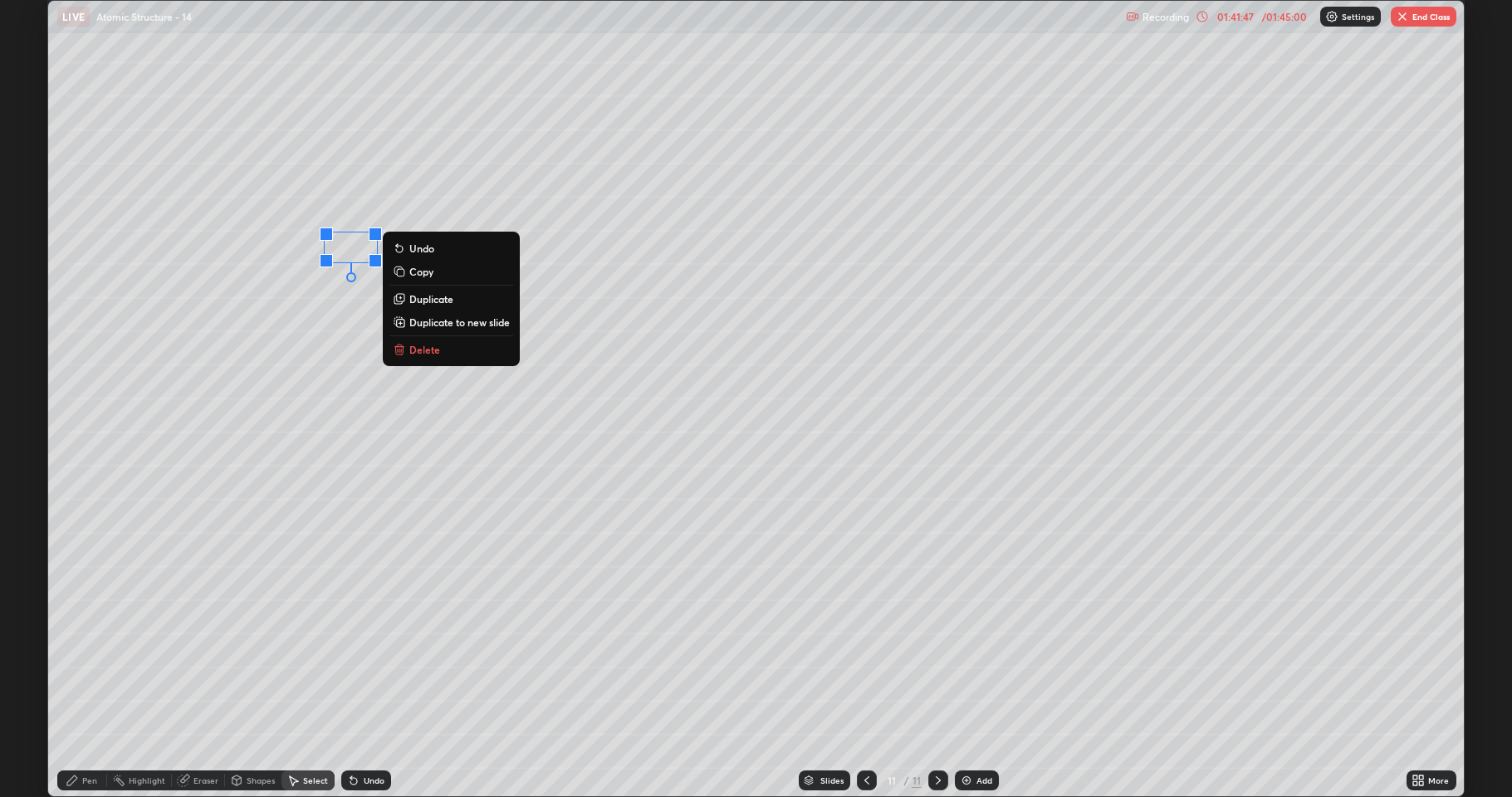
click at [422, 299] on p "Duplicate" at bounding box center [431, 299] width 44 height 13
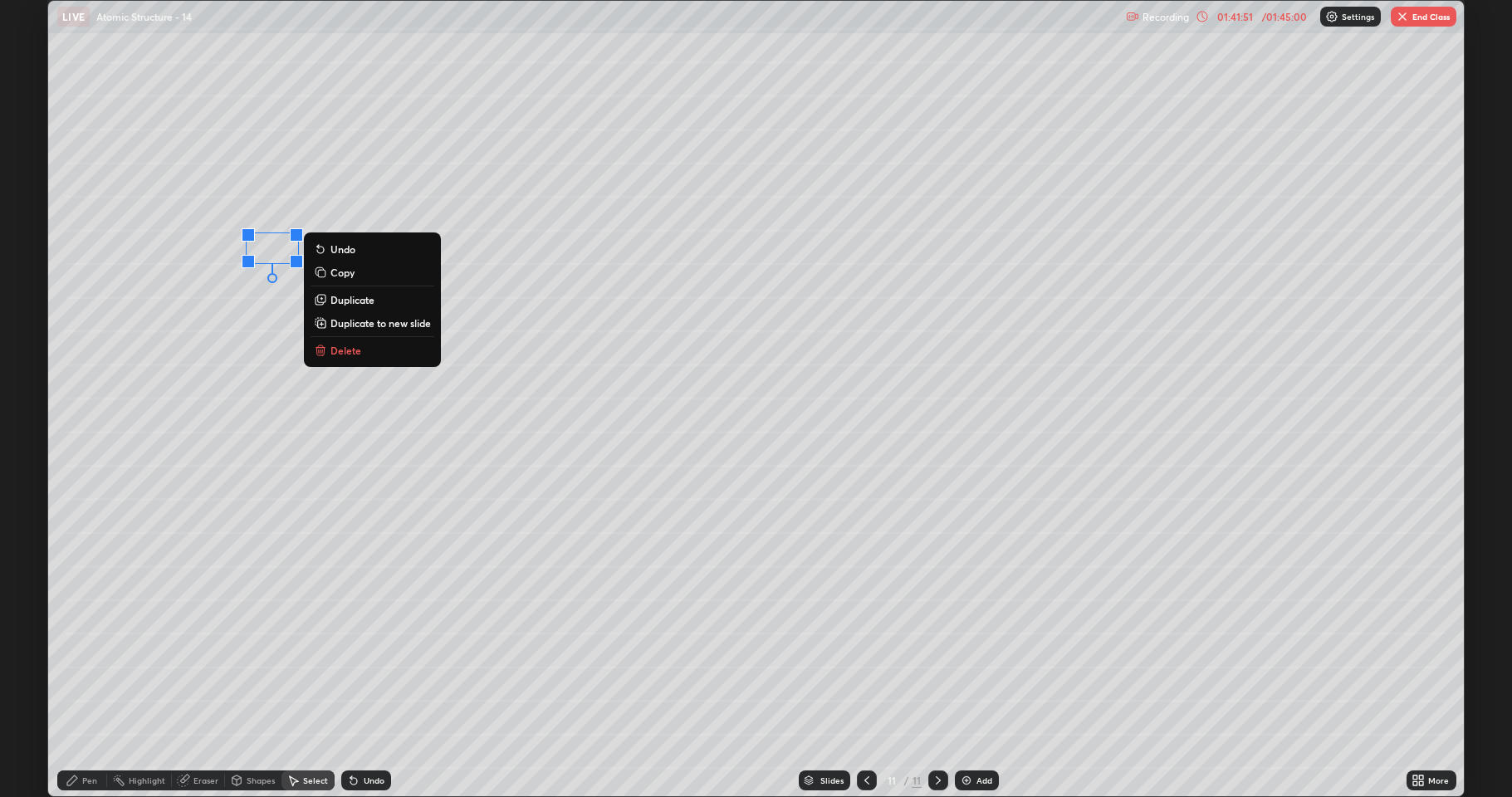
click at [93, 656] on div "Pen" at bounding box center [81, 780] width 49 height 20
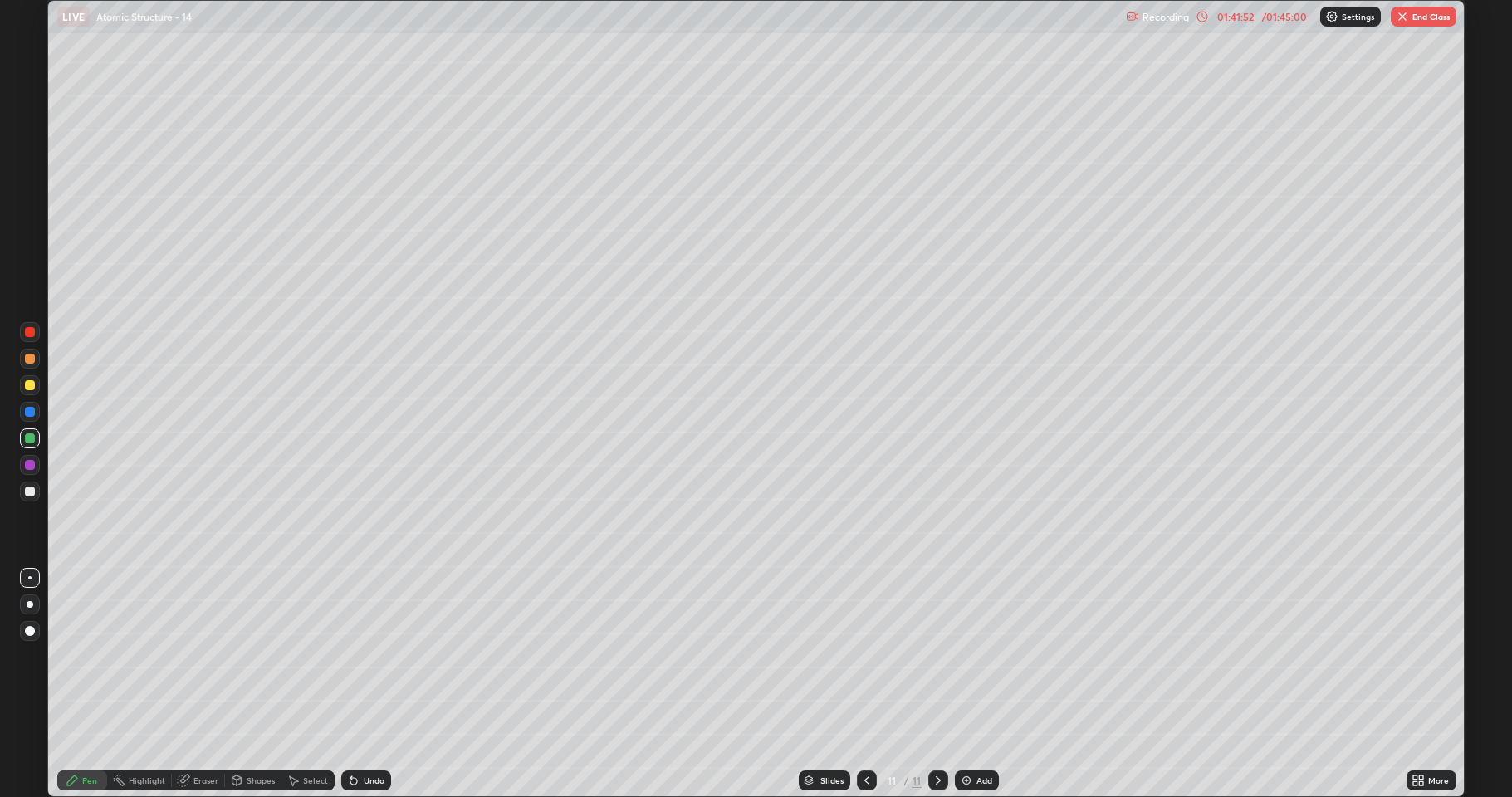
click at [23, 494] on div at bounding box center [30, 492] width 20 height 20
click at [26, 466] on div at bounding box center [30, 465] width 10 height 10
click at [29, 438] on div at bounding box center [30, 438] width 10 height 10
click at [246, 656] on div "Shapes" at bounding box center [261, 780] width 28 height 8
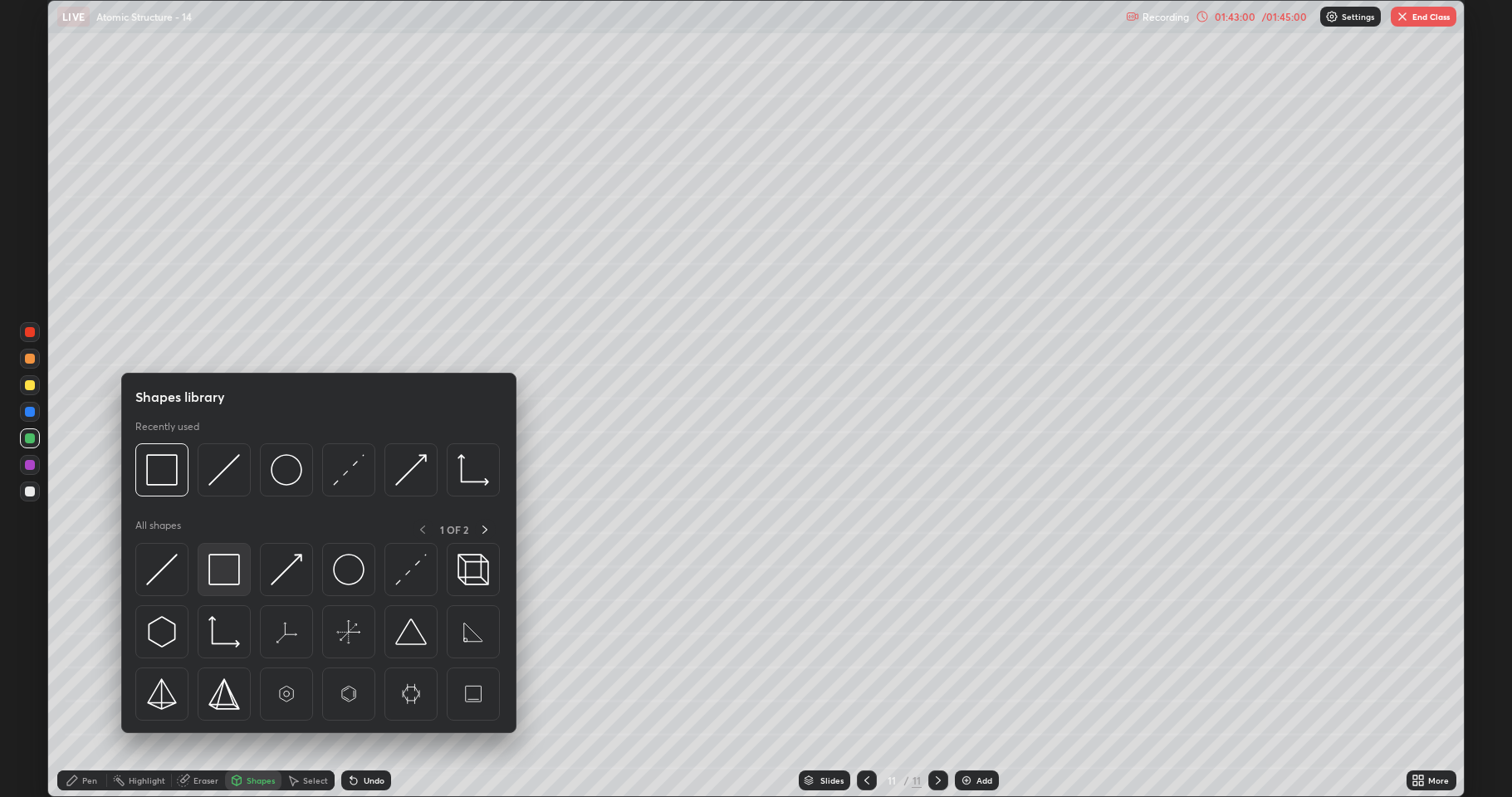
click at [225, 585] on img at bounding box center [225, 570] width 32 height 32
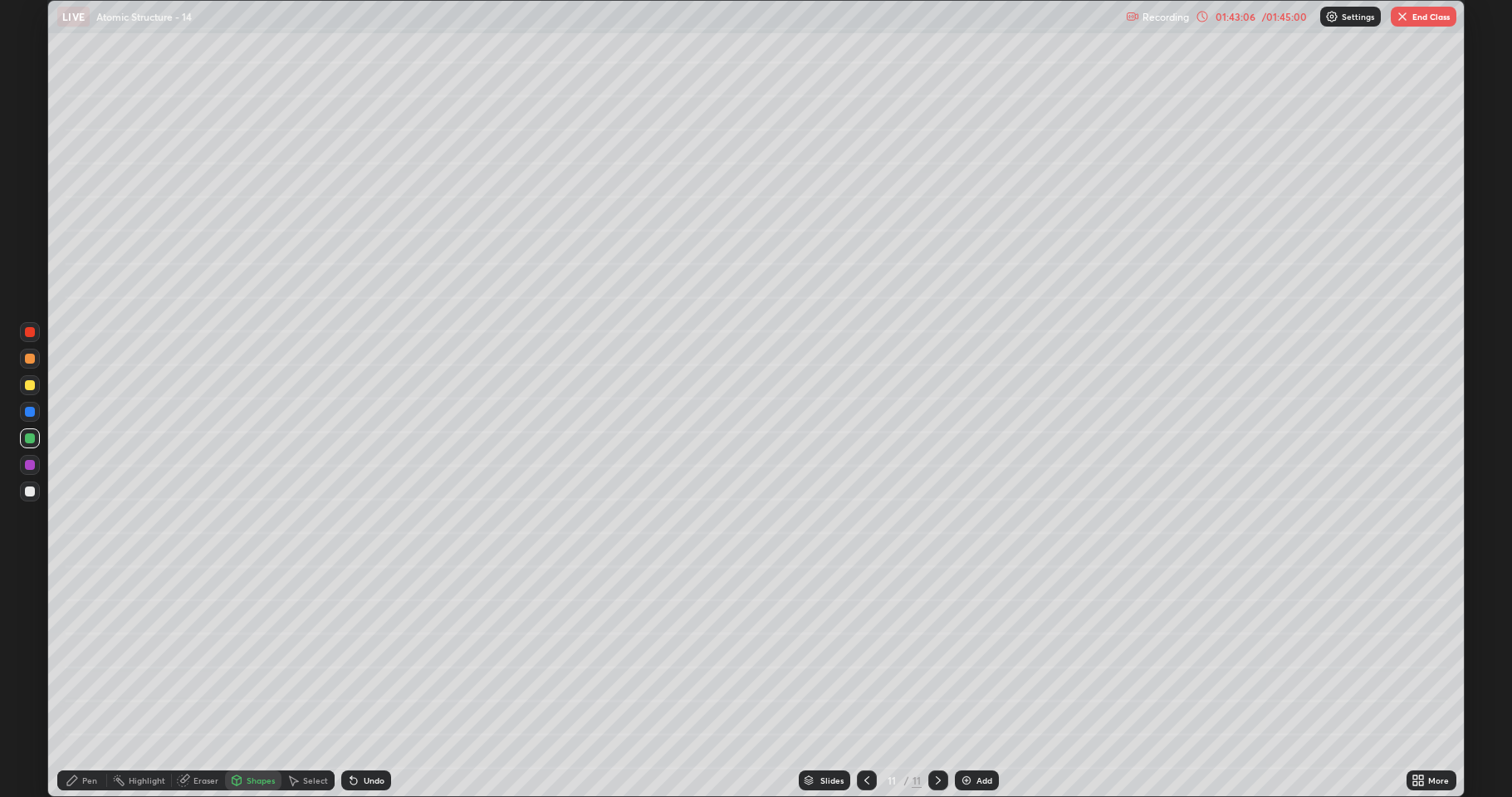
click at [27, 496] on div at bounding box center [30, 492] width 10 height 10
click at [258, 656] on div "Shapes" at bounding box center [261, 780] width 28 height 8
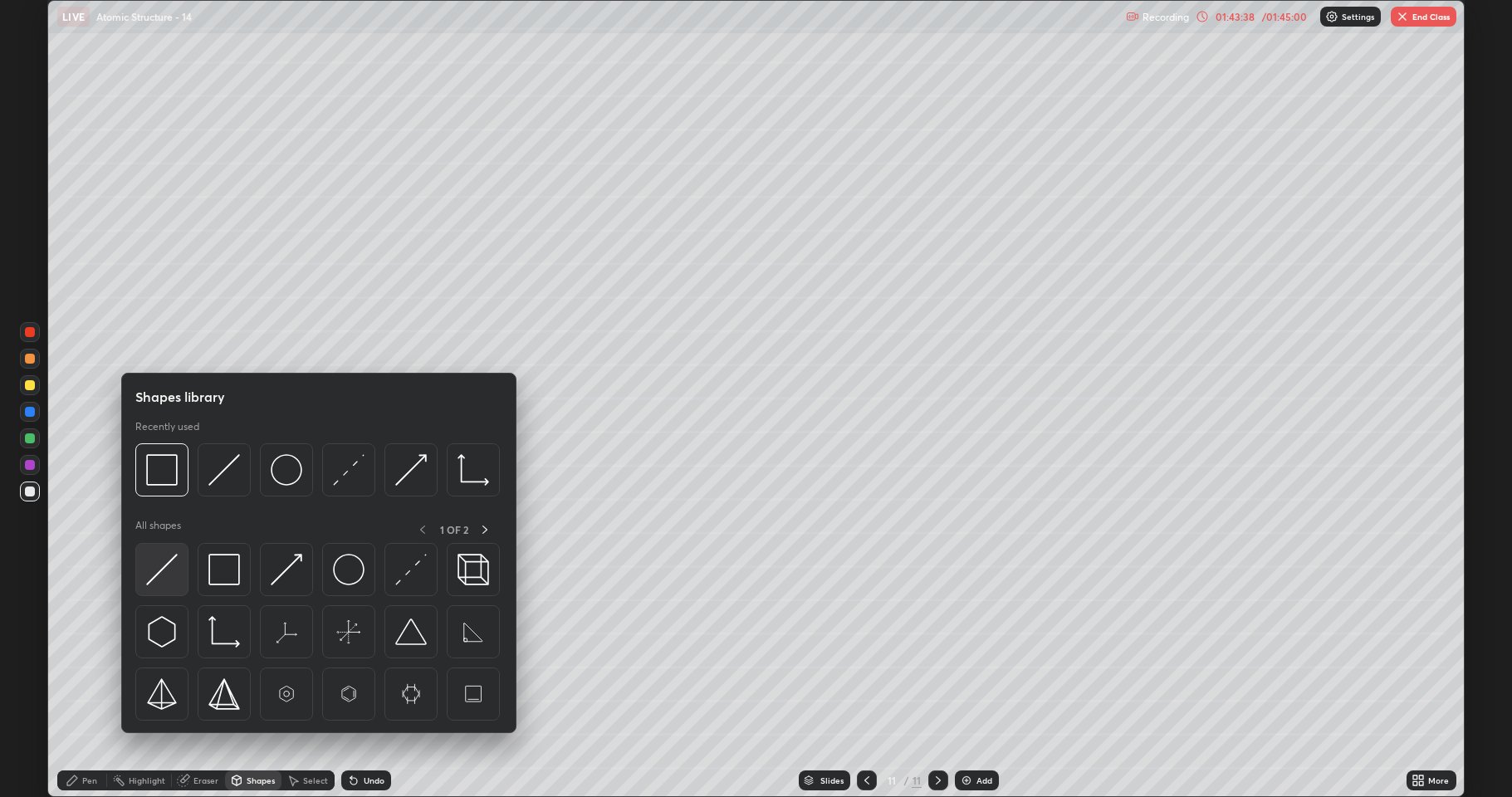
click at [169, 563] on img at bounding box center [162, 570] width 32 height 32
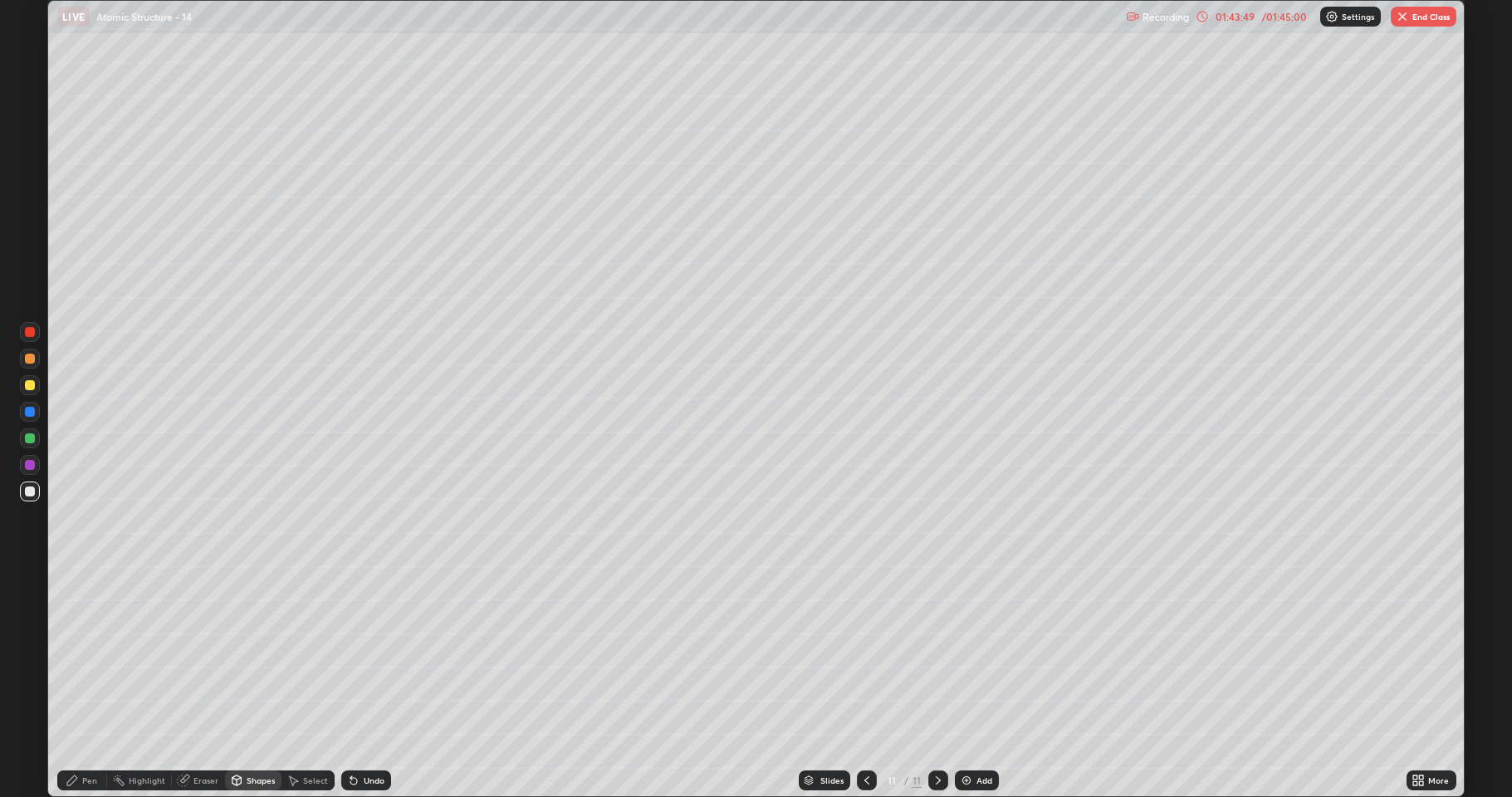
click at [262, 656] on div "Shapes" at bounding box center [253, 780] width 56 height 20
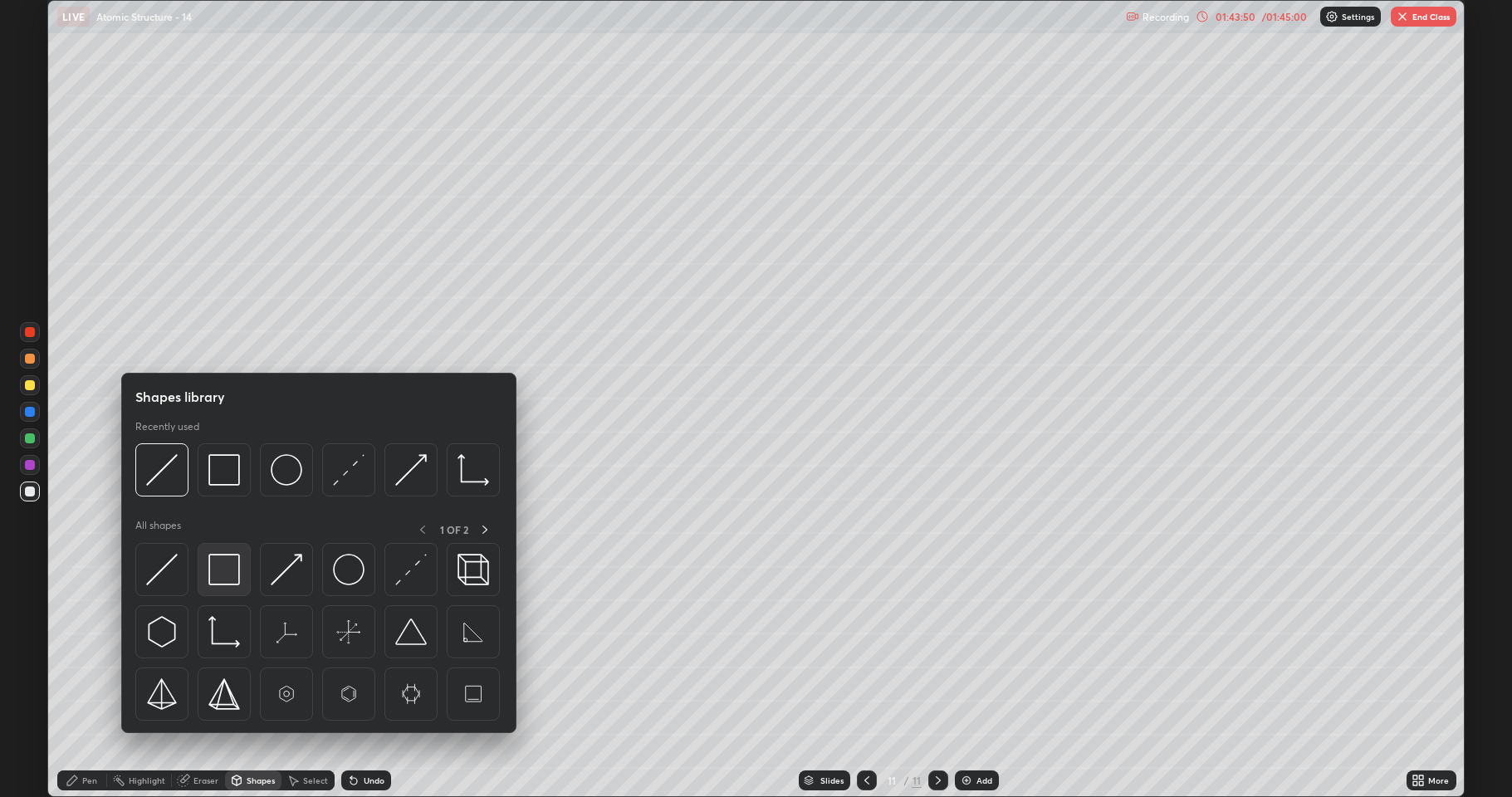
click at [229, 585] on img at bounding box center [225, 570] width 32 height 32
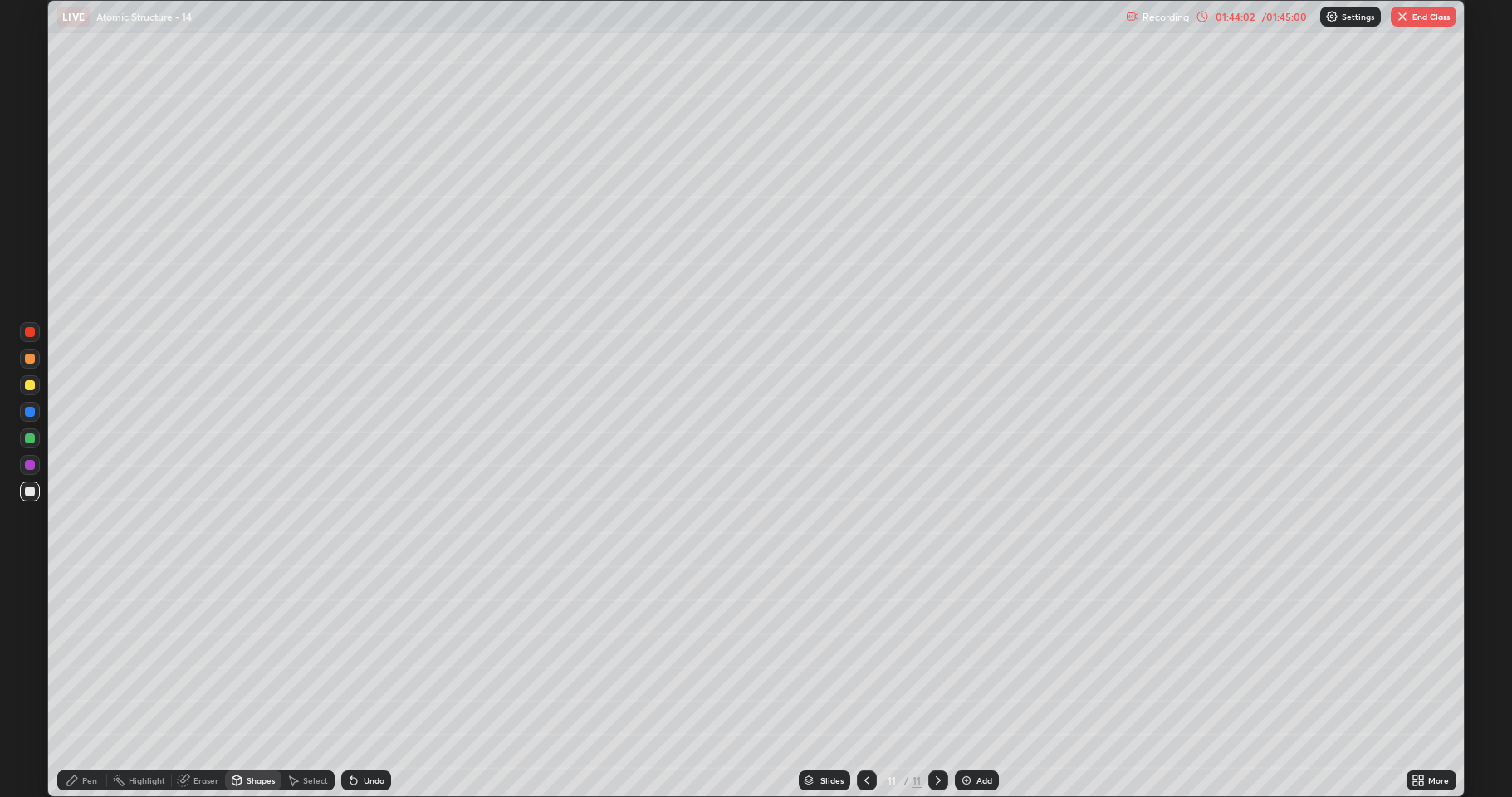
click at [85, 656] on div "Pen" at bounding box center [90, 780] width 15 height 8
click at [30, 467] on div at bounding box center [30, 465] width 10 height 10
click at [28, 502] on div at bounding box center [30, 492] width 20 height 27
click at [242, 656] on div "Shapes" at bounding box center [253, 780] width 56 height 20
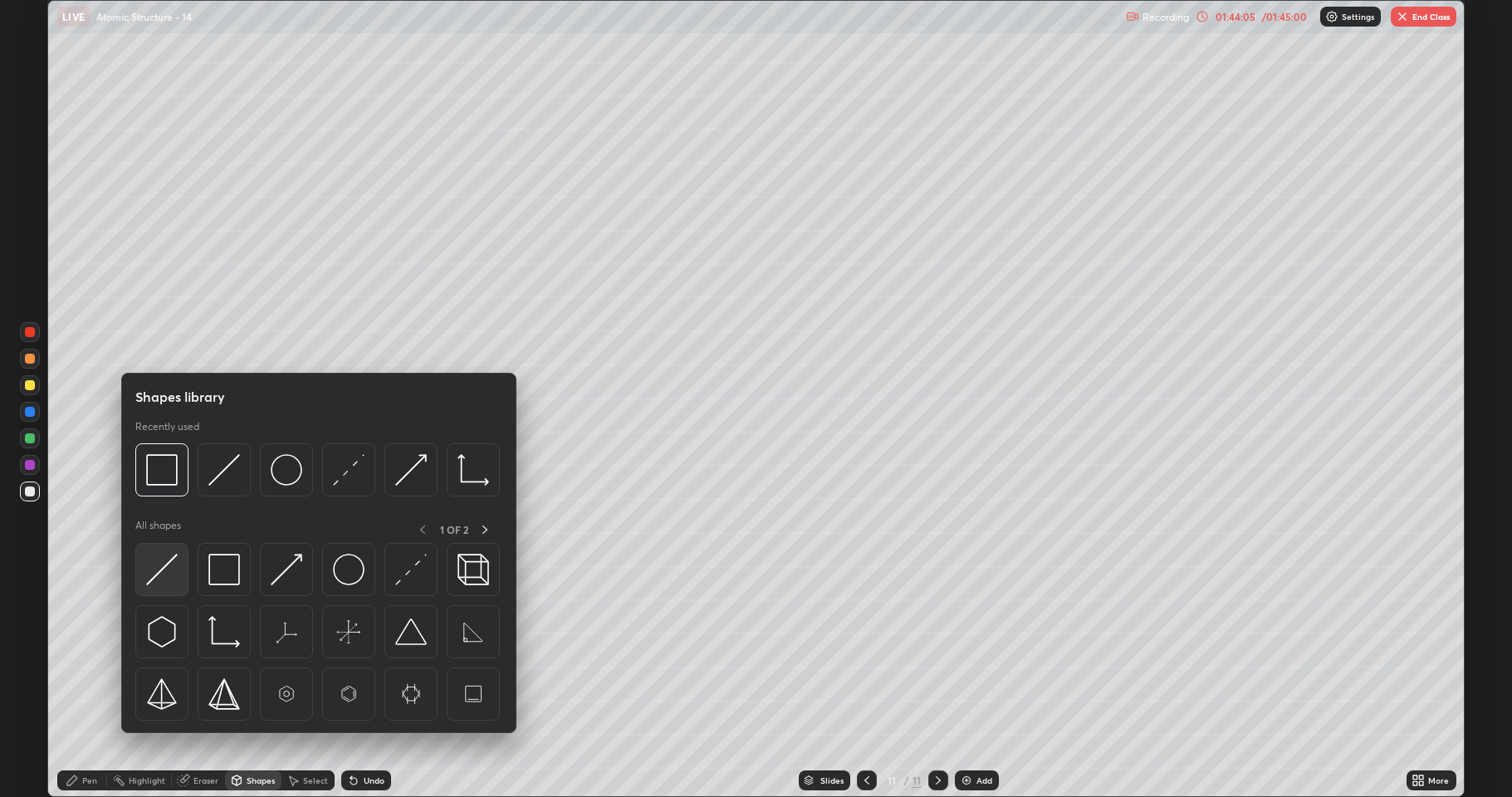
click at [162, 584] on img at bounding box center [162, 570] width 32 height 32
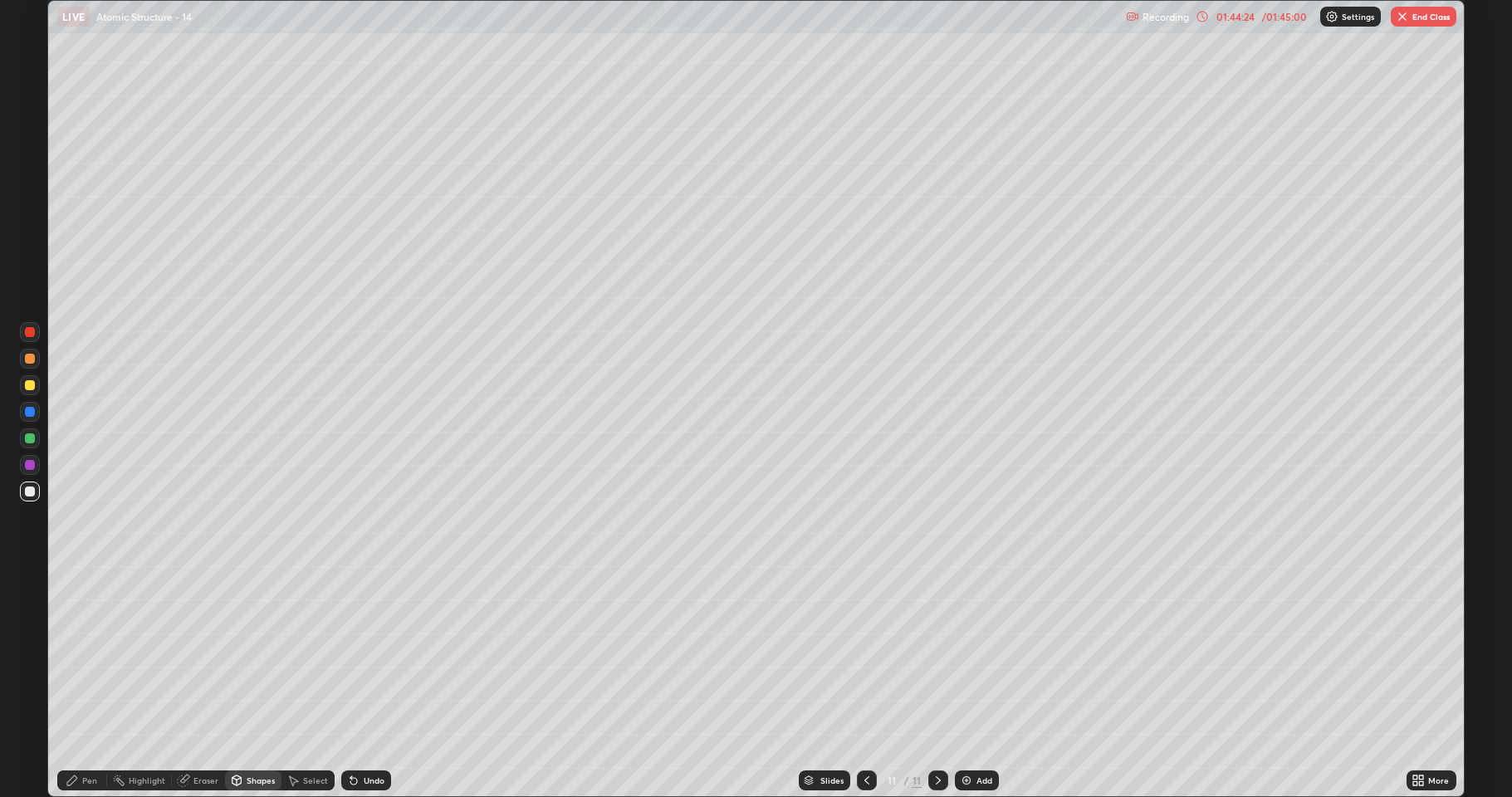
click at [31, 439] on div at bounding box center [30, 438] width 10 height 10
click at [345, 656] on div "Undo" at bounding box center [362, 781] width 56 height 34
click at [80, 656] on div "Pen" at bounding box center [81, 780] width 49 height 20
click at [26, 391] on div at bounding box center [30, 386] width 20 height 20
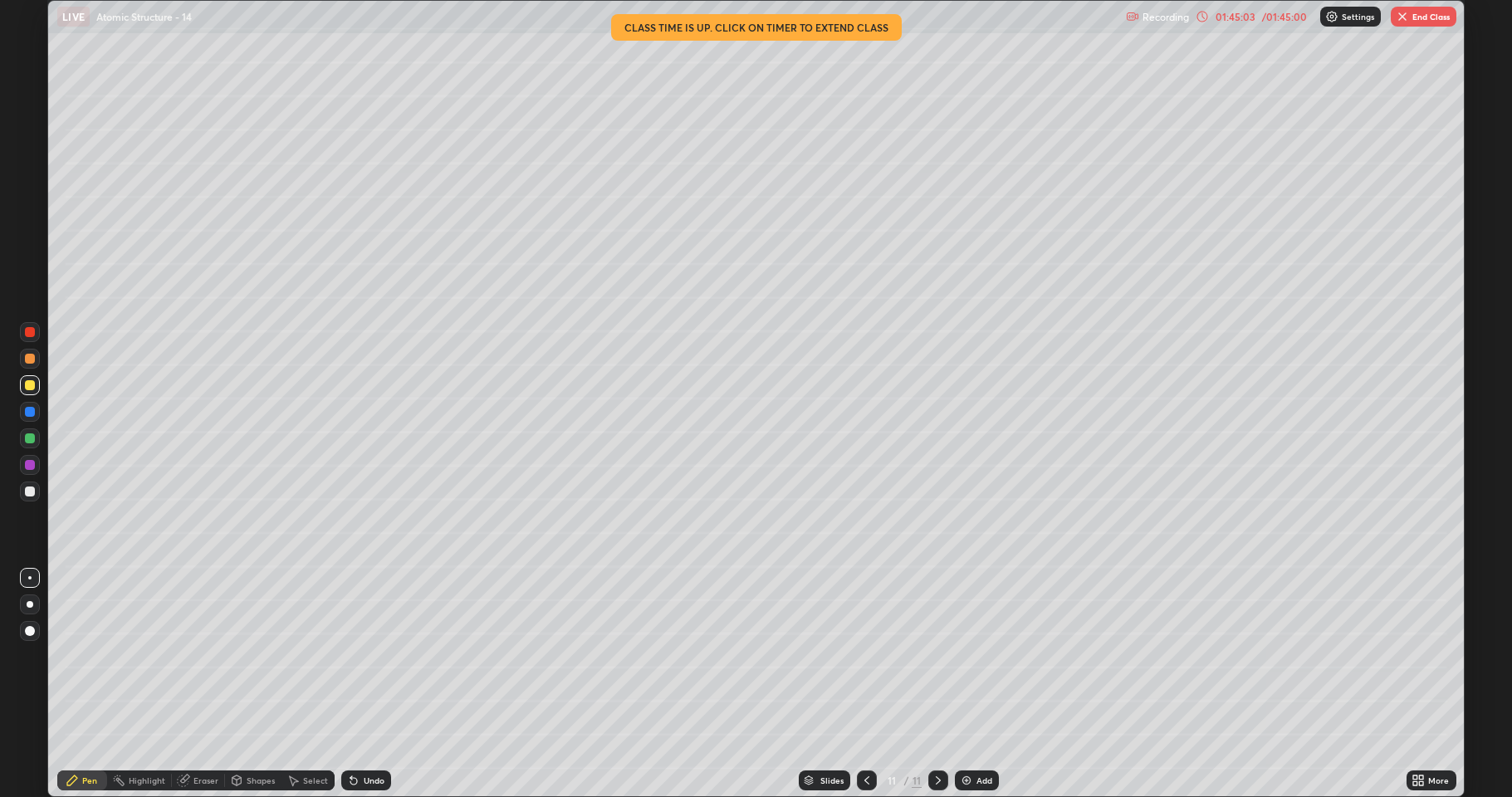
click at [1208, 17] on icon at bounding box center [1203, 17] width 13 height 13
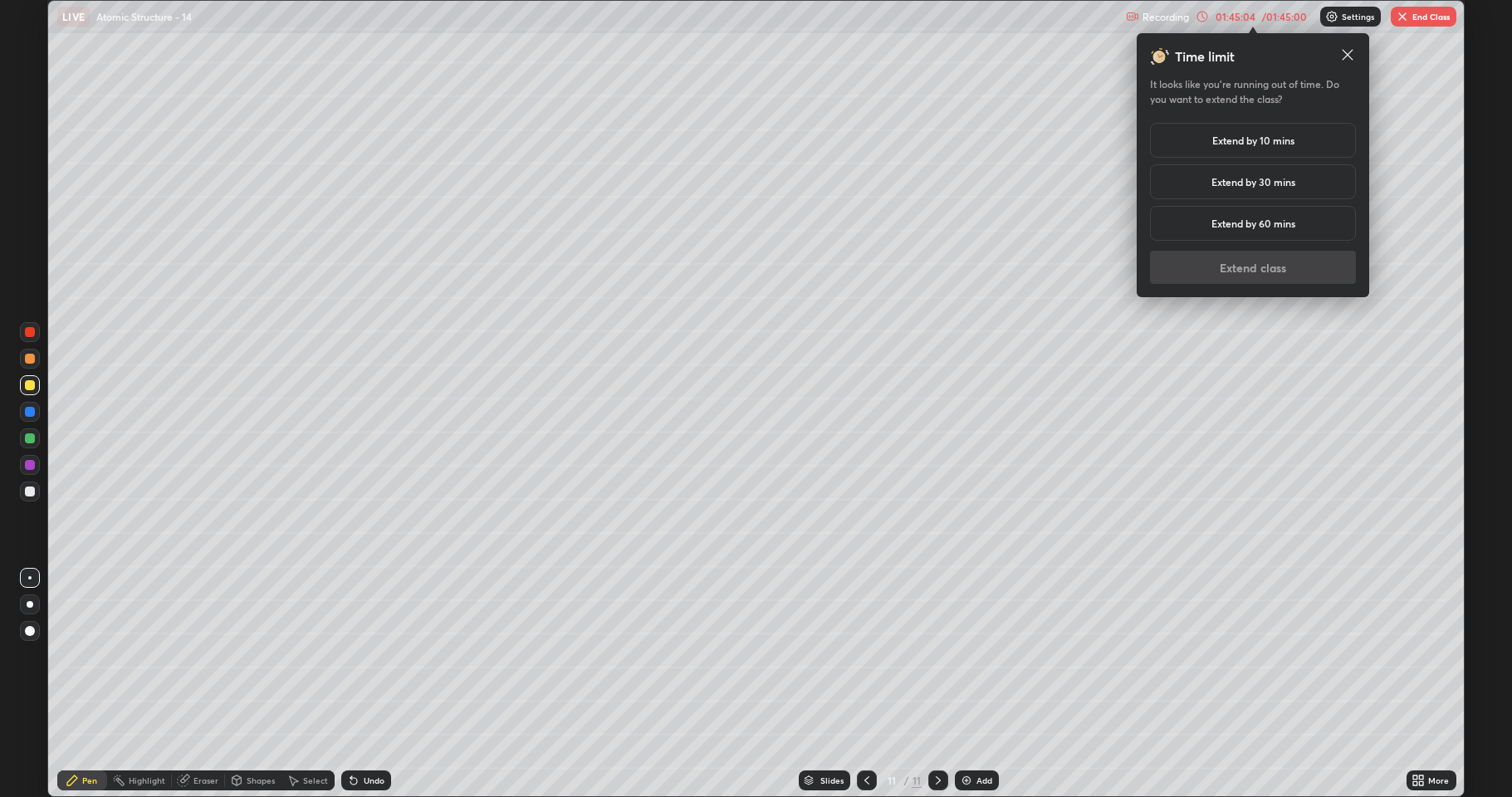
click at [1234, 142] on h5 "Extend by 10 mins" at bounding box center [1254, 141] width 82 height 15
click at [1226, 273] on button "Extend class" at bounding box center [1253, 267] width 206 height 34
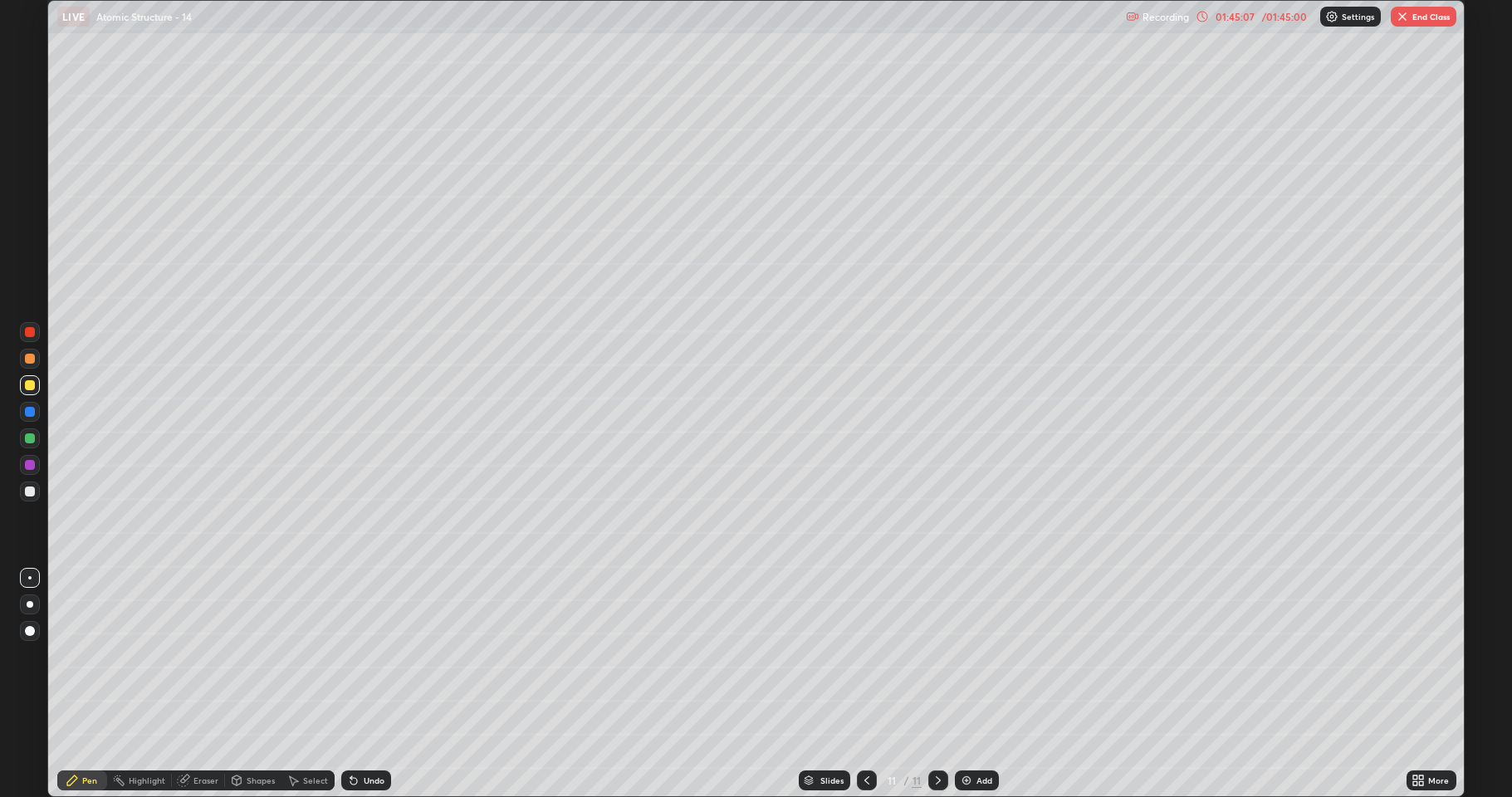
click at [25, 490] on div at bounding box center [30, 492] width 10 height 10
click at [29, 442] on div at bounding box center [30, 438] width 10 height 10
click at [25, 488] on div at bounding box center [30, 492] width 10 height 10
click at [34, 391] on div at bounding box center [30, 386] width 20 height 20
click at [1412, 14] on button "End Class" at bounding box center [1424, 17] width 65 height 20
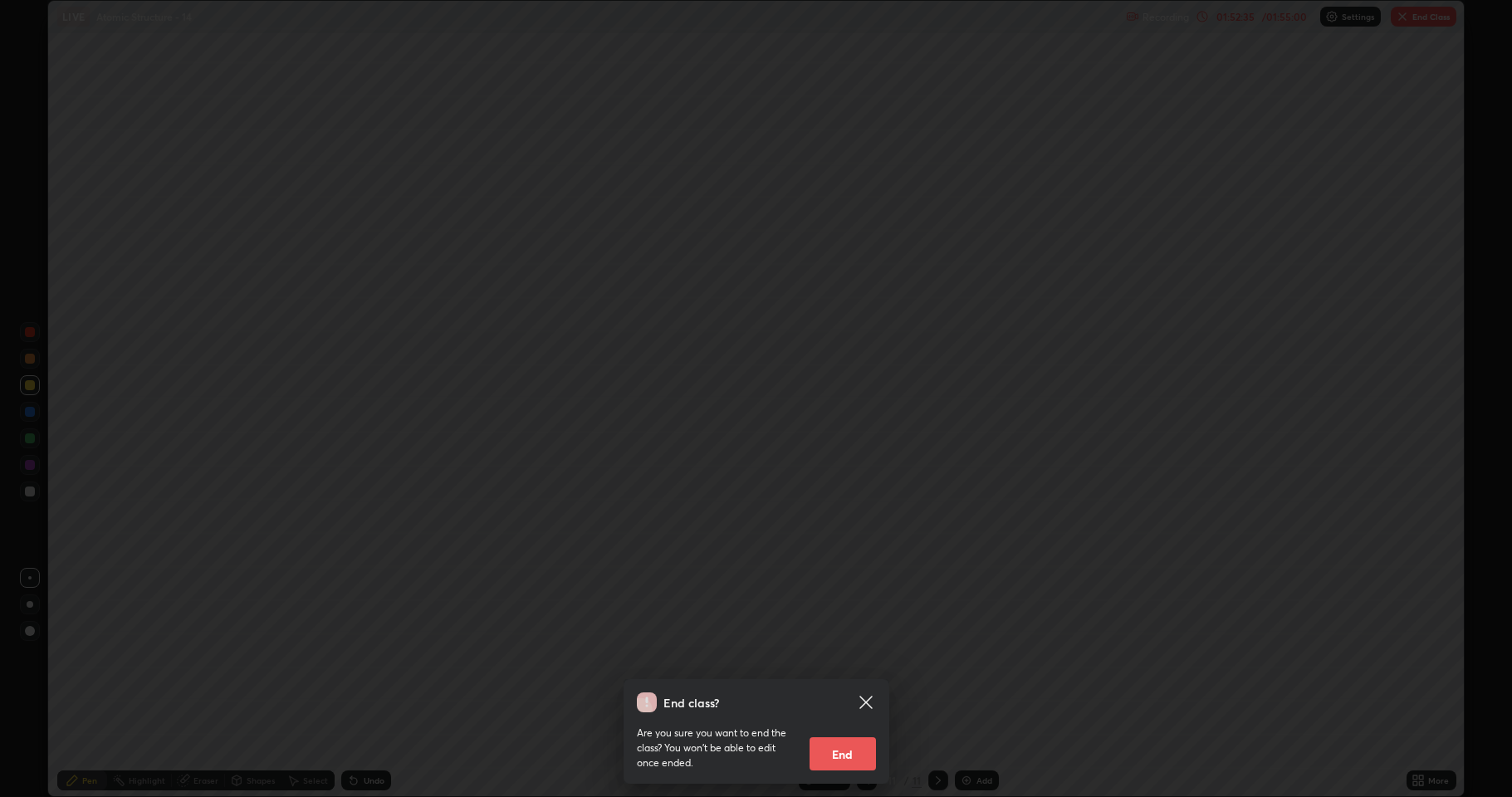
click at [842, 656] on button "End" at bounding box center [842, 754] width 66 height 34
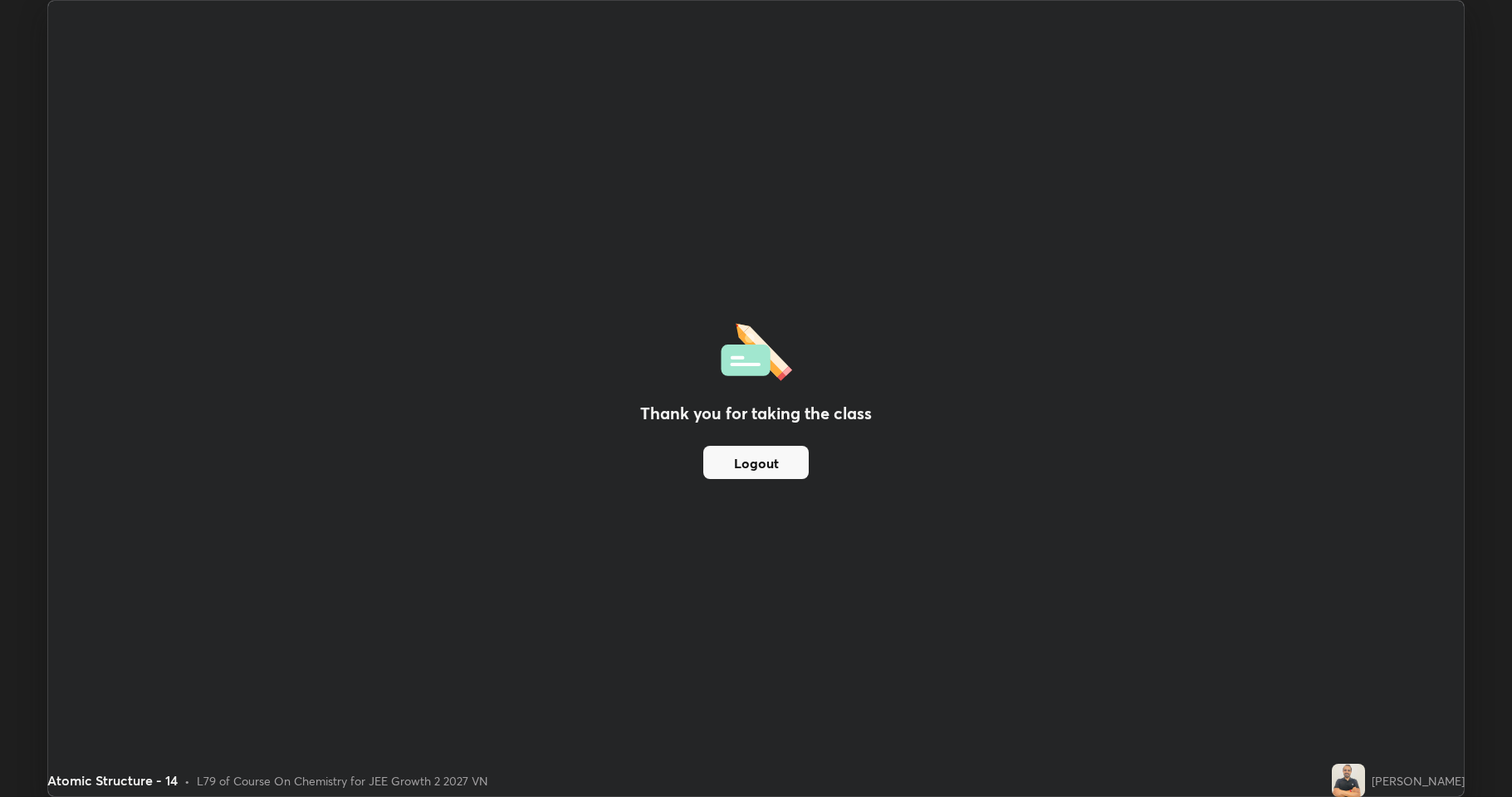
click at [733, 470] on button "Logout" at bounding box center [756, 463] width 106 height 34
